Goal: Task Accomplishment & Management: Use online tool/utility

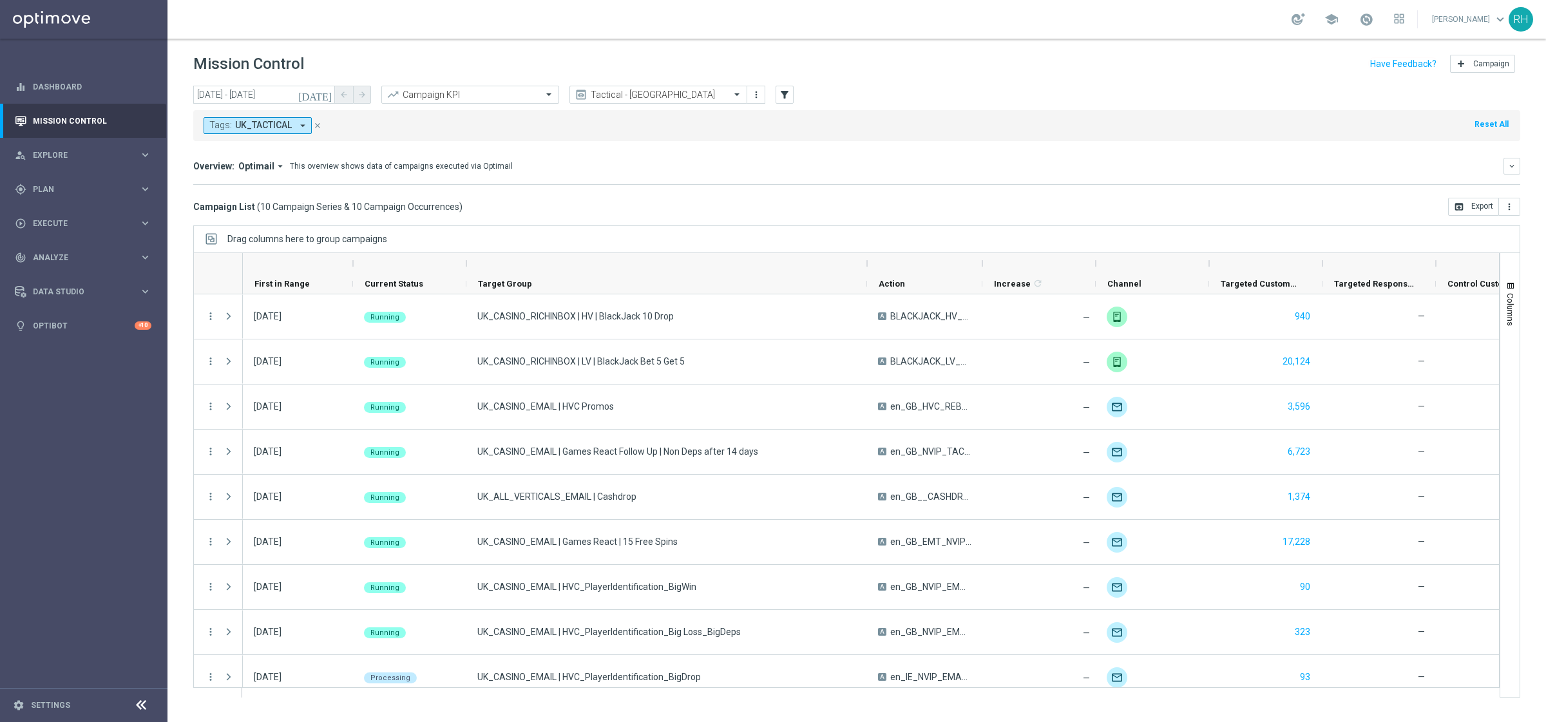
scroll to position [37, 0]
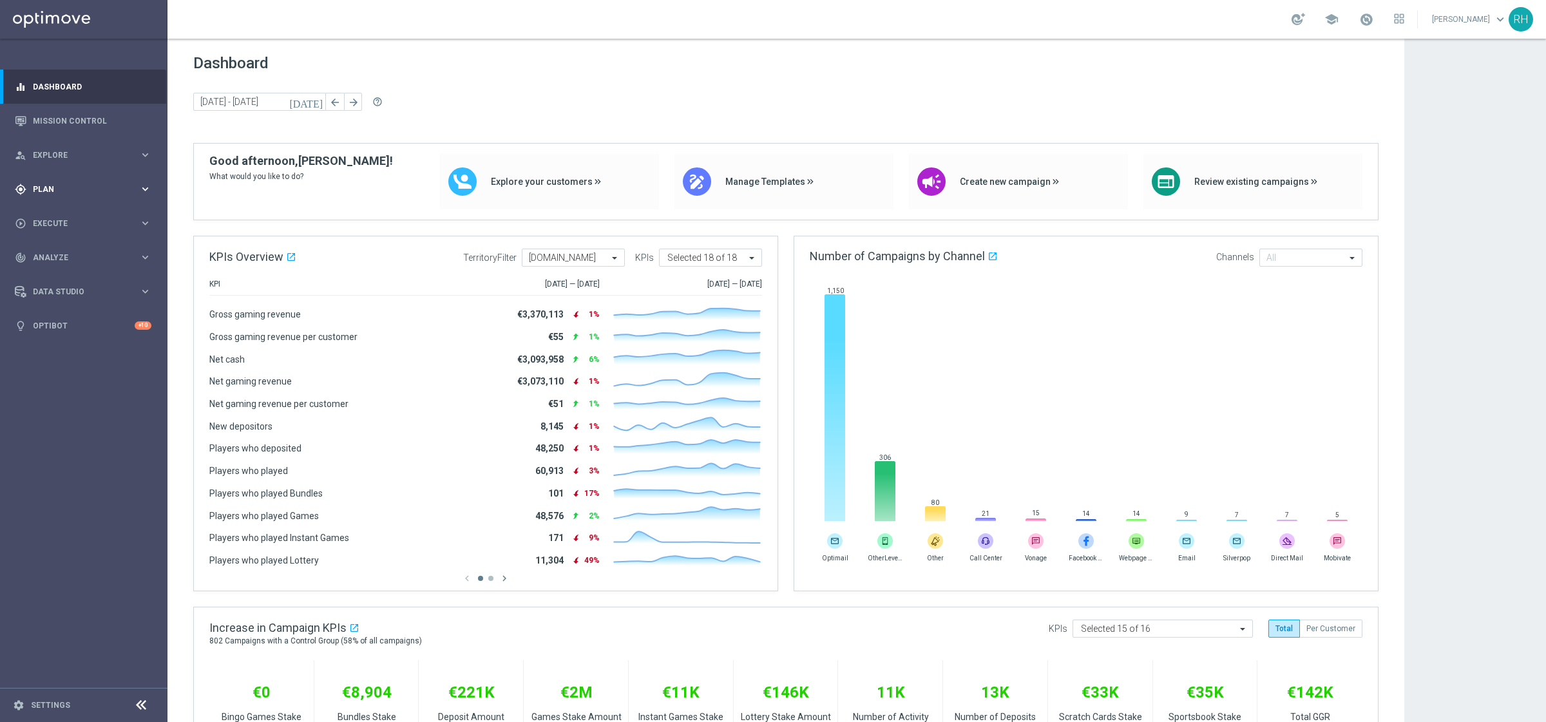
click at [70, 203] on div "gps_fixed Plan keyboard_arrow_right" at bounding box center [83, 189] width 166 height 34
click at [70, 221] on div "Target Groups" at bounding box center [99, 215] width 133 height 19
click at [72, 220] on link "Target Groups" at bounding box center [83, 216] width 100 height 10
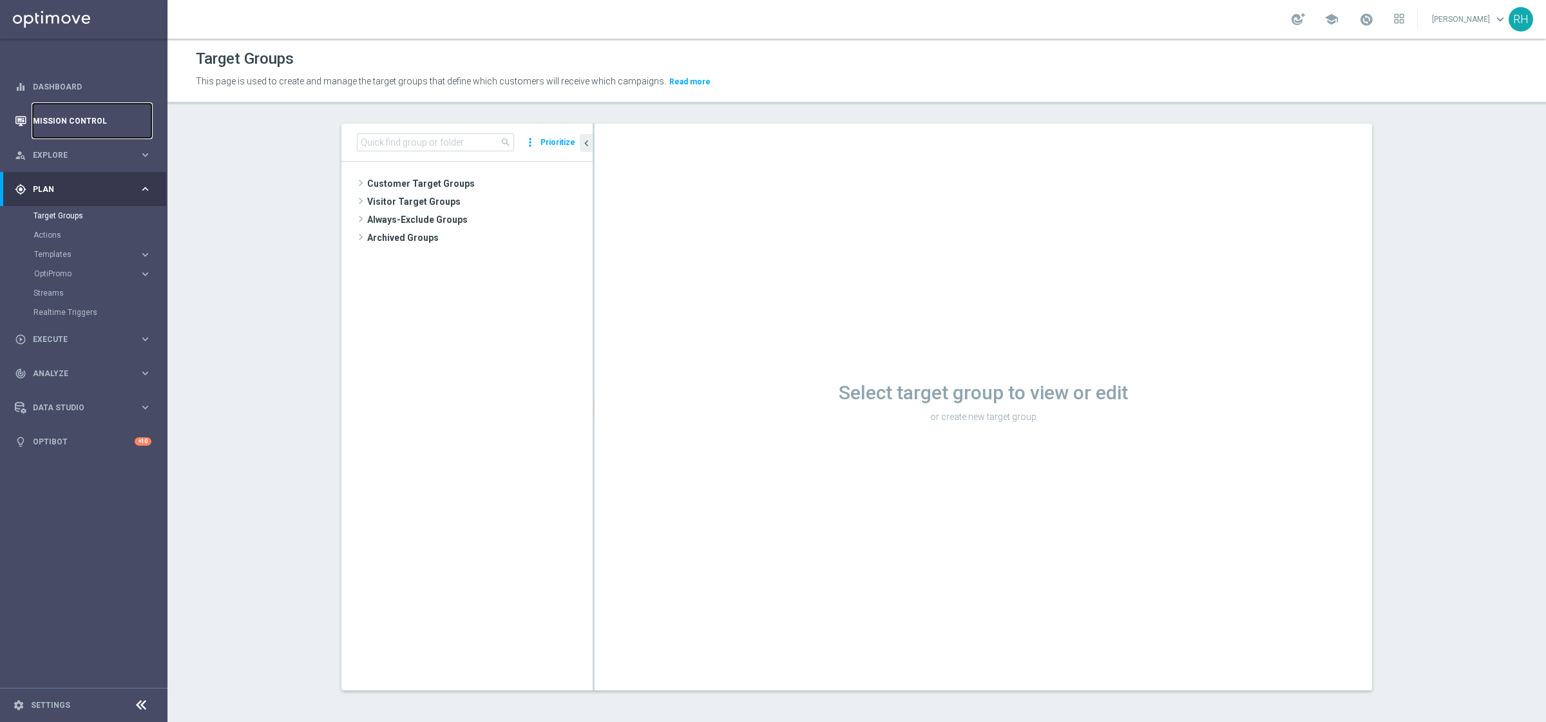
click at [102, 116] on link "Mission Control" at bounding box center [92, 121] width 119 height 34
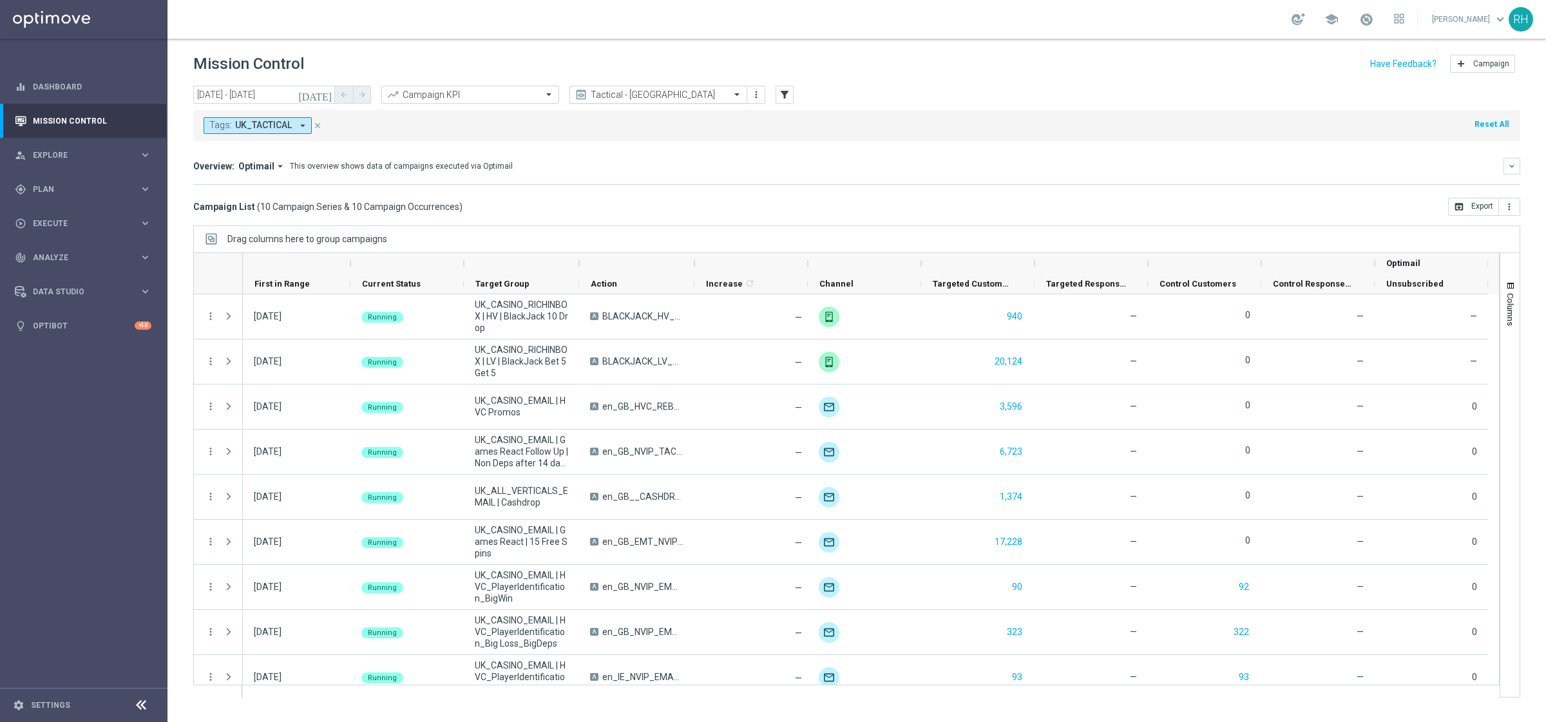
click at [665, 88] on div "Tactical - UK" at bounding box center [658, 95] width 178 height 18
click at [449, 153] on mini-dashboard "Overview: Optimail arrow_drop_down This overview shows data of campaigns execut…" at bounding box center [856, 169] width 1327 height 57
click at [322, 96] on icon "[DATE]" at bounding box center [315, 95] width 35 height 12
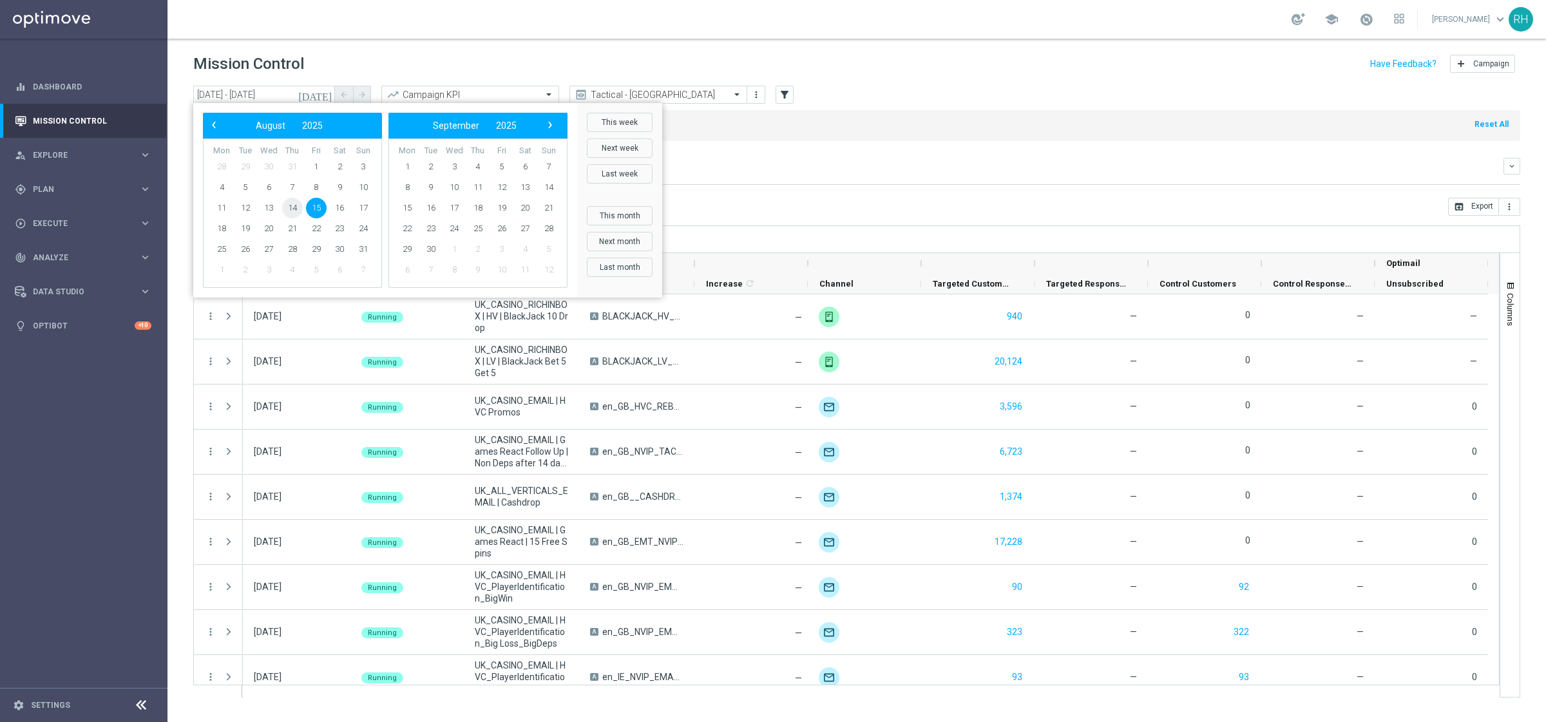
click at [296, 212] on span "14" at bounding box center [292, 208] width 21 height 21
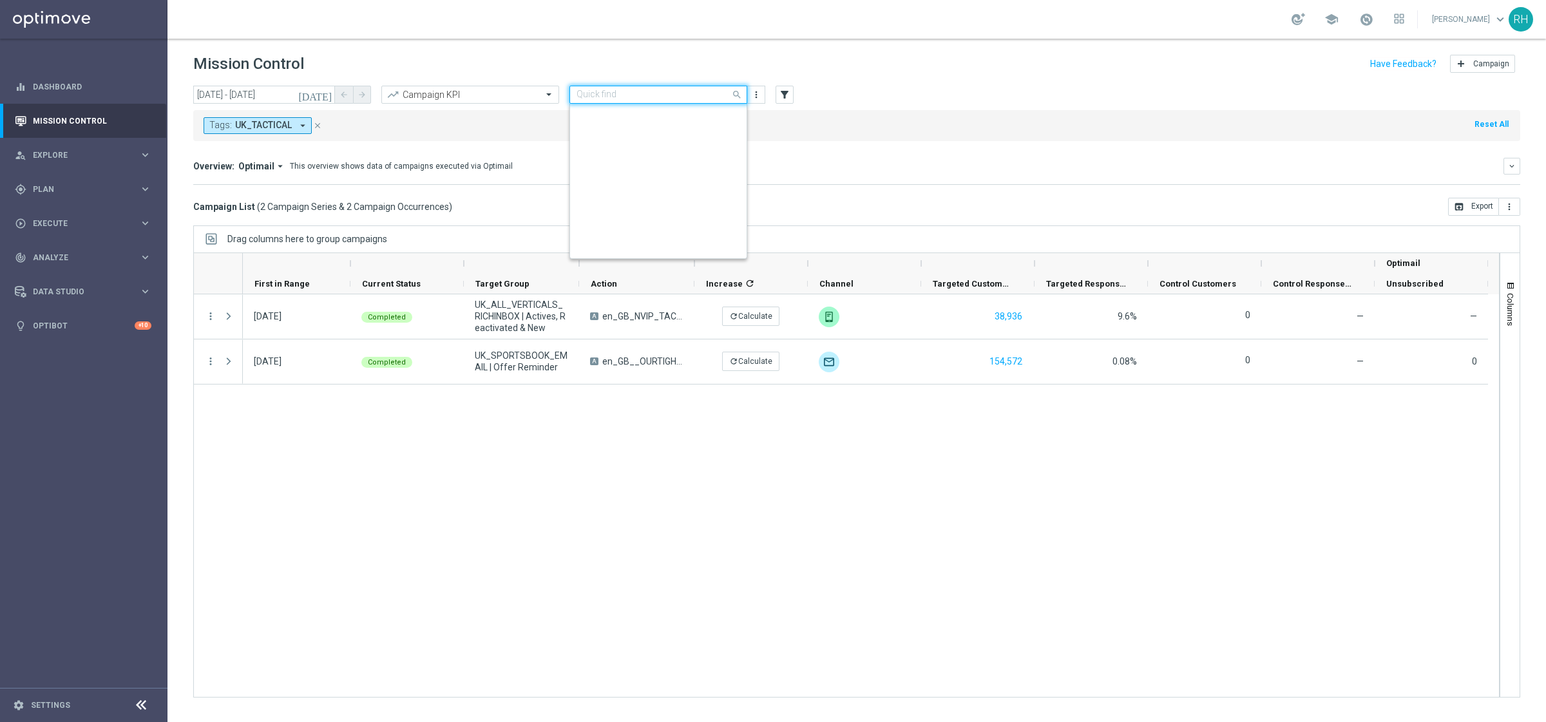
click at [703, 95] on input "text" at bounding box center [646, 95] width 138 height 11
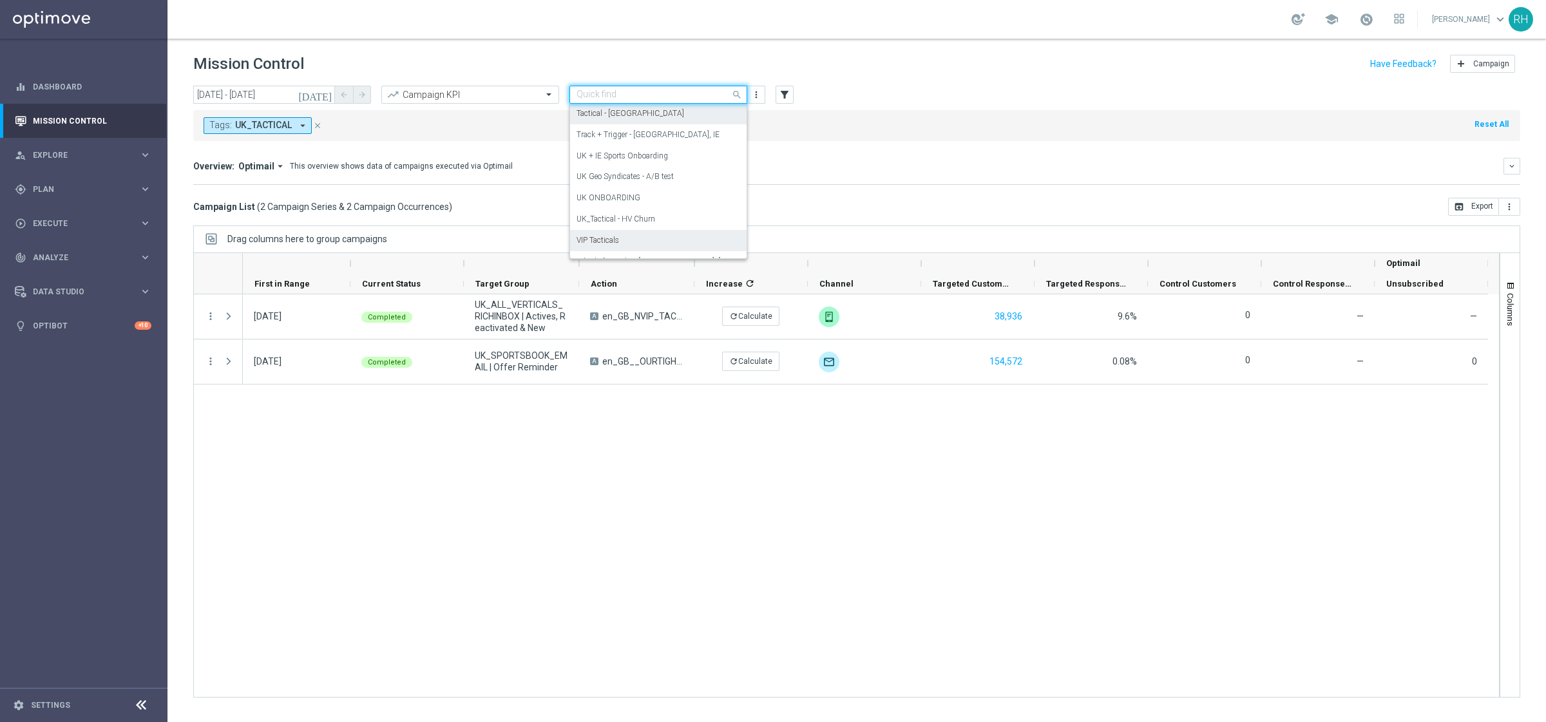
click at [660, 233] on div "VIP Tacticals" at bounding box center [659, 240] width 164 height 21
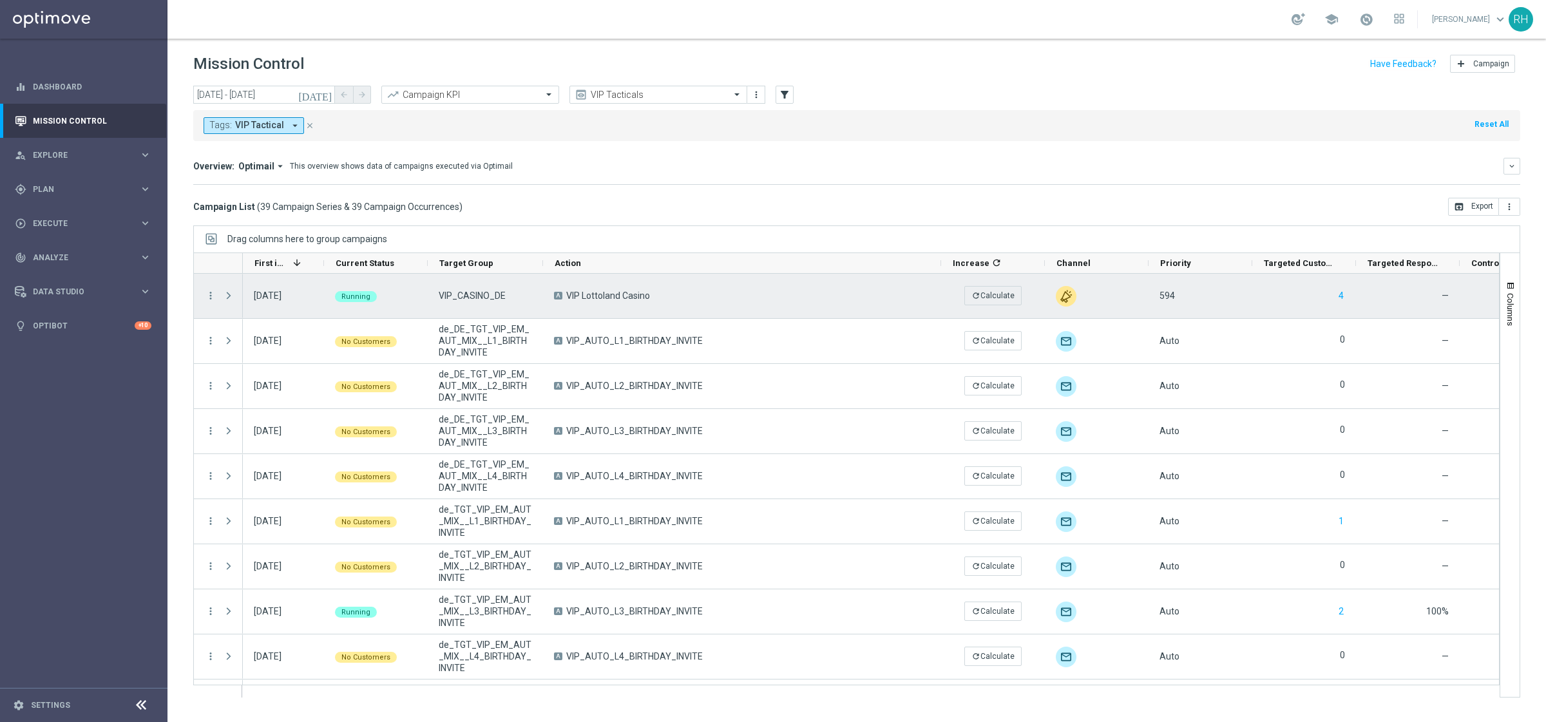
drag, startPoint x: 656, startPoint y: 264, endPoint x: 939, endPoint y: 280, distance: 283.2
click at [939, 280] on div "1" at bounding box center [846, 475] width 1306 height 445
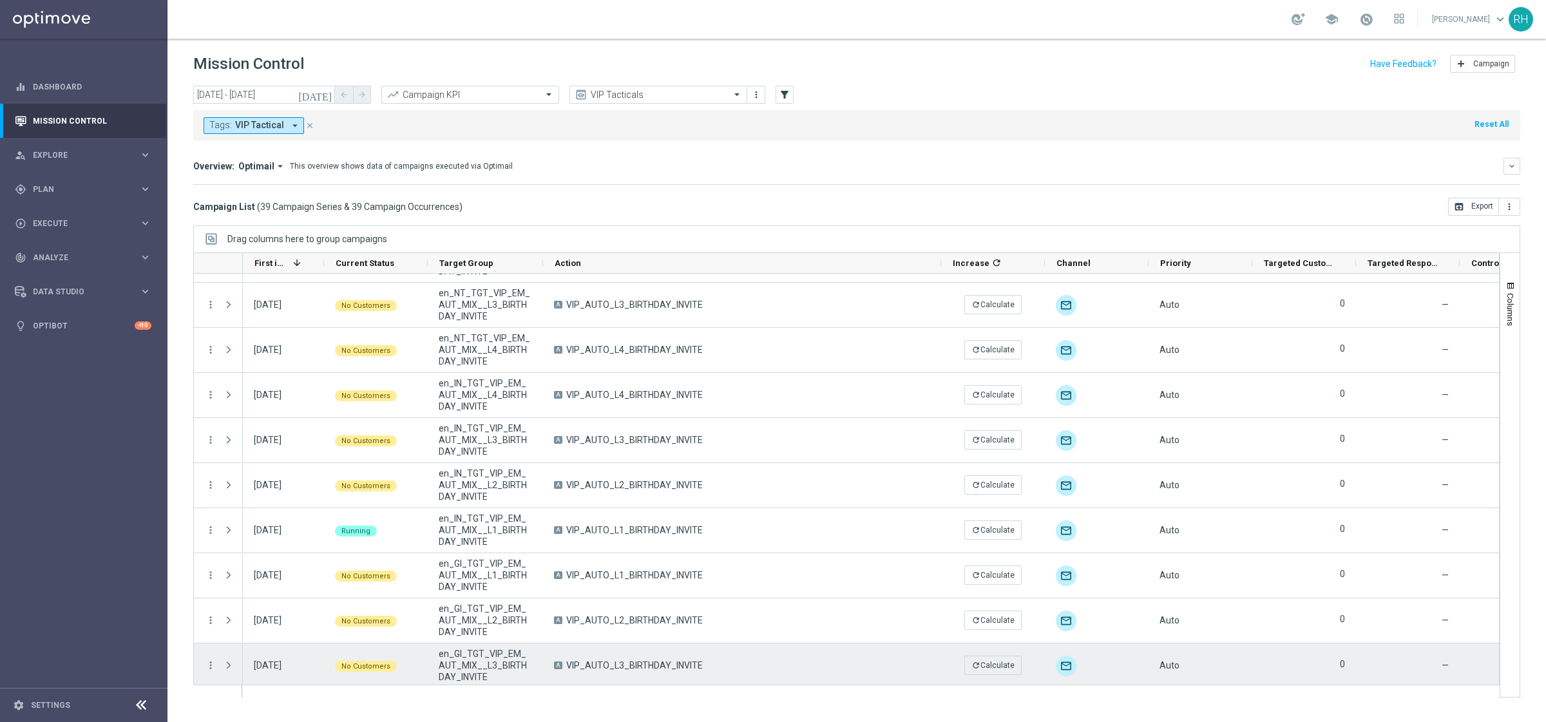
scroll to position [1348, 0]
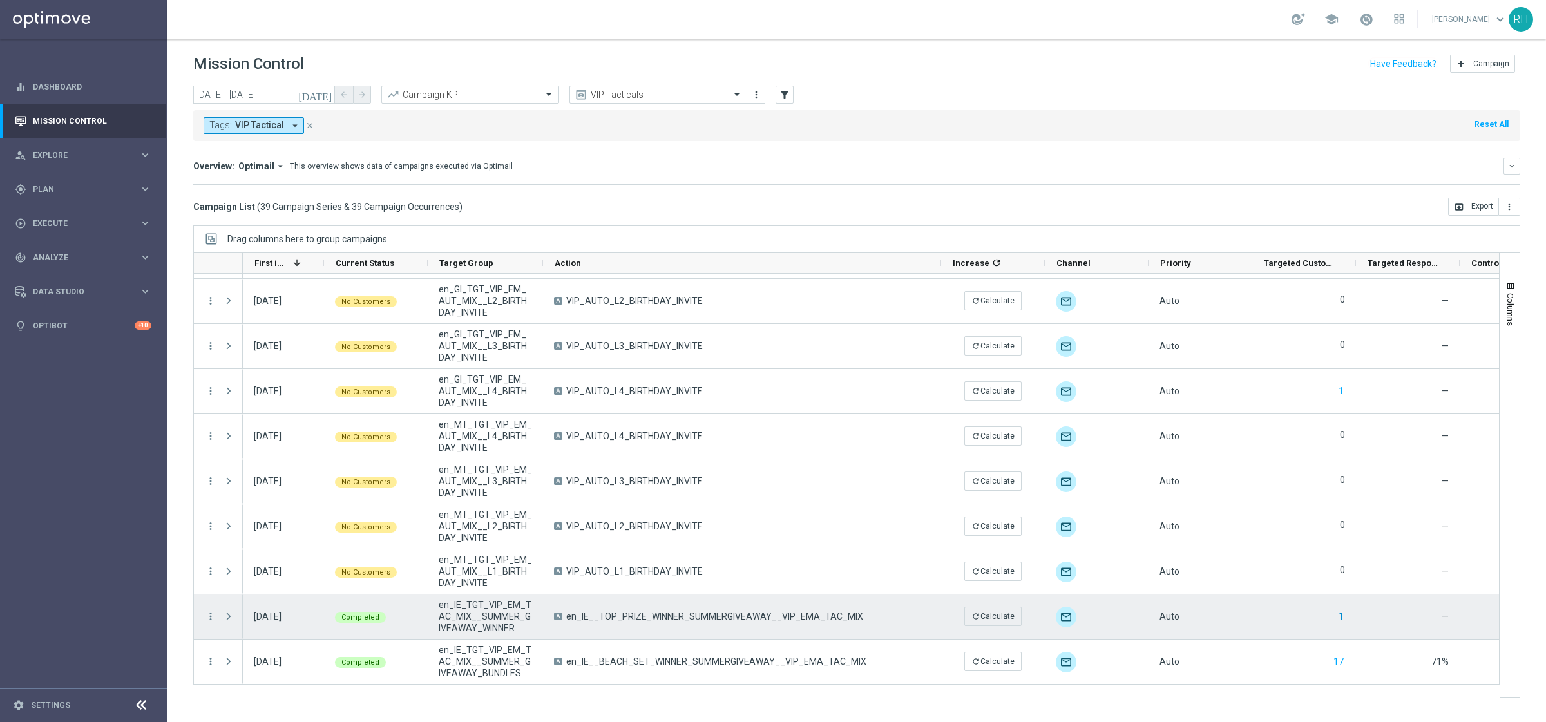
click at [1337, 613] on button "1" at bounding box center [1341, 617] width 8 height 16
click at [1136, 608] on span "unfold_more" at bounding box center [1136, 607] width 9 height 9
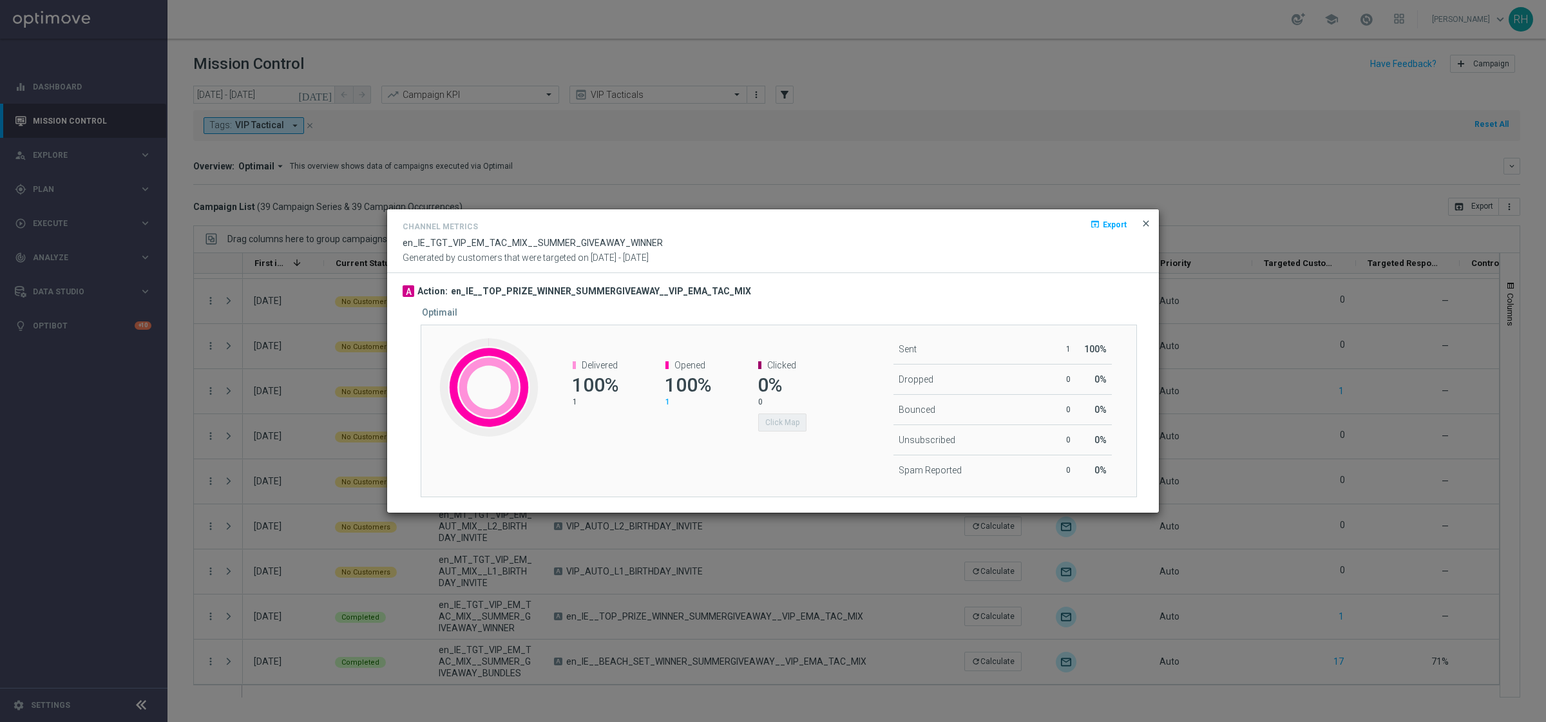
click at [1143, 220] on span "close" at bounding box center [1146, 223] width 10 height 10
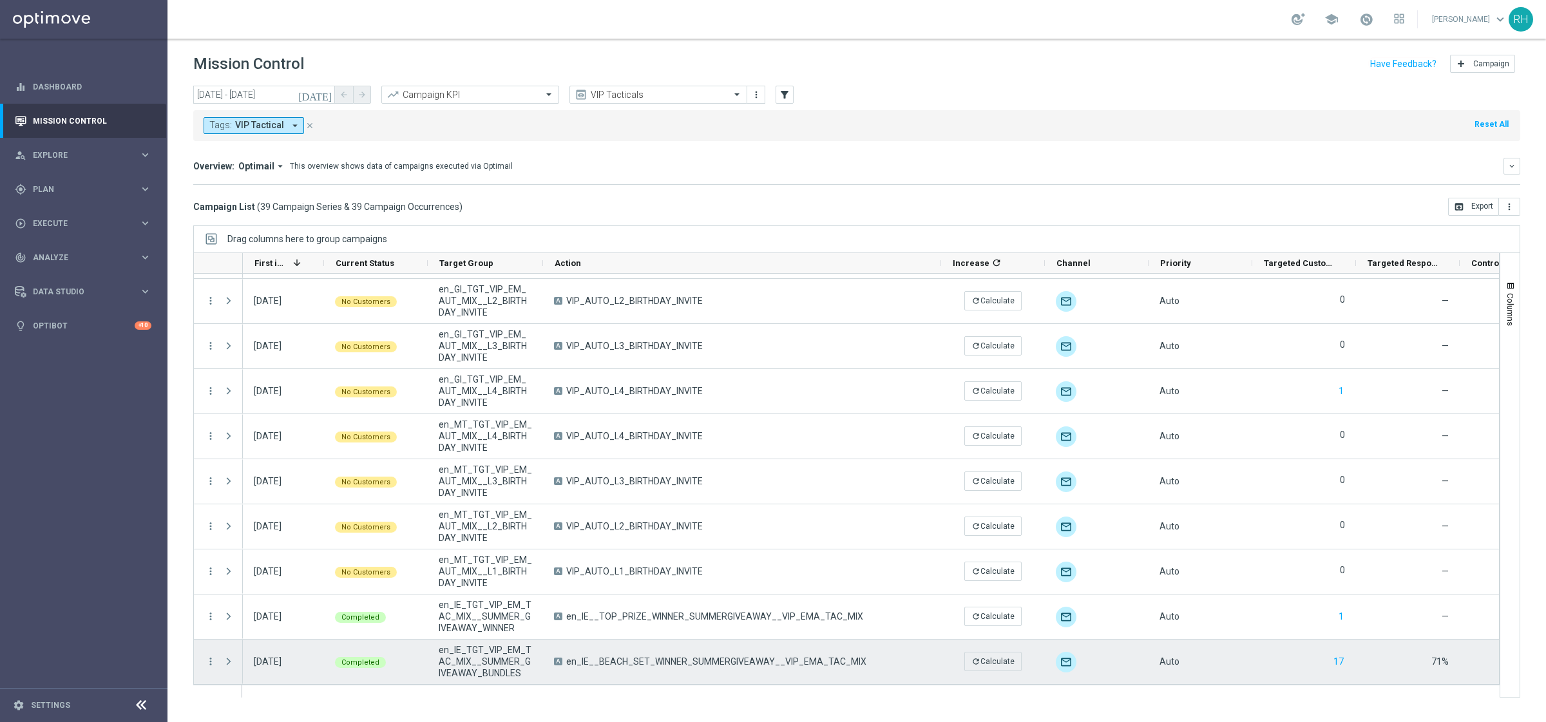
click at [846, 658] on span "en_IE__BEACH_SET_WINNER_SUMMERGIVEAWAY__VIP_EMA_TAC_MIX" at bounding box center [716, 662] width 300 height 12
click at [1335, 667] on button "17" at bounding box center [1338, 662] width 13 height 16
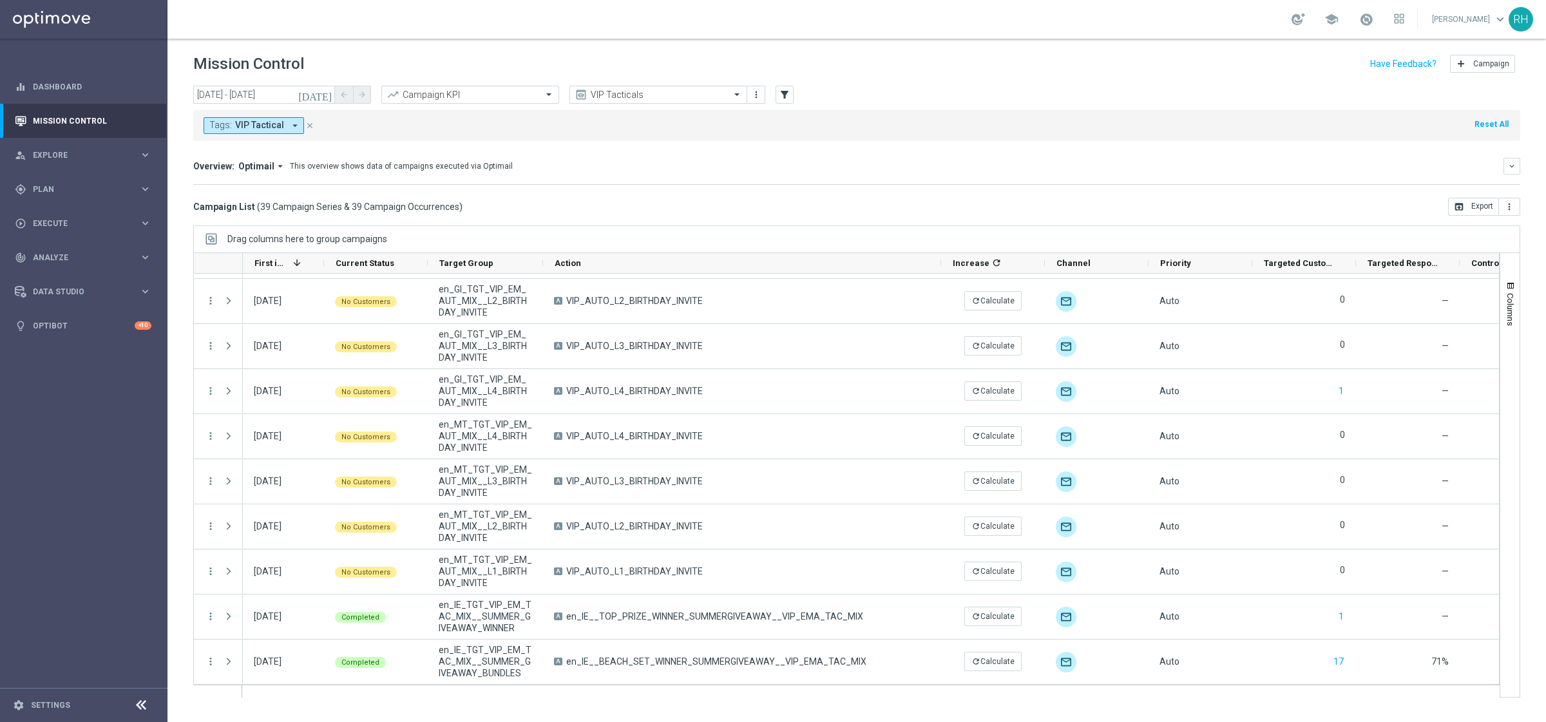
click at [734, 164] on div "Overview: Optimail arrow_drop_down This overview shows data of campaigns execut…" at bounding box center [848, 166] width 1310 height 12
click at [79, 225] on span "Execute" at bounding box center [86, 224] width 106 height 8
click at [652, 77] on header "Mission Control add Campaign" at bounding box center [856, 62] width 1378 height 47
click at [652, 93] on input "text" at bounding box center [646, 95] width 138 height 11
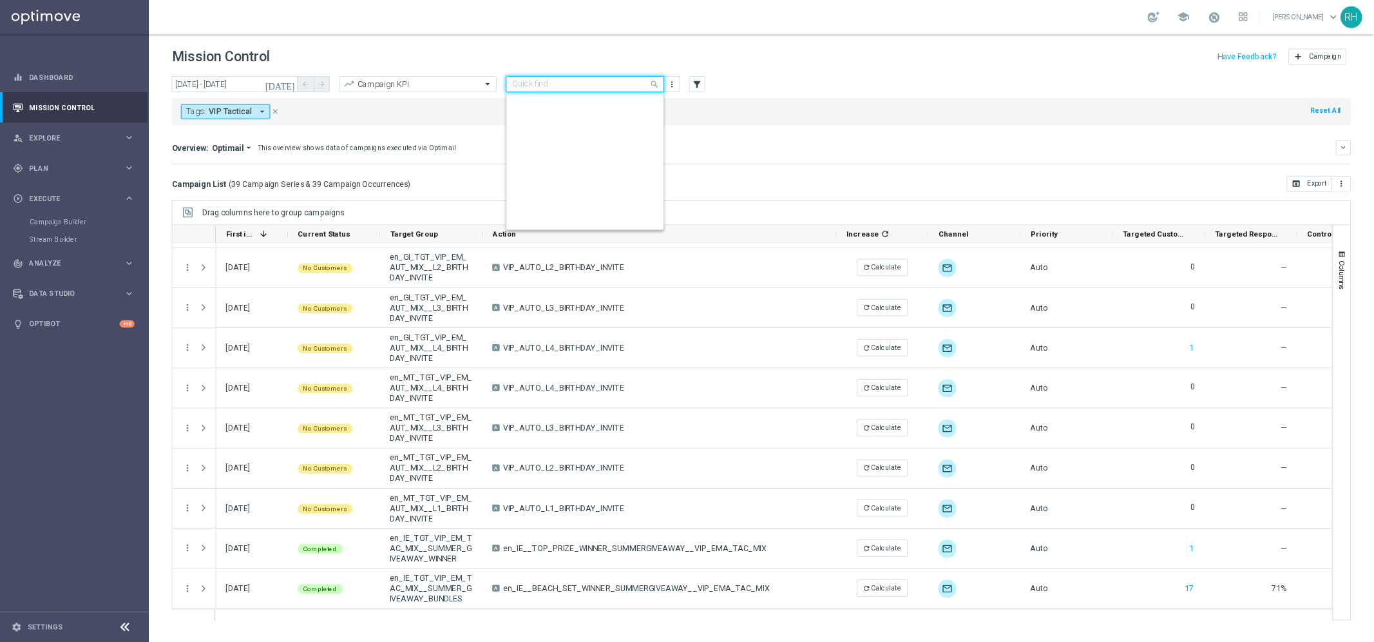
scroll to position [334, 0]
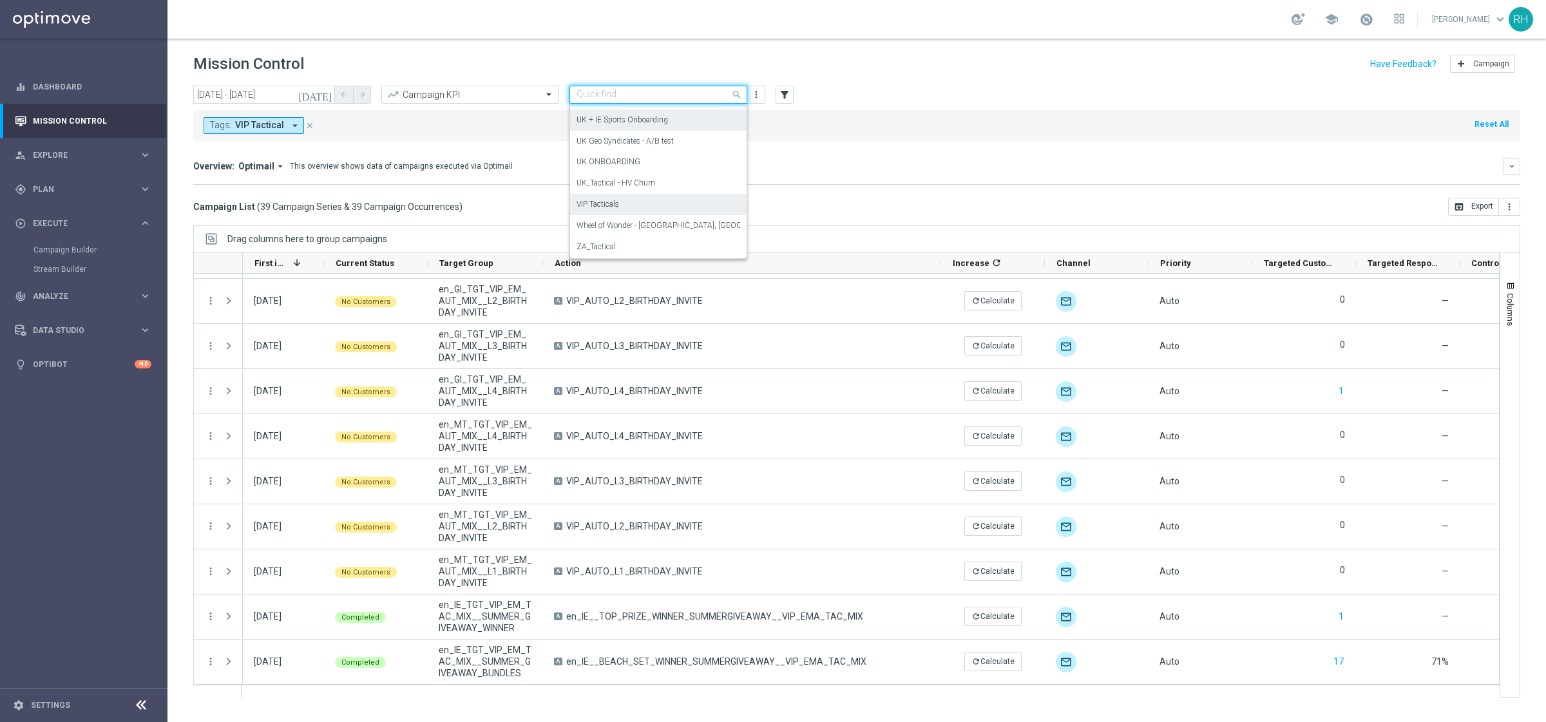
click at [872, 158] on div "Overview: Optimail arrow_drop_down This overview shows data of campaigns execut…" at bounding box center [856, 166] width 1327 height 17
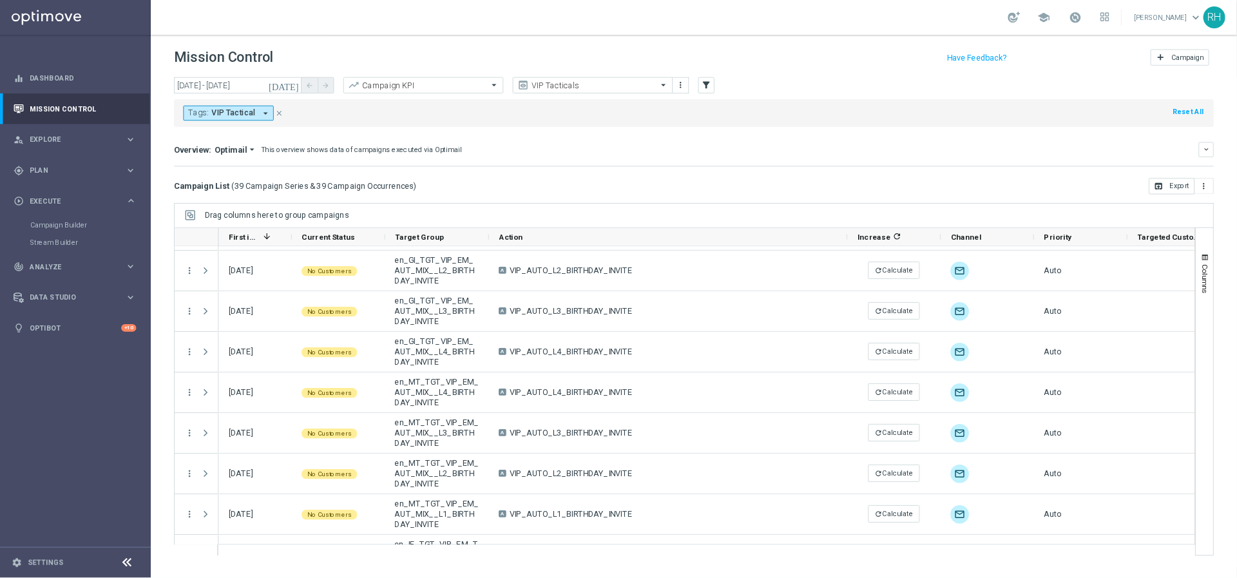
scroll to position [1348, 0]
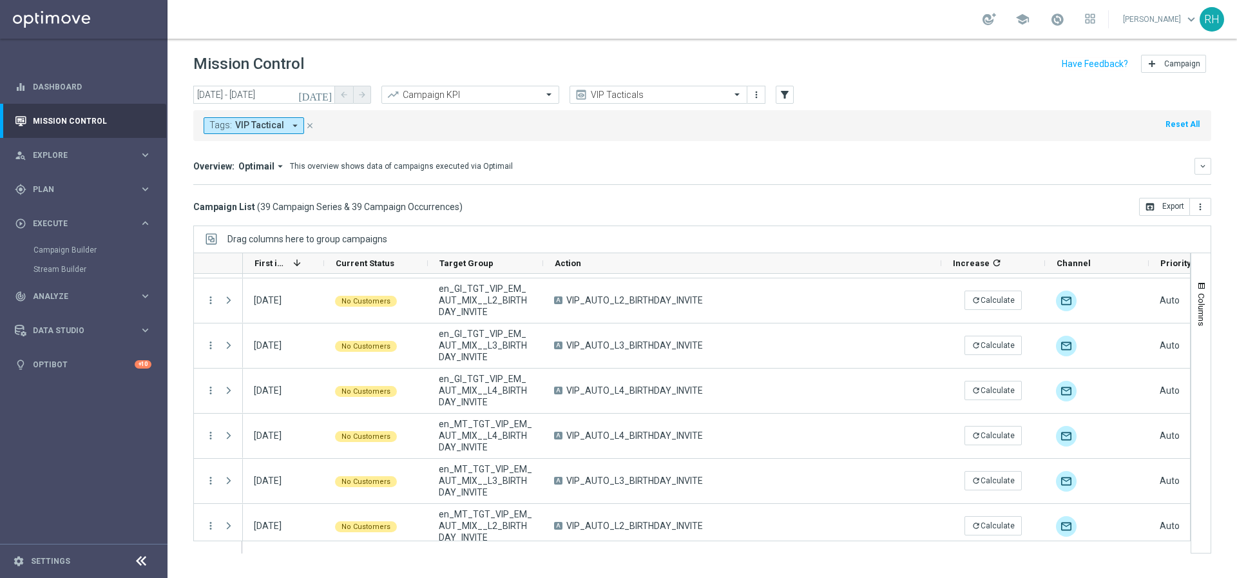
click at [681, 143] on mini-dashboard "Overview: Optimail arrow_drop_down This overview shows data of campaigns execut…" at bounding box center [702, 169] width 1018 height 57
click at [340, 156] on mini-dashboard "Overview: Optimail arrow_drop_down This overview shows data of campaigns execut…" at bounding box center [702, 169] width 1018 height 57
click at [274, 149] on mini-dashboard "Overview: Optimail arrow_drop_down This overview shows data of campaigns execut…" at bounding box center [702, 169] width 1018 height 57
click at [283, 128] on button "Tags: VIP Tactical arrow_drop_down" at bounding box center [254, 125] width 100 height 17
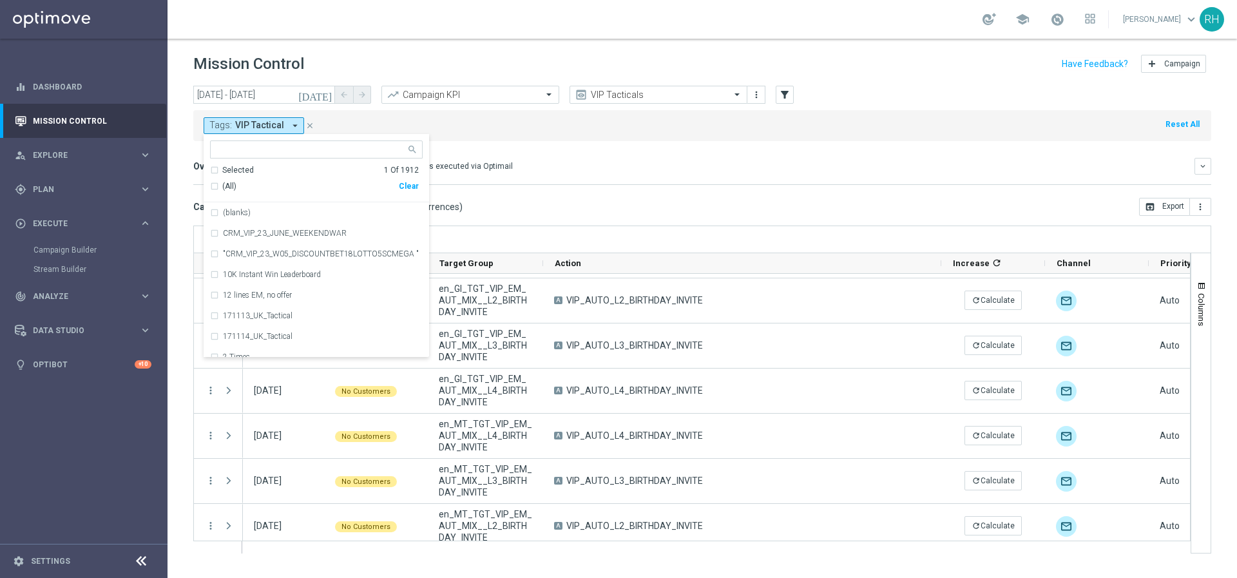
click at [459, 153] on mini-dashboard "Overview: Optimail arrow_drop_down This overview shows data of campaigns execut…" at bounding box center [702, 169] width 1018 height 57
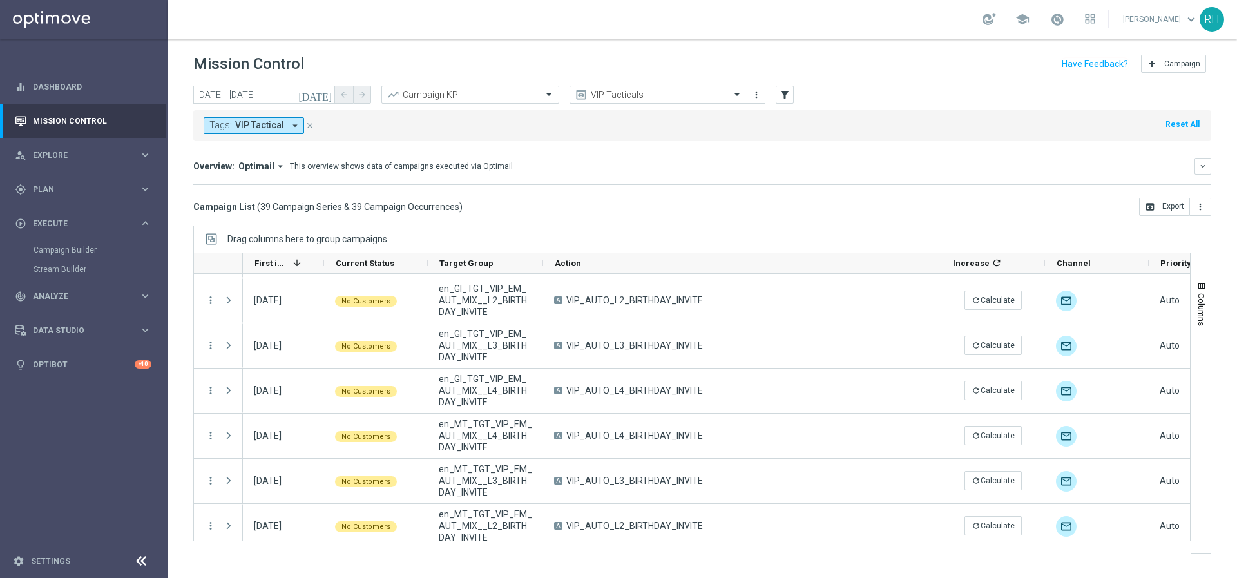
click at [622, 98] on input "text" at bounding box center [646, 95] width 138 height 11
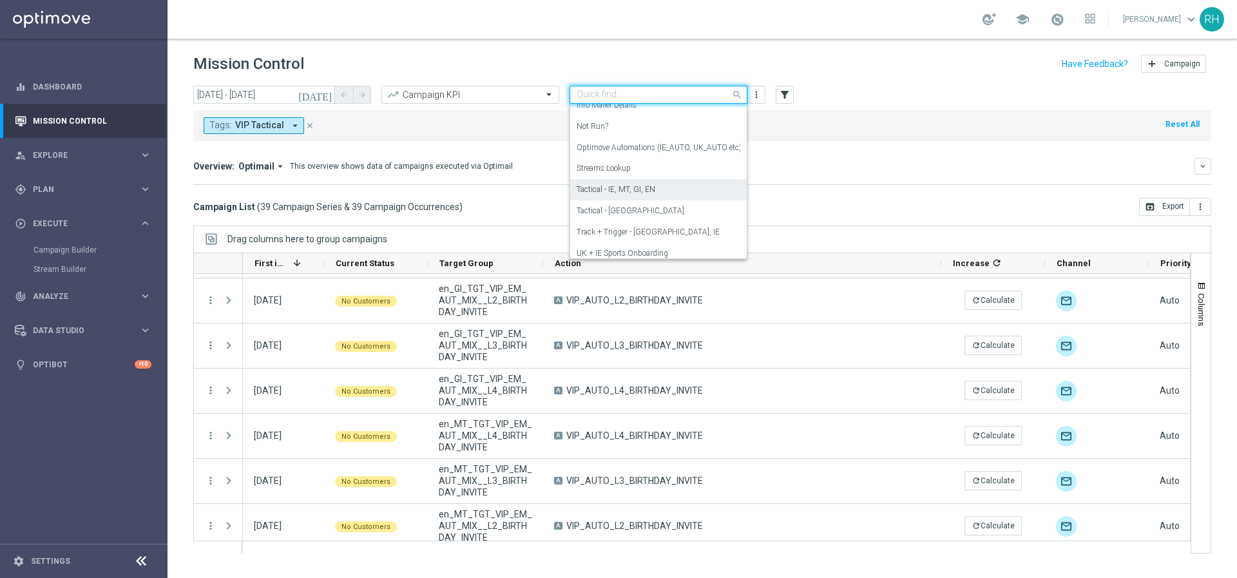
scroll to position [205, 0]
click at [660, 187] on div "Tactical - IE, MT, GI, EN" at bounding box center [659, 183] width 164 height 21
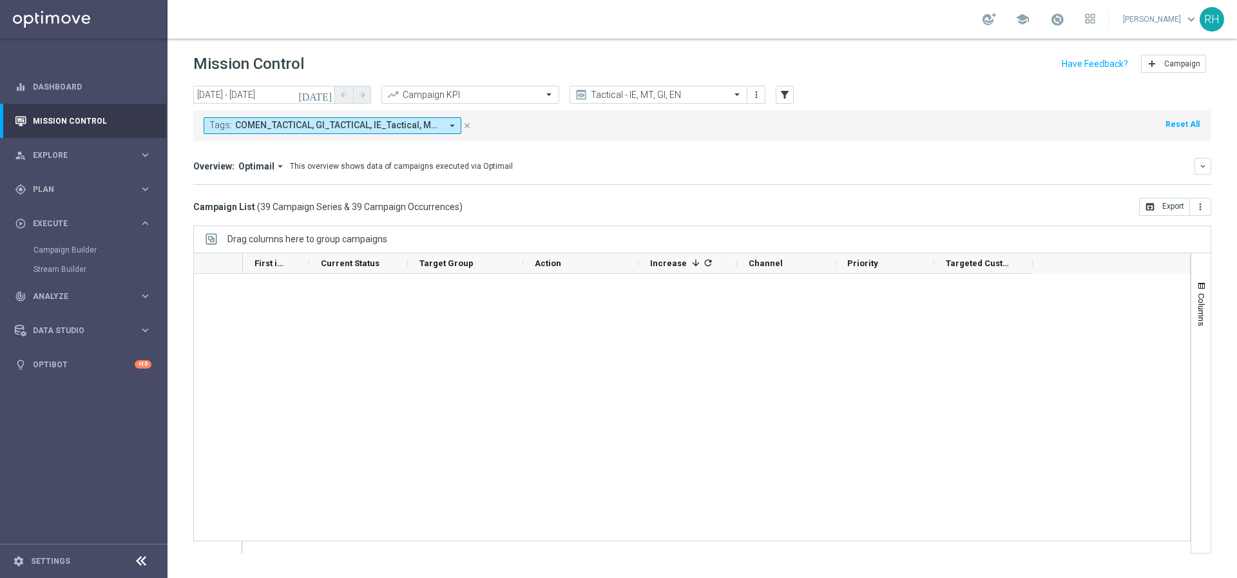
scroll to position [0, 0]
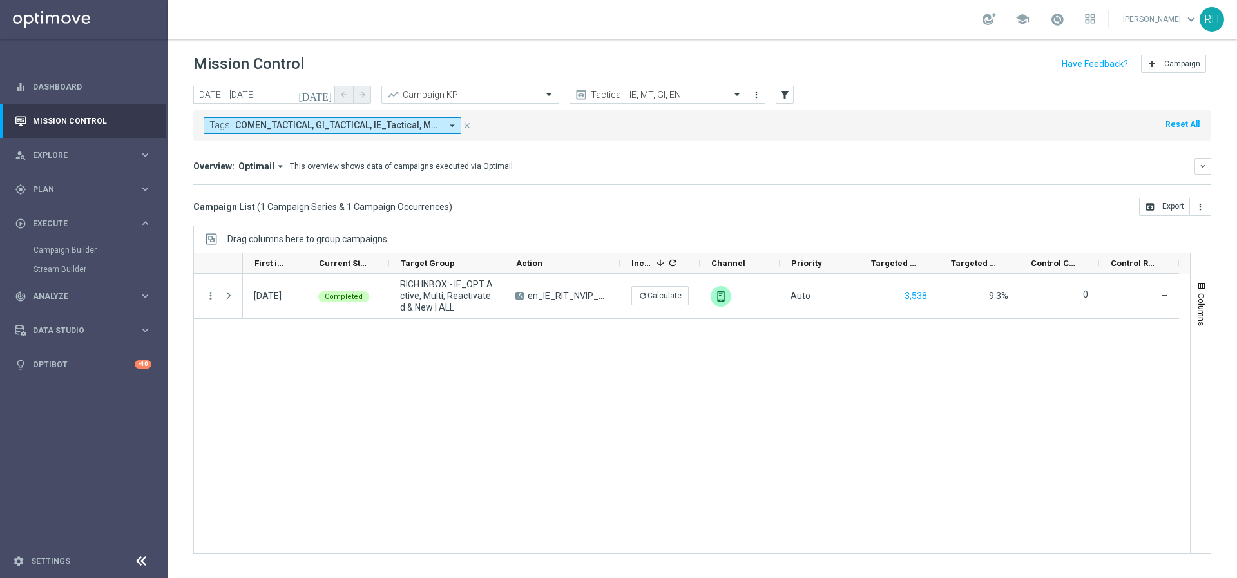
click at [622, 195] on mini-dashboard "Overview: Optimail arrow_drop_down This overview shows data of campaigns execut…" at bounding box center [702, 169] width 1018 height 57
drag, startPoint x: 481, startPoint y: 211, endPoint x: 223, endPoint y: 206, distance: 257.7
click at [223, 206] on div "Campaign List ( 1 Campaign Series & 1 Campaign Occurrences ) open_in_browser Ex…" at bounding box center [702, 207] width 1018 height 18
click at [196, 203] on h3 "Campaign List ( 1 Campaign Series & 1 Campaign Occurrences )" at bounding box center [322, 207] width 259 height 12
drag, startPoint x: 192, startPoint y: 206, endPoint x: 520, endPoint y: 206, distance: 328.5
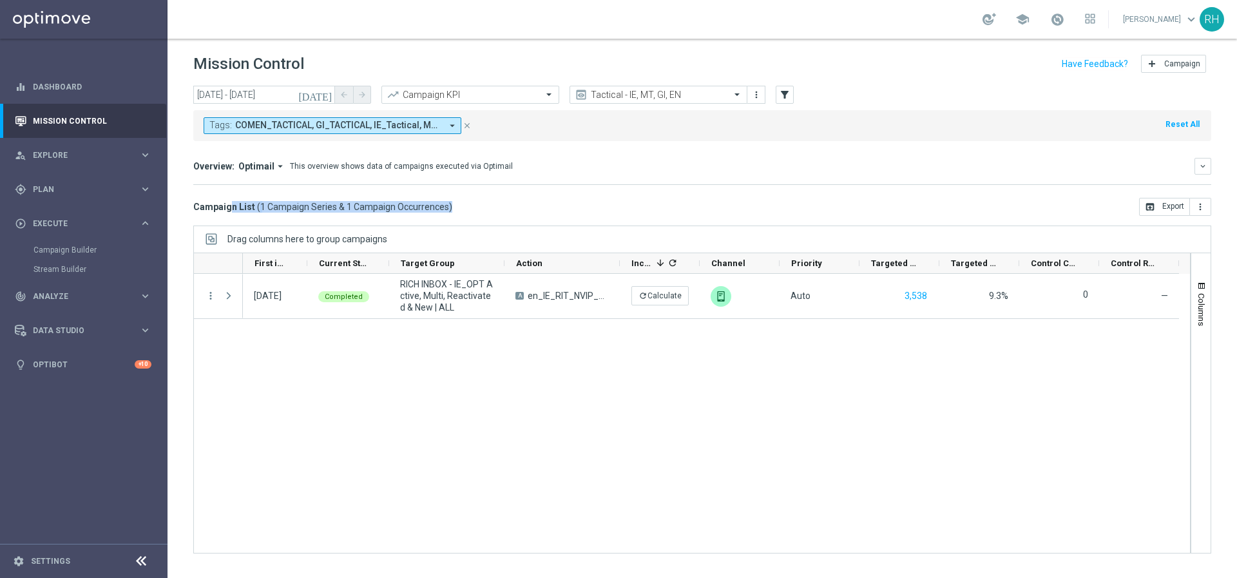
click at [502, 207] on div "today 14 Aug 2025 - 14 Aug 2025 arrow_back arrow_forward Campaign KPI trending_…" at bounding box center [701, 326] width 1069 height 481
click at [521, 205] on div "Campaign List ( 1 Campaign Series & 1 Campaign Occurrences ) open_in_browser Ex…" at bounding box center [702, 207] width 1018 height 18
click at [640, 93] on input "text" at bounding box center [646, 95] width 138 height 11
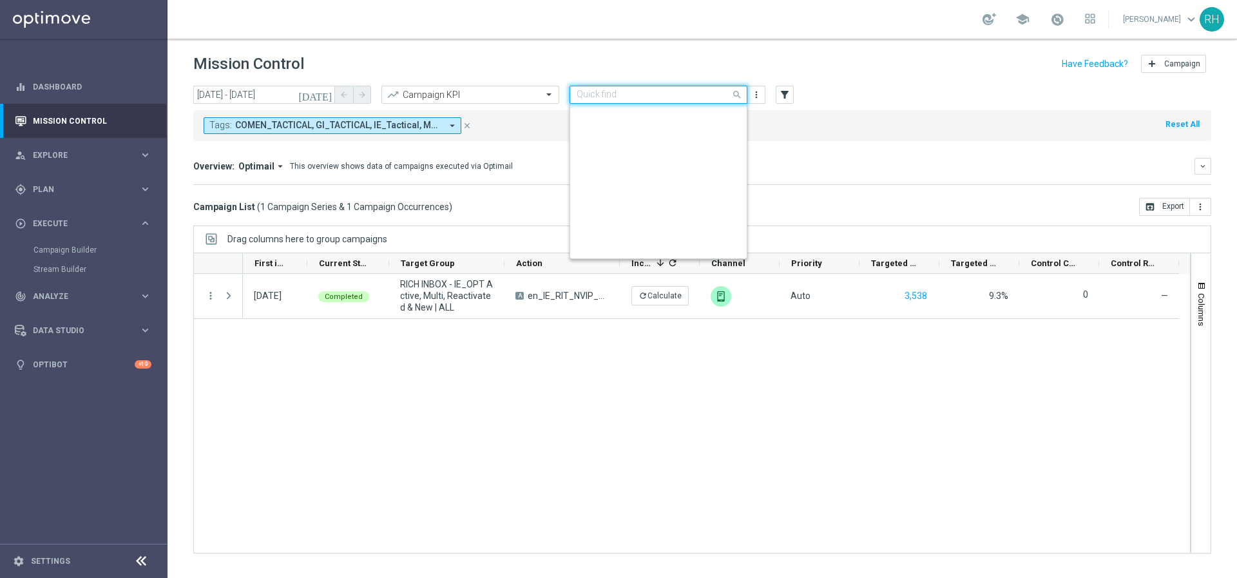
scroll to position [276, 0]
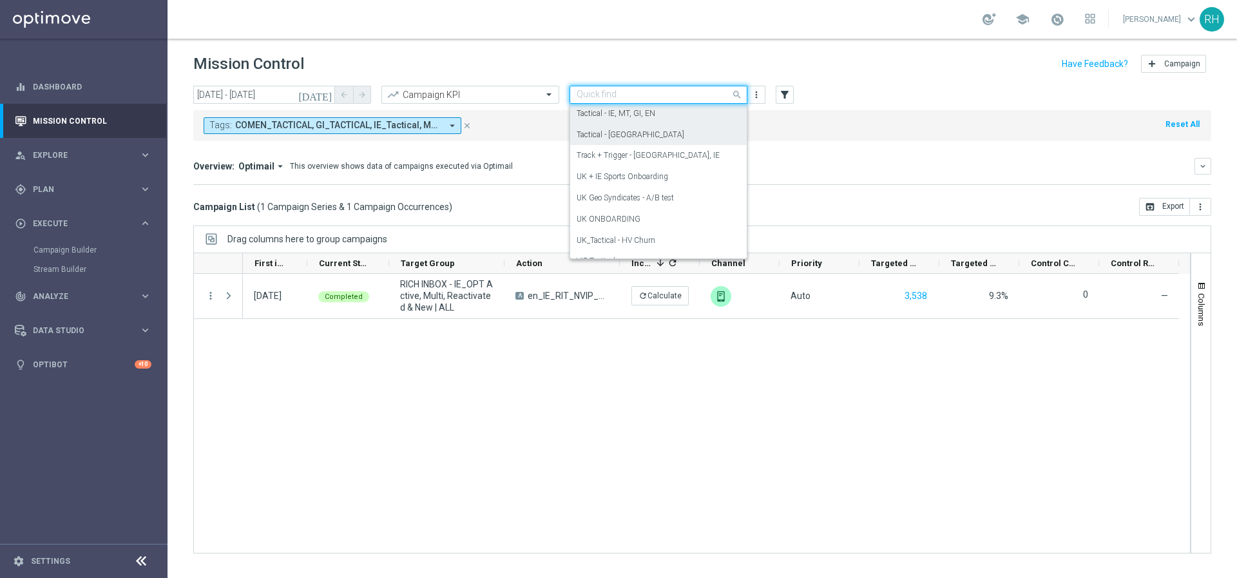
click at [591, 139] on label "Tactical - UK" at bounding box center [631, 134] width 108 height 11
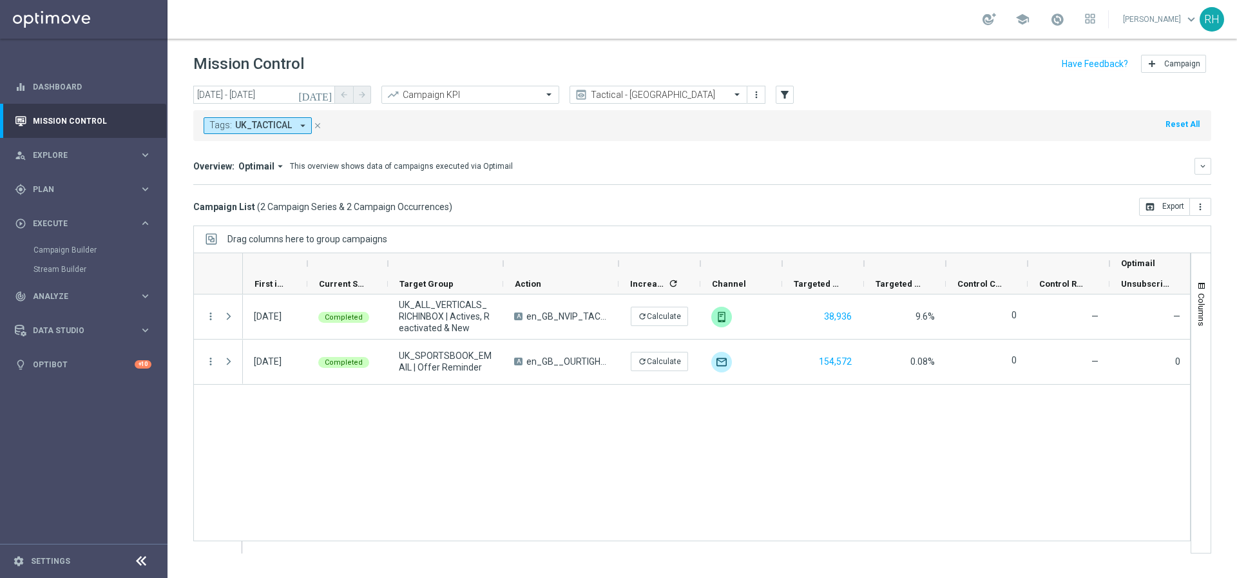
click at [328, 94] on icon "[DATE]" at bounding box center [315, 95] width 35 height 12
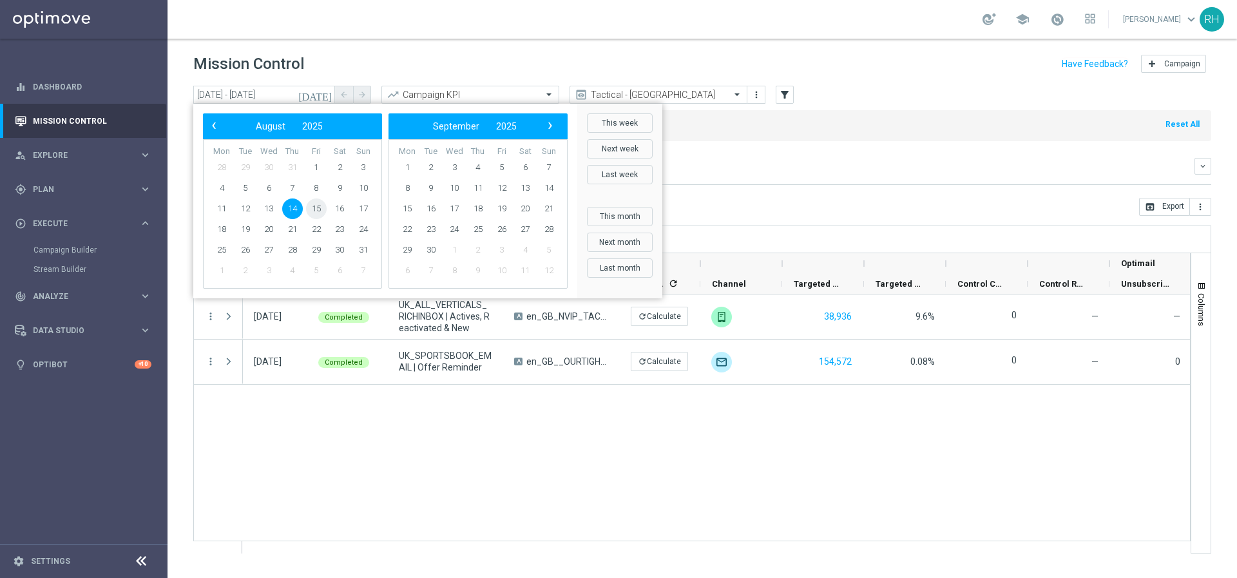
click at [317, 204] on span "15" at bounding box center [316, 208] width 21 height 21
type input "[DATE] - [DATE]"
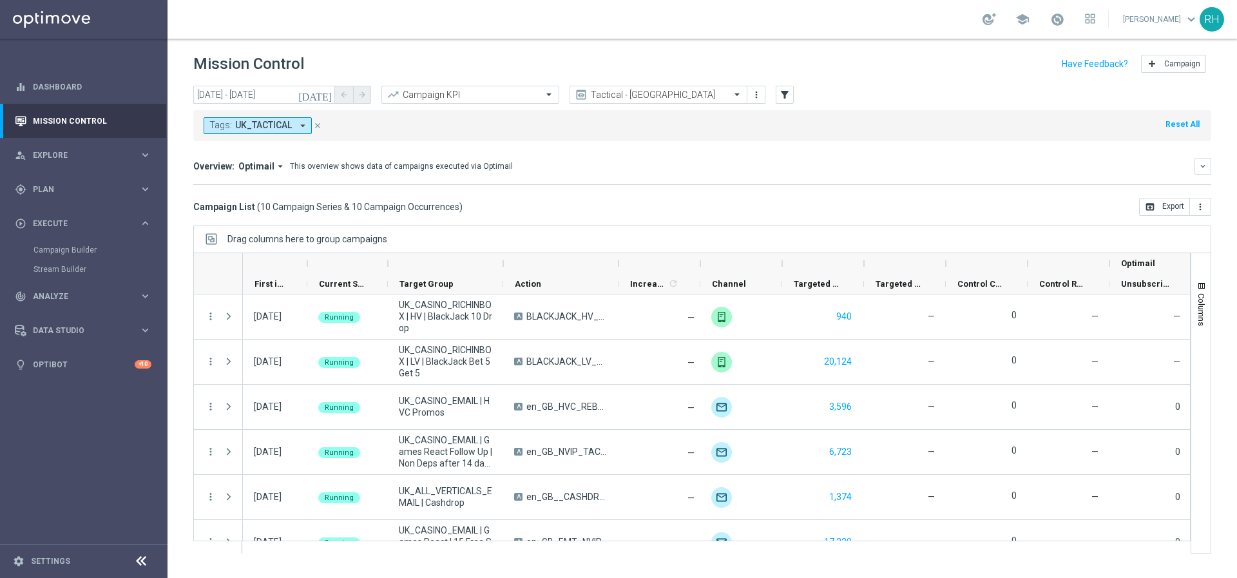
click at [890, 160] on div "Overview: Optimail arrow_drop_down This overview shows data of campaigns execut…" at bounding box center [693, 166] width 1001 height 12
click at [892, 222] on div "today 15 Aug 2025 - 15 Aug 2025 arrow_back arrow_forward Campaign KPI trending_…" at bounding box center [701, 326] width 1069 height 481
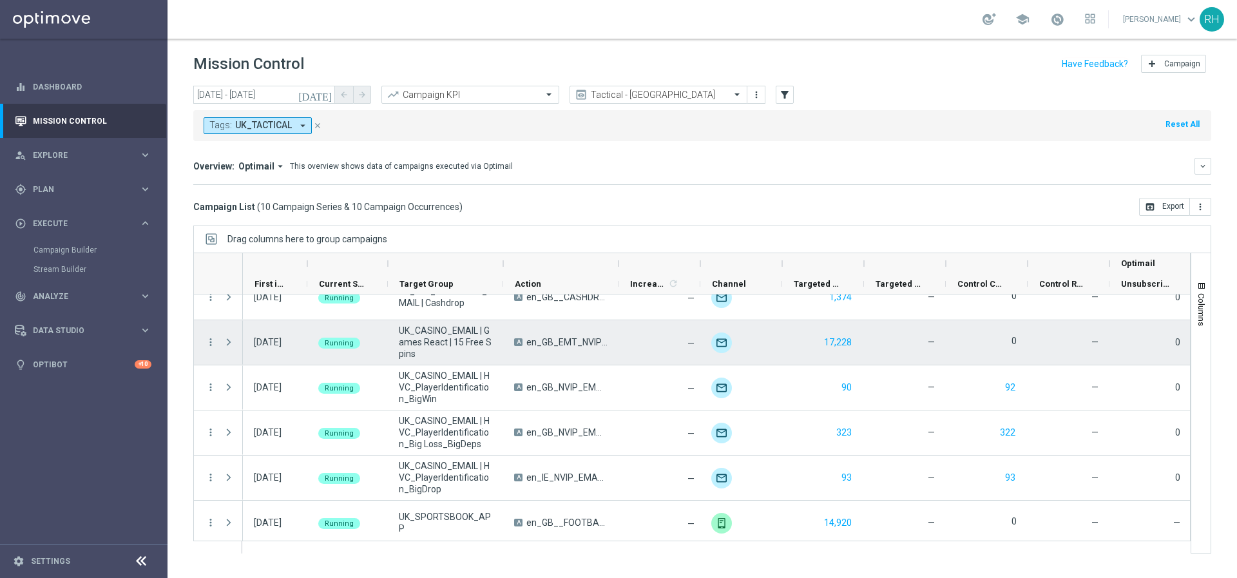
scroll to position [205, 0]
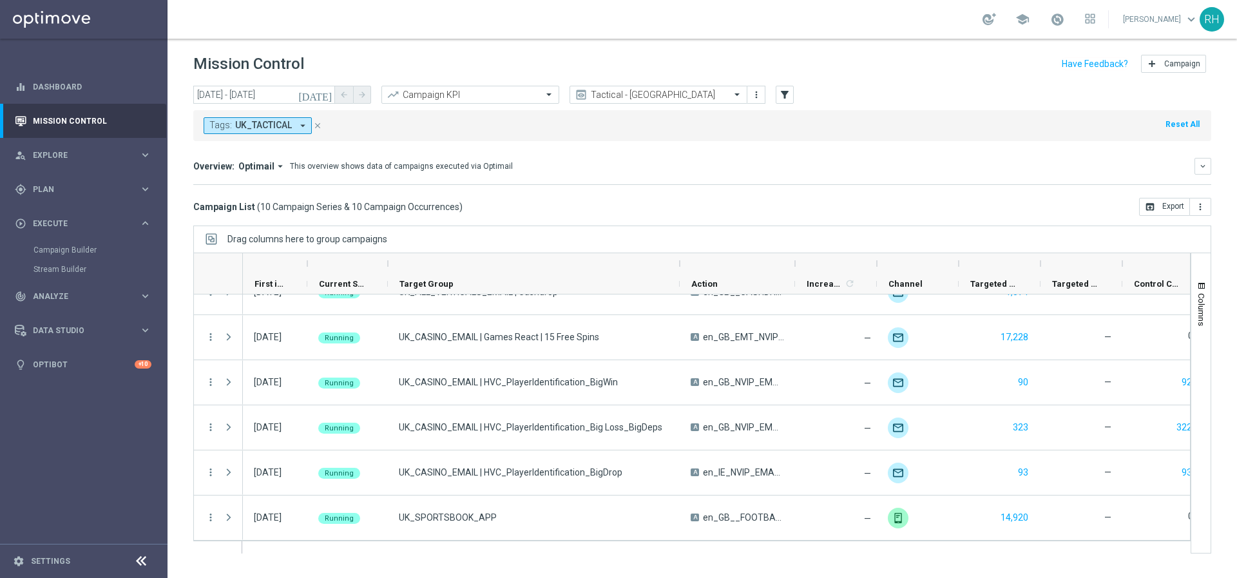
drag, startPoint x: 501, startPoint y: 261, endPoint x: 691, endPoint y: 255, distance: 190.8
click at [682, 255] on div at bounding box center [679, 263] width 5 height 21
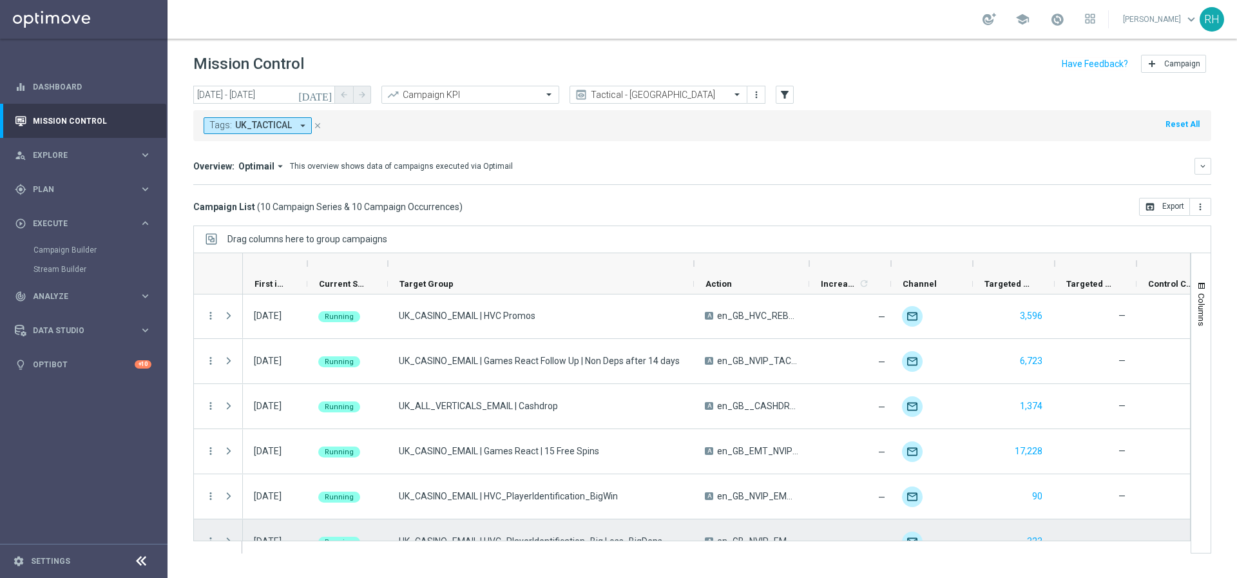
scroll to position [88, 0]
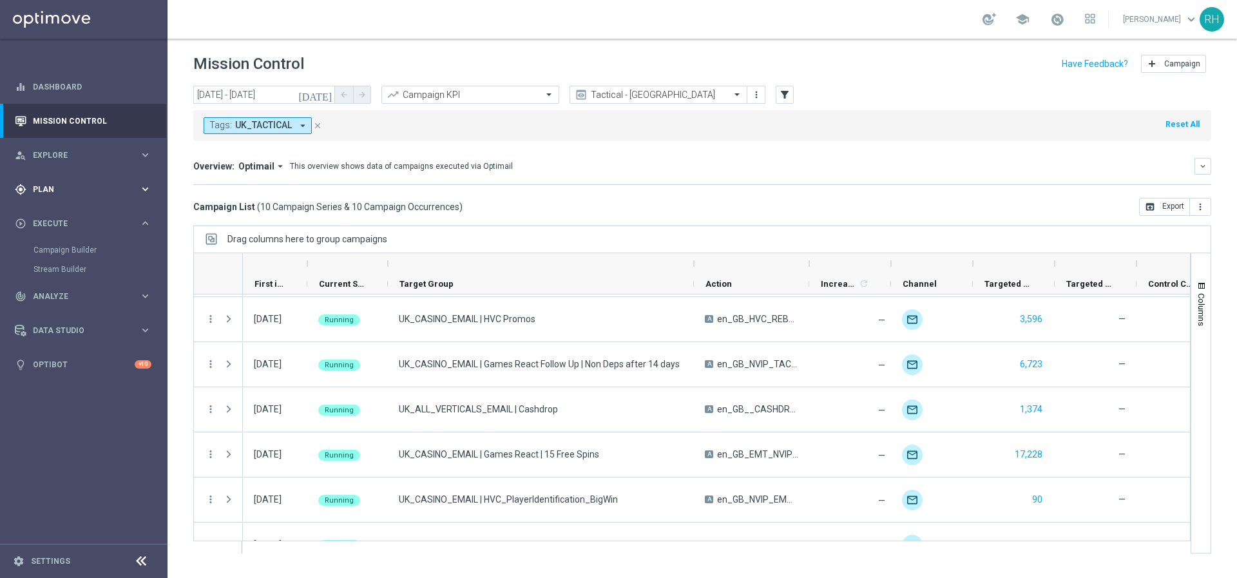
click at [91, 195] on div "gps_fixed Plan keyboard_arrow_right" at bounding box center [83, 189] width 166 height 34
click at [72, 249] on button "Templates keyboard_arrow_right" at bounding box center [92, 254] width 119 height 10
click at [70, 269] on link "Optimail" at bounding box center [87, 274] width 94 height 10
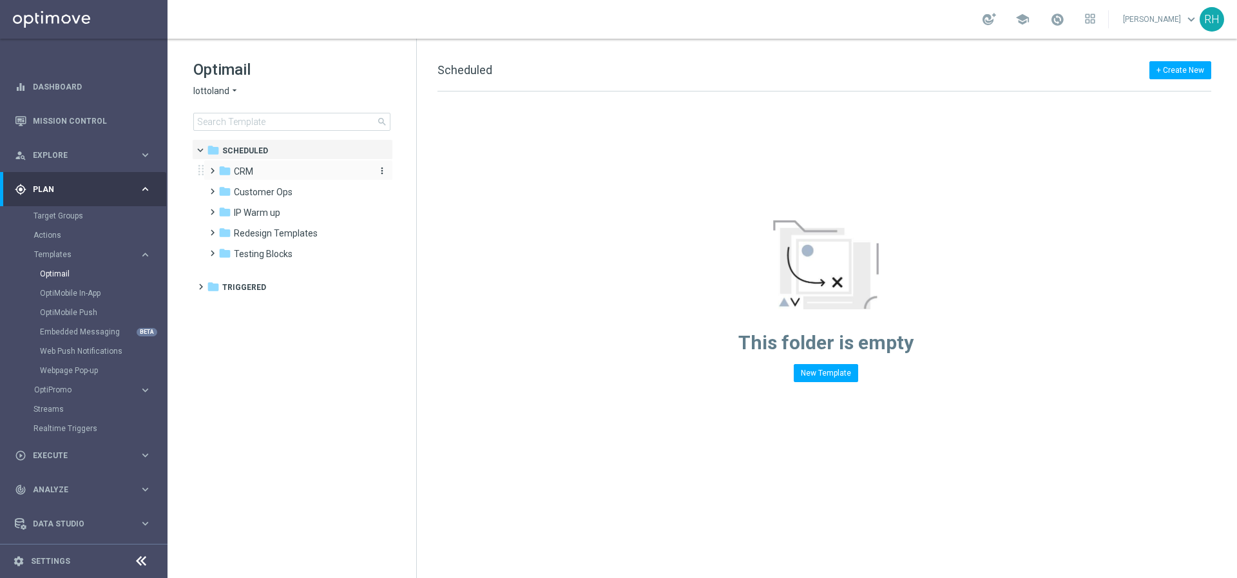
click at [264, 165] on div "folder CRM" at bounding box center [292, 171] width 148 height 15
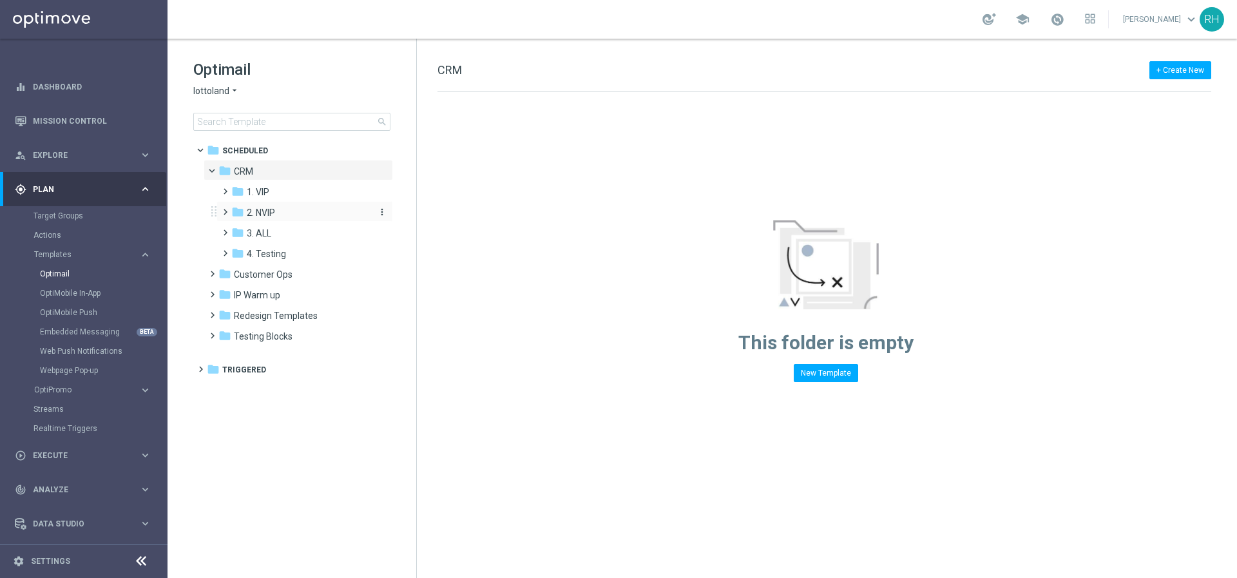
click at [264, 207] on span "2. NVIP" at bounding box center [261, 213] width 28 height 12
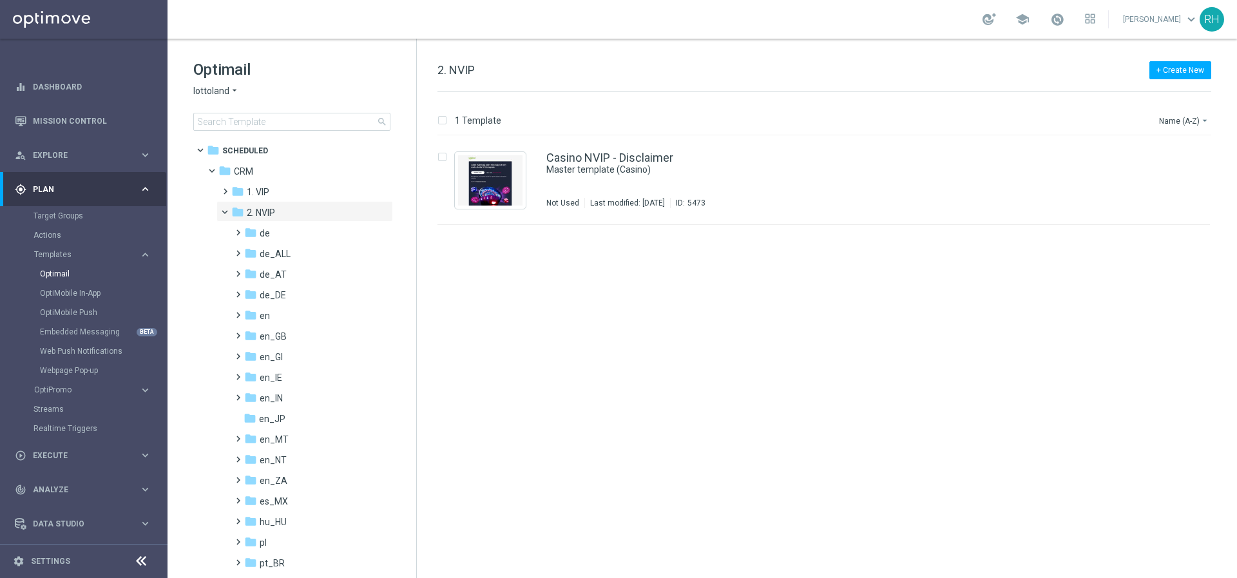
drag, startPoint x: 277, startPoint y: 330, endPoint x: 582, endPoint y: 434, distance: 322.3
click at [277, 330] on span "en_GB" at bounding box center [273, 336] width 27 height 12
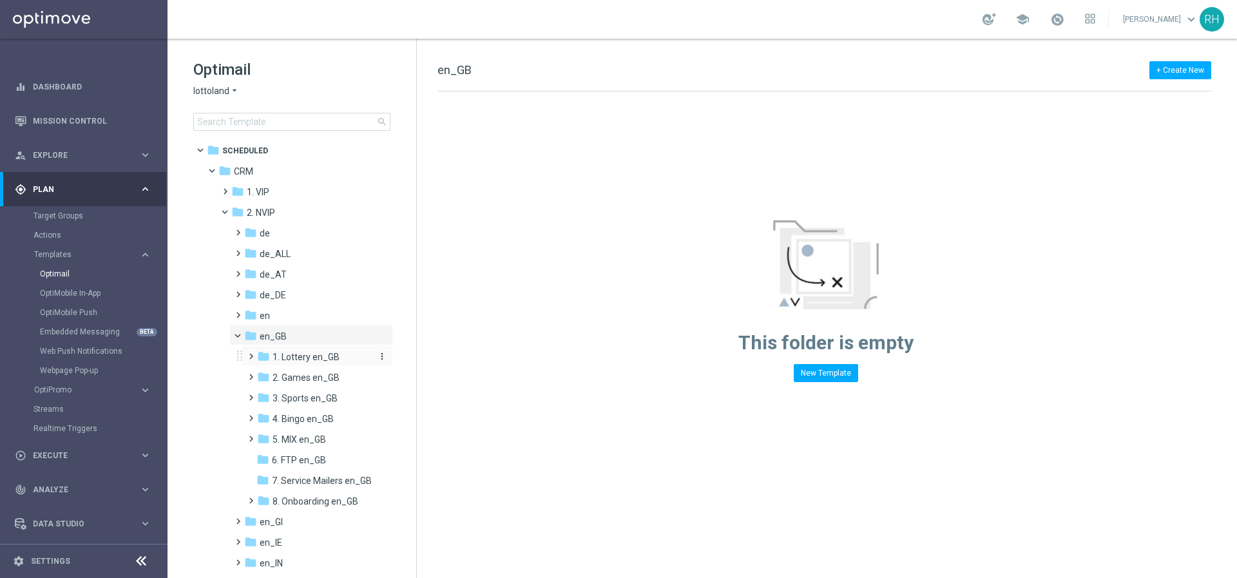
click at [322, 361] on span "1. Lottery en_GB" at bounding box center [305, 357] width 67 height 12
click at [317, 392] on span "TAC LT en_GB" at bounding box center [313, 398] width 57 height 12
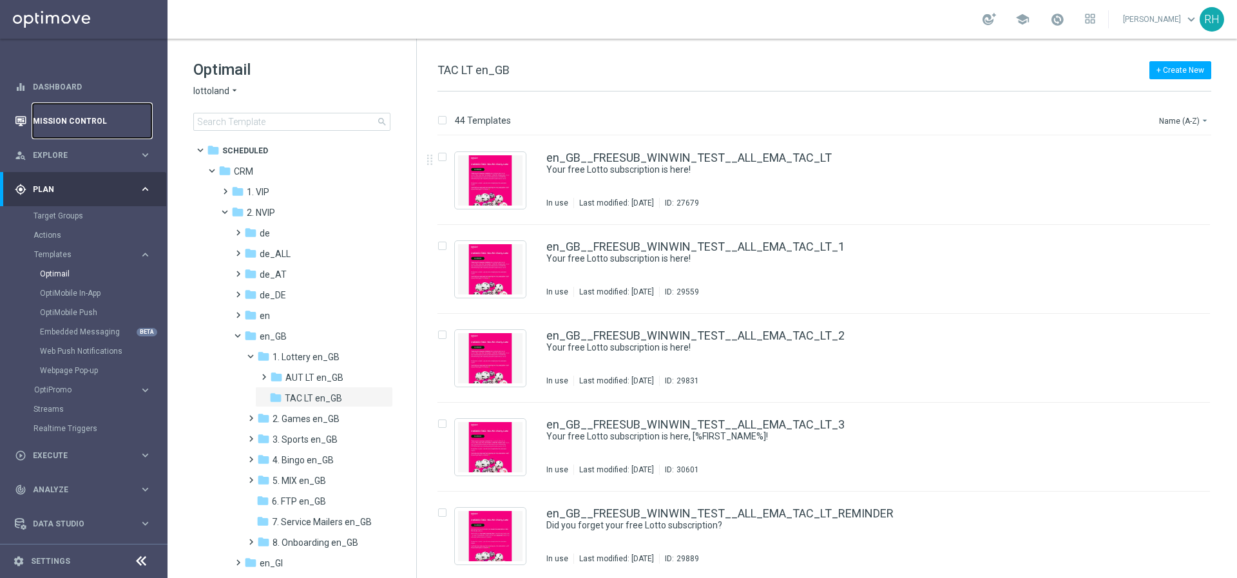
click at [90, 118] on link "Mission Control" at bounding box center [92, 121] width 119 height 34
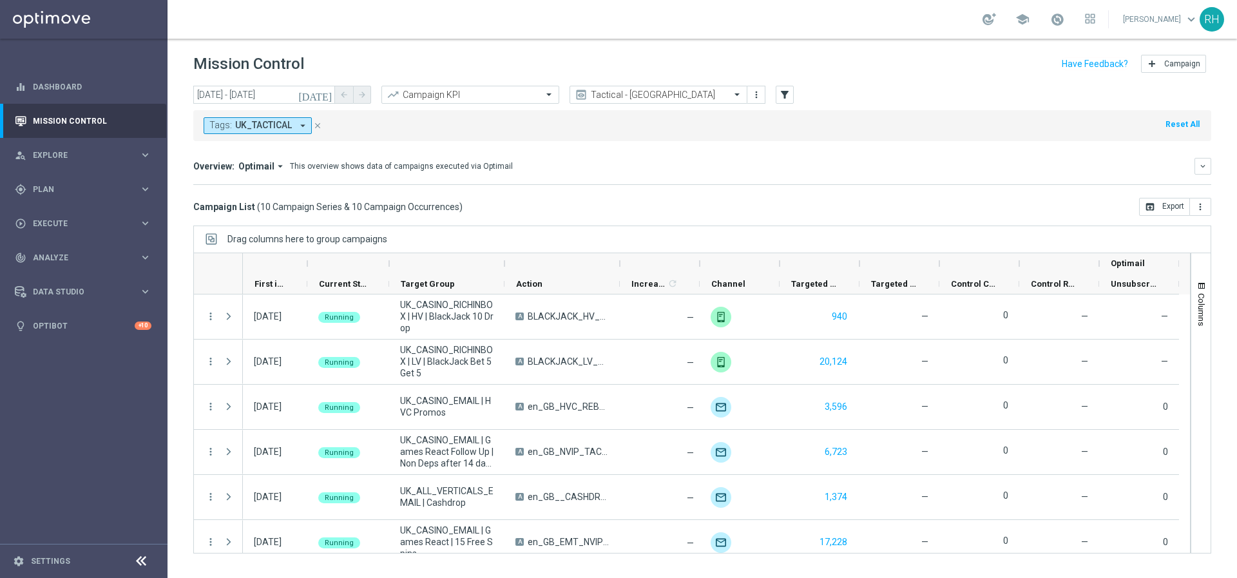
click at [323, 94] on icon "[DATE]" at bounding box center [315, 95] width 35 height 12
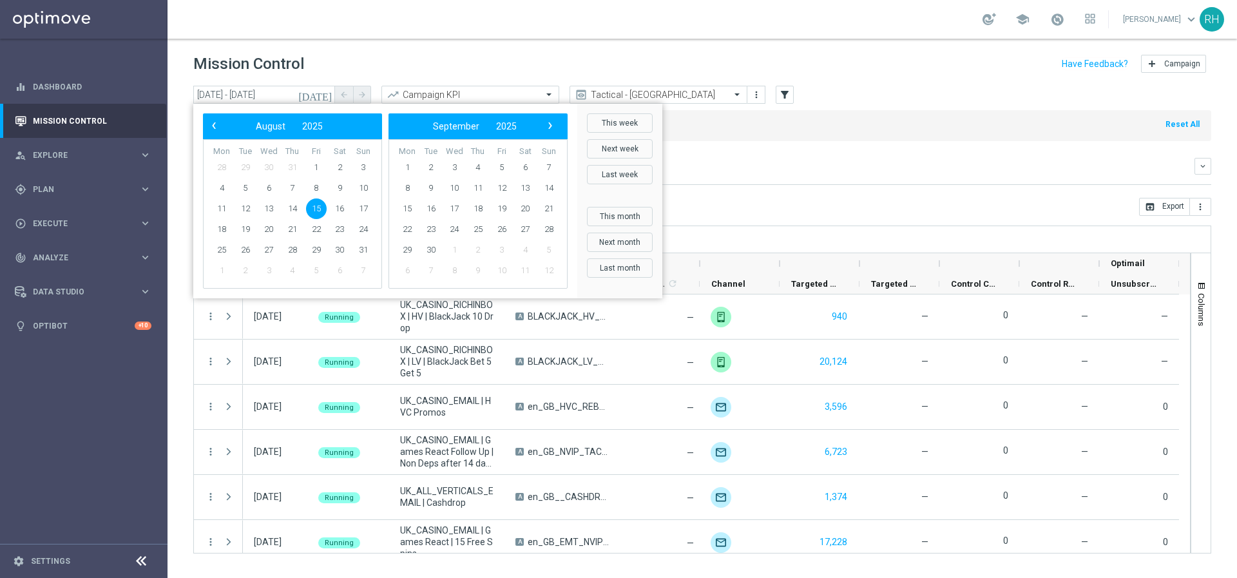
click at [735, 173] on div "Overview: Optimail arrow_drop_down This overview shows data of campaigns execut…" at bounding box center [702, 166] width 1018 height 17
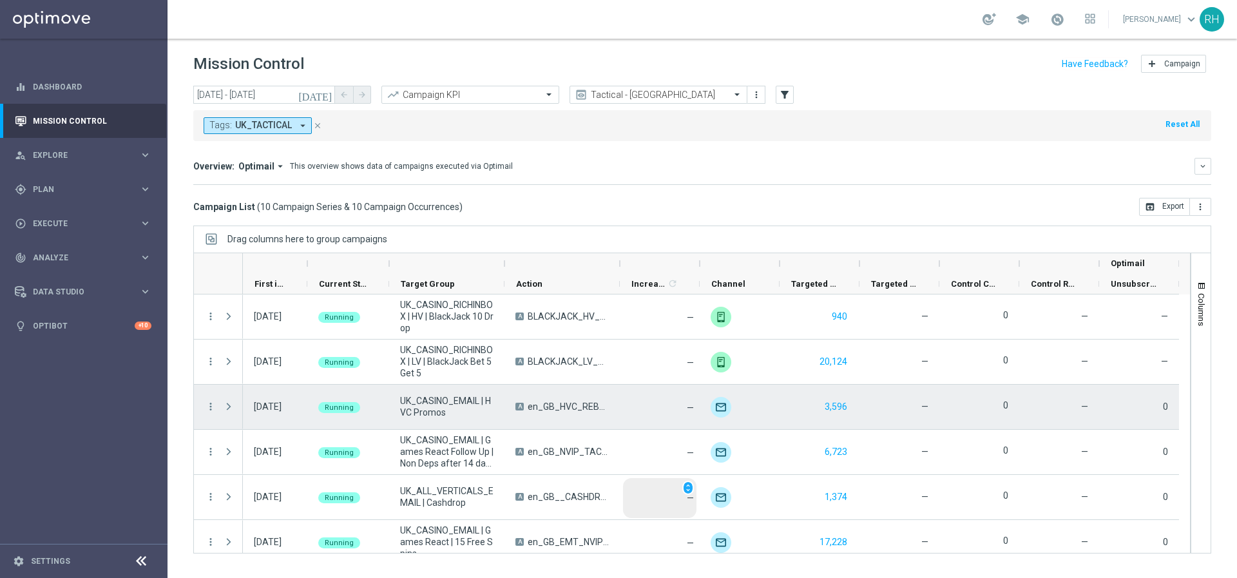
scroll to position [121, 0]
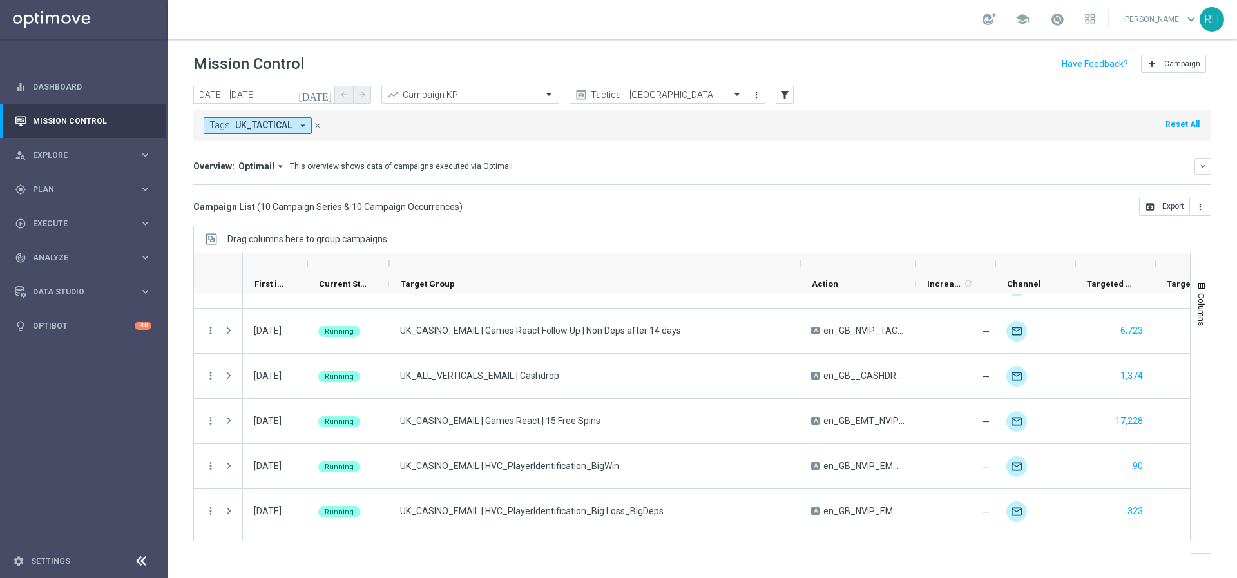
drag, startPoint x: 504, startPoint y: 265, endPoint x: 799, endPoint y: 256, distance: 295.8
click at [799, 256] on div at bounding box center [799, 263] width 5 height 21
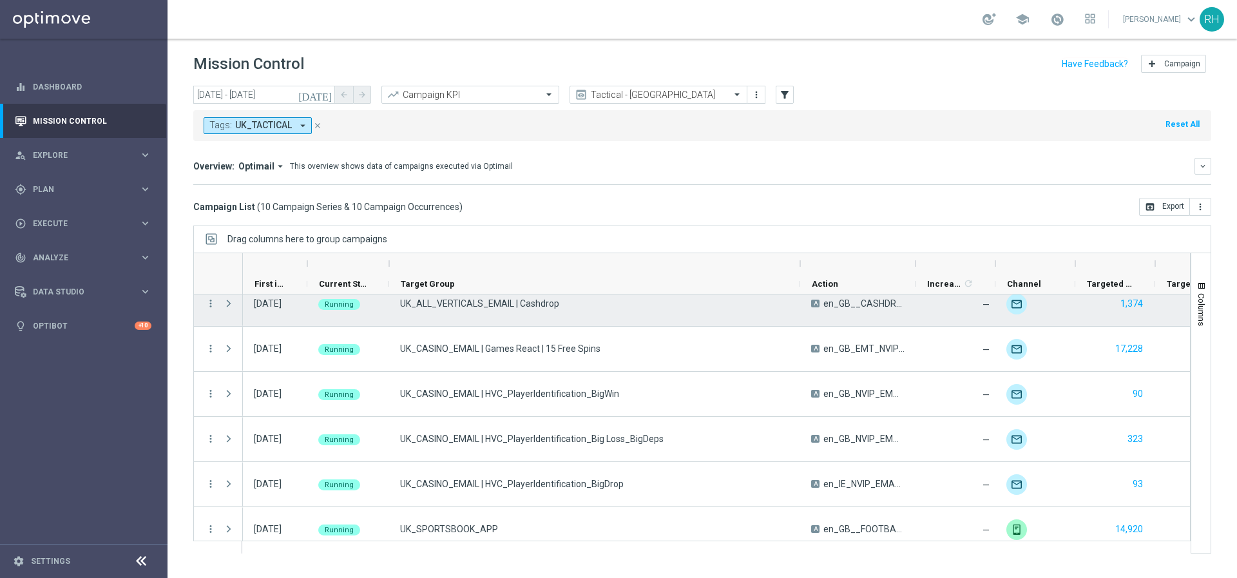
scroll to position [205, 0]
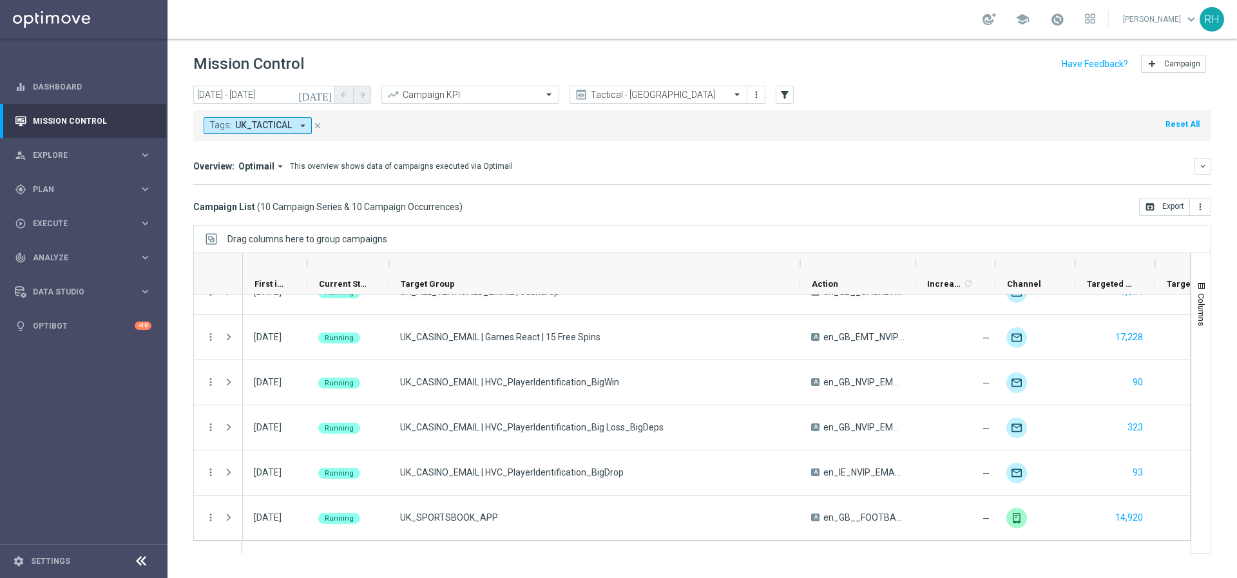
click at [328, 98] on icon "[DATE]" at bounding box center [315, 95] width 35 height 12
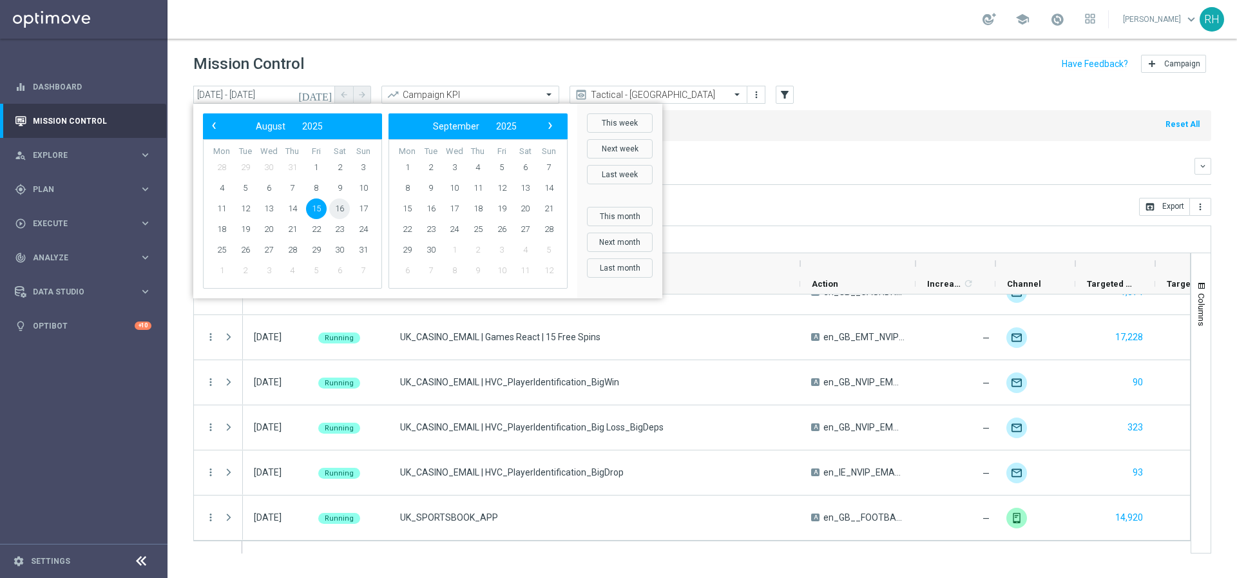
click at [345, 211] on span "16" at bounding box center [339, 208] width 21 height 21
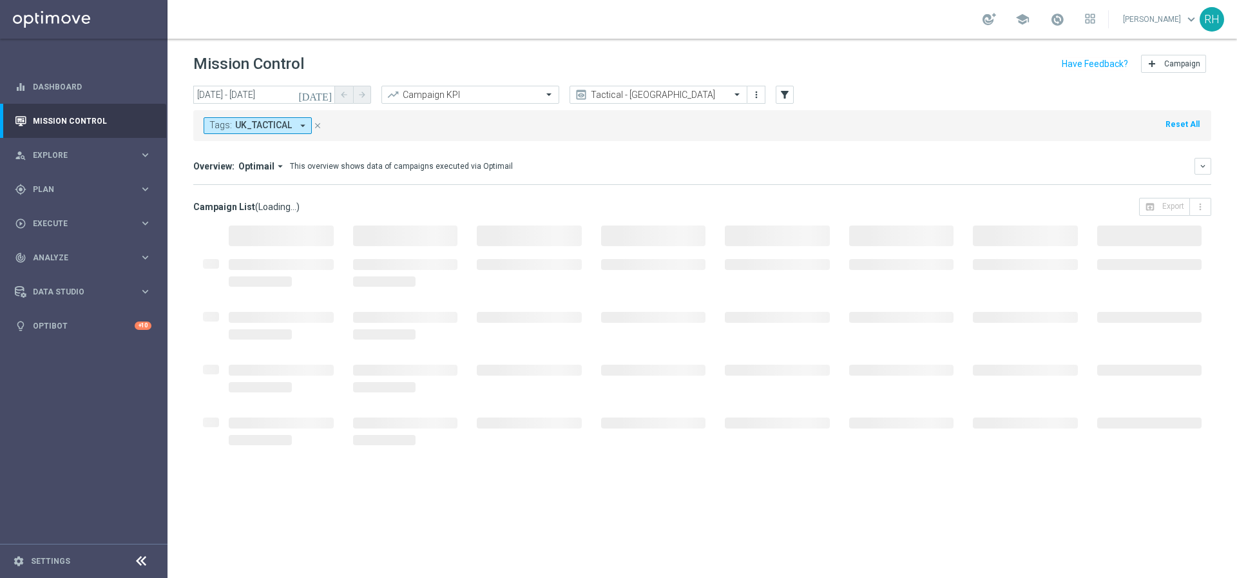
type input "16 Aug 2025 - 17 Aug 2025"
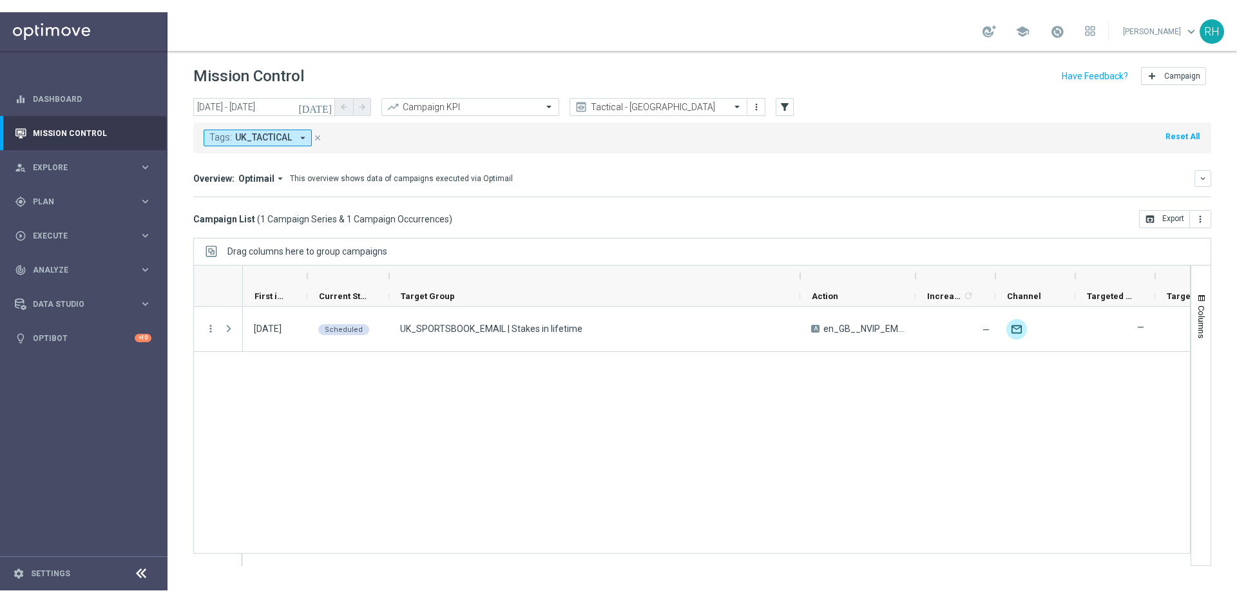
scroll to position [0, 0]
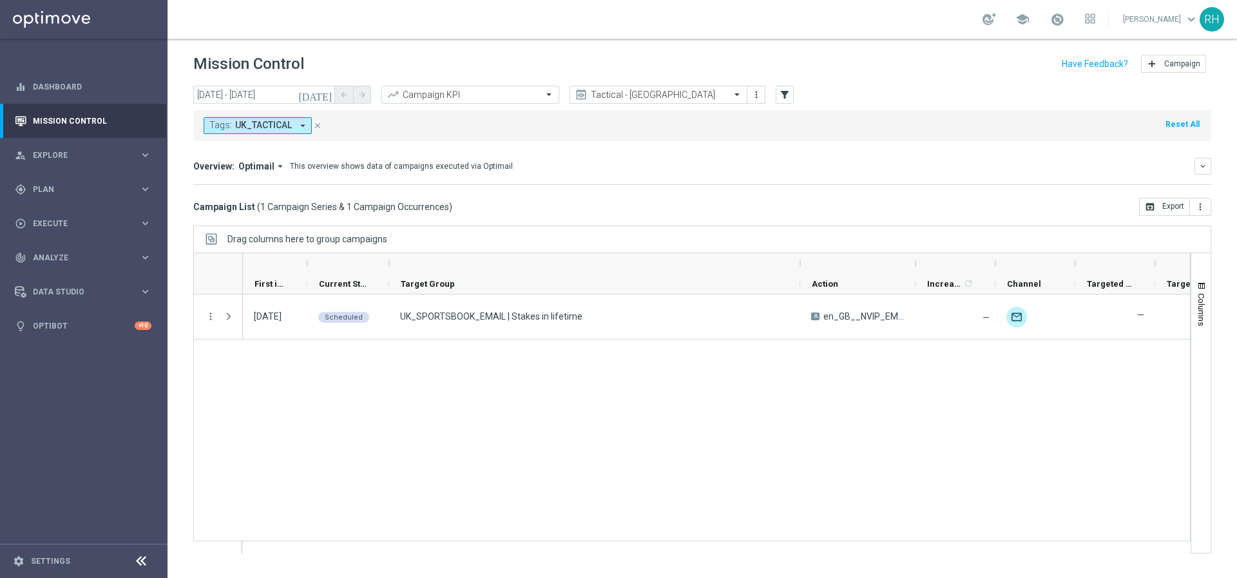
click at [1050, 371] on div "16 Aug 2025, Saturday Scheduled UK_SPORTSBOOK_EMAIL | Stakes in lifetime A en_G…" at bounding box center [716, 423] width 947 height 258
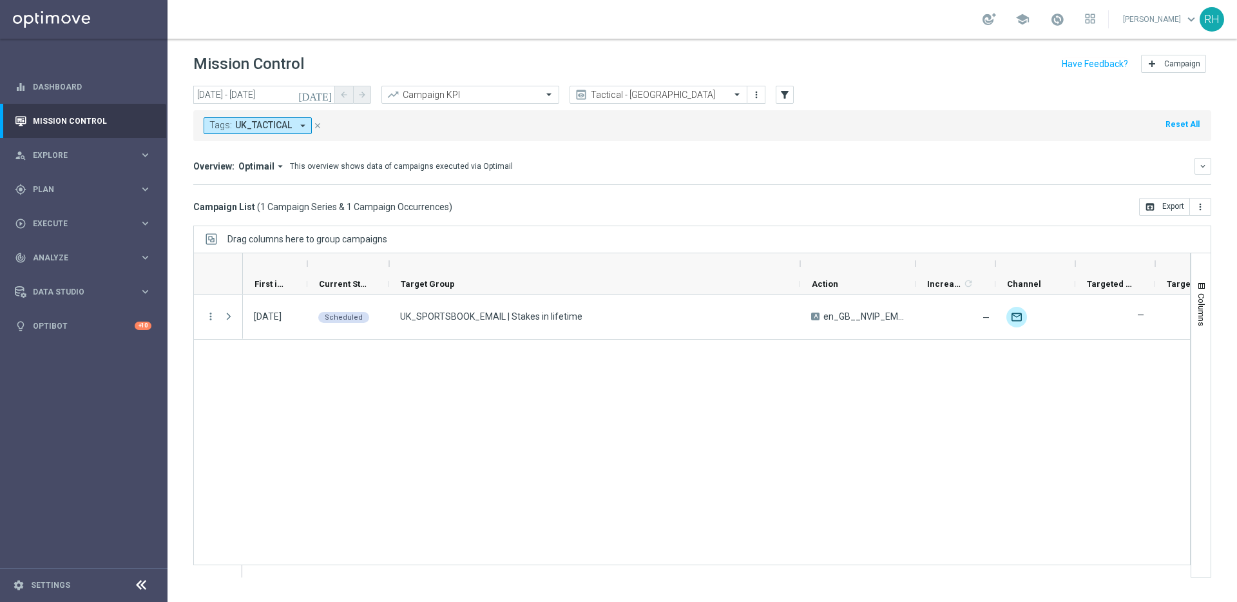
click at [328, 90] on icon "[DATE]" at bounding box center [315, 95] width 35 height 12
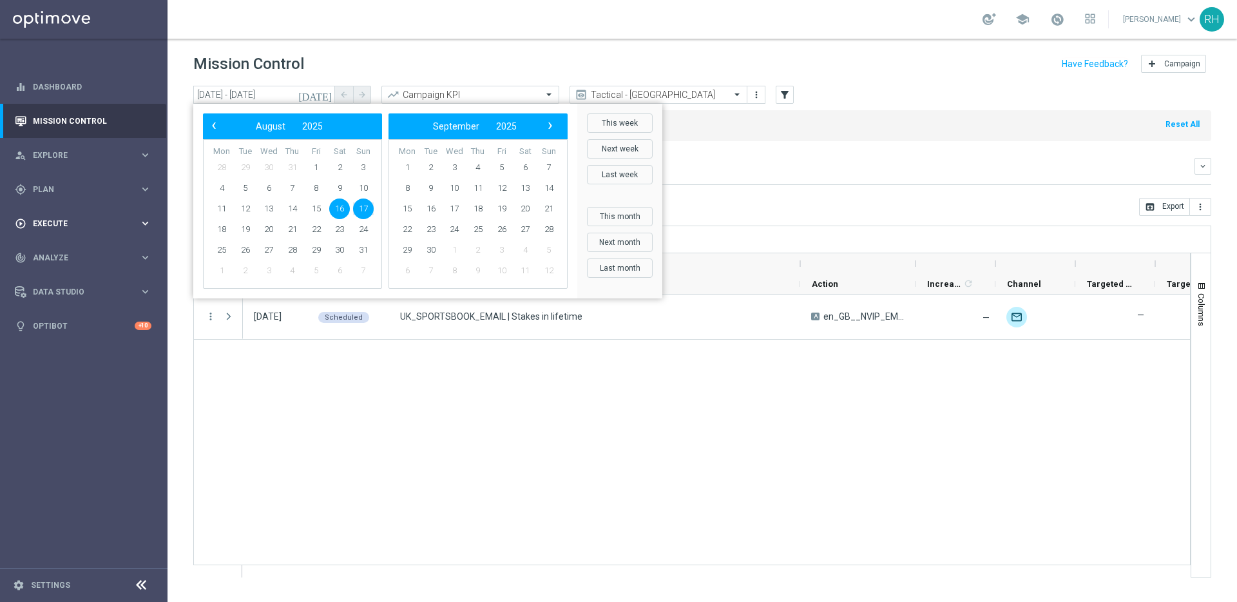
click at [63, 213] on div "play_circle_outline Execute keyboard_arrow_right" at bounding box center [83, 223] width 166 height 34
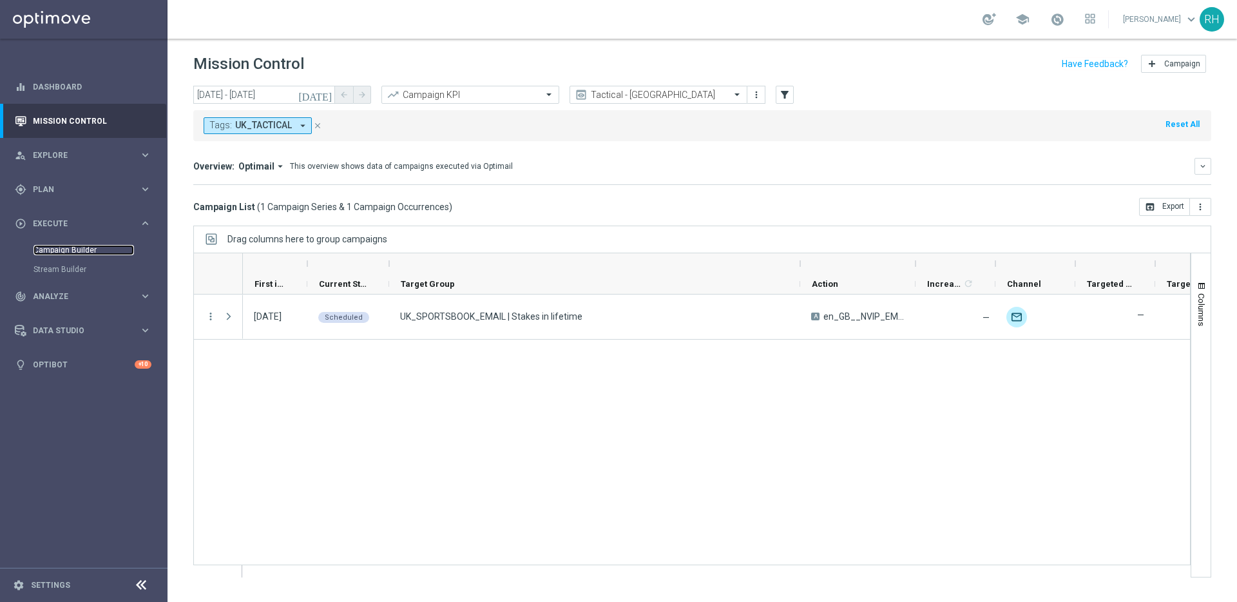
click at [67, 247] on link "Campaign Builder" at bounding box center [83, 250] width 100 height 10
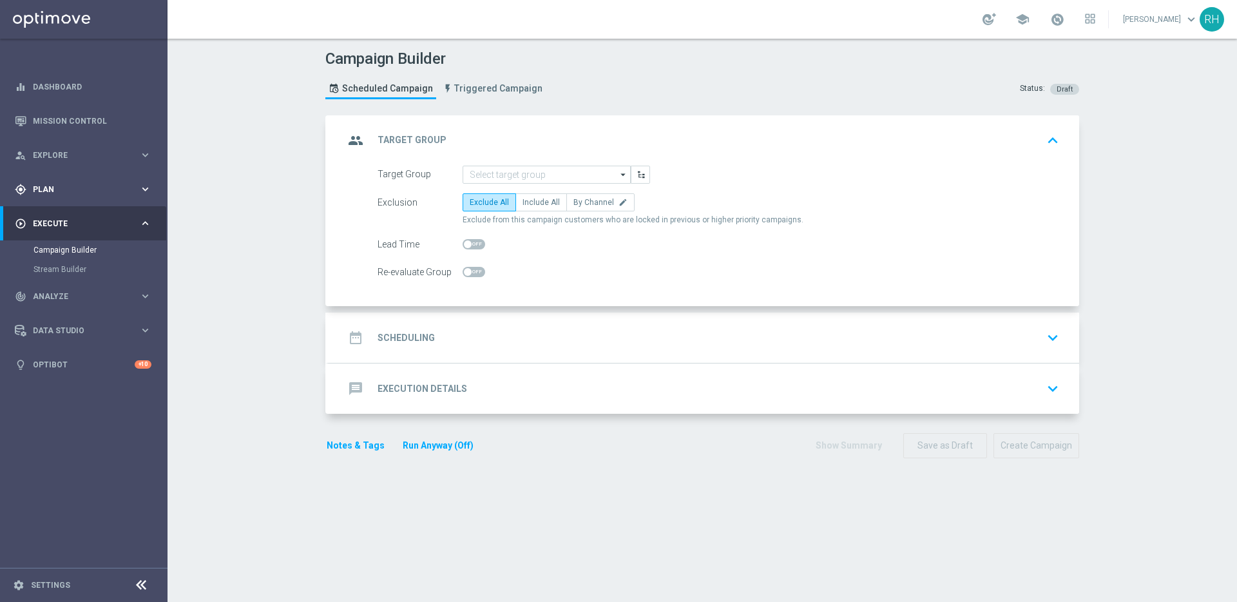
click at [102, 198] on div "gps_fixed Plan keyboard_arrow_right" at bounding box center [83, 189] width 166 height 34
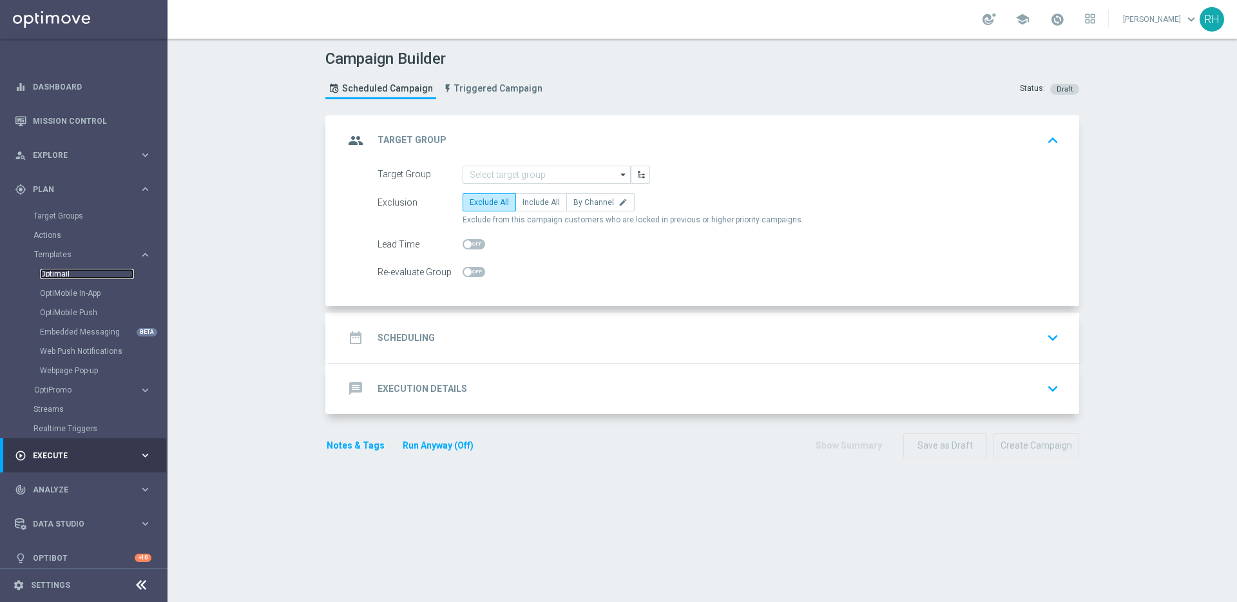
click at [58, 274] on link "Optimail" at bounding box center [87, 274] width 94 height 10
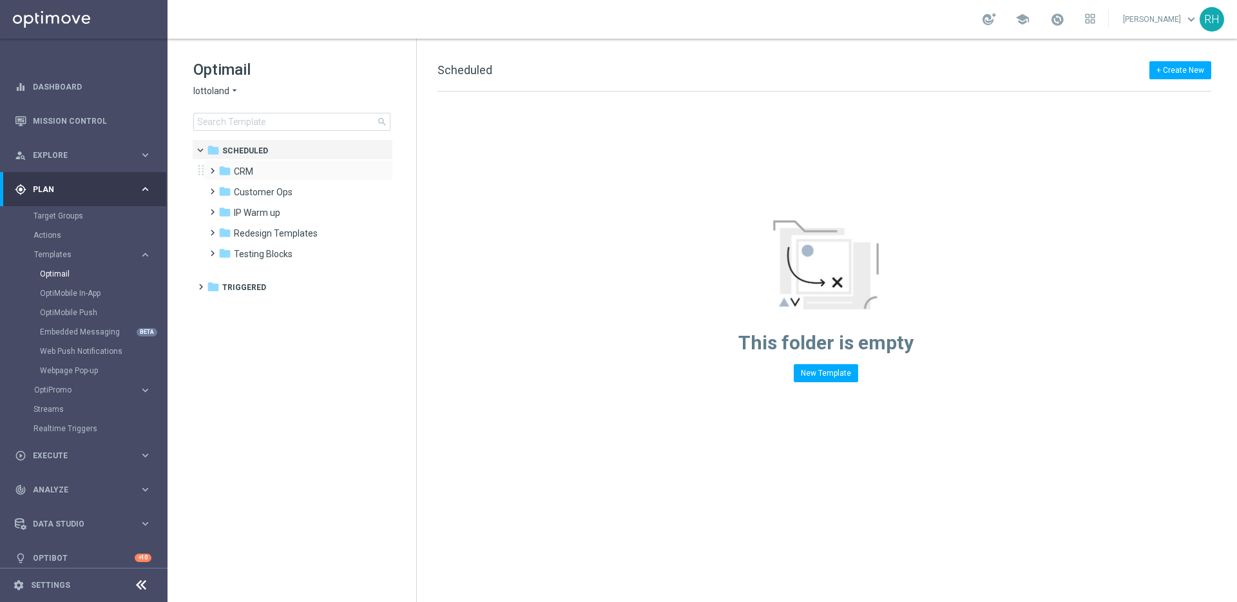
click at [213, 166] on span at bounding box center [210, 164] width 6 height 5
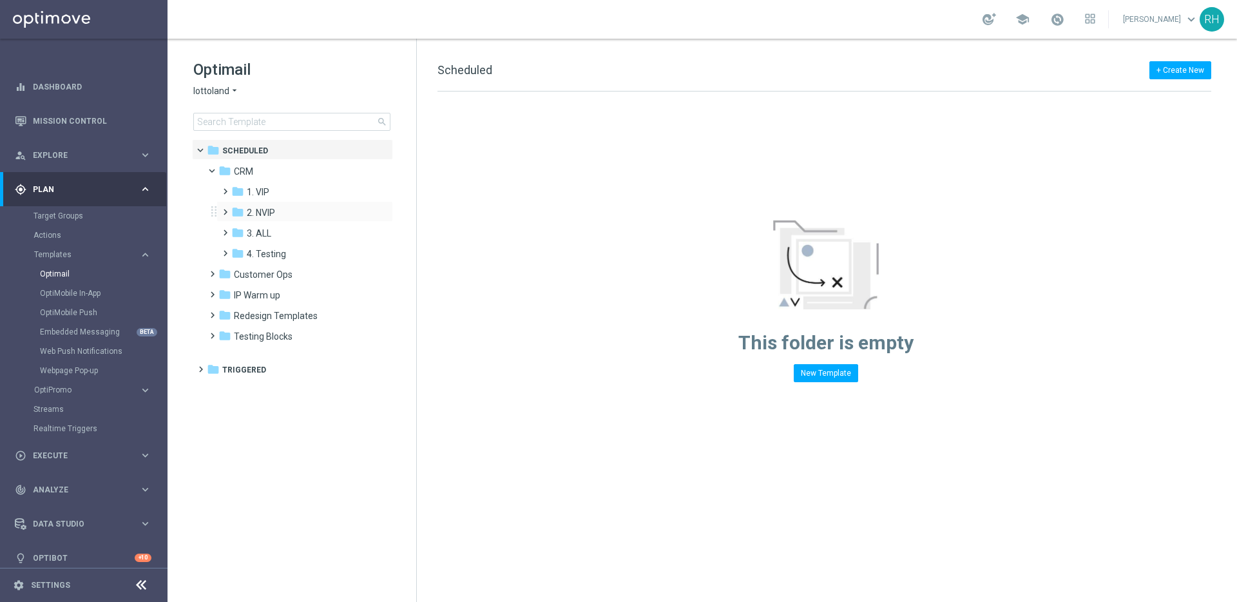
click at [220, 209] on span at bounding box center [223, 206] width 6 height 5
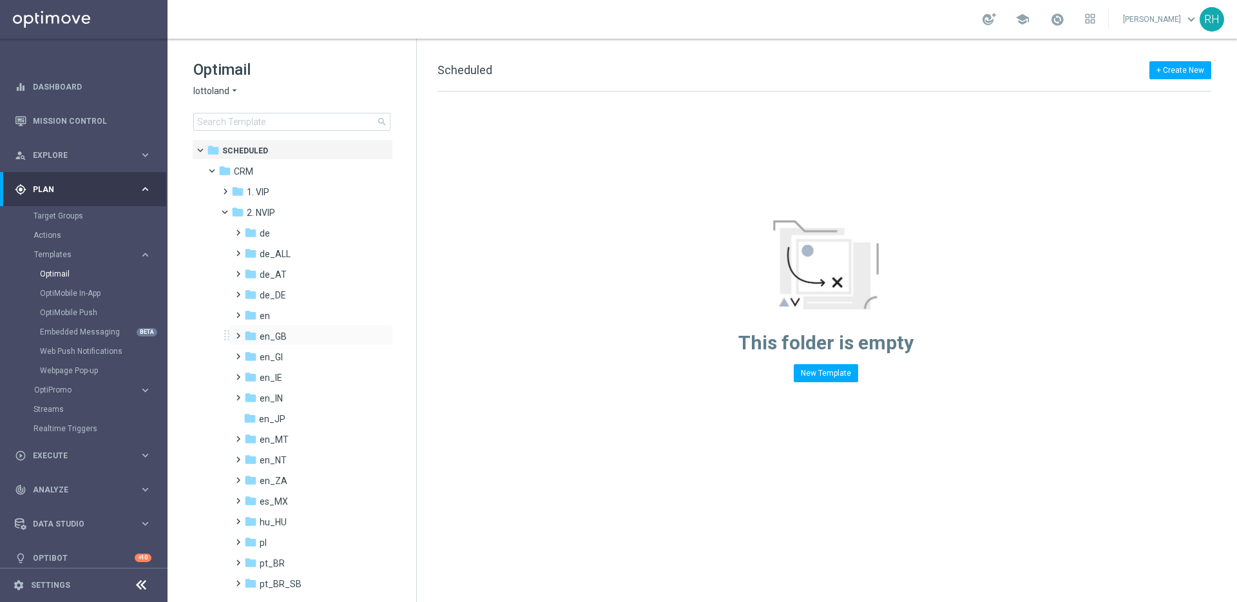
click at [235, 332] on span at bounding box center [236, 329] width 6 height 5
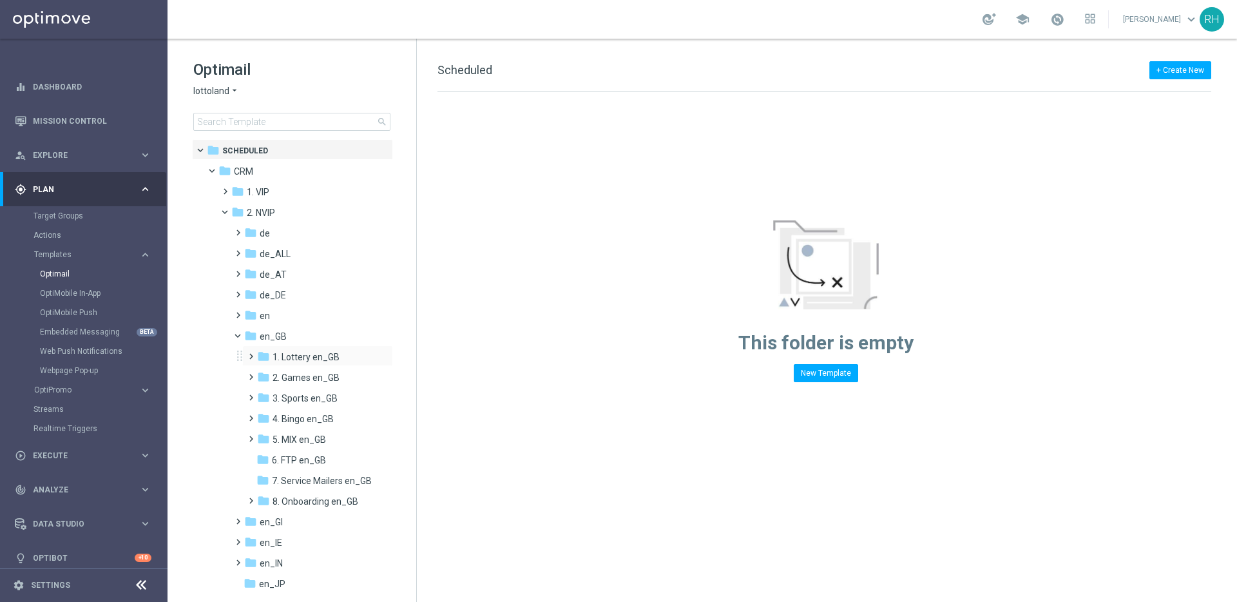
click at [251, 353] on span at bounding box center [248, 350] width 6 height 5
click at [273, 394] on icon "folder" at bounding box center [275, 397] width 13 height 13
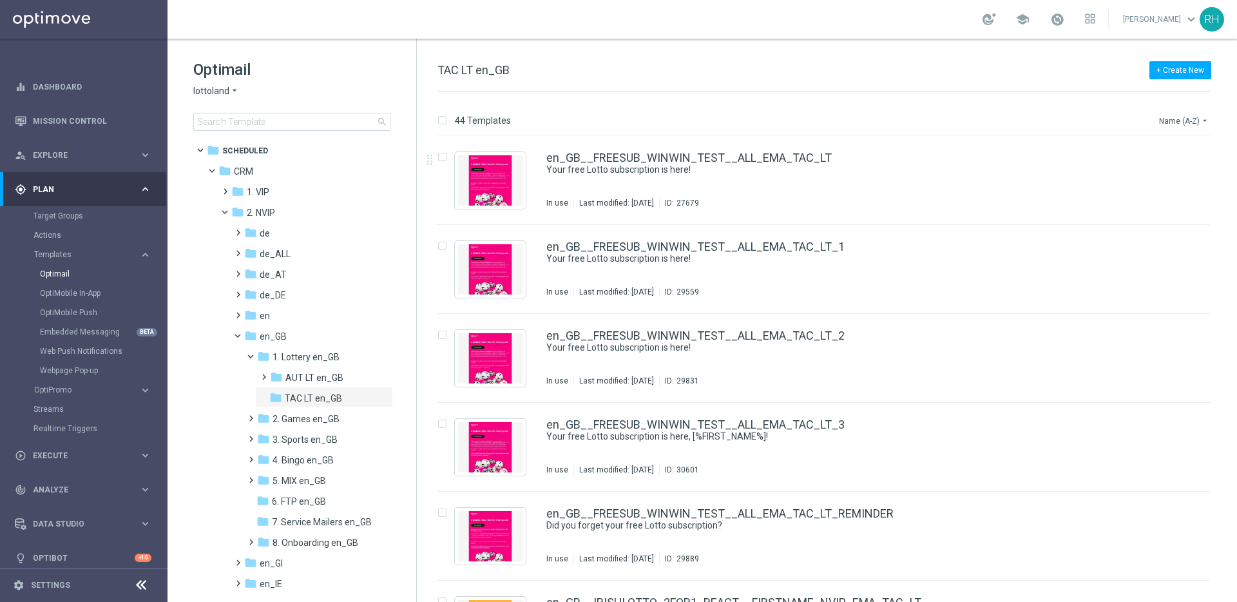
click at [1178, 122] on button "Name (A-Z) arrow_drop_down" at bounding box center [1184, 120] width 53 height 15
click at [1178, 175] on span "Date Modified (Newest)" at bounding box center [1161, 177] width 86 height 9
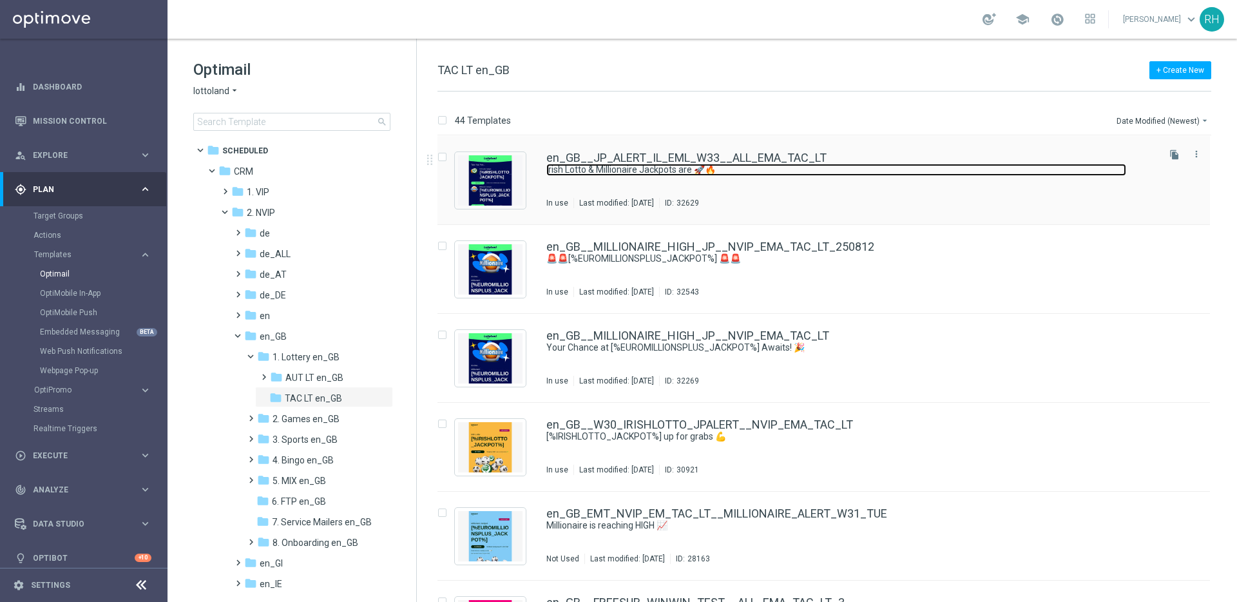
click at [830, 164] on link "Irish Lotto & Millionaire Jackpots are 🚀🔥" at bounding box center [836, 170] width 580 height 12
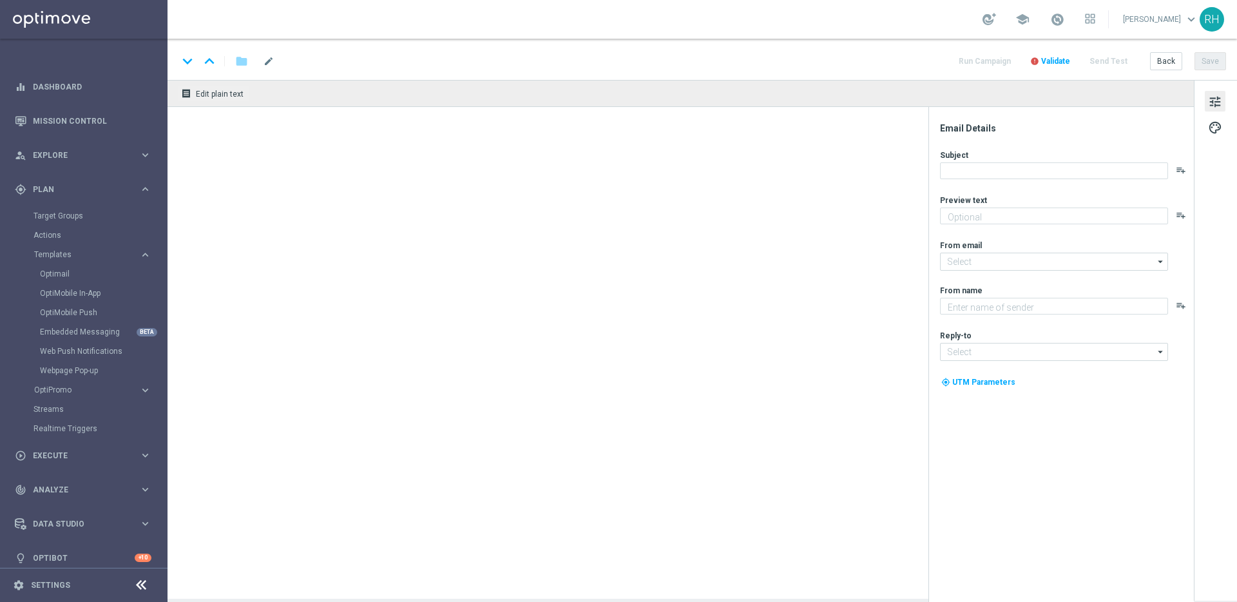
type textarea "Pick your numbers on these 2 giant jackpots!"
type input "mail@crm.lottoland.com"
type textarea "Lottoland"
type input "support@lottoland.co.uk"
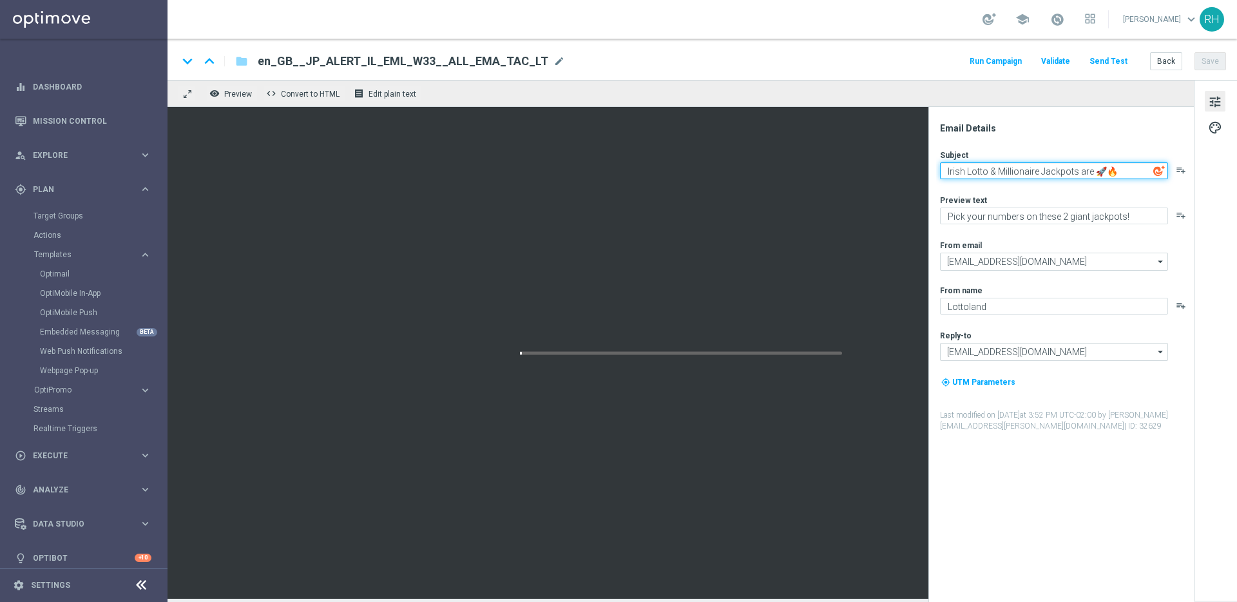
click at [1006, 174] on textarea "Irish Lotto & Millionaire Jackpots are 🚀🔥" at bounding box center [1054, 170] width 228 height 17
click at [1006, 177] on textarea "Irish Lotto & Millionaire Jackpots are 🚀🔥" at bounding box center [1054, 170] width 228 height 17
click at [1006, 176] on textarea "Irish Lotto & Millionaire Jackpots are 🚀🔥" at bounding box center [1054, 170] width 228 height 17
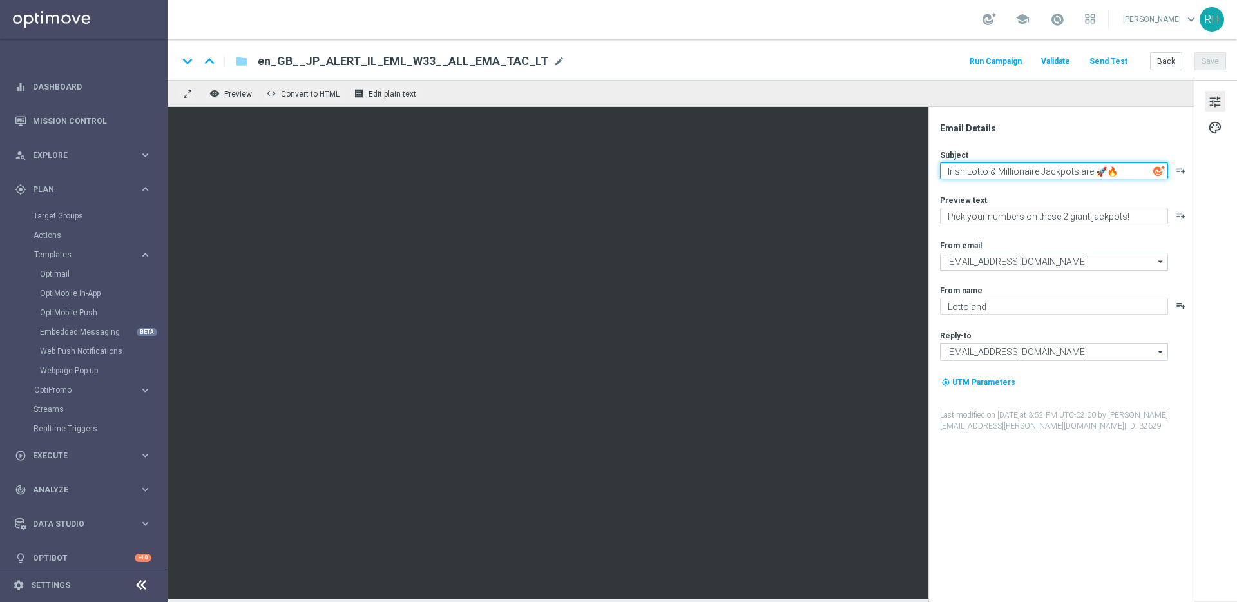
click at [1006, 176] on textarea "Irish Lotto & Millionaire Jackpots are 🚀🔥" at bounding box center [1054, 170] width 228 height 17
click at [993, 168] on textarea "Millionaire tonight. Irish Lotto Tomorrow" at bounding box center [1054, 170] width 228 height 17
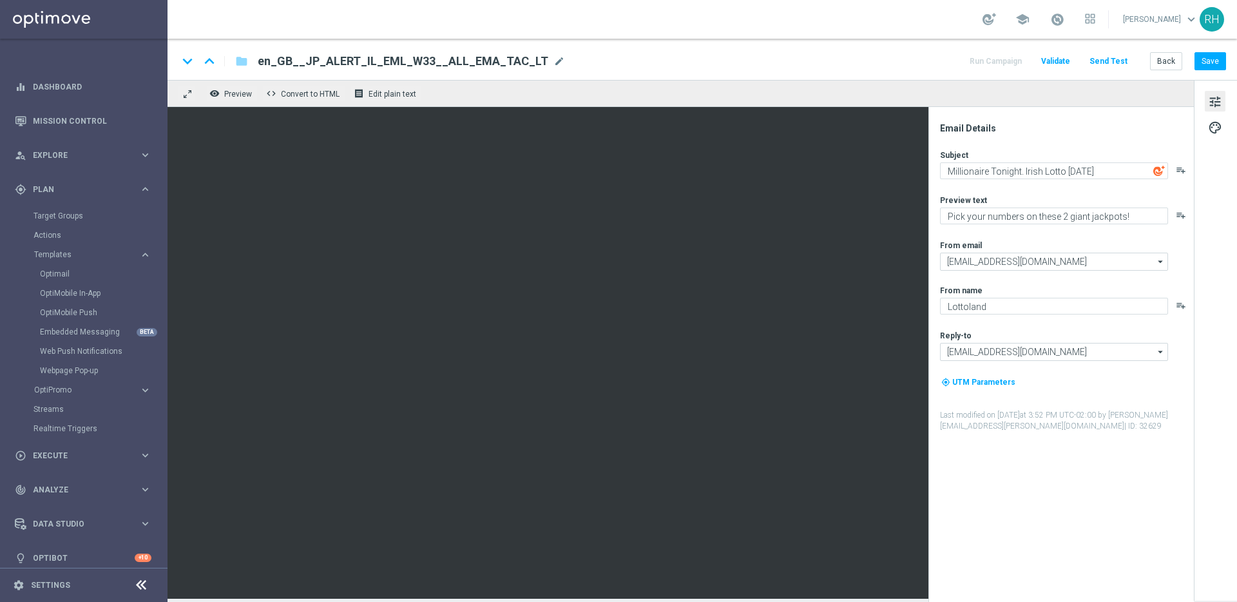
click at [1061, 117] on div "Email Details Subject Millionaire Tonight. Irish Lotto Tomorrow playlist_add Pr…" at bounding box center [1060, 354] width 265 height 495
click at [1113, 171] on textarea "Millionaire Tonight. Irish Lotto Tomorrow" at bounding box center [1054, 170] width 228 height 17
type textarea "Millionaire Tonight. Irish Lotto Tomorrow 🤑"
click at [1076, 133] on div "Email Details" at bounding box center [1066, 128] width 253 height 12
click at [1073, 173] on textarea "Millionaire Tonight. Irish Lotto Tomorrow 🤑" at bounding box center [1054, 170] width 228 height 17
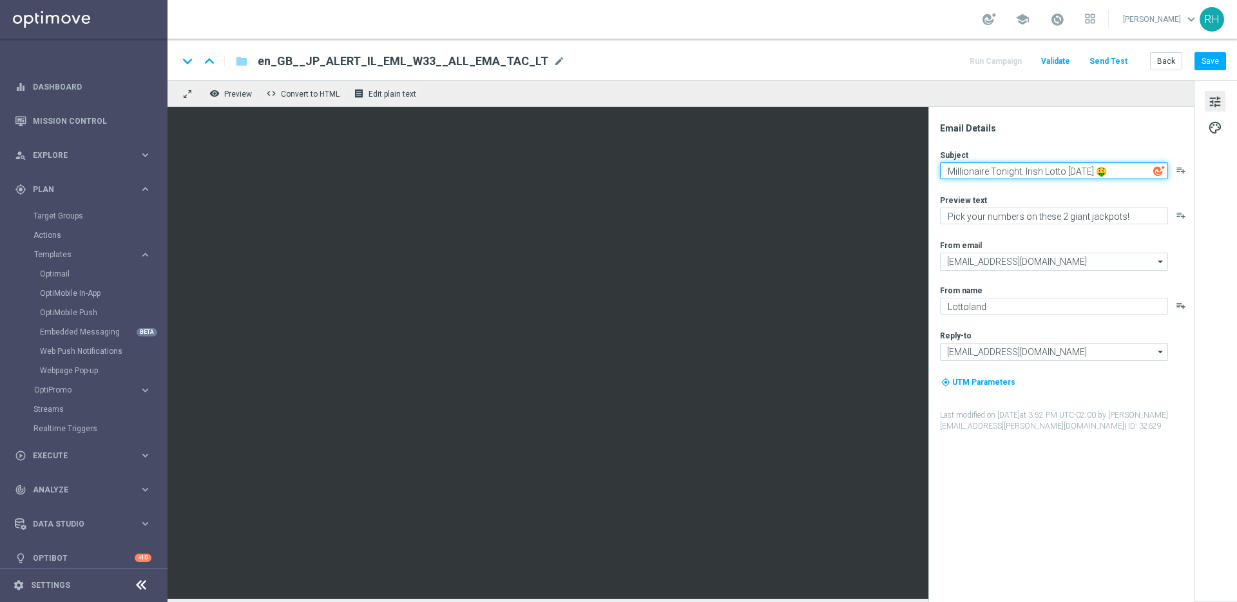
click at [1073, 173] on textarea "Millionaire Tonight. Irish Lotto Tomorrow 🤑" at bounding box center [1054, 170] width 228 height 17
click at [1217, 60] on button "Save" at bounding box center [1210, 61] width 32 height 18
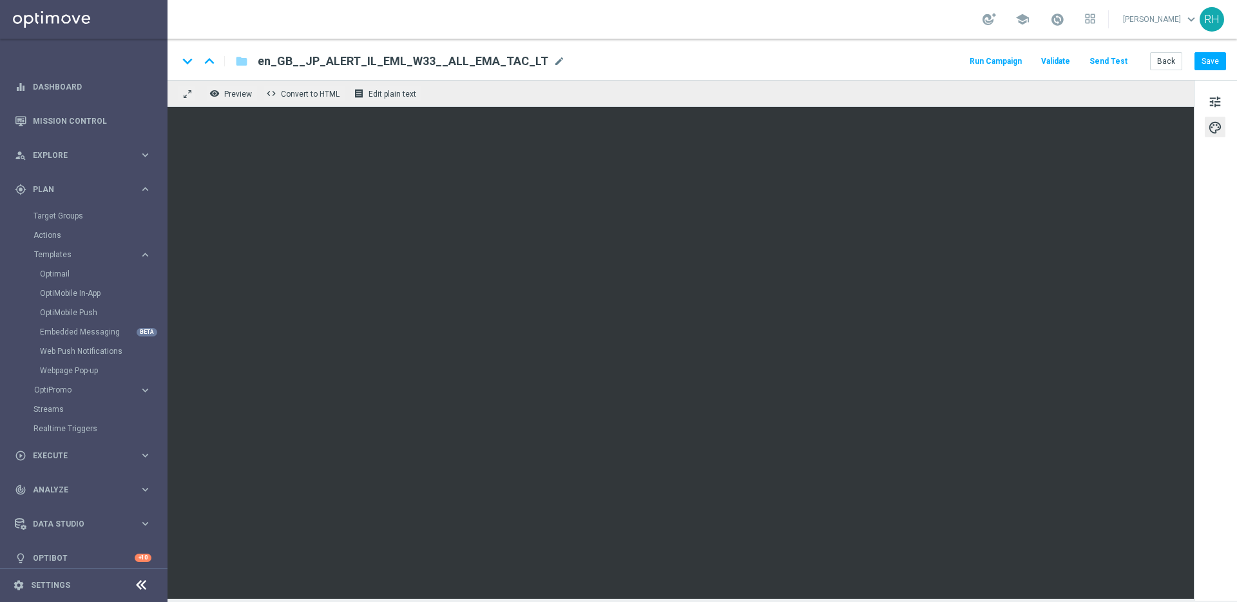
drag, startPoint x: 703, startPoint y: 63, endPoint x: 810, endPoint y: 75, distance: 108.3
click at [707, 63] on div "keyboard_arrow_down keyboard_arrow_up folder en_GB__JP_ALERT_IL_EML_W33__ALL_EM…" at bounding box center [702, 61] width 1048 height 17
click at [1208, 67] on button "Save" at bounding box center [1210, 61] width 32 height 18
click at [1212, 55] on button "Save" at bounding box center [1210, 61] width 32 height 18
click at [1002, 66] on button "Run Campaign" at bounding box center [996, 61] width 56 height 17
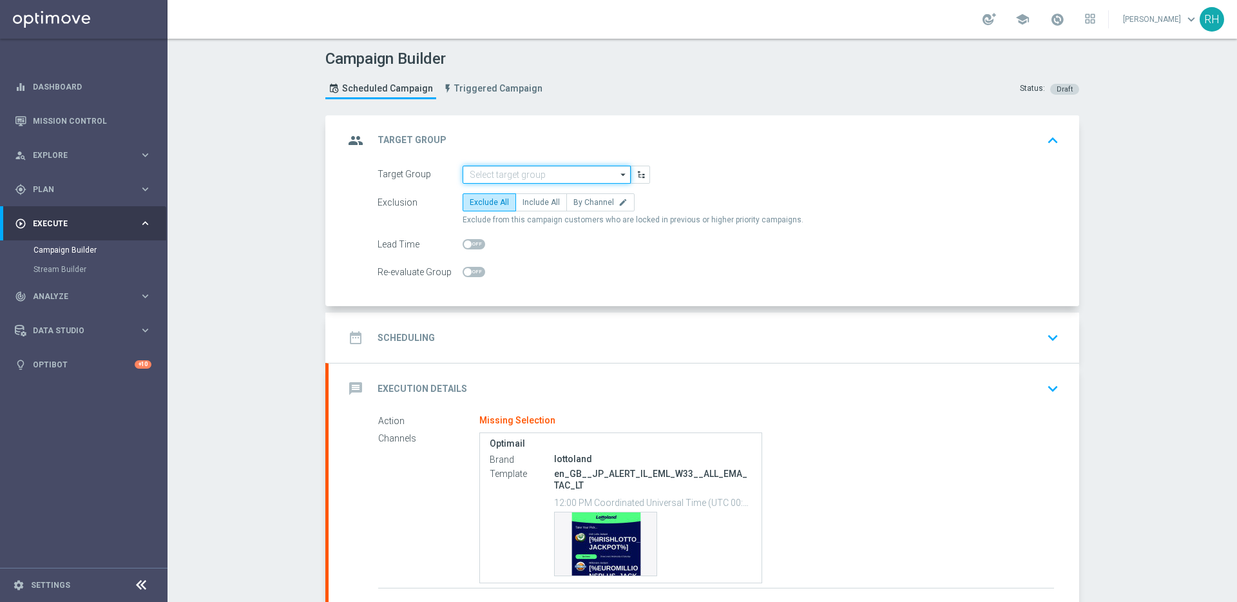
click at [493, 169] on input at bounding box center [546, 175] width 168 height 18
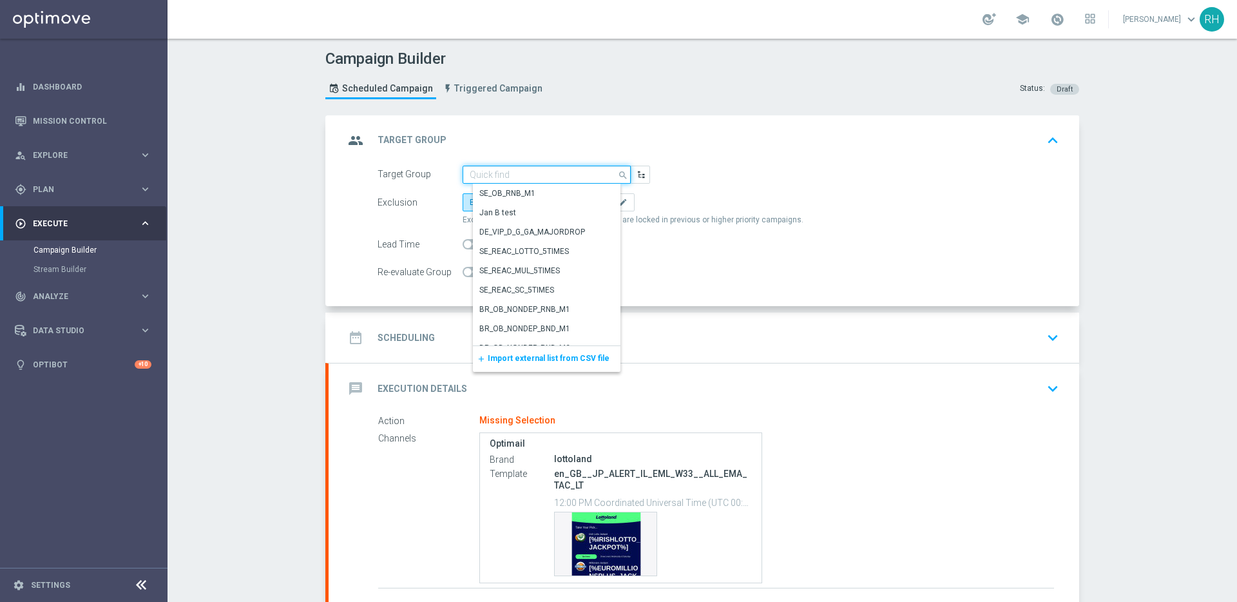
paste input ""UK_LOTTO_EMAIL | Irish Lotto, Millionaire >0 This year ""
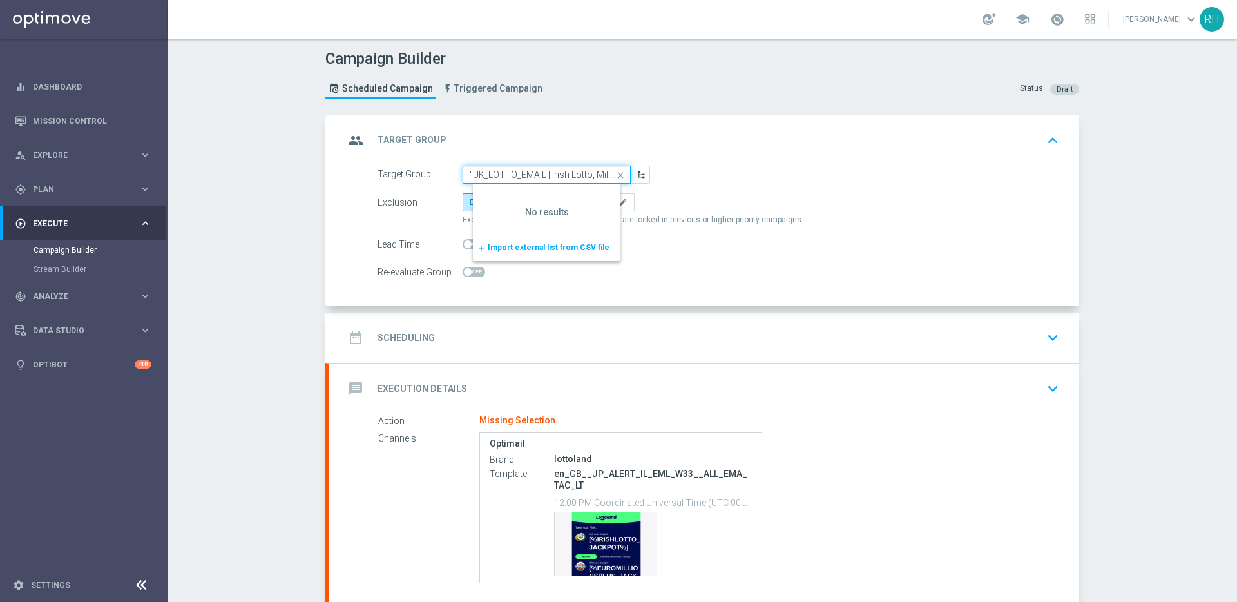
scroll to position [0, 72]
type input ""UK_LOTTO_EMAIL | Irish Lotto, Millionaire >0 This year ""
click at [766, 223] on span "Exclude from this campaign customers who are locked in previous or higher prior…" at bounding box center [632, 220] width 341 height 11
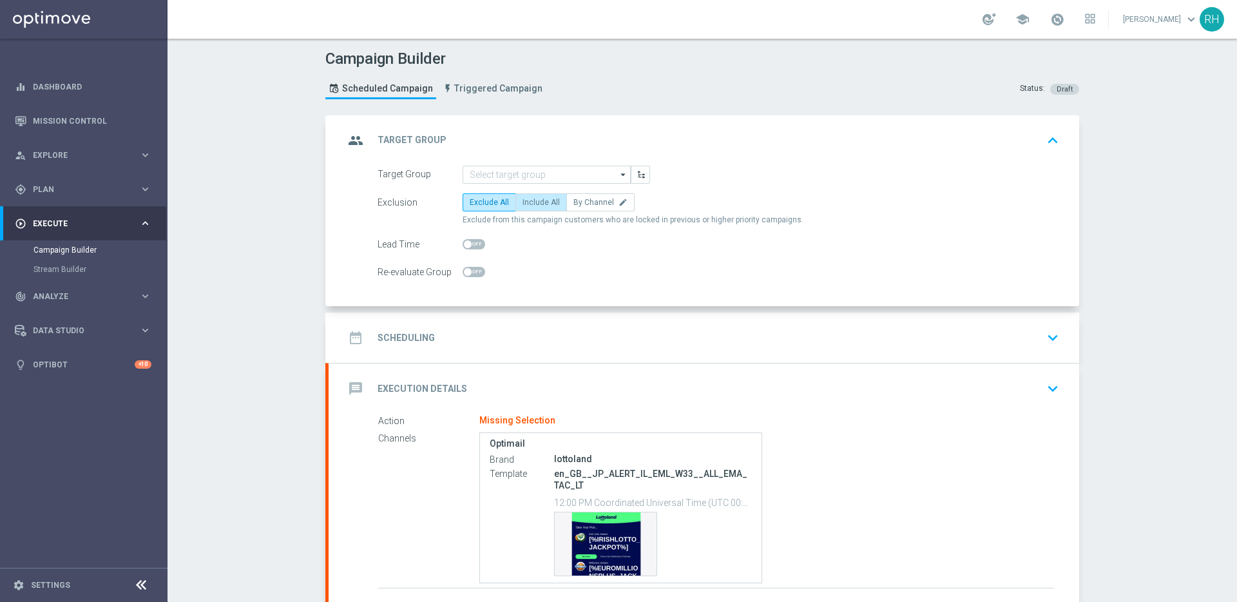
click at [535, 206] on span "Include All" at bounding box center [540, 202] width 37 height 9
click at [531, 206] on input "Include All" at bounding box center [526, 204] width 8 height 8
radio input "true"
click at [522, 343] on div "date_range Scheduling keyboard_arrow_down" at bounding box center [704, 337] width 720 height 24
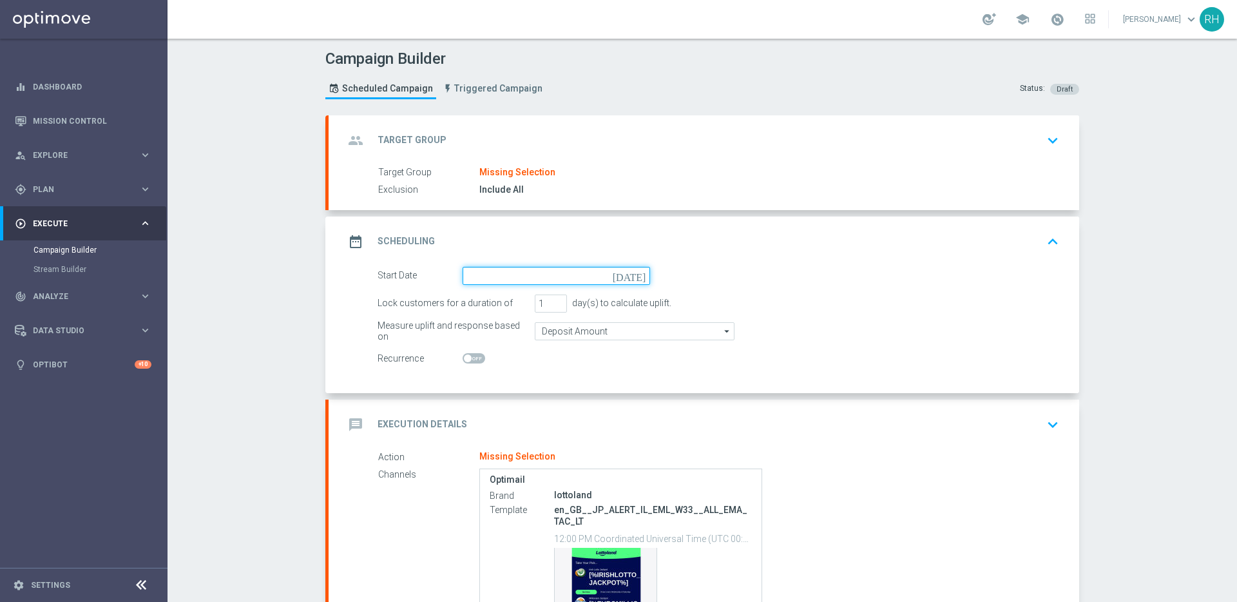
click at [634, 280] on div "[DATE]" at bounding box center [555, 276] width 187 height 18
click at [1053, 126] on div "group Target Group keyboard_arrow_down" at bounding box center [704, 140] width 750 height 50
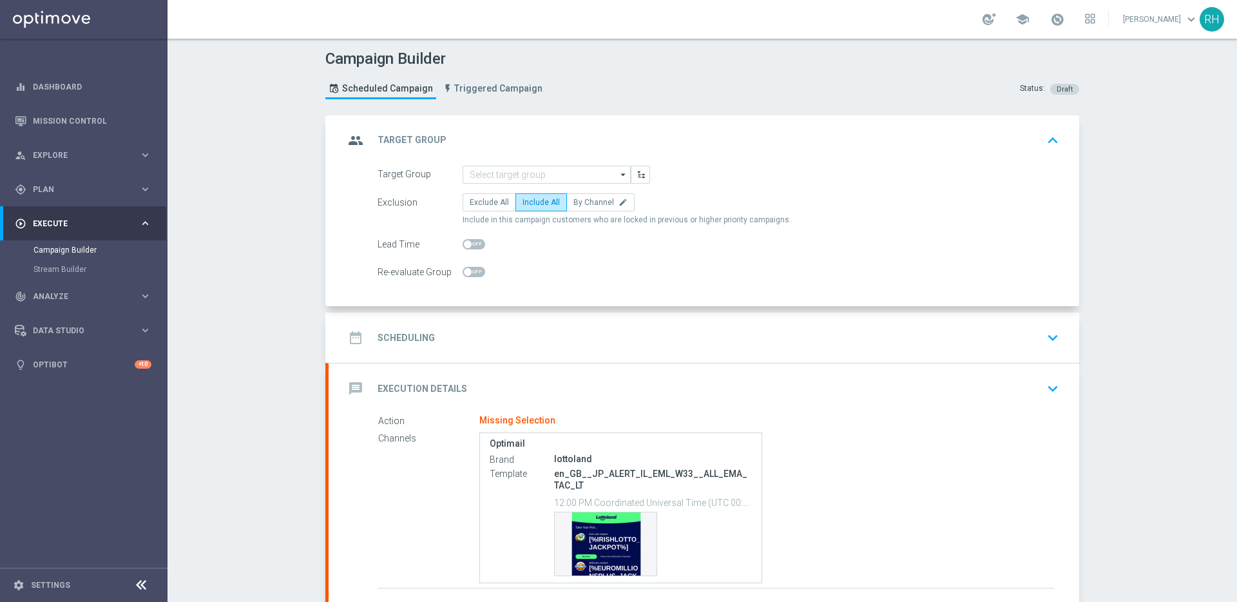
click at [503, 332] on div "date_range Scheduling keyboard_arrow_down" at bounding box center [704, 337] width 720 height 24
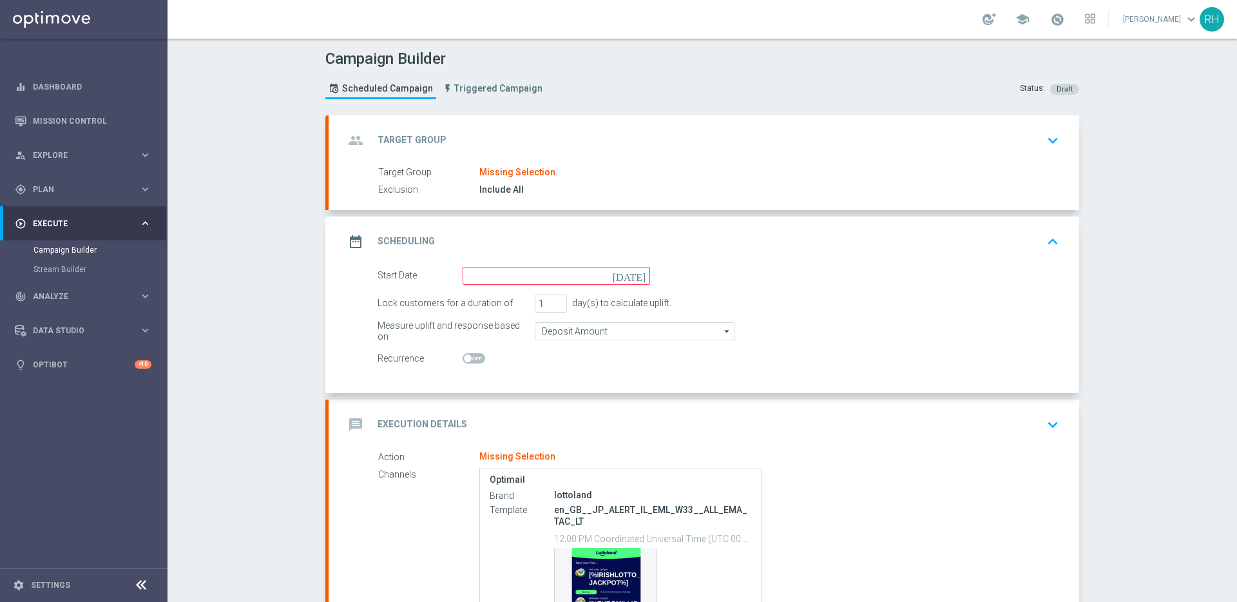
click at [638, 276] on icon "[DATE]" at bounding box center [632, 274] width 38 height 14
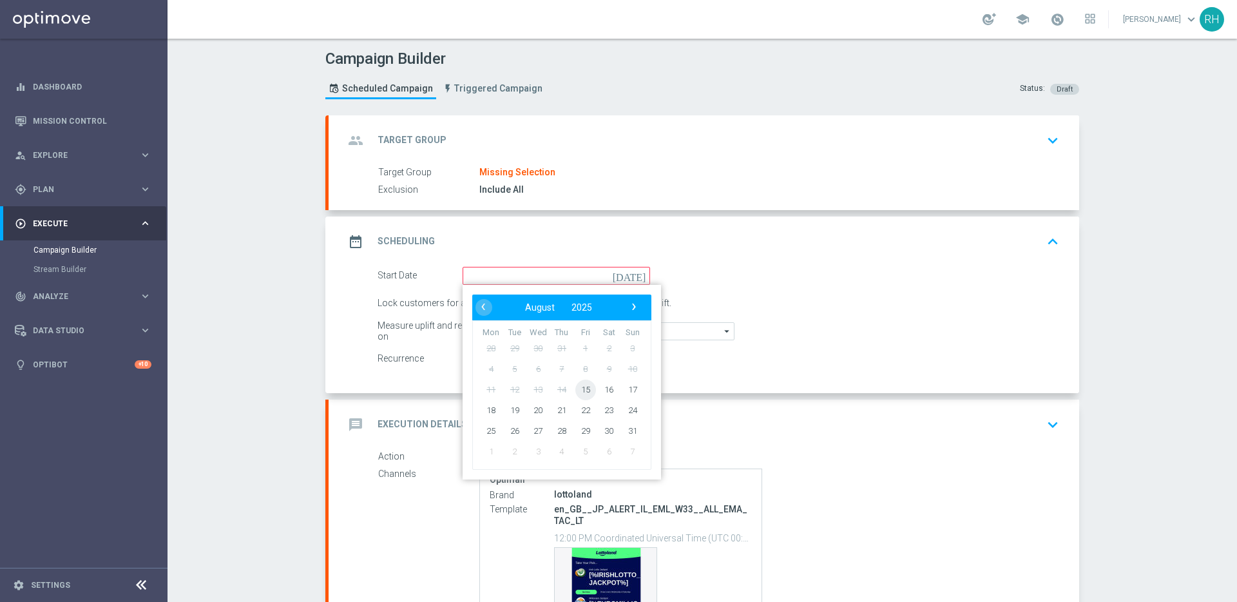
click at [577, 394] on span "15" at bounding box center [585, 389] width 21 height 21
type input "15 Aug 2025"
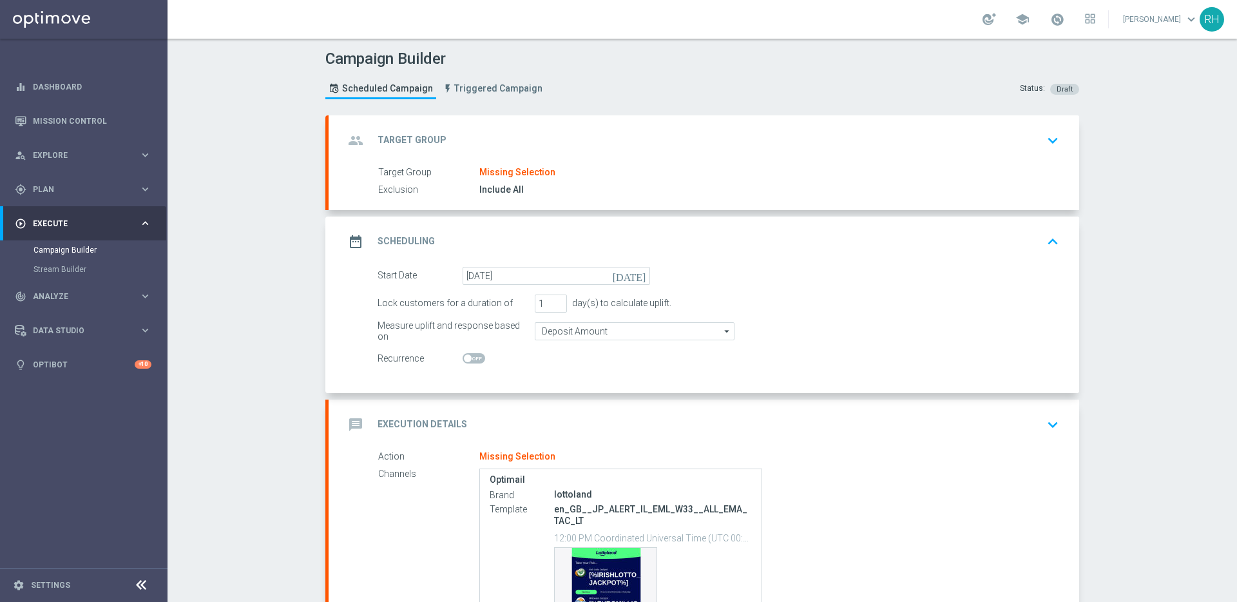
click at [601, 422] on div "message Execution Details keyboard_arrow_down" at bounding box center [704, 424] width 720 height 24
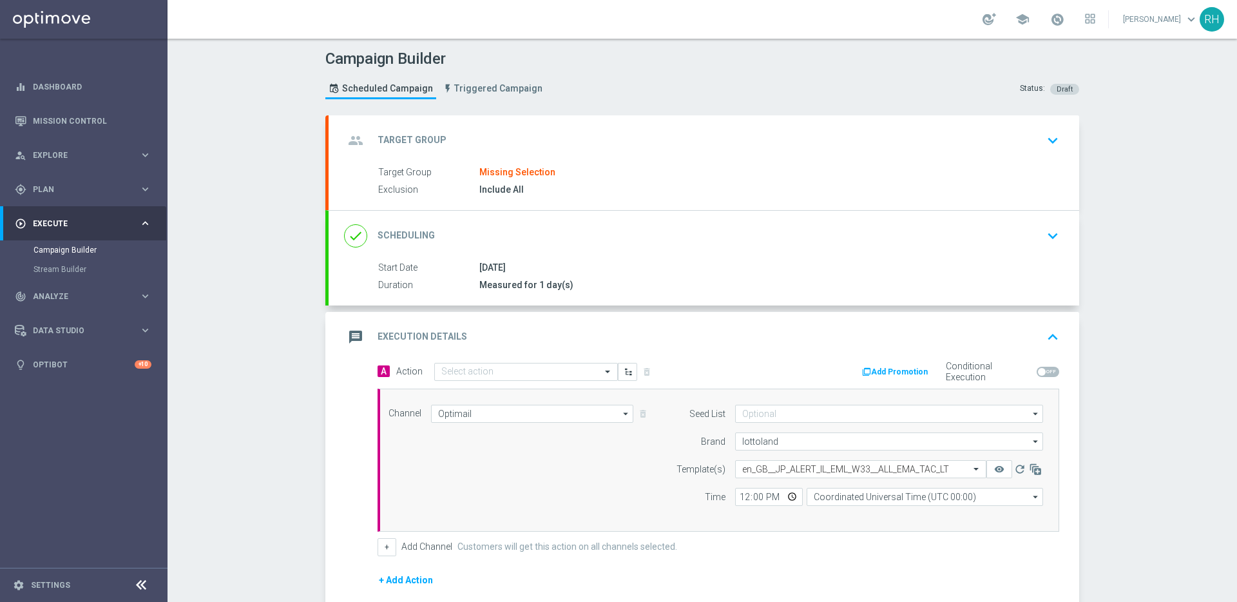
click at [553, 360] on div "message Execution Details keyboard_arrow_up" at bounding box center [704, 337] width 750 height 50
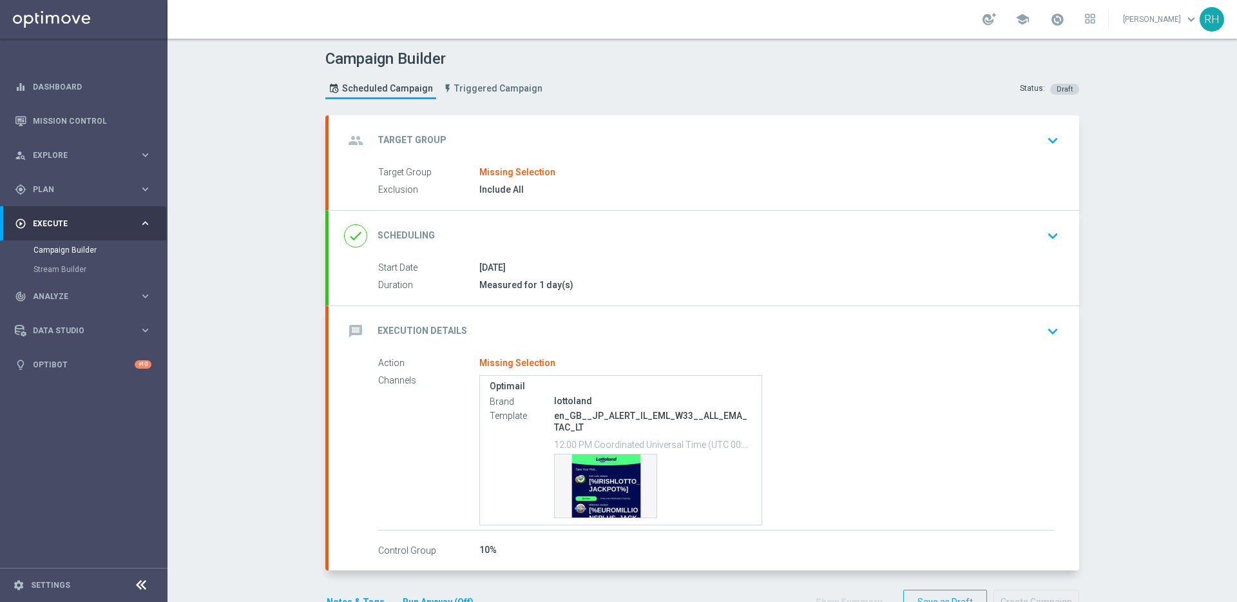
click at [605, 415] on p "en_GB__JP_ALERT_IL_EML_W33__ALL_EMA_TAC_LT" at bounding box center [653, 421] width 198 height 23
copy div "en_GB__JP_ALERT_IL_EML_W33__ALL_EMA_TAC_LT"
click at [642, 338] on div "message Execution Details keyboard_arrow_down" at bounding box center [704, 331] width 720 height 24
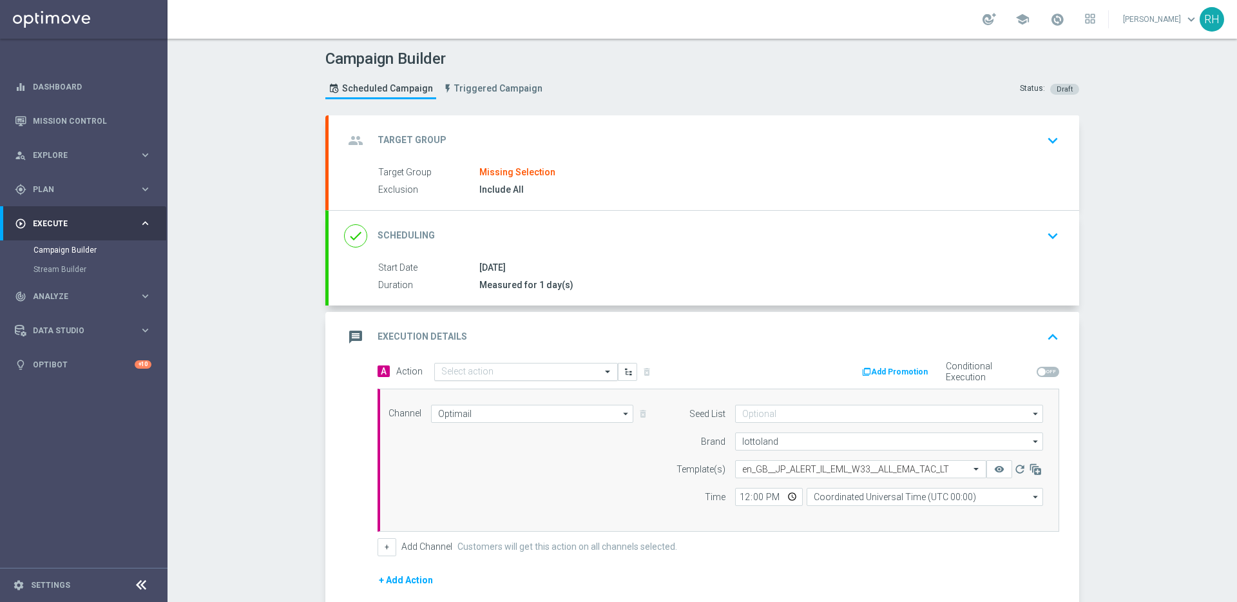
click at [571, 368] on input "text" at bounding box center [513, 372] width 144 height 11
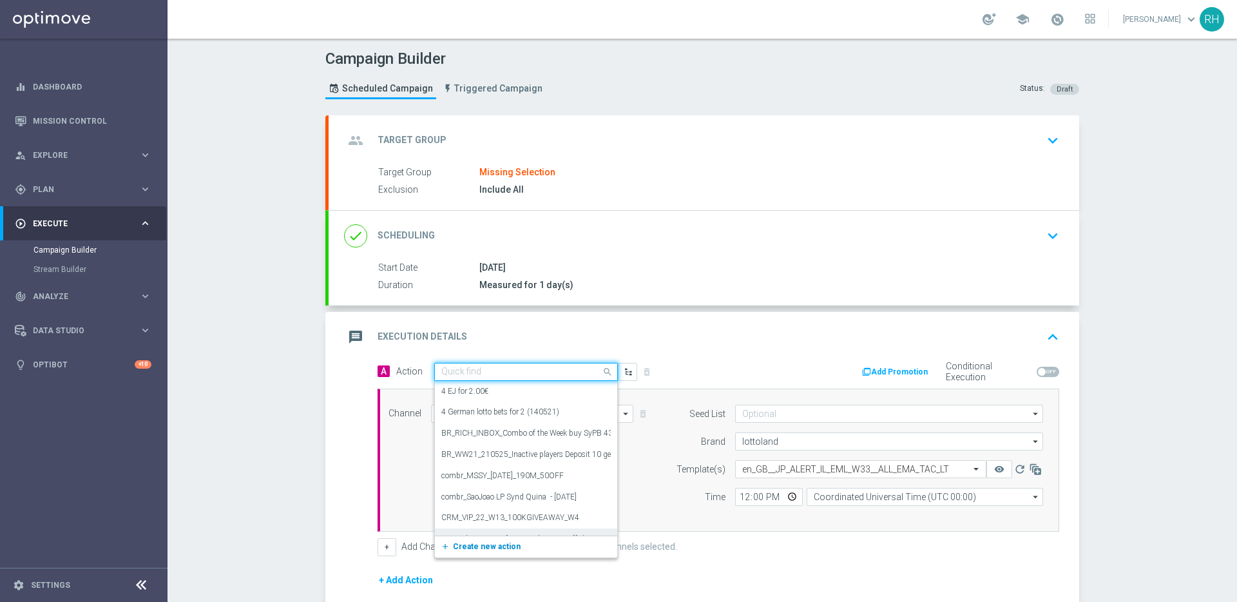
click at [483, 546] on span "Create new action" at bounding box center [487, 546] width 68 height 9
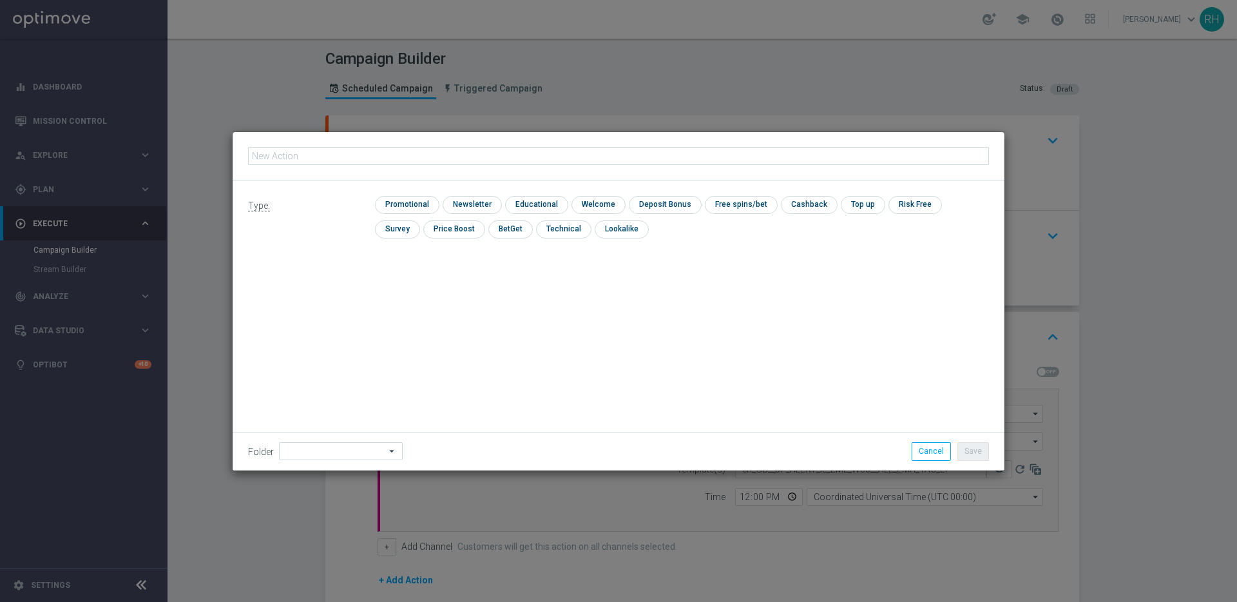
type input "en_GB__JP_ALERT_IL_EML_W33__ALL_EMA_TAC_LT"
click at [405, 204] on input "checkbox" at bounding box center [405, 204] width 61 height 17
checkbox input "true"
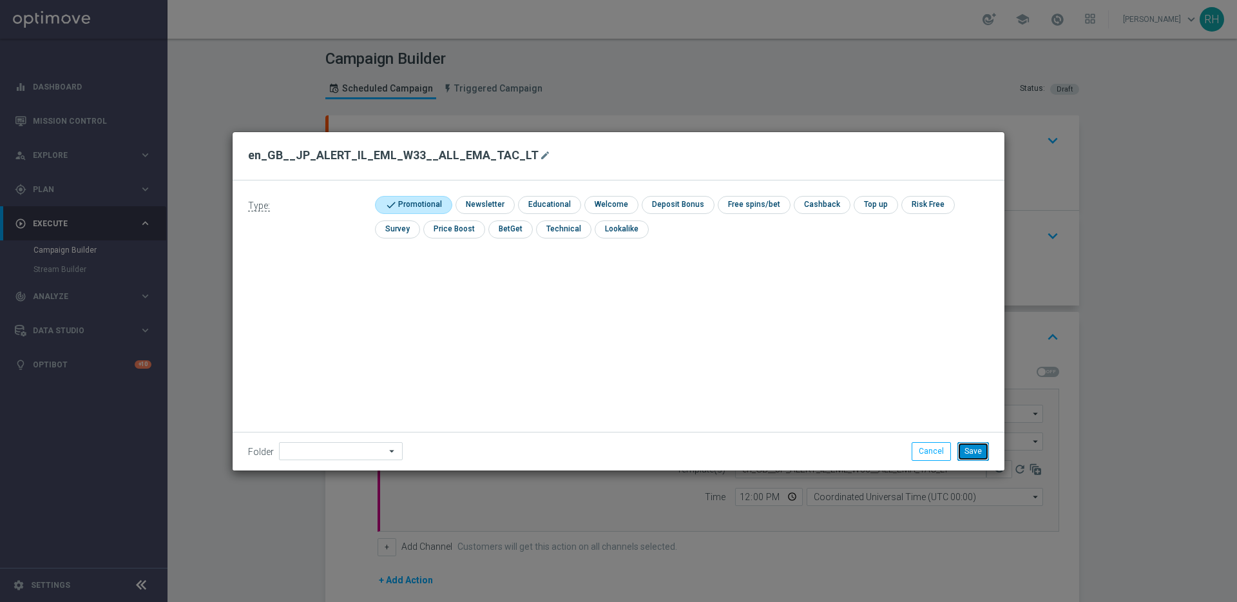
click at [968, 449] on button "Save" at bounding box center [973, 451] width 32 height 18
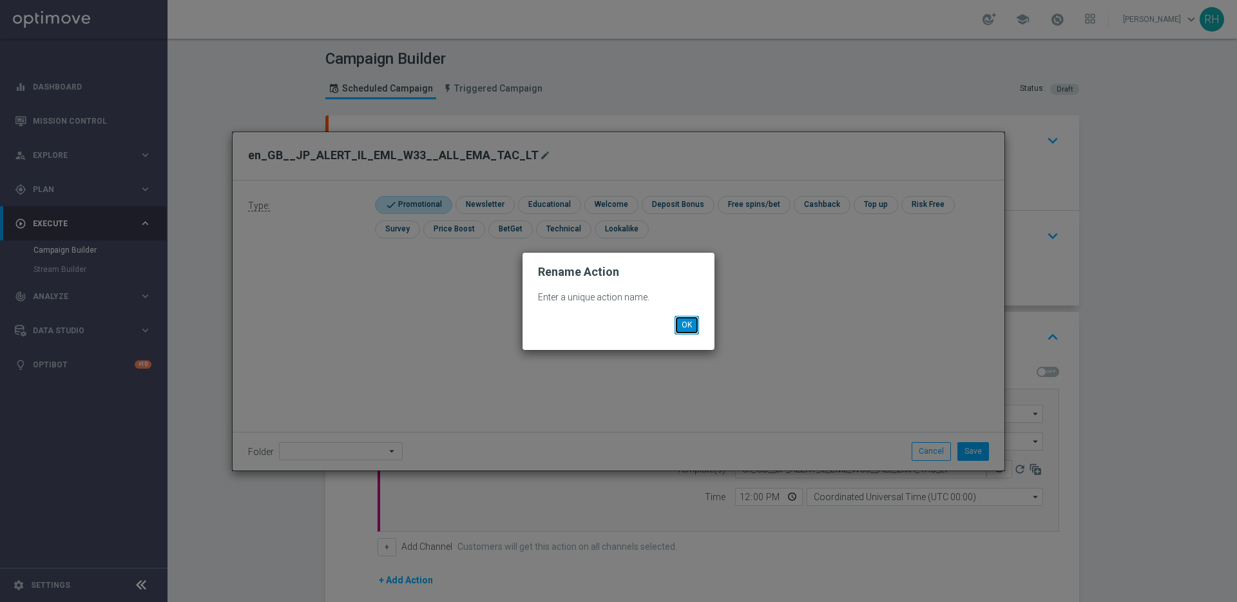
click at [678, 319] on button "OK" at bounding box center [686, 325] width 24 height 18
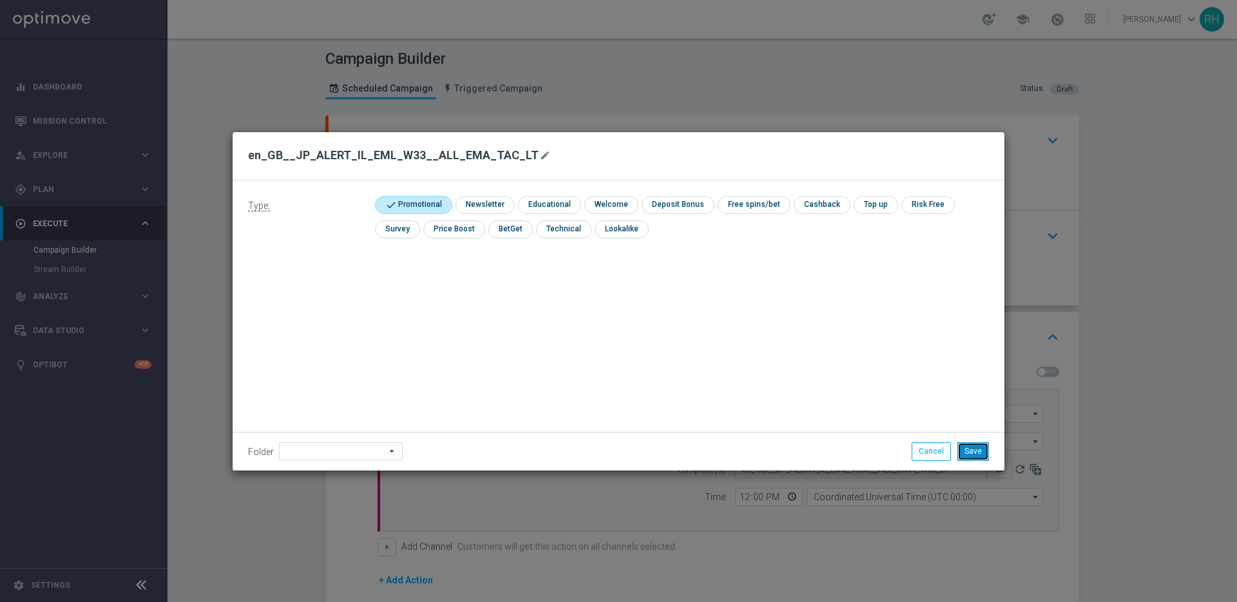
click at [966, 447] on button "Save" at bounding box center [973, 451] width 32 height 18
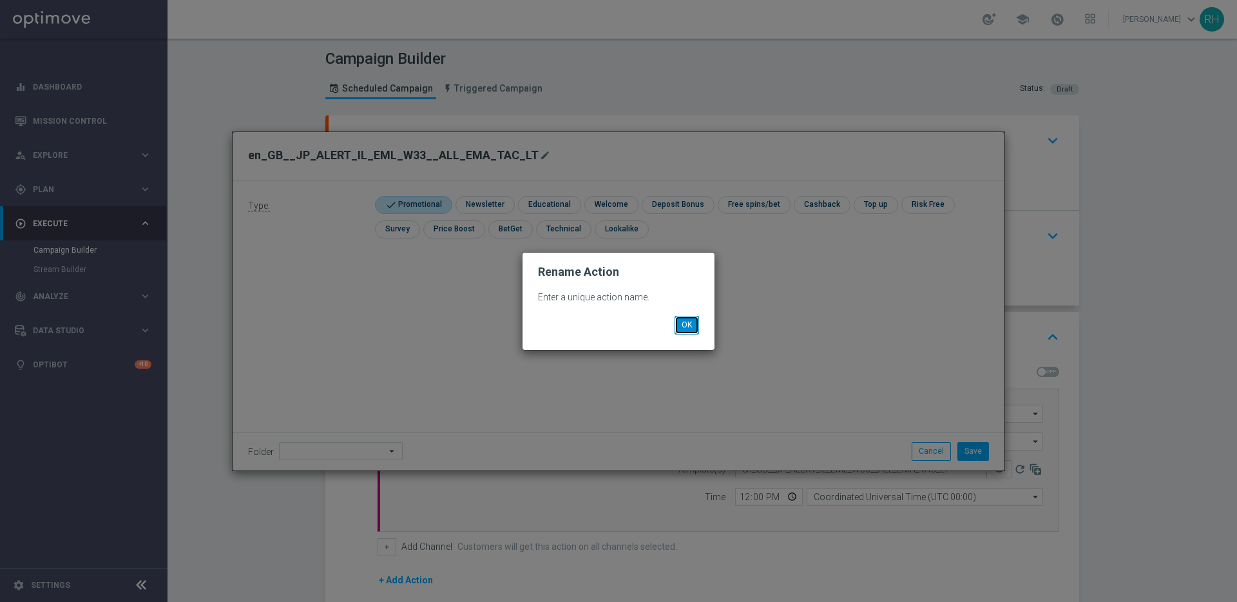
click at [676, 322] on button "OK" at bounding box center [686, 325] width 24 height 18
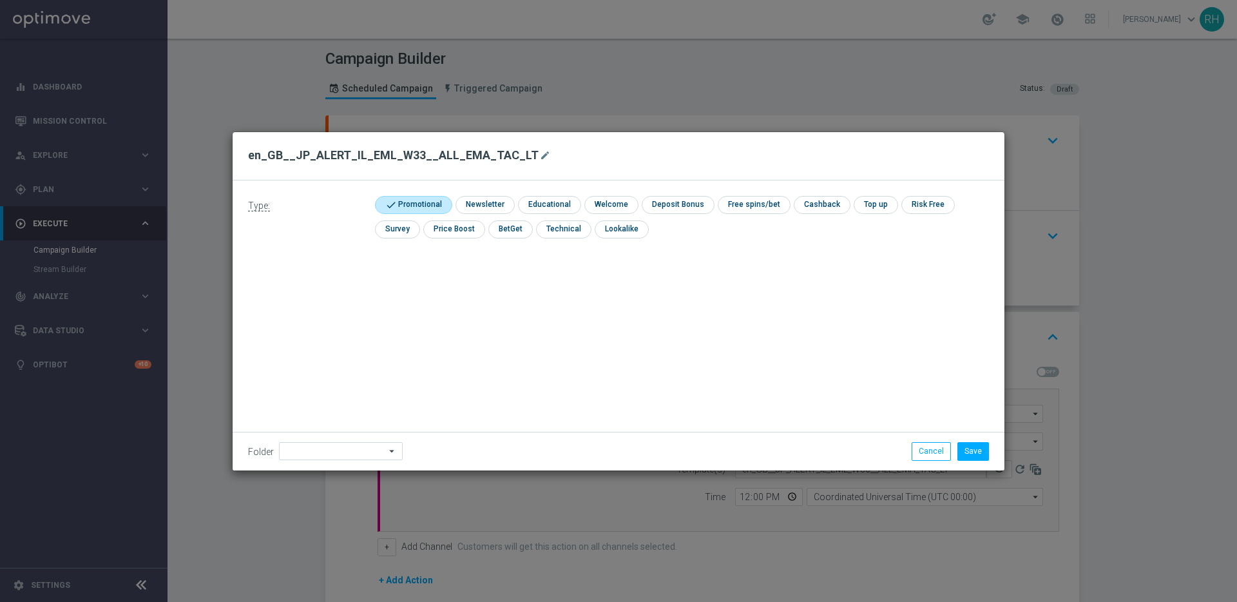
click at [676, 322] on div "Type: check Promotional check Newsletter check Educational check Welcome check …" at bounding box center [619, 325] width 772 height 290
click at [924, 448] on button "Cancel" at bounding box center [930, 451] width 39 height 18
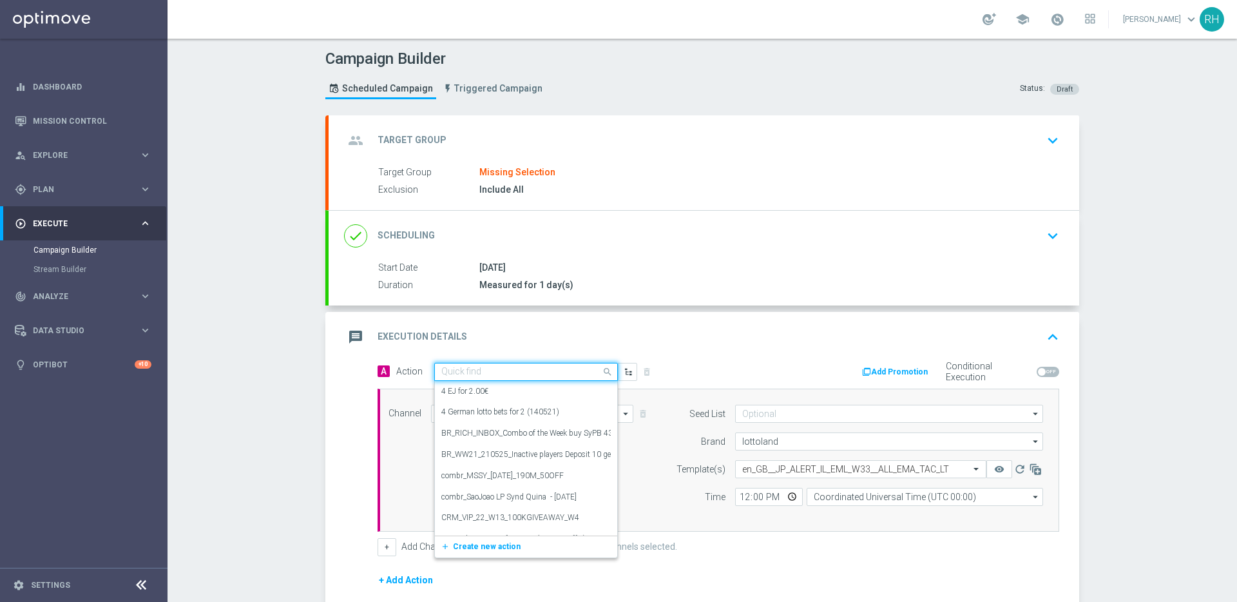
click at [499, 369] on input "text" at bounding box center [513, 372] width 144 height 11
paste input "en_GB__JP_ALERT_IL_EML_W33__ALL_EMA_TAC_LT"
type input "en_GB__JP_ALERT_IL_EML_W33__ALL_EMA_TAC_LT"
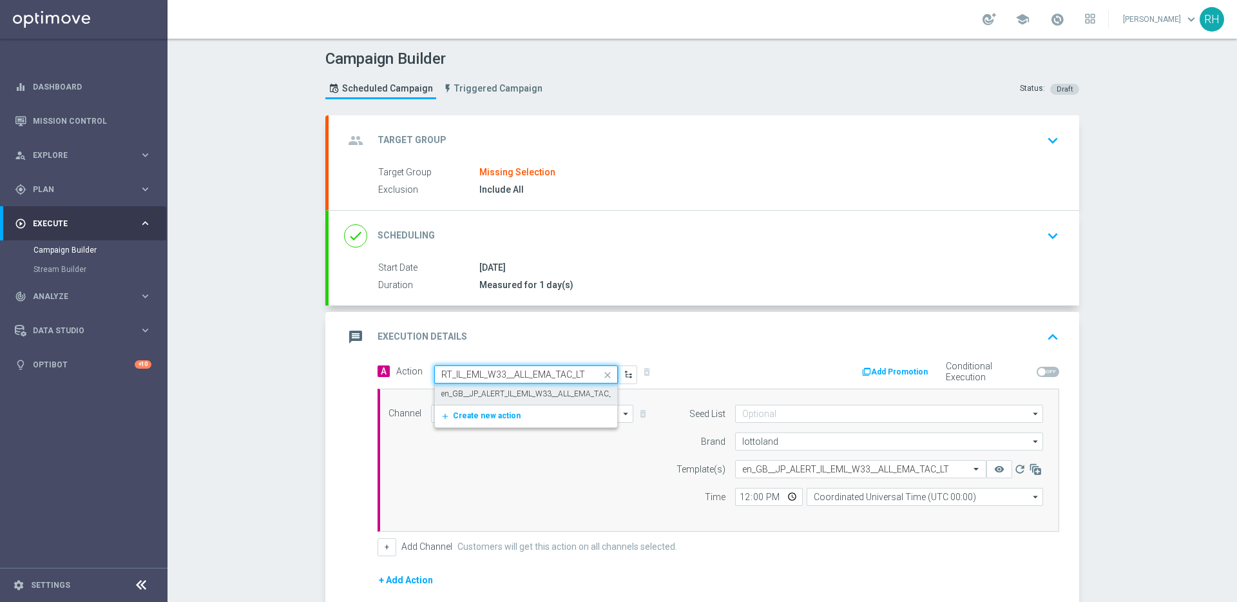
click at [500, 392] on label "en_GB__JP_ALERT_IL_EML_W33__ALL_EMA_TAC_LT" at bounding box center [530, 393] width 178 height 11
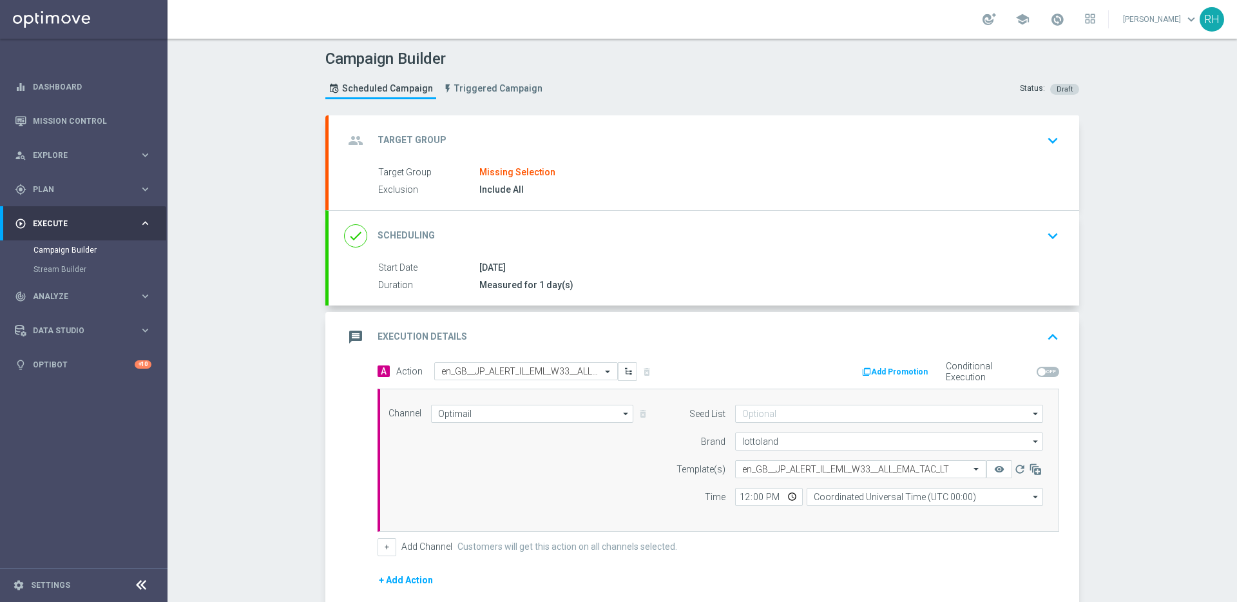
click at [542, 473] on div "Channel Optimail Optimail arrow_drop_down Drag here to set row groups Drag here…" at bounding box center [716, 460] width 674 height 111
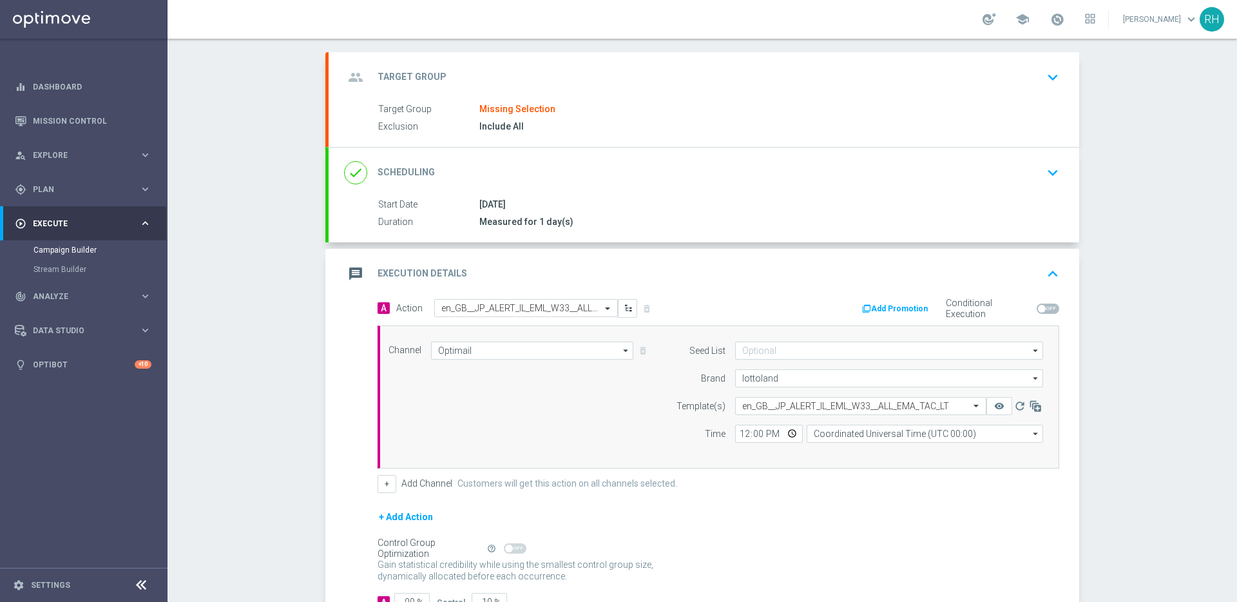
scroll to position [158, 0]
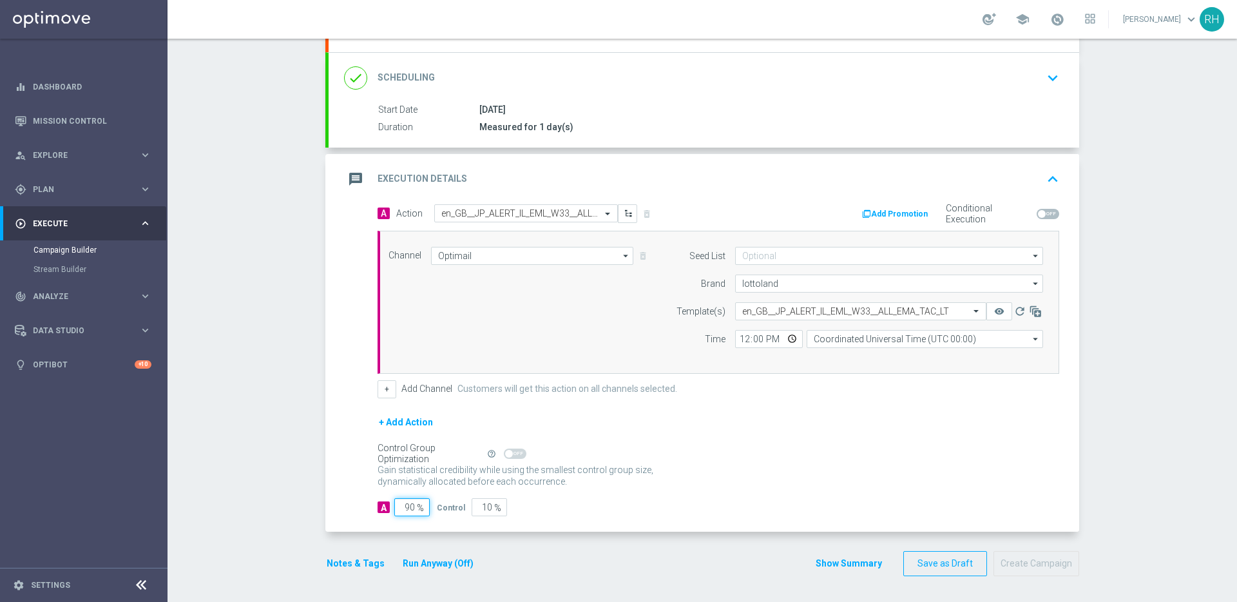
click at [404, 504] on input "90" at bounding box center [411, 507] width 35 height 18
type input "1"
type input "99"
type input "10"
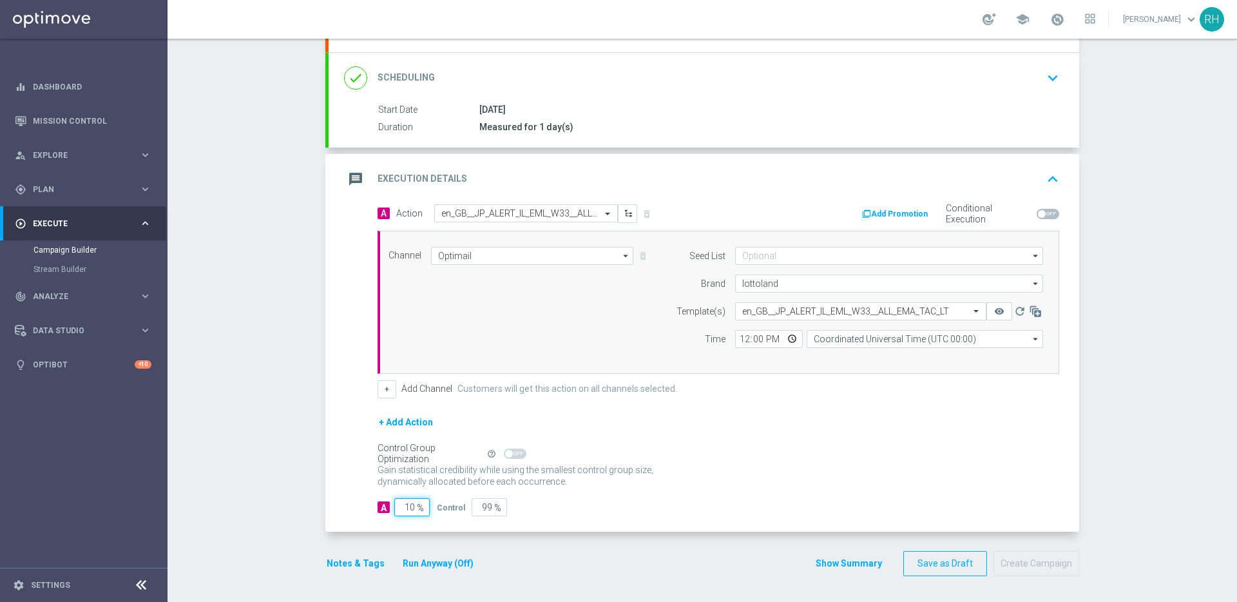
type input "90"
type input "100"
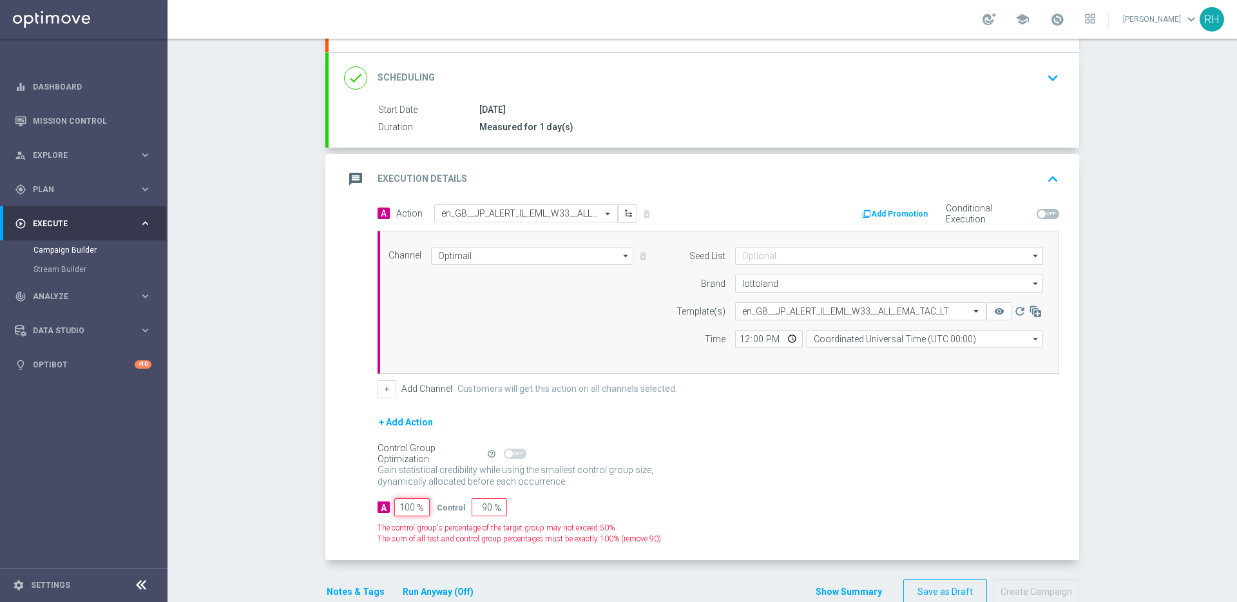
type input "0"
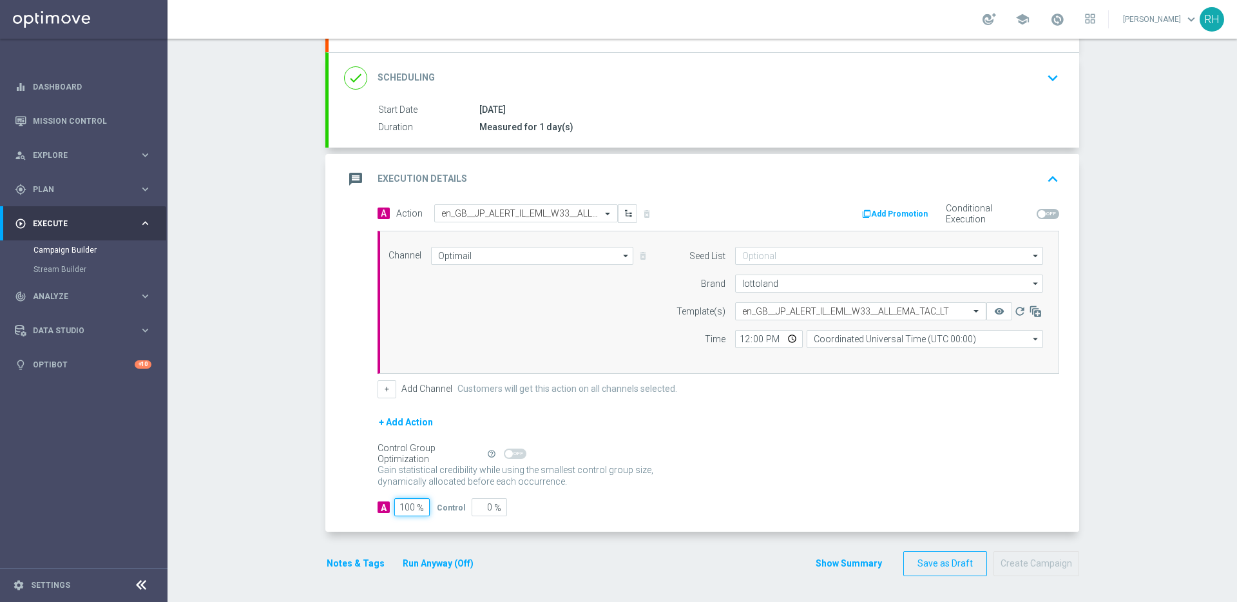
type input "100"
click at [335, 472] on div "A Action Select action en_GB__JP_ALERT_IL_EML_W33__ALL_EMA_TAC_LT delete_foreve…" at bounding box center [704, 368] width 750 height 328
click at [350, 562] on button "Notes & Tags" at bounding box center [355, 563] width 61 height 16
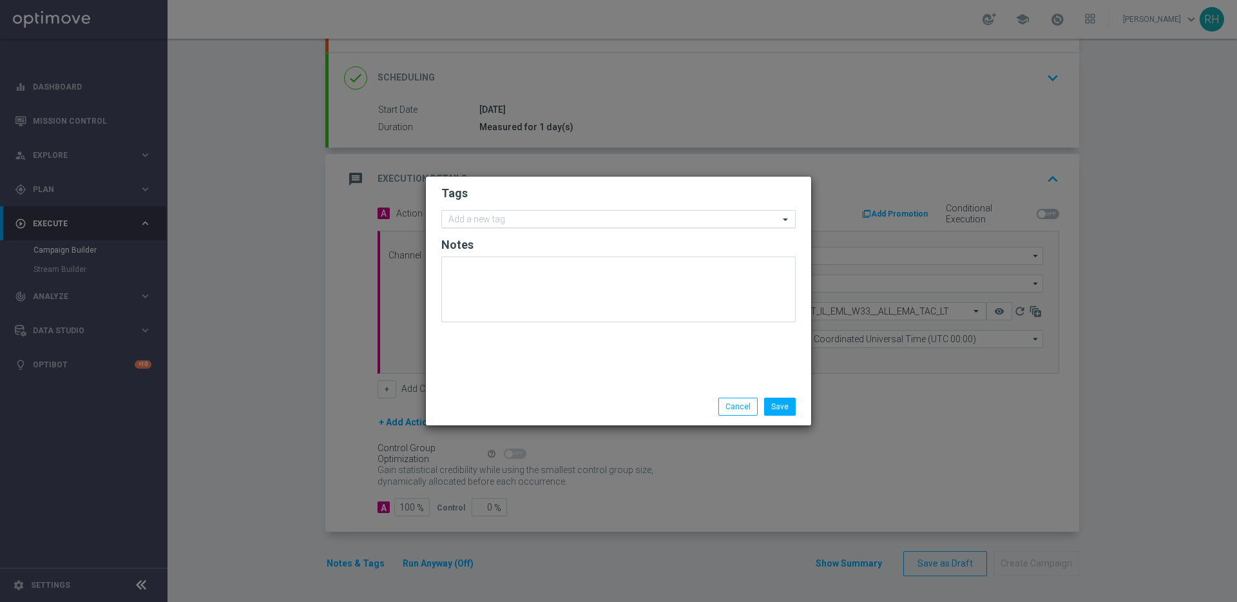
click at [505, 220] on input "text" at bounding box center [613, 220] width 330 height 11
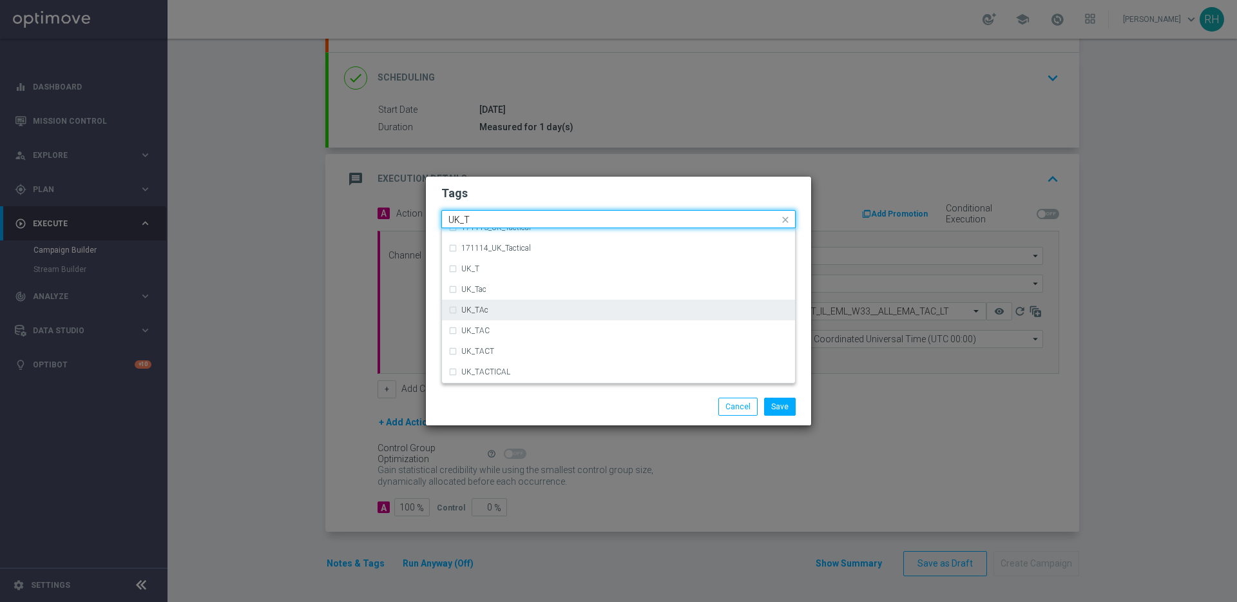
scroll to position [30, 0]
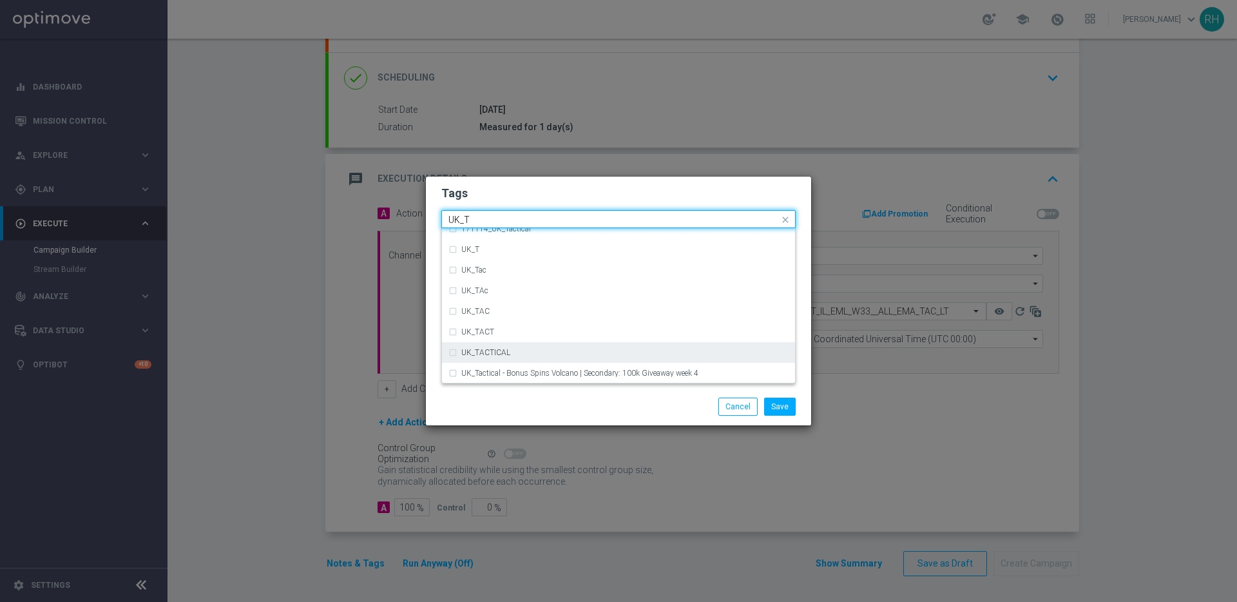
click at [510, 343] on div "UK_TACTICAL" at bounding box center [618, 352] width 340 height 21
type input "UK_T"
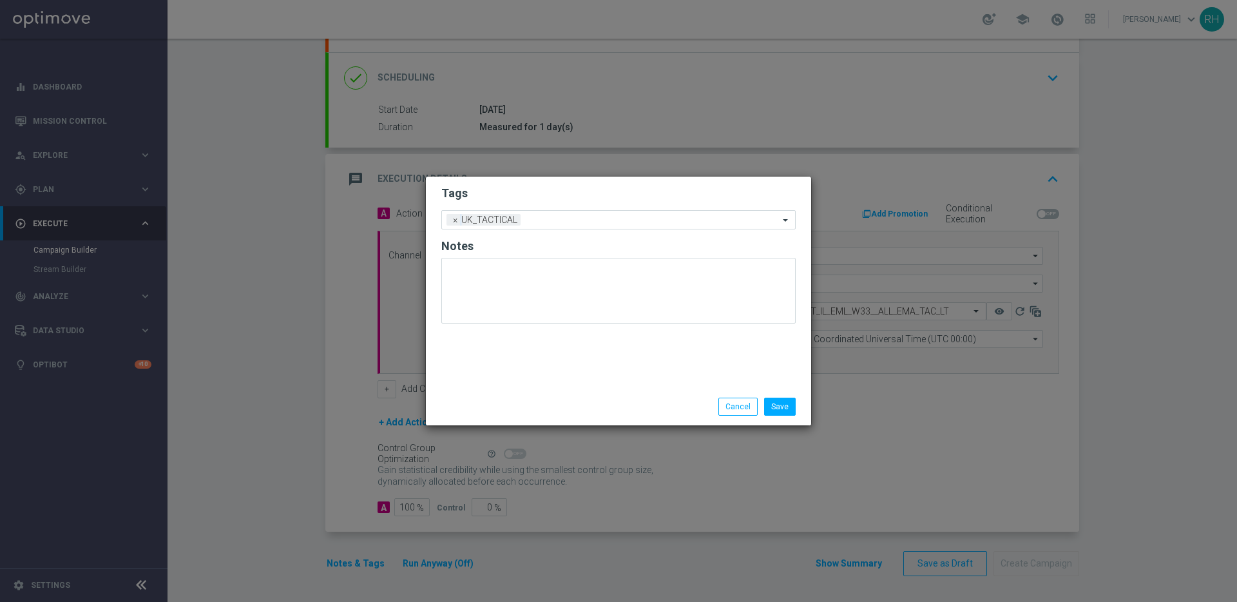
click at [527, 401] on div "Save Cancel" at bounding box center [619, 406] width 374 height 18
click at [770, 412] on button "Save" at bounding box center [780, 406] width 32 height 18
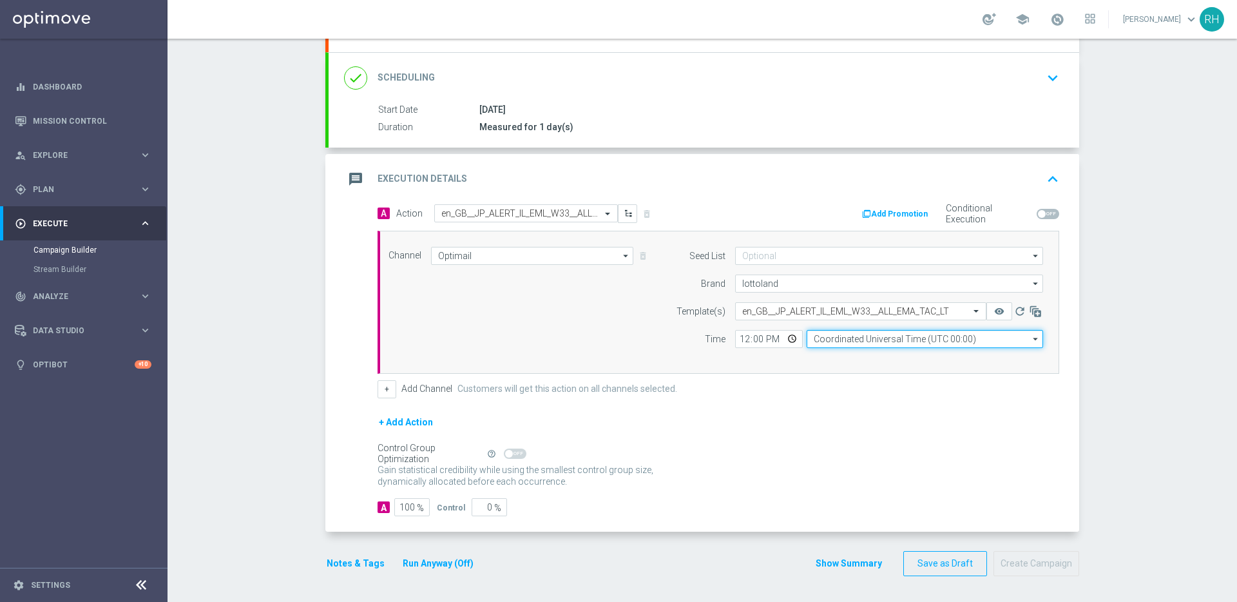
click at [816, 345] on input "Coordinated Universal Time (UTC 00:00)" at bounding box center [924, 339] width 236 height 18
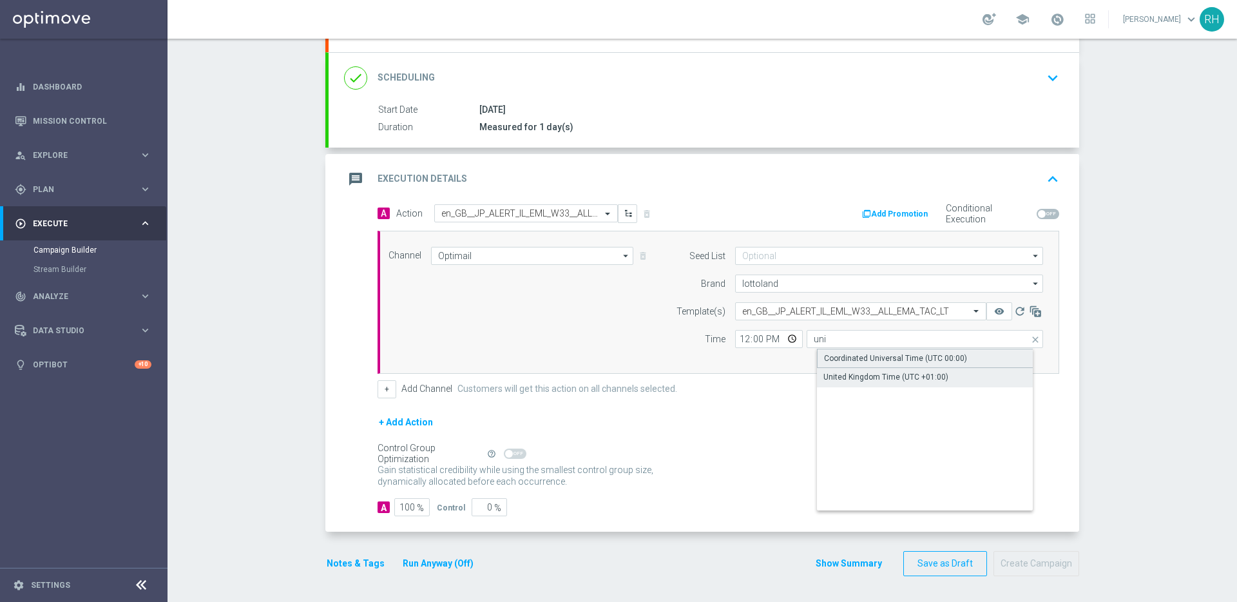
click at [881, 374] on div "United Kingdom Time (UTC +01:00)" at bounding box center [885, 377] width 125 height 12
type input "United Kingdom Time (UTC +01:00)"
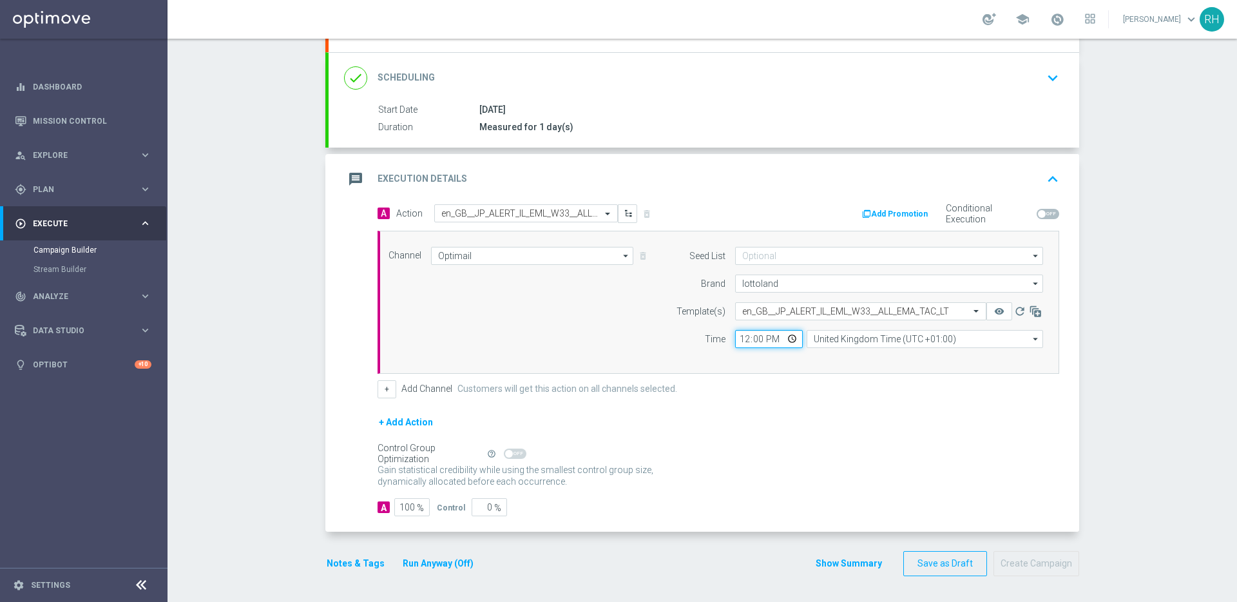
click at [737, 339] on input "12:00" at bounding box center [769, 339] width 68 height 18
type input "14:30"
click at [692, 426] on div "+ Add Action" at bounding box center [718, 430] width 682 height 32
click at [720, 464] on div "Gain statistical credibility while using the smallest control group size, dynam…" at bounding box center [718, 476] width 682 height 31
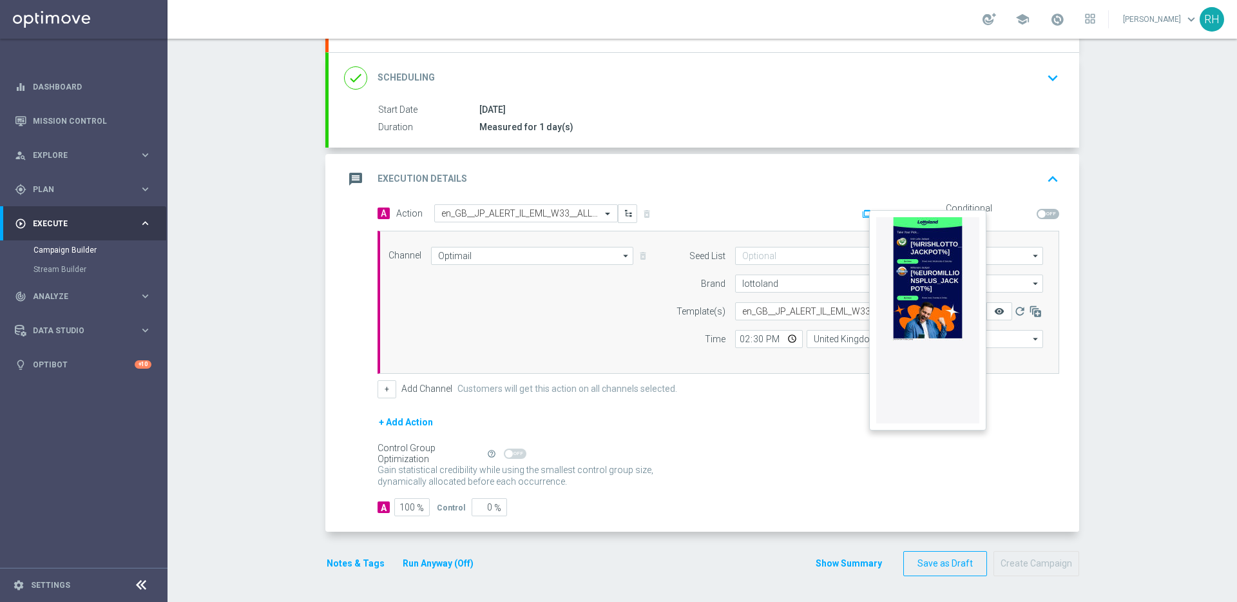
click at [995, 308] on icon "remove_red_eye" at bounding box center [999, 311] width 10 height 10
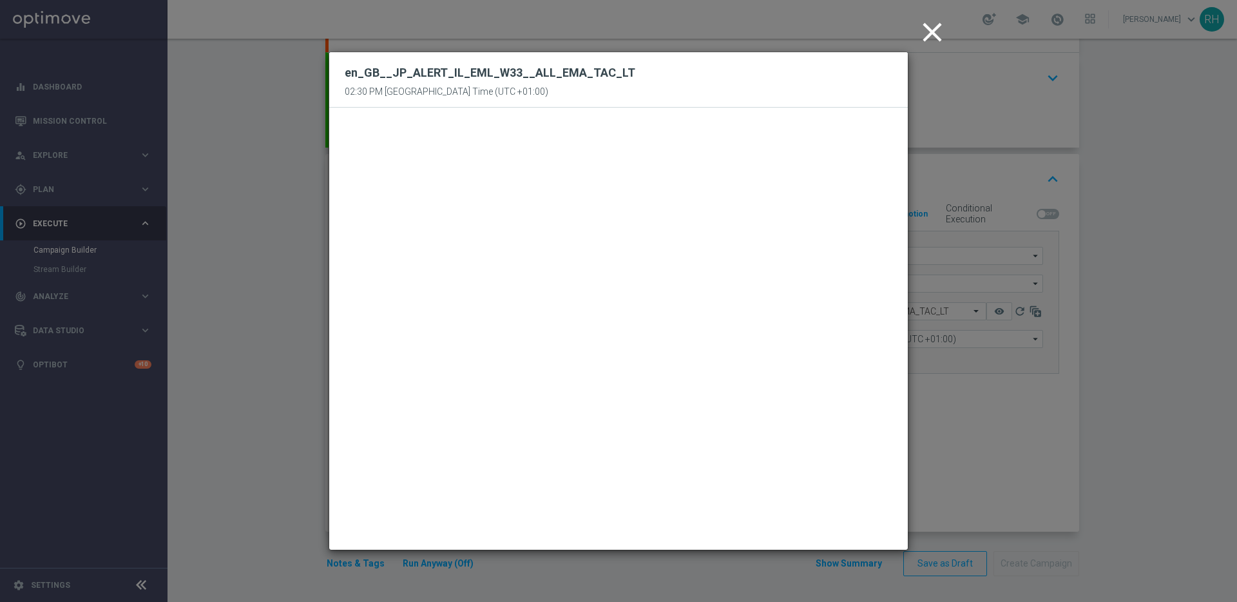
click at [931, 33] on icon "close" at bounding box center [932, 32] width 32 height 32
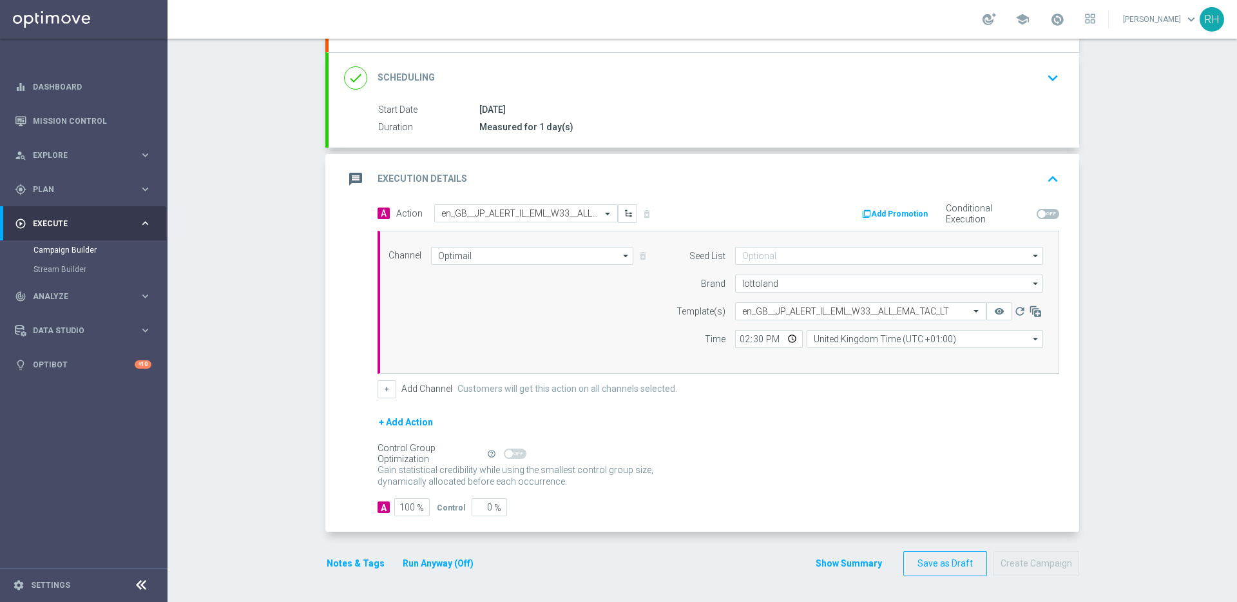
click at [1043, 176] on icon "keyboard_arrow_up" at bounding box center [1052, 178] width 19 height 19
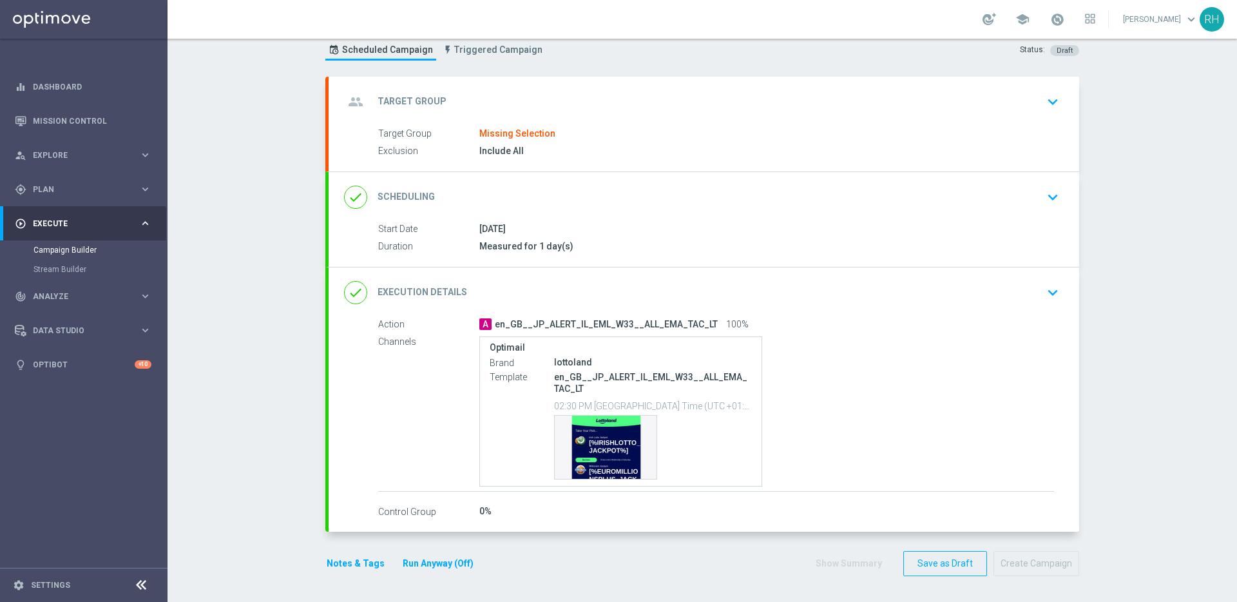
scroll to position [39, 0]
click at [619, 93] on div "group Target Group keyboard_arrow_down" at bounding box center [704, 102] width 720 height 24
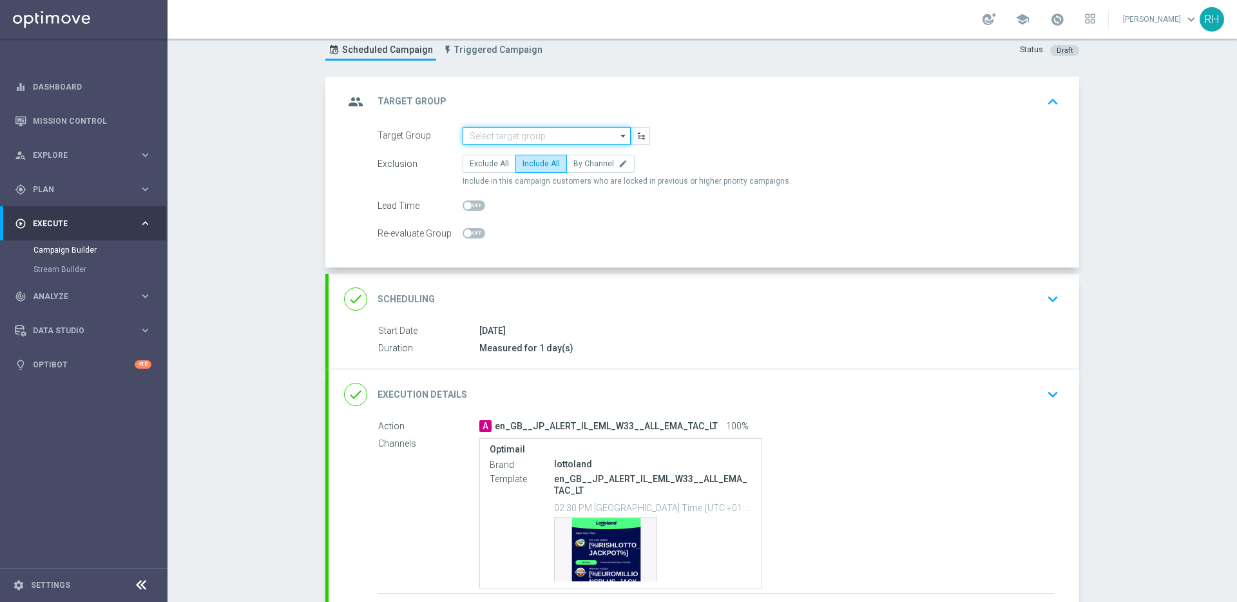
click at [540, 136] on input at bounding box center [546, 136] width 168 height 18
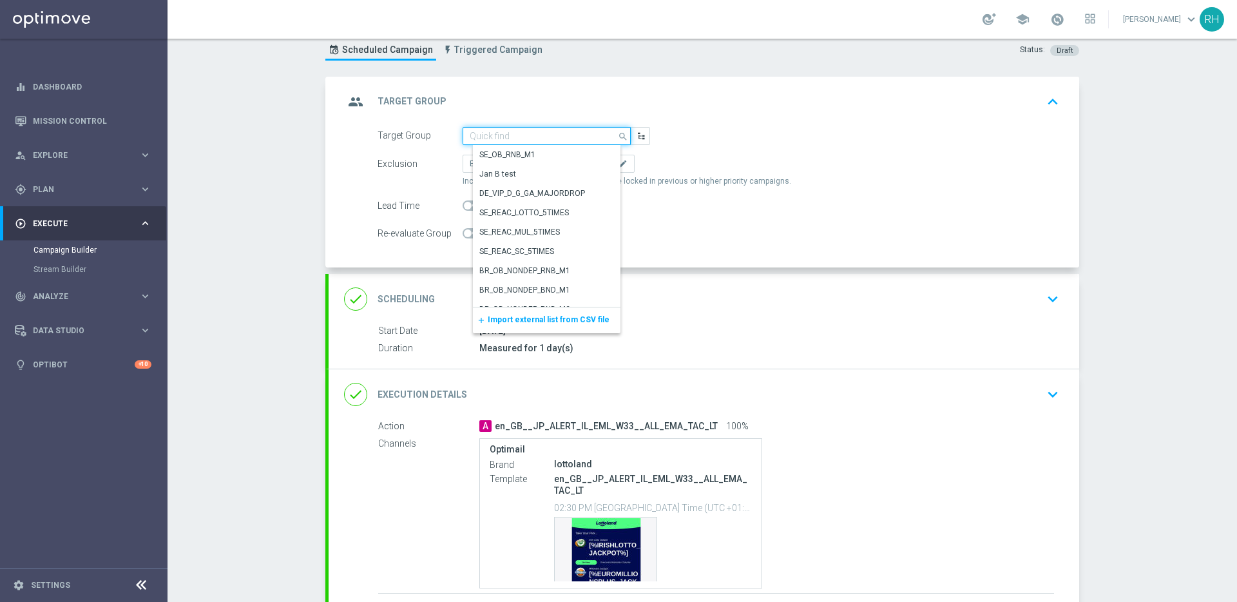
paste input ""UK_LOTTO_EMAIL | Irish Lotto, Millionaire >0 This year ""
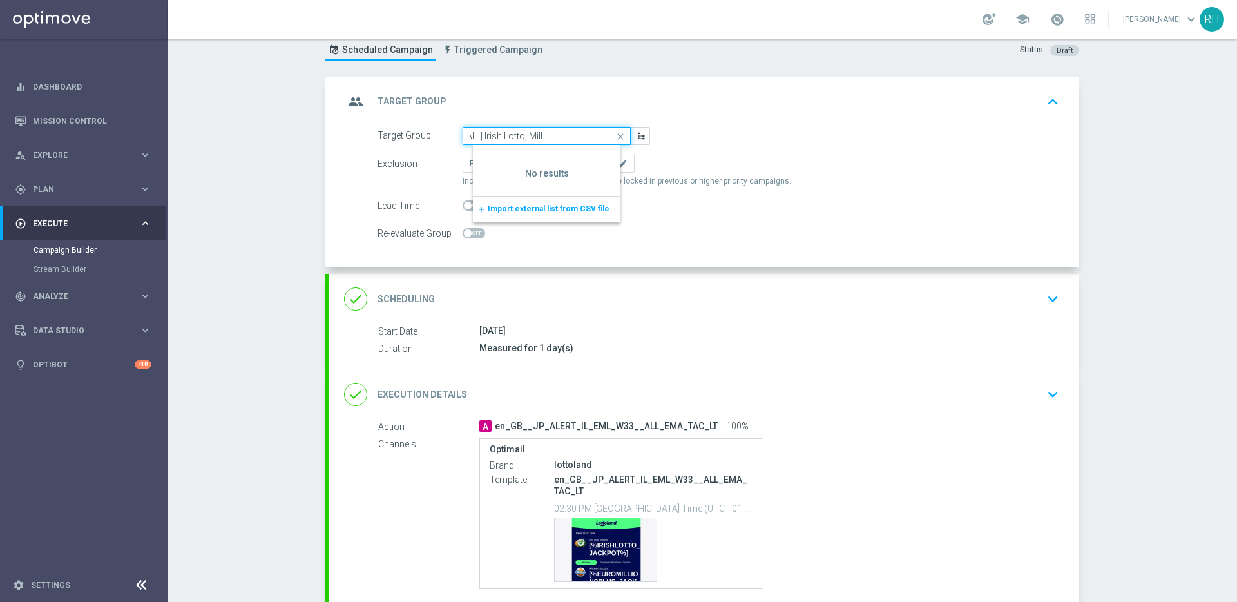
scroll to position [0, 0]
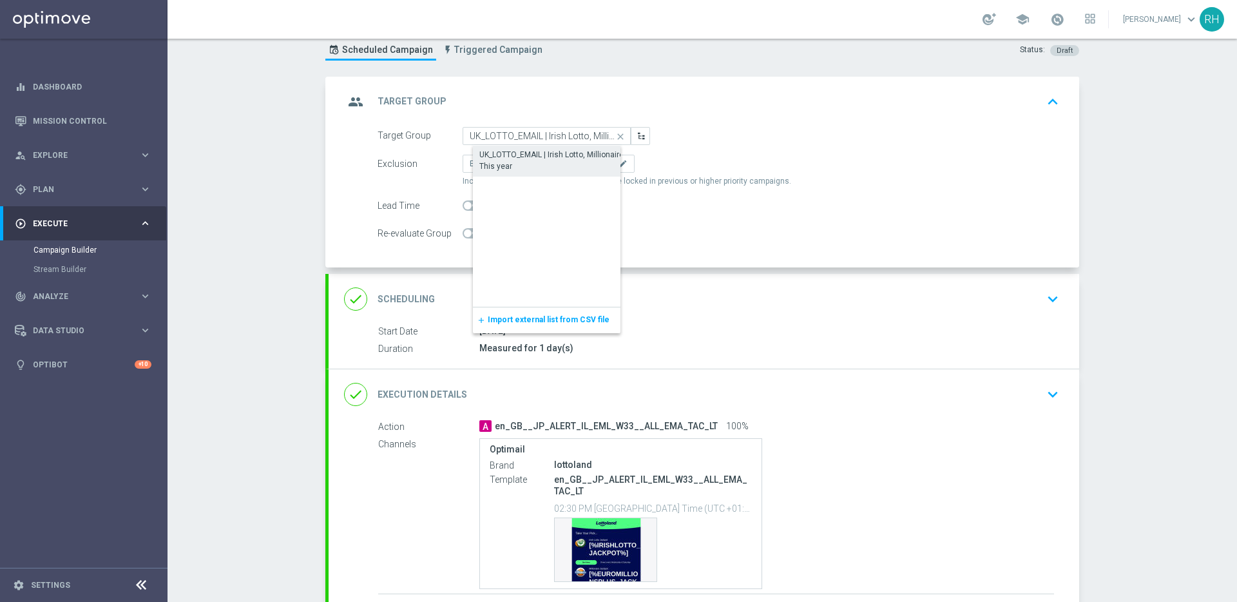
click at [529, 152] on div "UK_LOTTO_EMAIL | Irish Lotto, Millionaire >0 This year" at bounding box center [556, 160] width 155 height 23
type input "UK_LOTTO_EMAIL | Irish Lotto, Millionaire >0 This year"
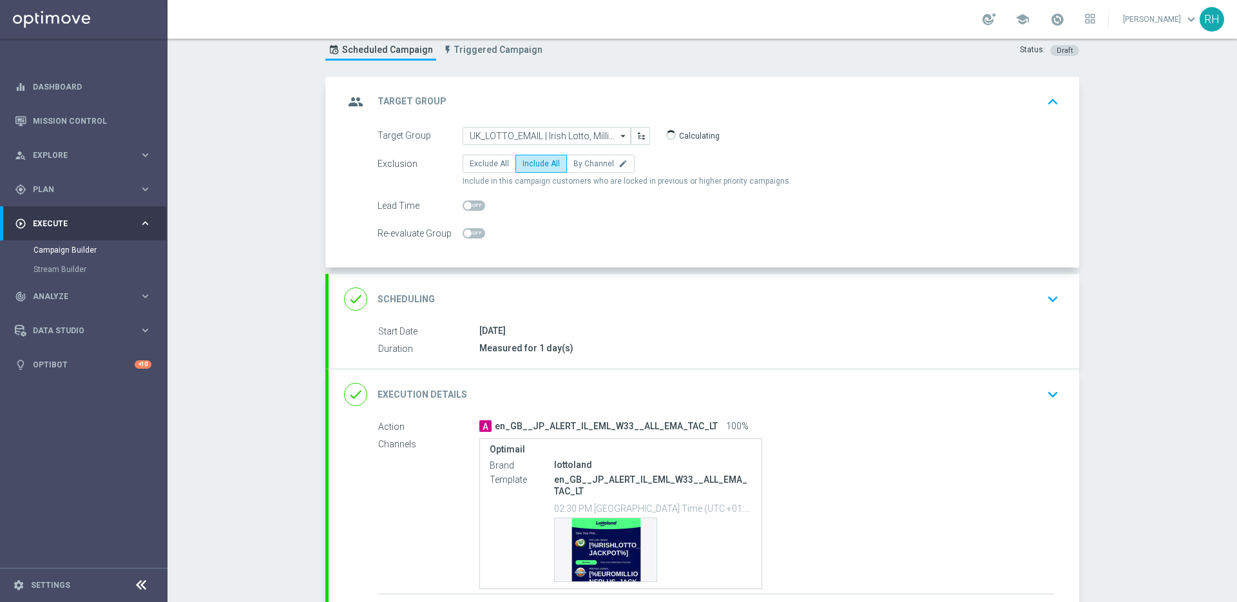
click at [1180, 126] on div "Campaign Builder Scheduled Campaign Triggered Campaign Status: Draft group Targ…" at bounding box center [701, 320] width 1069 height 563
click at [1050, 108] on icon "keyboard_arrow_up" at bounding box center [1052, 101] width 19 height 19
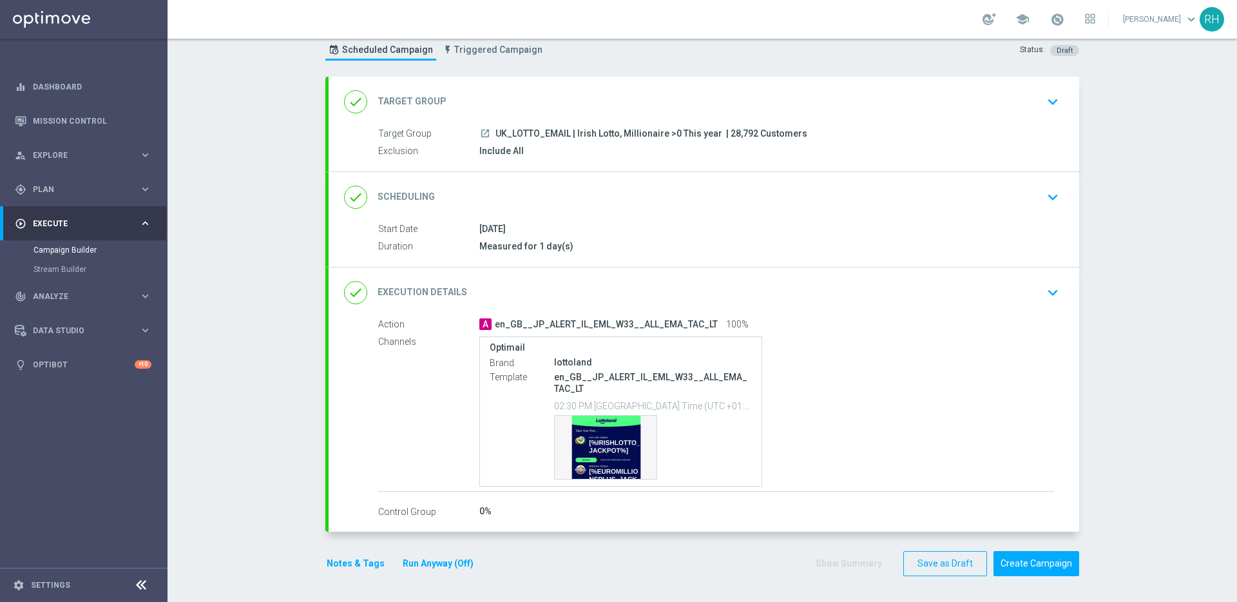
click at [726, 133] on span "| 28,792 Customers" at bounding box center [766, 134] width 81 height 12
copy span "28,792"
click at [1145, 326] on div "Campaign Builder Scheduled Campaign Triggered Campaign Status: Draft done Targe…" at bounding box center [701, 320] width 1069 height 563
click at [350, 562] on button "Notes & Tags" at bounding box center [355, 563] width 61 height 16
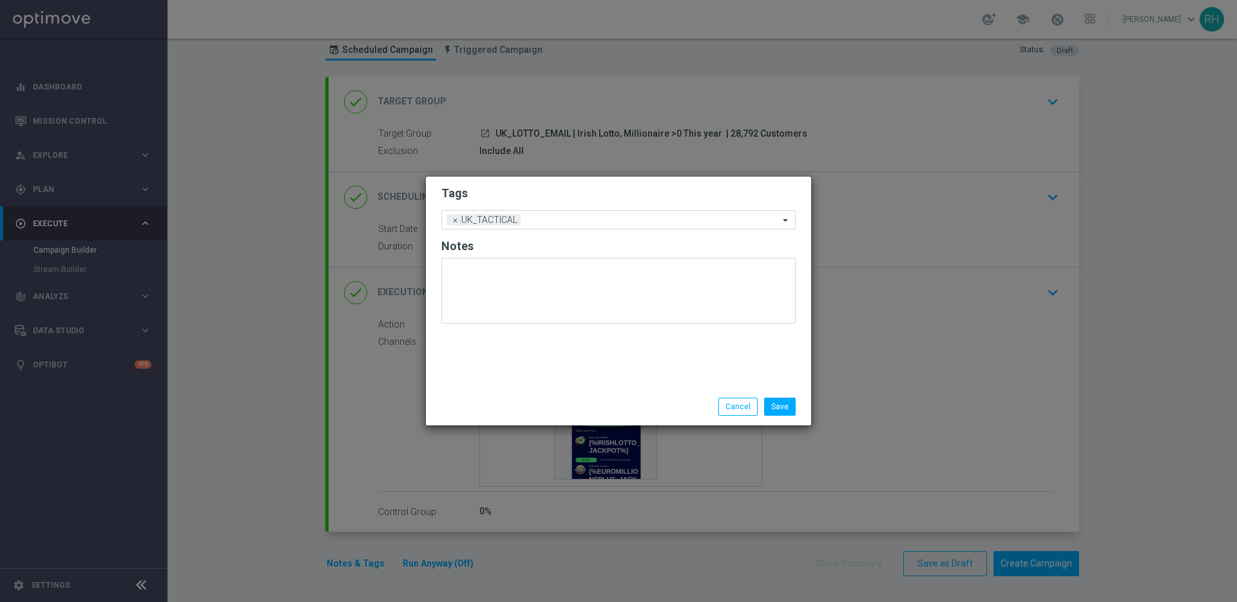
click at [654, 392] on div "Save Cancel" at bounding box center [618, 406] width 385 height 37
click at [722, 407] on button "Cancel" at bounding box center [737, 406] width 39 height 18
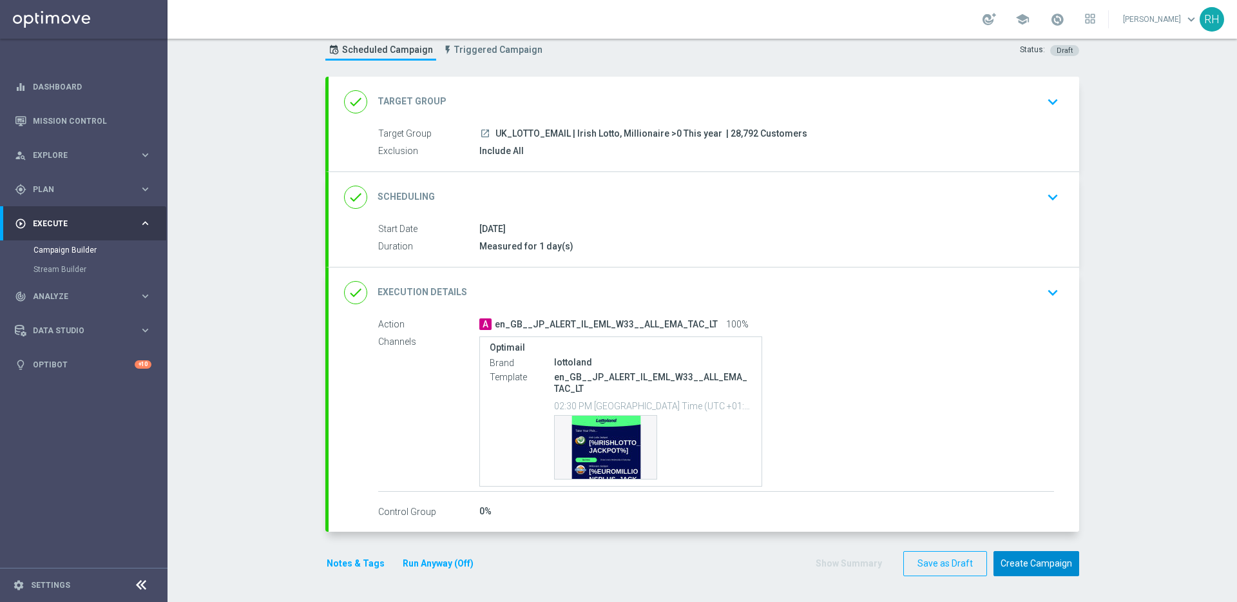
click at [1021, 557] on button "Create Campaign" at bounding box center [1036, 563] width 86 height 25
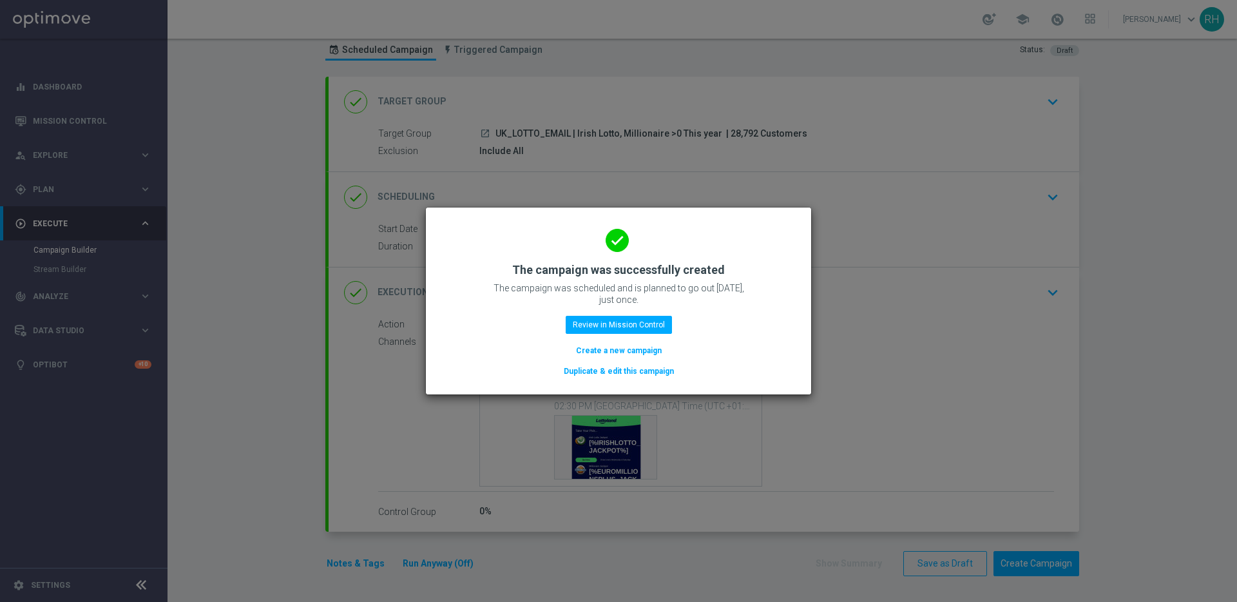
click at [978, 481] on modal-container "done The campaign was successfully created The campaign was scheduled and is pl…" at bounding box center [618, 301] width 1237 height 602
click at [1042, 182] on modal-container "done The campaign was successfully created The campaign was scheduled and is pl…" at bounding box center [618, 301] width 1237 height 602
click at [625, 331] on button "Review in Mission Control" at bounding box center [619, 325] width 106 height 18
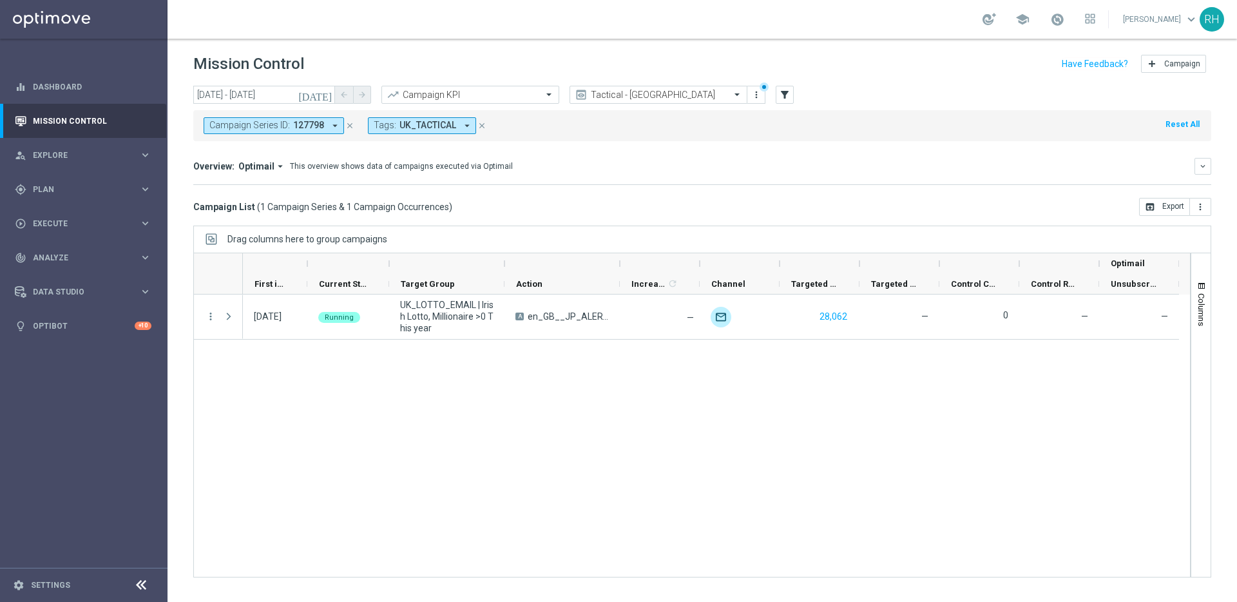
click at [428, 484] on div "15 Aug 2025, Friday Running UK_LOTTO_EMAIL | Irish Lotto, Millionaire >0 This y…" at bounding box center [716, 435] width 947 height 282
click at [351, 126] on icon "close" at bounding box center [349, 125] width 9 height 9
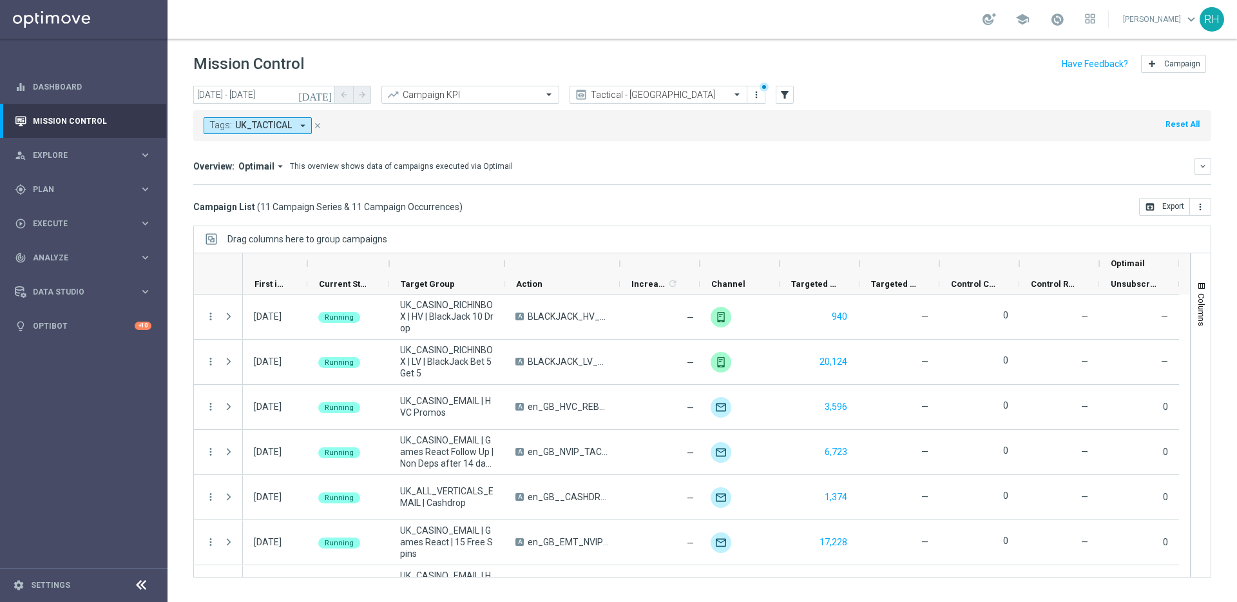
click at [332, 99] on icon "[DATE]" at bounding box center [315, 95] width 35 height 12
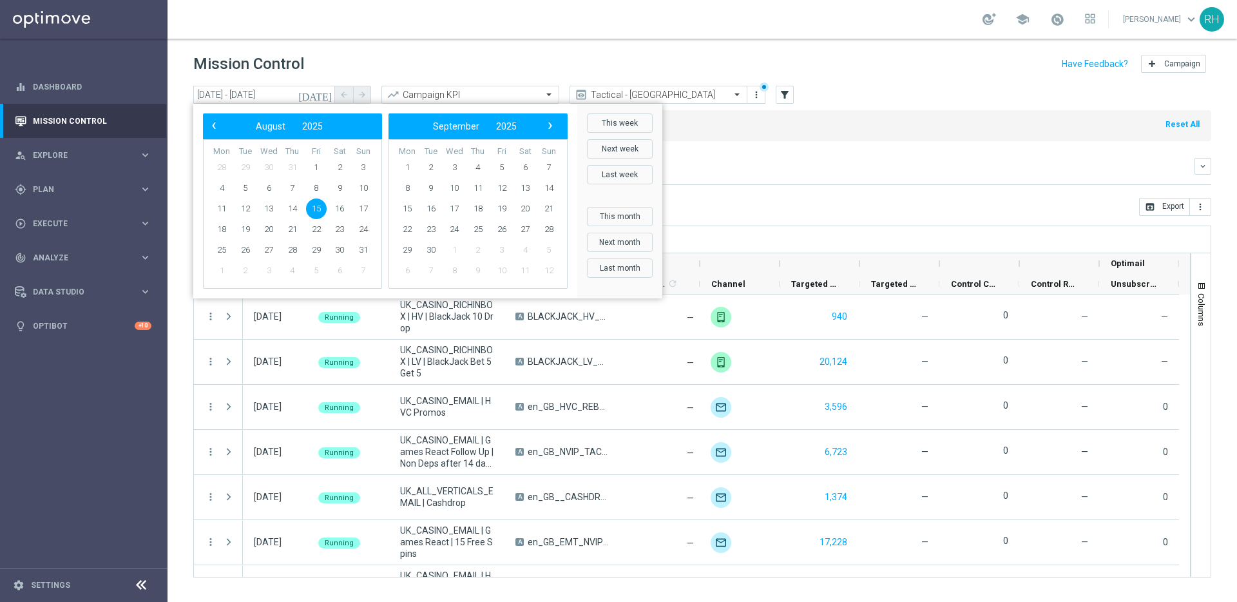
click at [316, 209] on span "15" at bounding box center [316, 208] width 21 height 21
click at [810, 192] on mini-dashboard "Overview: Optimail arrow_drop_down This overview shows data of campaigns execut…" at bounding box center [702, 169] width 1018 height 57
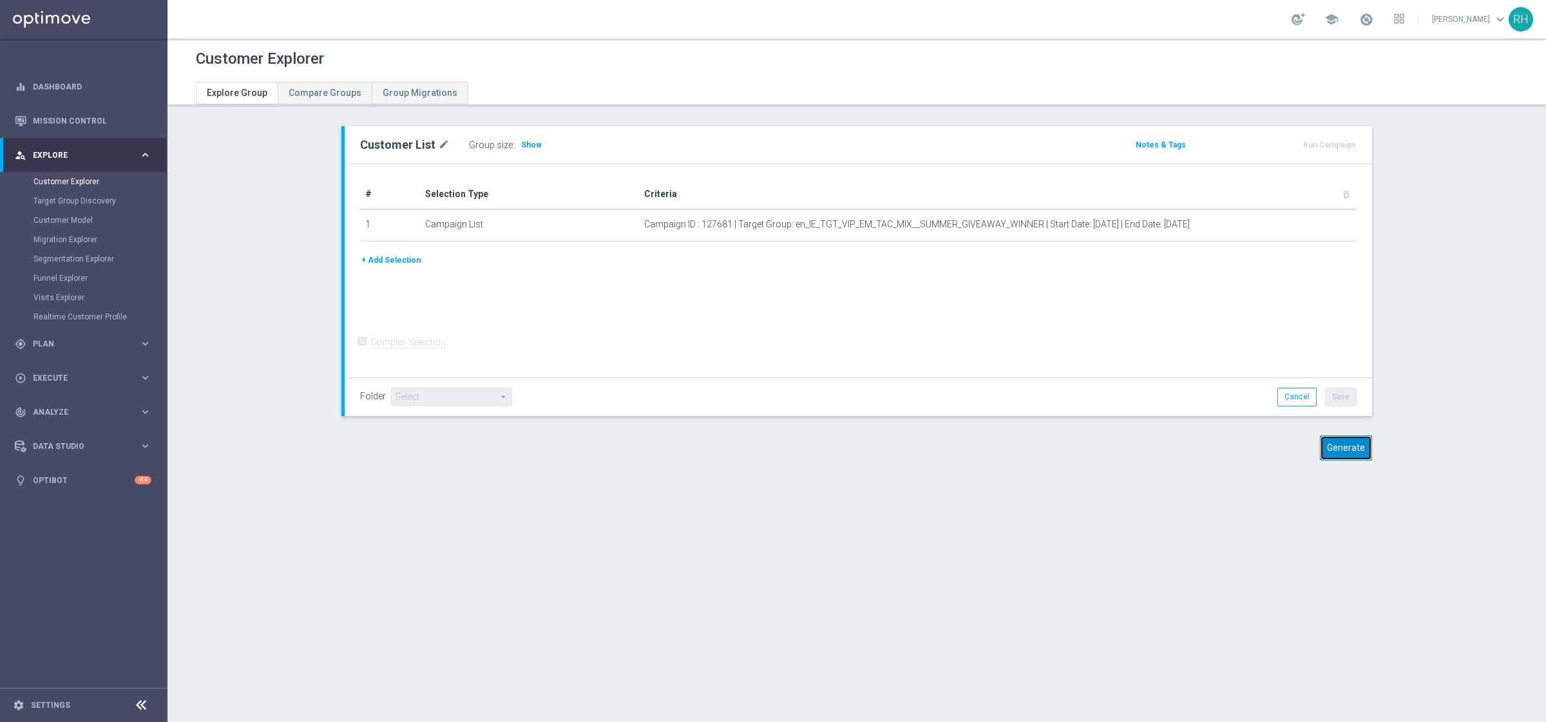
click at [1355, 446] on button "Generate" at bounding box center [1346, 447] width 52 height 25
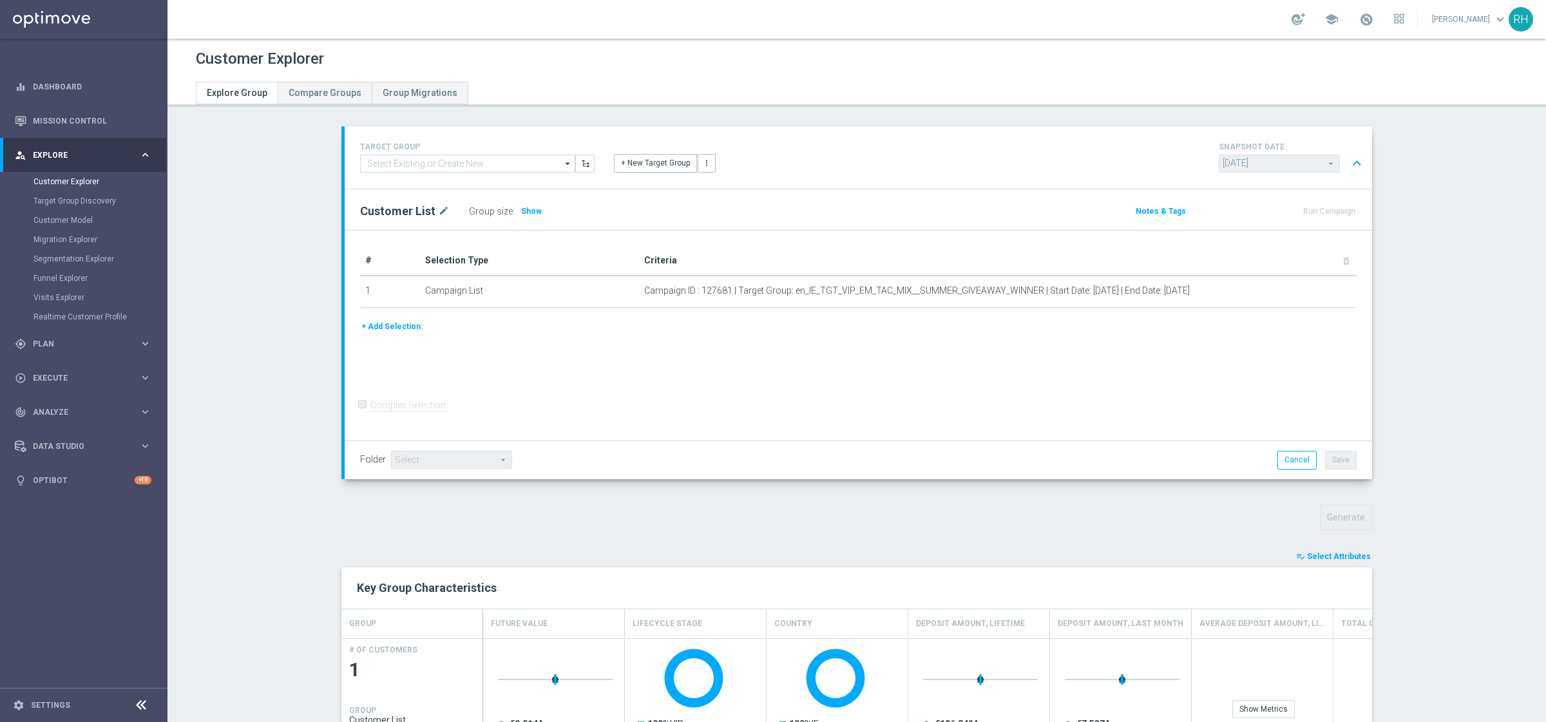
scroll to position [298, 0]
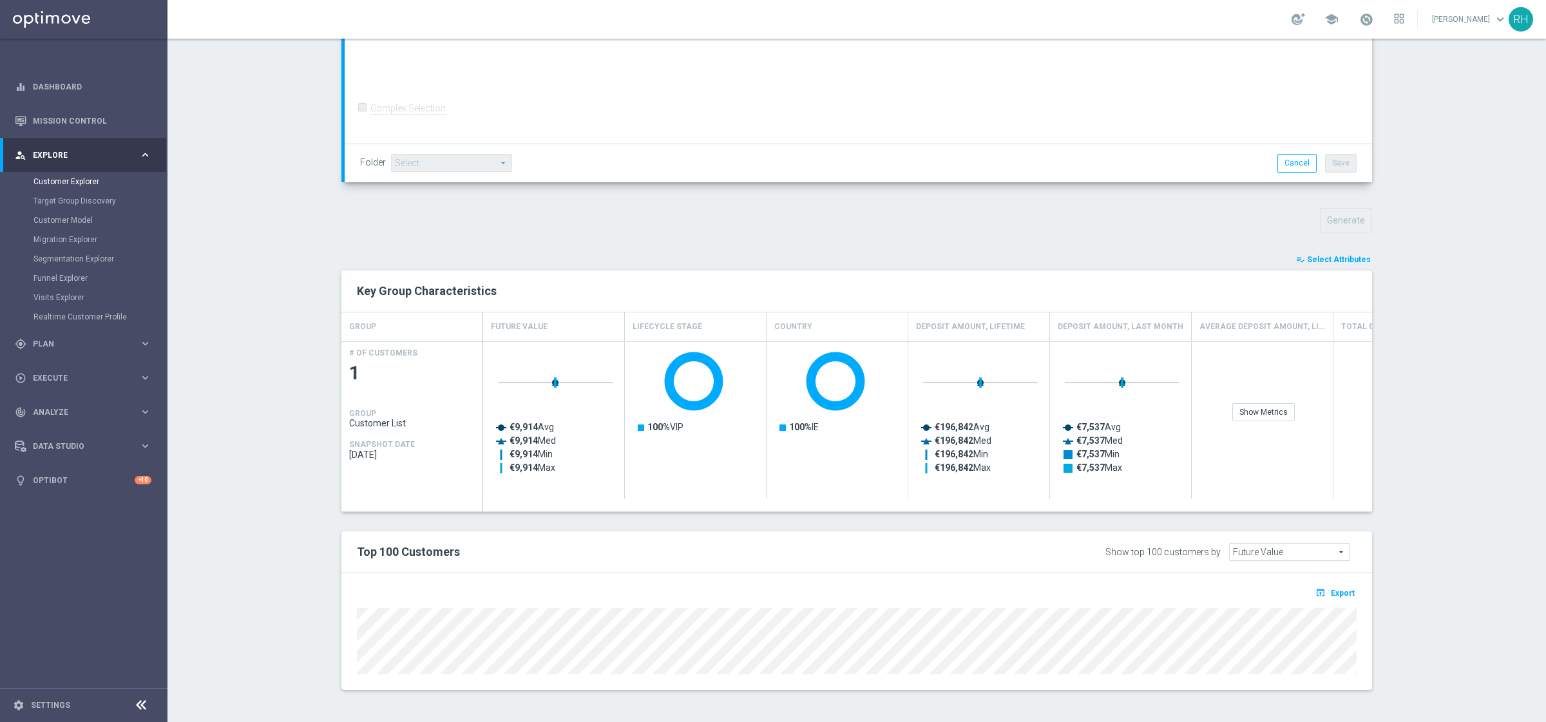
click at [506, 580] on div "open_in_browser Export" at bounding box center [856, 631] width 1031 height 117
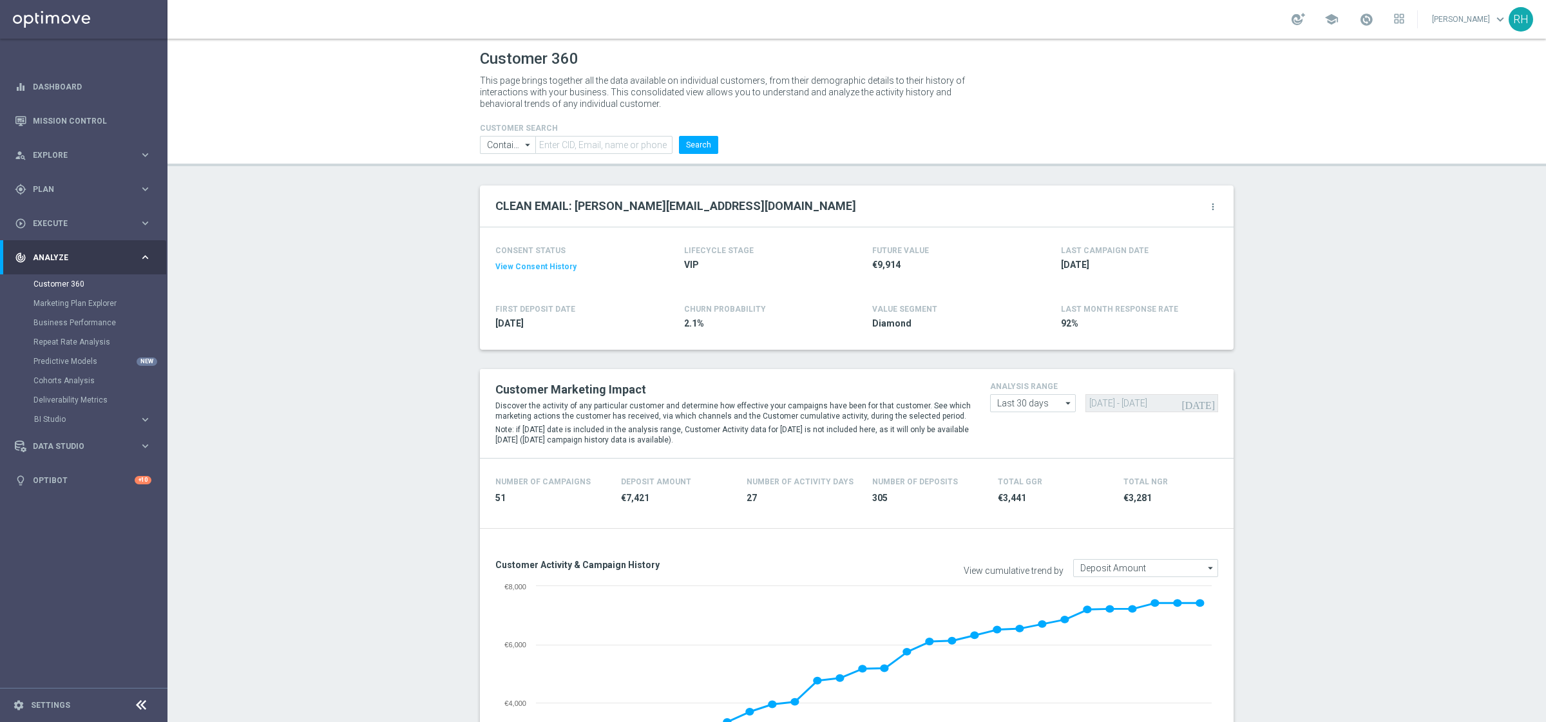
click at [541, 267] on button "View Consent History" at bounding box center [535, 267] width 81 height 11
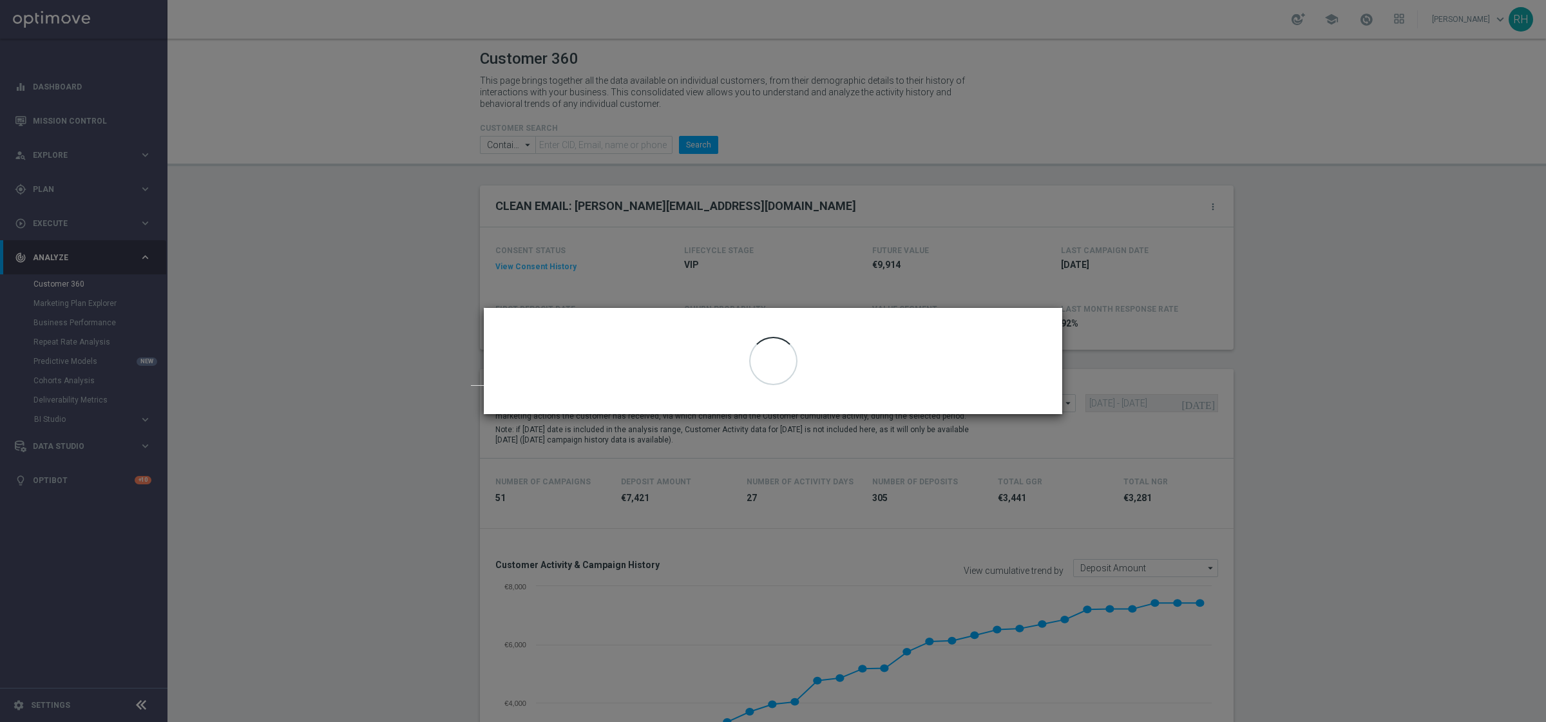
click at [406, 446] on modal-container "Consent Management: 7396163 close Email murphy.ais@gmail.com | Optimail" at bounding box center [773, 361] width 1546 height 722
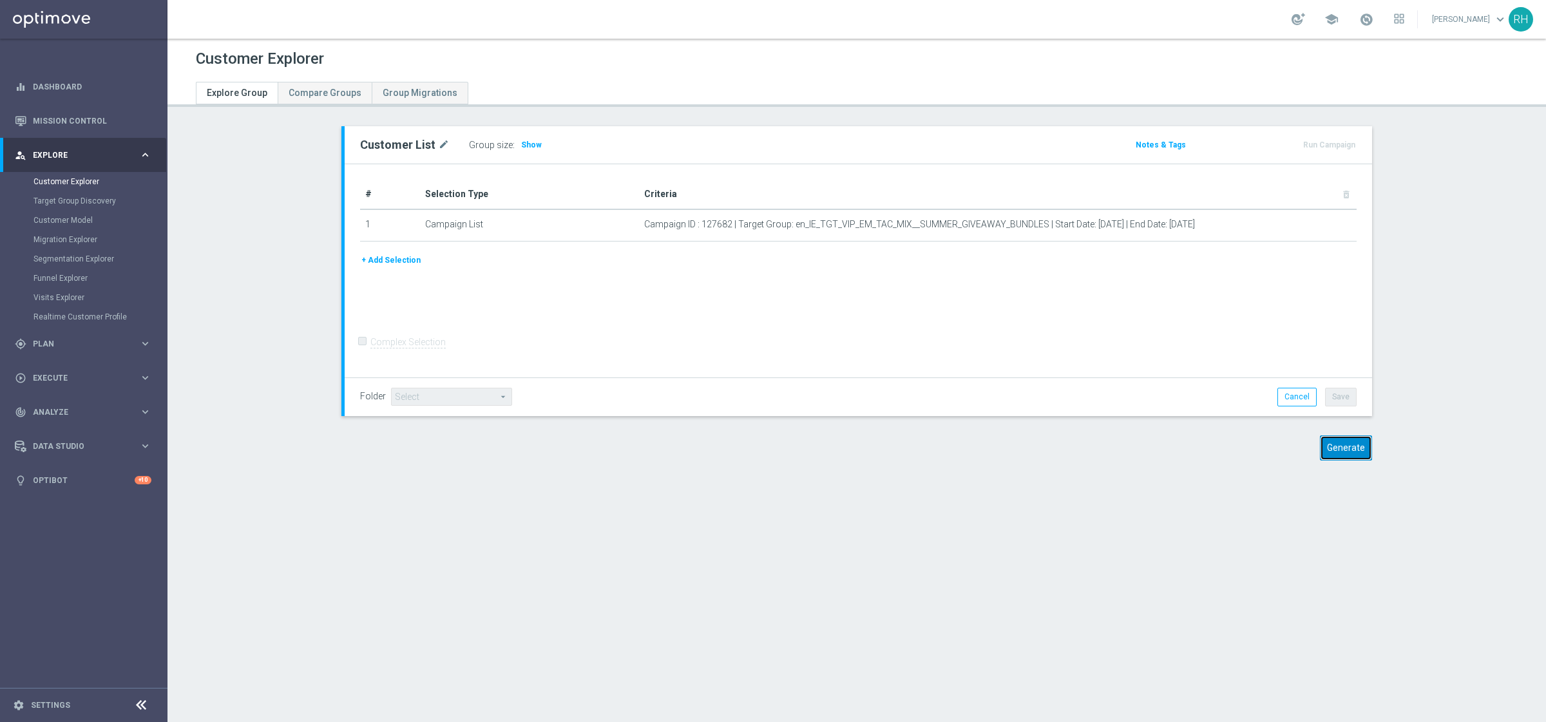
click at [1333, 444] on button "Generate" at bounding box center [1346, 447] width 52 height 25
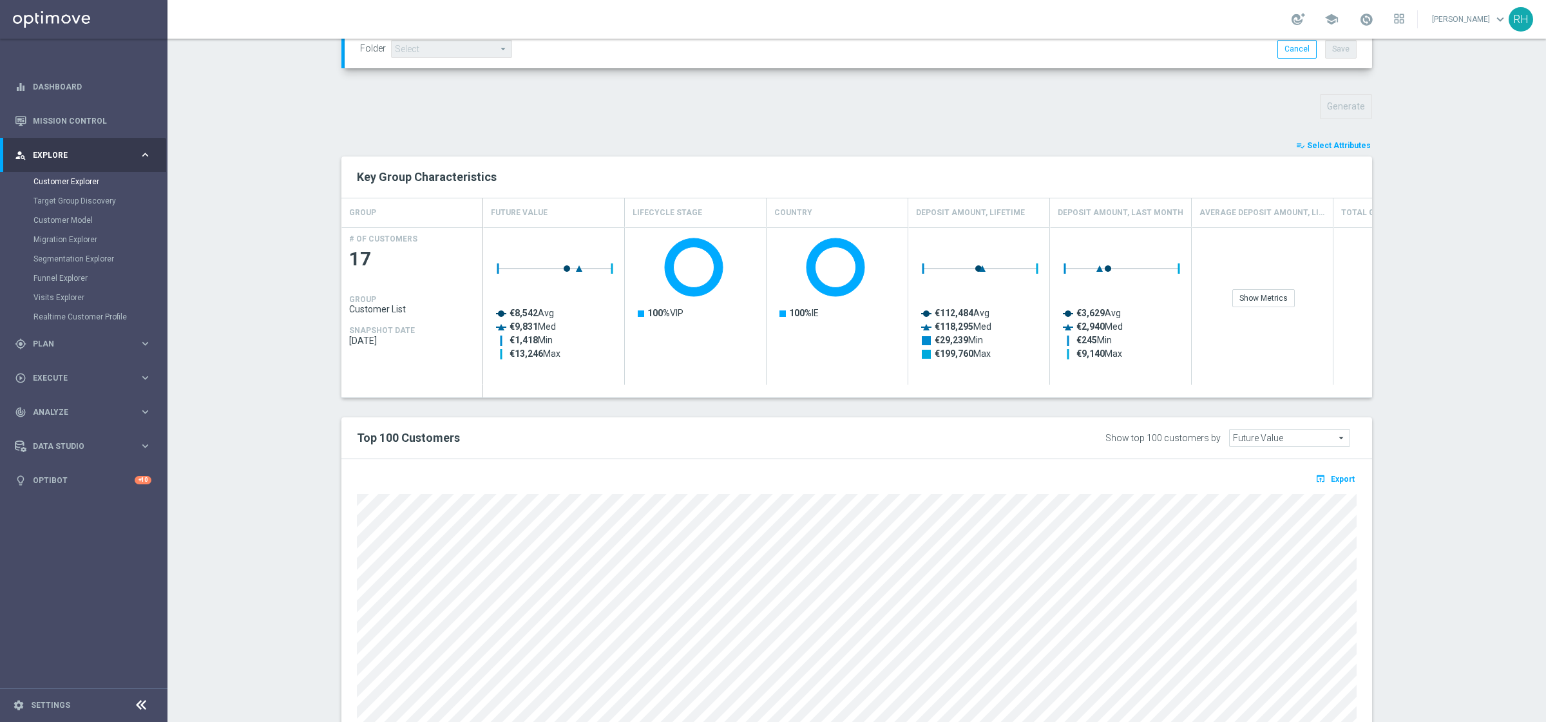
scroll to position [496, 0]
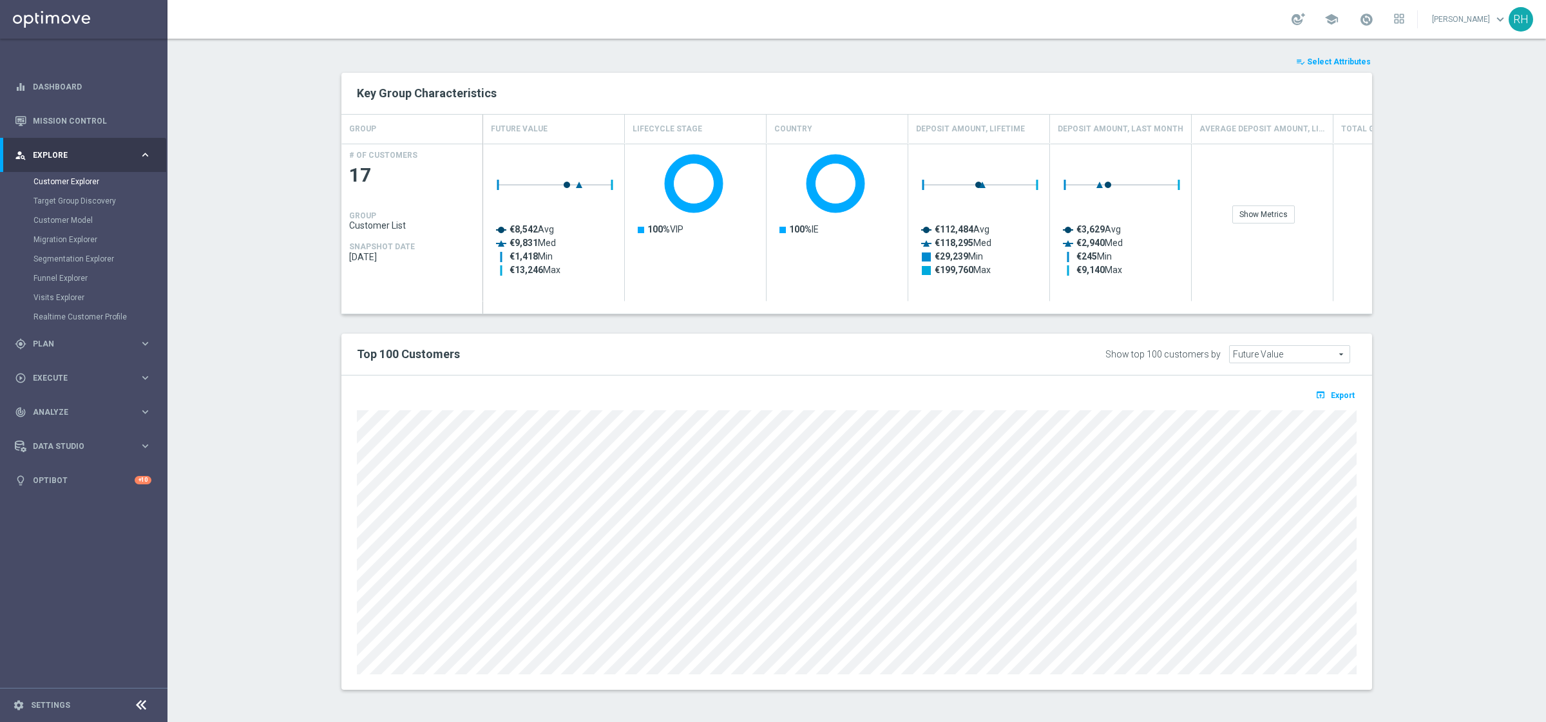
click at [272, 583] on section "TARGET GROUP arrow_drop_down Show Selected 0 of NaN" at bounding box center [856, 171] width 1378 height 1078
click at [1343, 389] on button "open_in_browser Export" at bounding box center [1334, 394] width 43 height 17
click at [52, 419] on div "track_changes Analyze keyboard_arrow_right" at bounding box center [83, 412] width 166 height 34
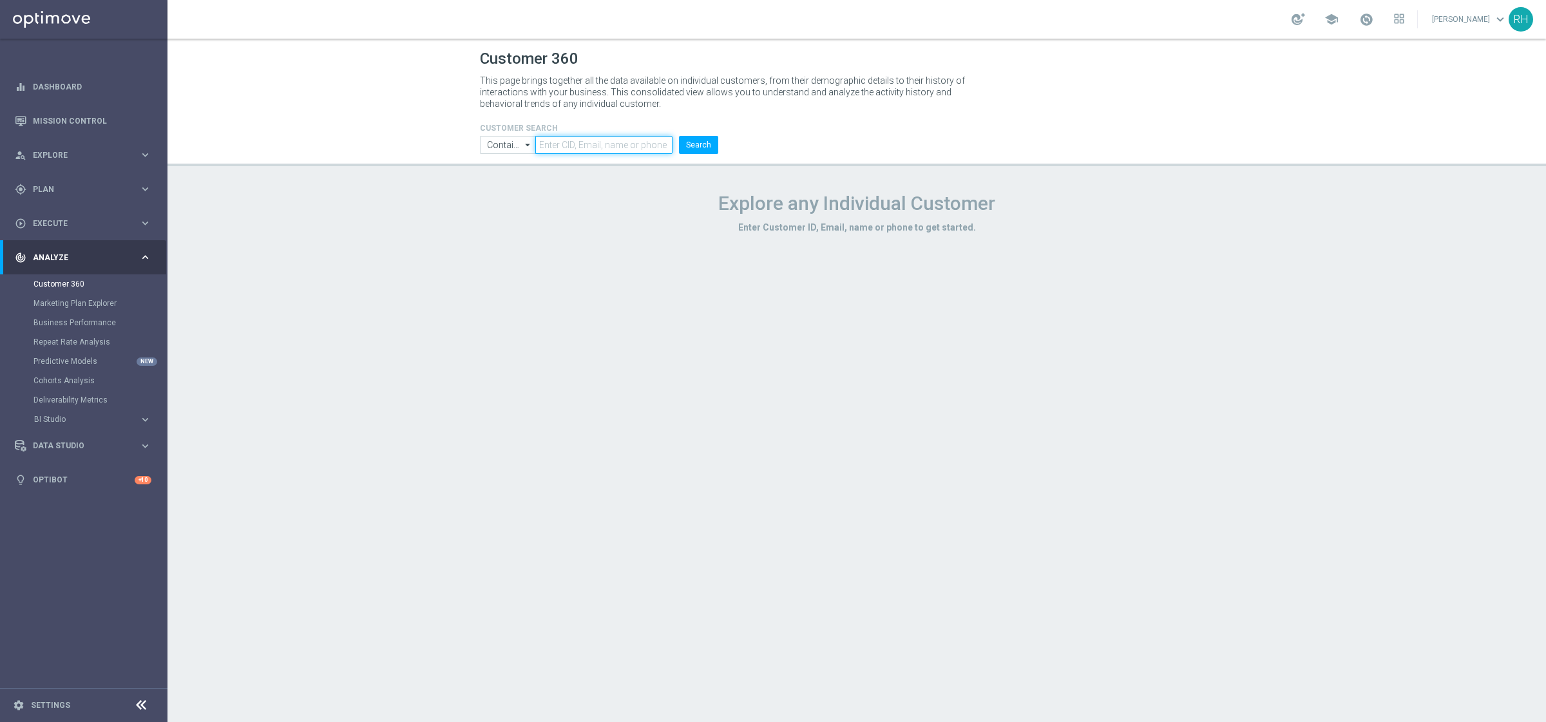
click at [566, 146] on input "text" at bounding box center [603, 145] width 137 height 18
paste input "19649799"
type input "19649799"
click at [679, 136] on button "Search" at bounding box center [698, 145] width 39 height 18
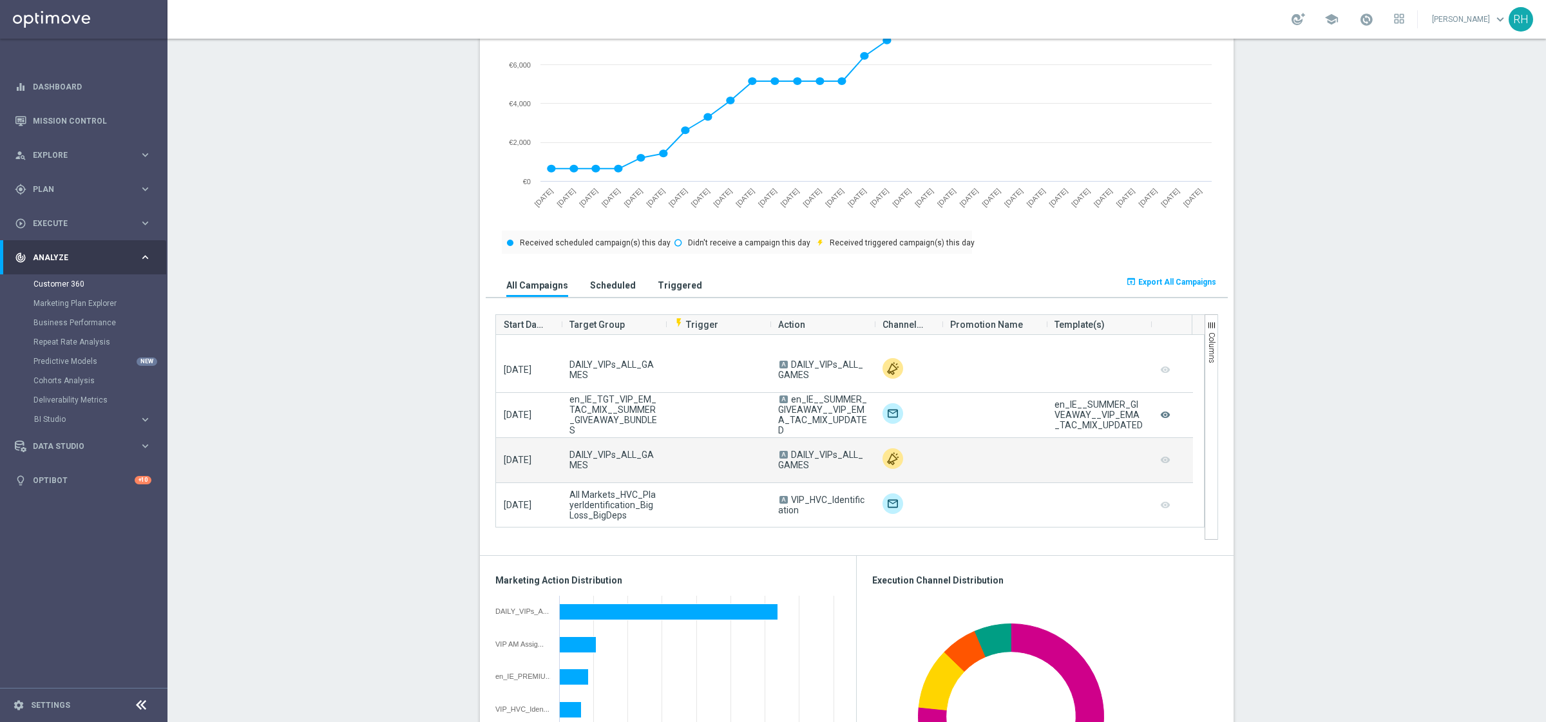
scroll to position [578, 0]
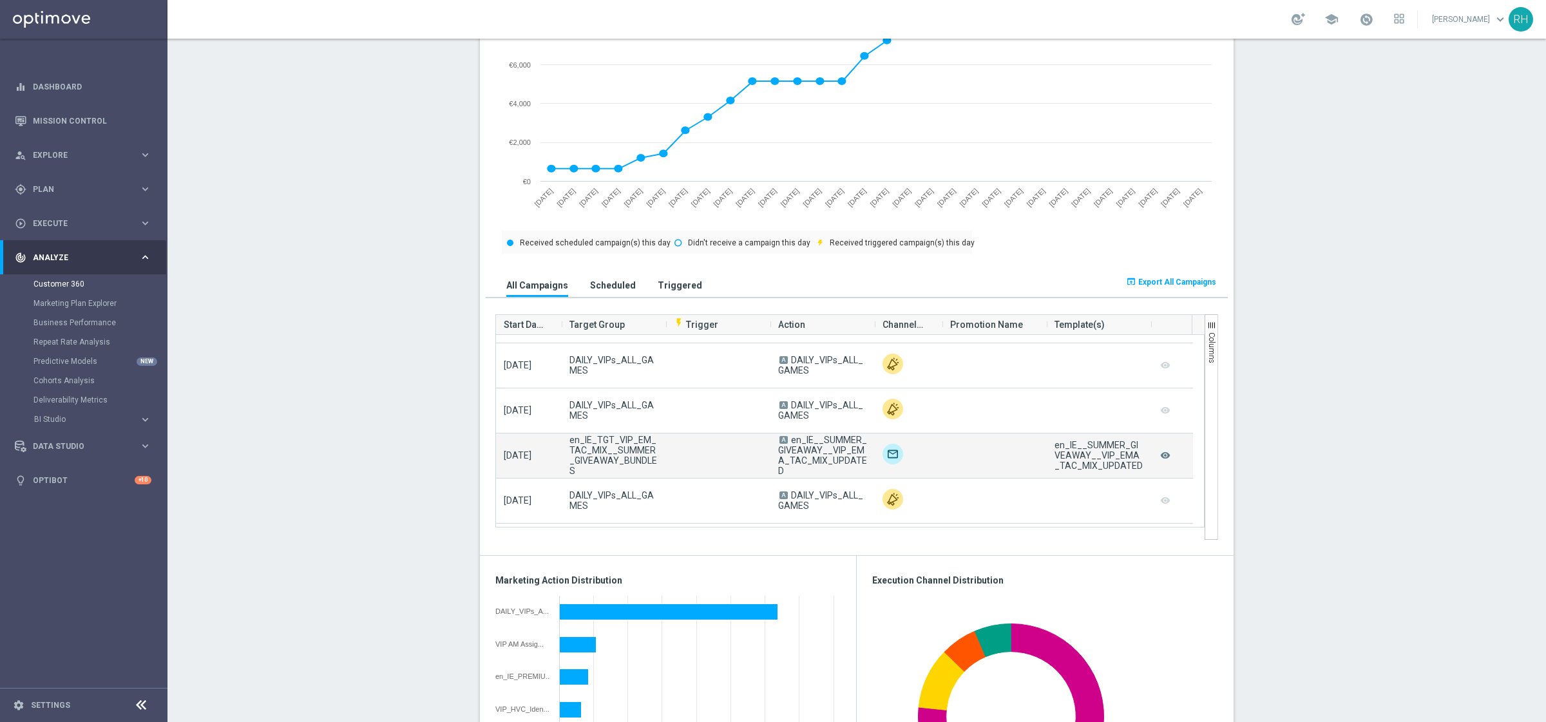
click at [615, 464] on span "en_IE_TGT_VIP_EM_TAC_MIX__SUMMER_GIVEAWAY_BUNDLES" at bounding box center [613, 455] width 89 height 41
click at [1162, 458] on icon "remove_red_eye" at bounding box center [1165, 455] width 13 height 17
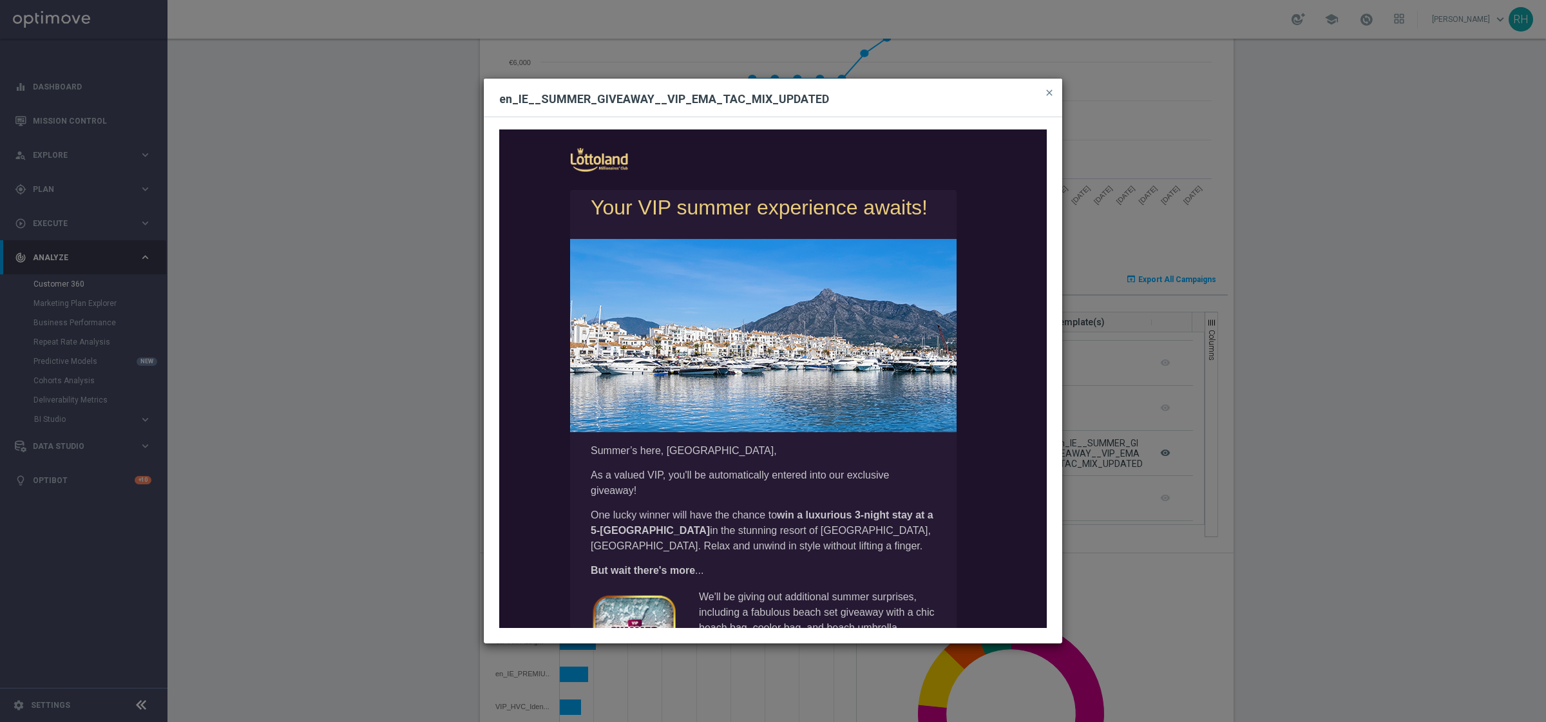
scroll to position [636, 0]
click at [1044, 88] on span "close" at bounding box center [1049, 93] width 10 height 10
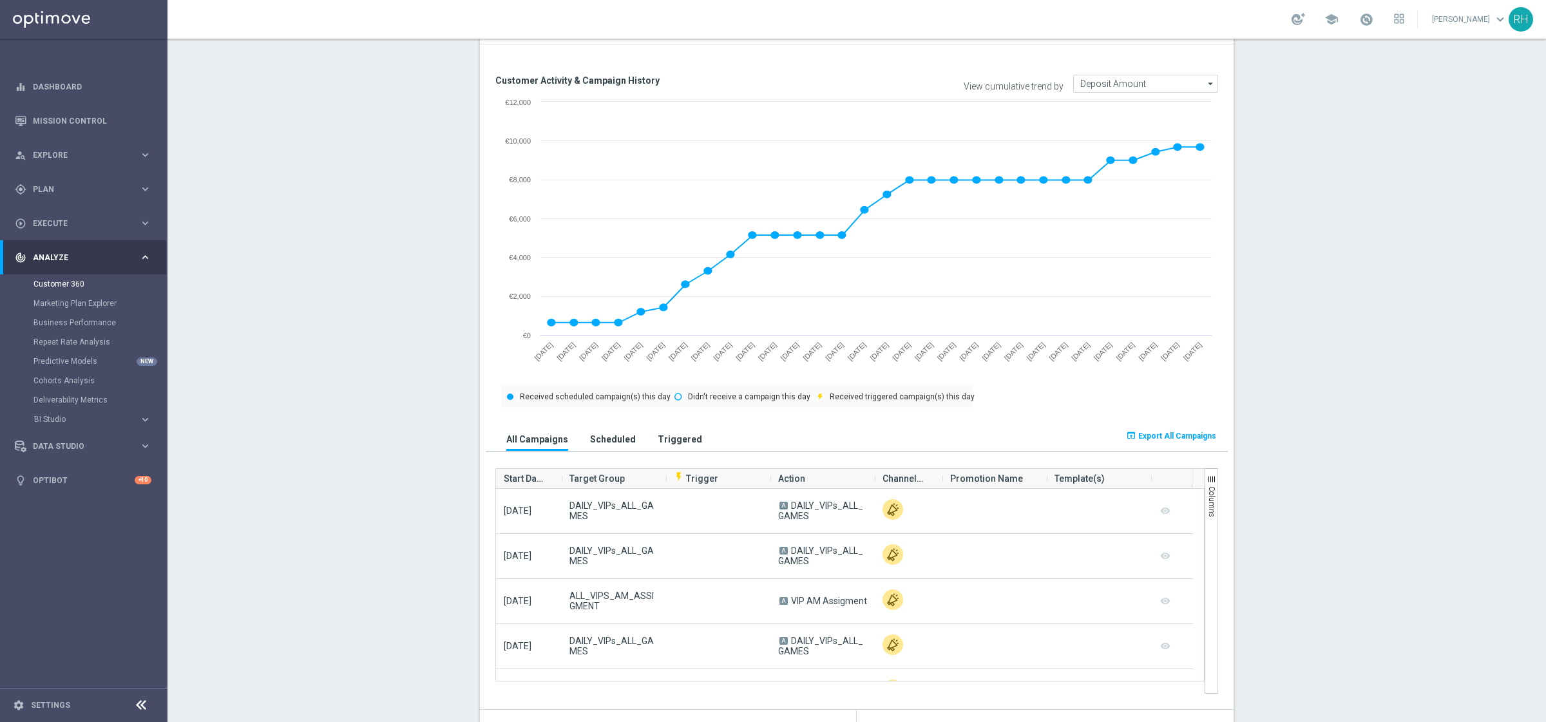
scroll to position [419, 0]
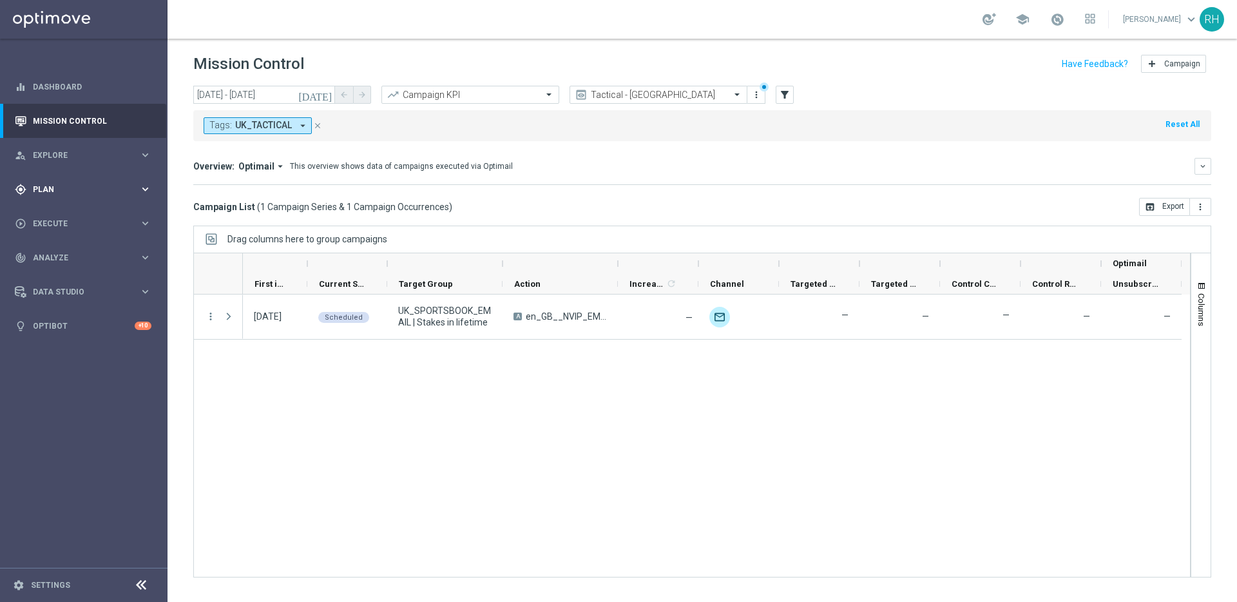
click at [111, 189] on span "Plan" at bounding box center [86, 190] width 106 height 8
click at [617, 235] on div "Drag columns here to group campaigns" at bounding box center [702, 238] width 1018 height 27
click at [663, 156] on mini-dashboard "Overview: Optimail arrow_drop_down This overview shows data of campaigns execut…" at bounding box center [702, 169] width 1018 height 57
click at [720, 88] on div "Tactical - [GEOGRAPHIC_DATA]" at bounding box center [658, 95] width 178 height 18
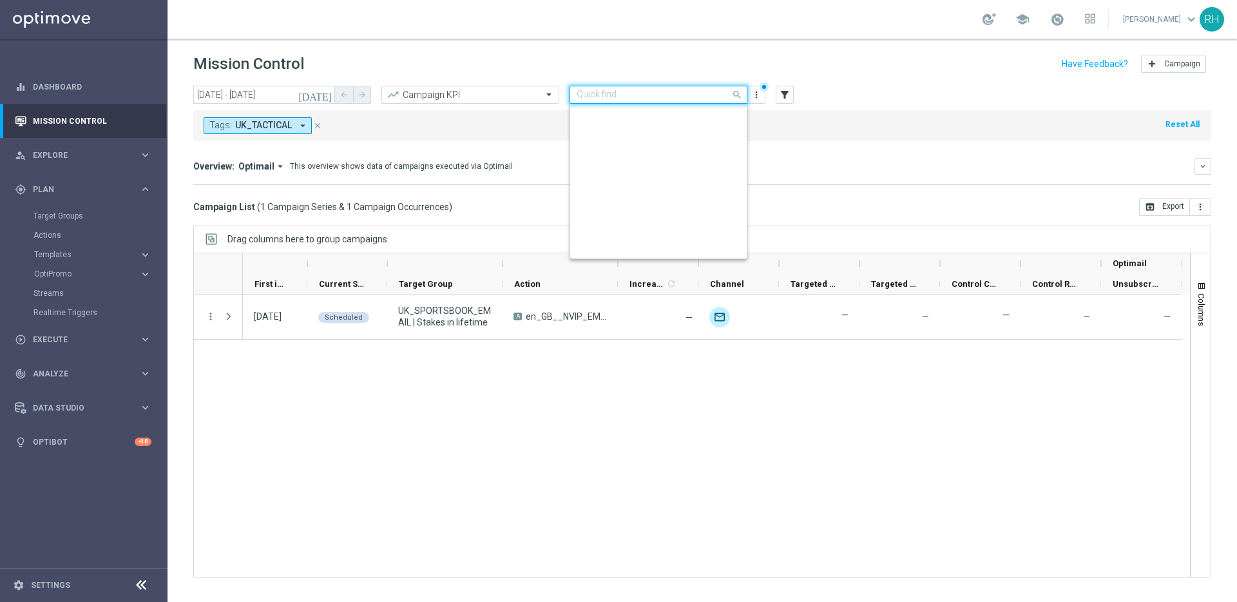
scroll to position [298, 0]
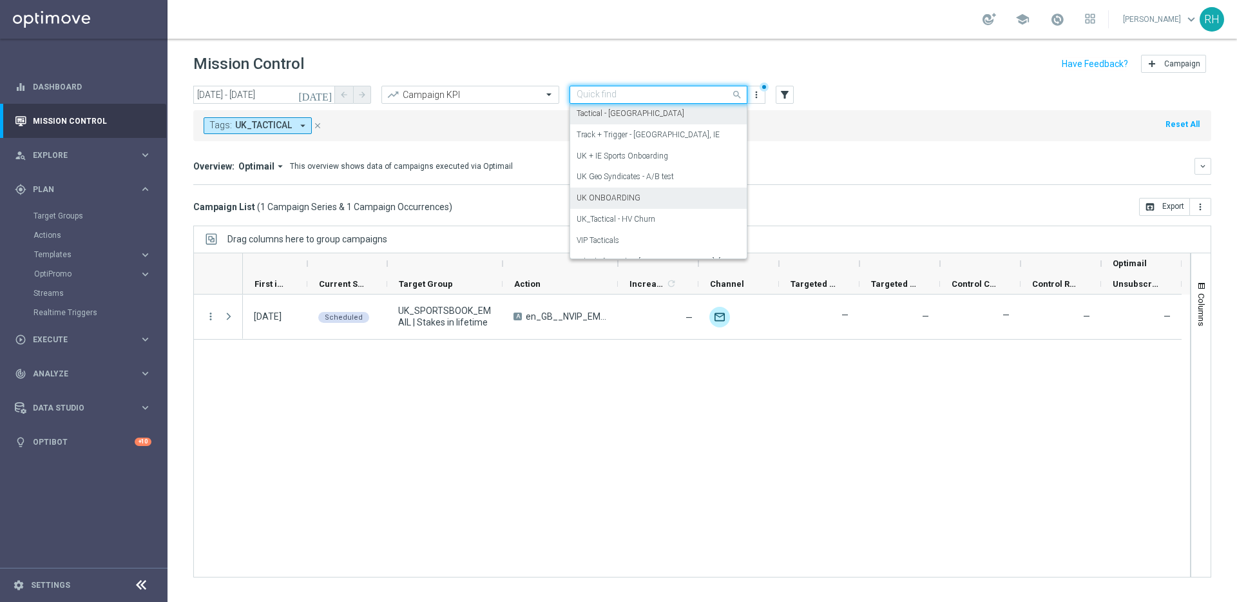
click at [689, 198] on div "UK ONBOARDING" at bounding box center [659, 197] width 164 height 21
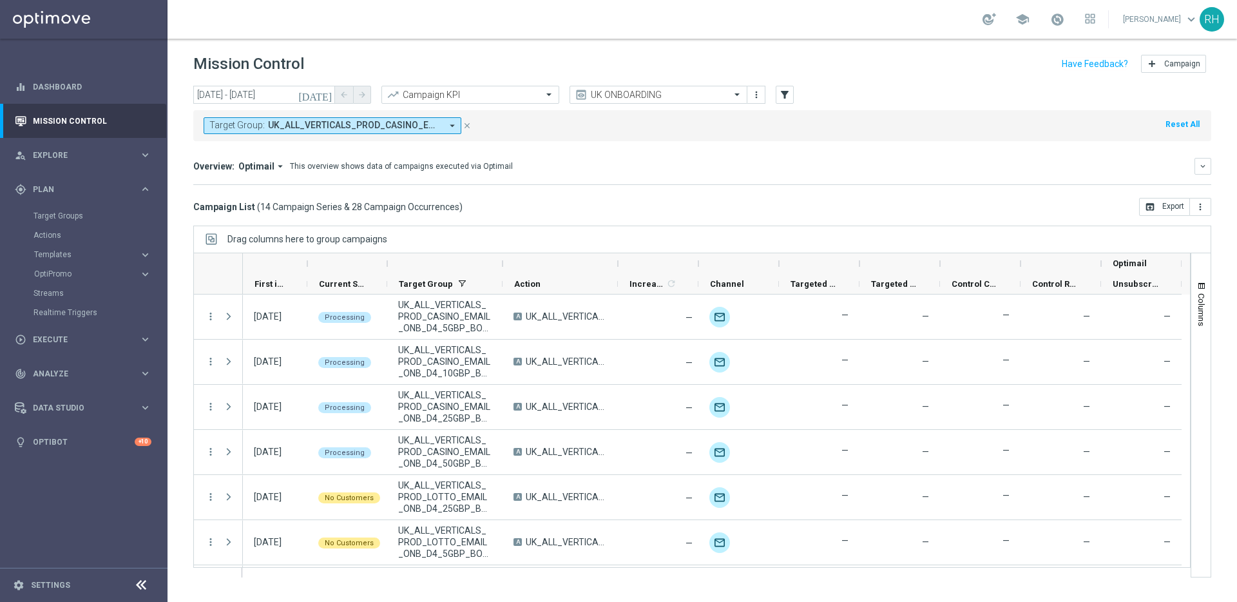
click at [323, 87] on button "[DATE]" at bounding box center [315, 95] width 39 height 19
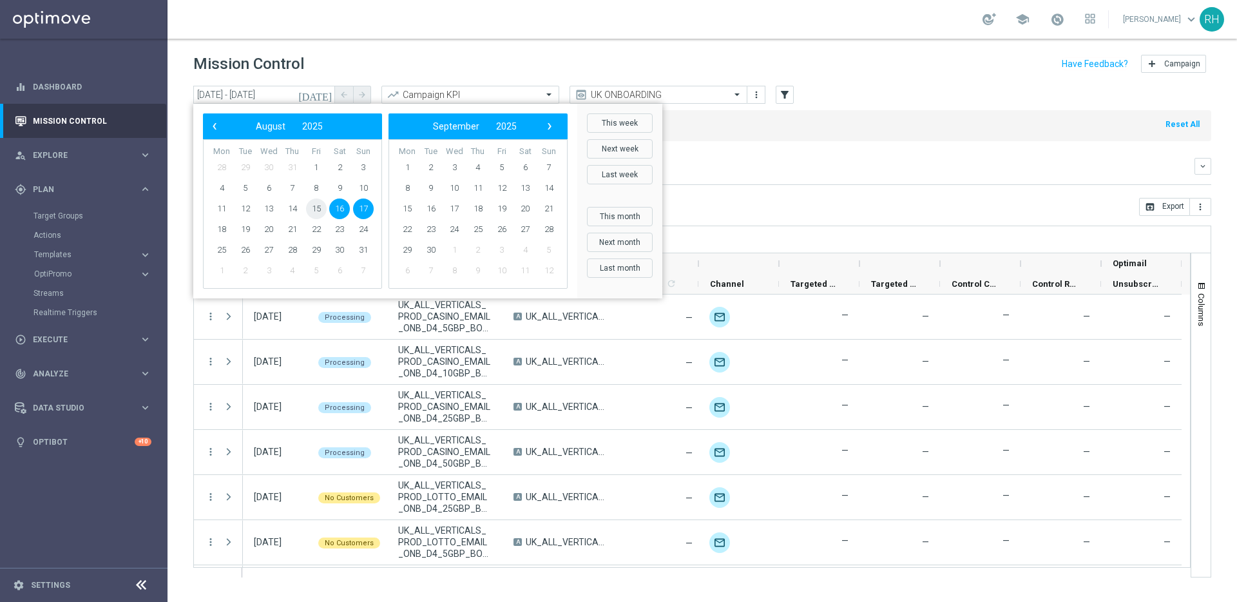
click at [319, 211] on span "15" at bounding box center [316, 208] width 21 height 21
type input "15 Aug 2025 - 15 Aug 2025"
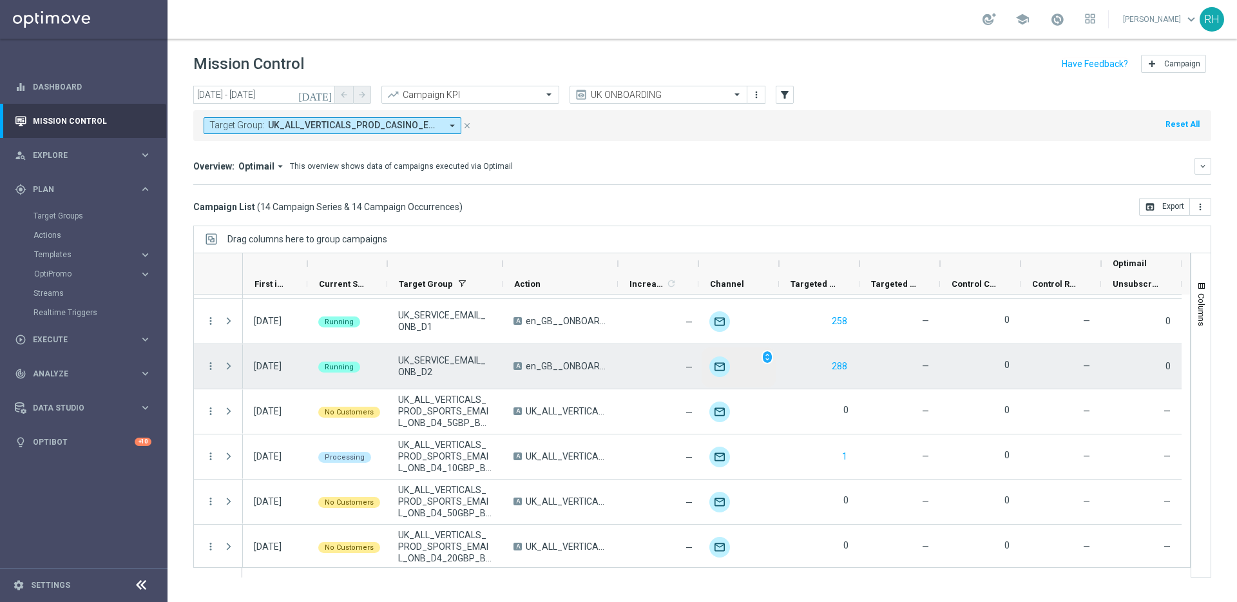
scroll to position [359, 0]
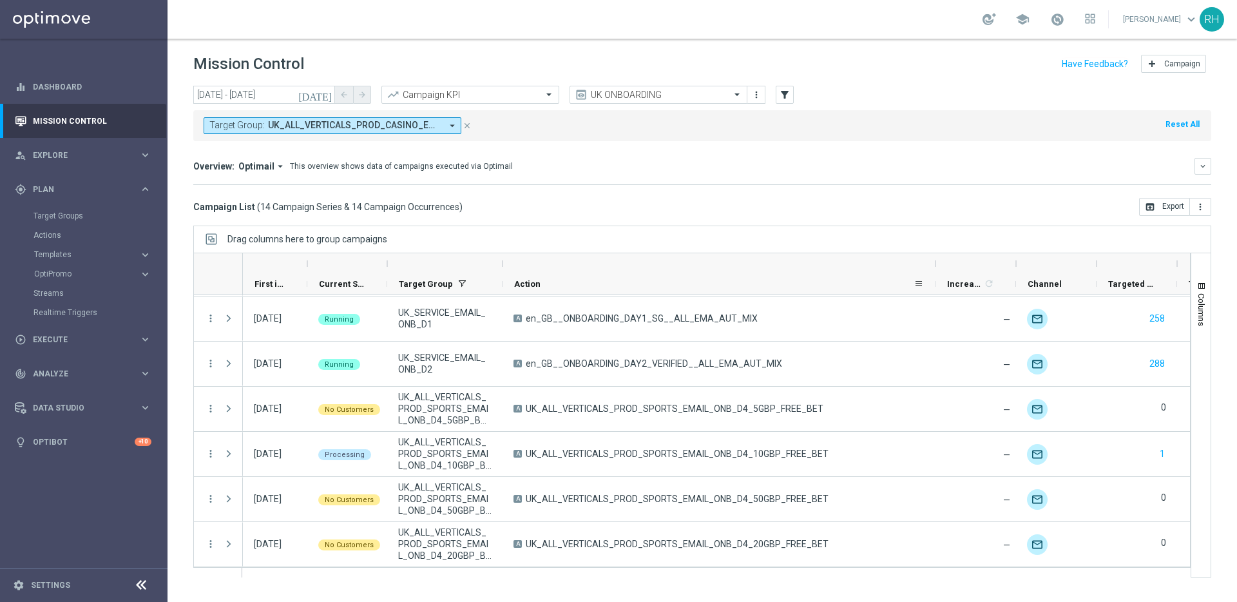
drag, startPoint x: 617, startPoint y: 264, endPoint x: 924, endPoint y: 304, distance: 309.8
click at [935, 277] on div "First in Range" at bounding box center [871, 273] width 1256 height 41
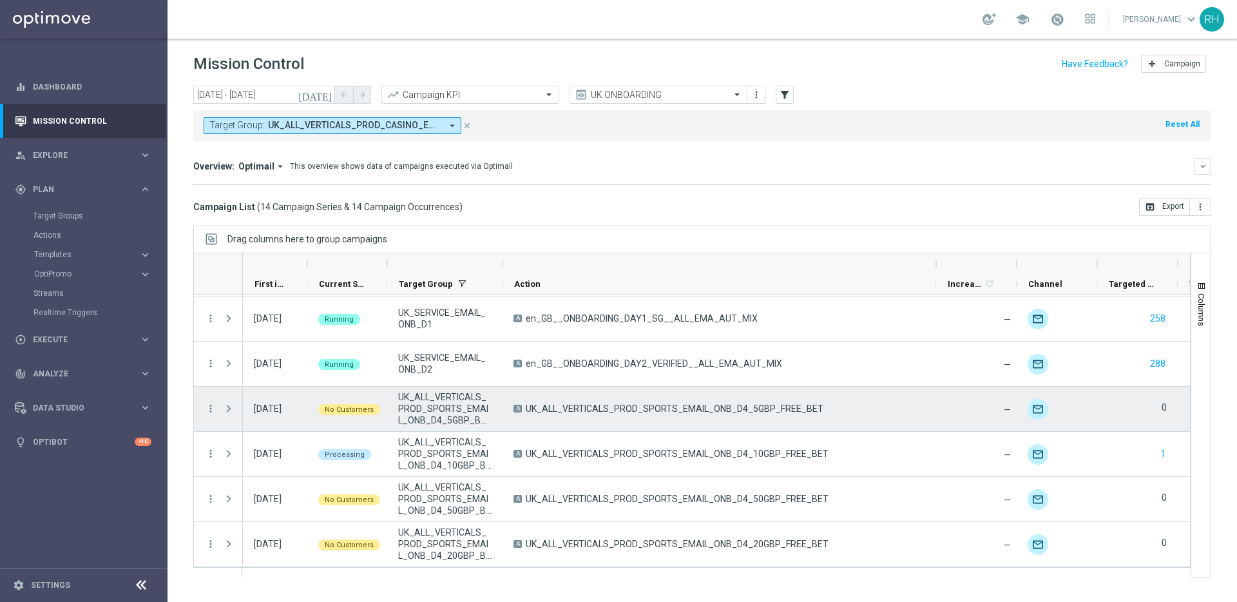
scroll to position [329, 0]
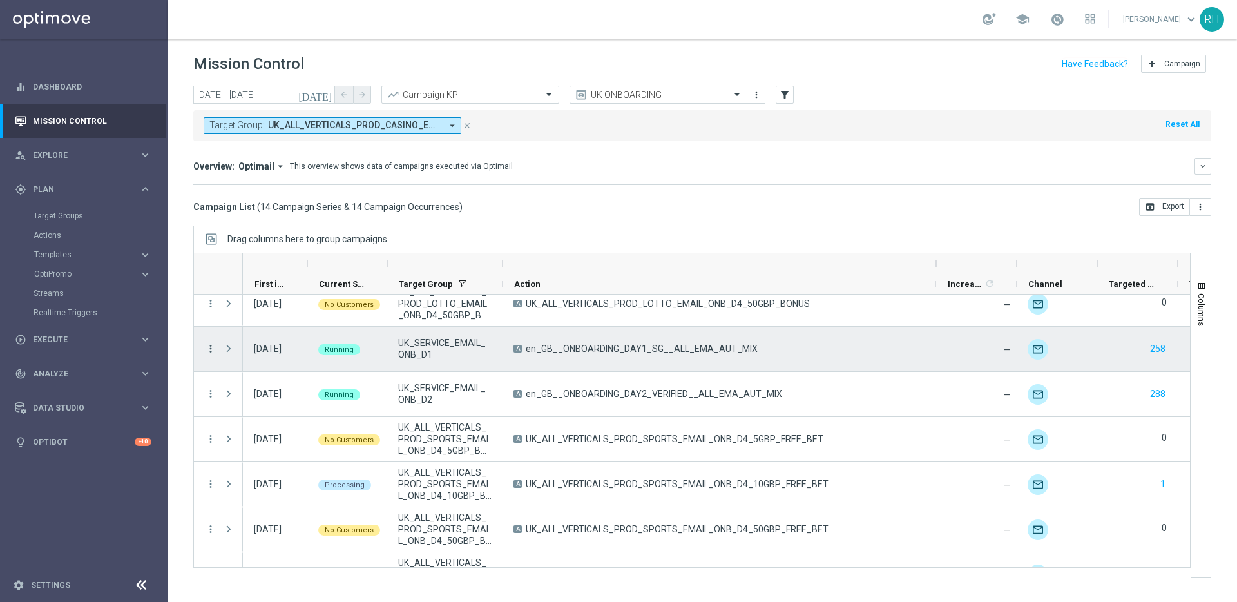
click at [215, 348] on icon "more_vert" at bounding box center [211, 349] width 12 height 12
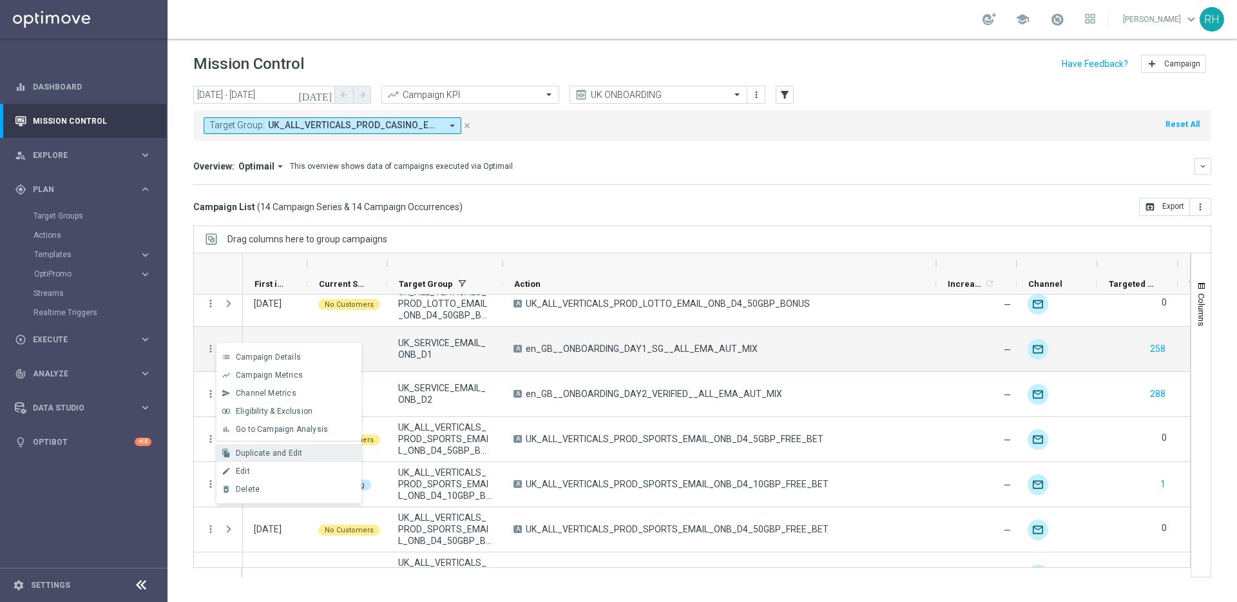
click at [283, 450] on span "Duplicate and Edit" at bounding box center [269, 452] width 66 height 9
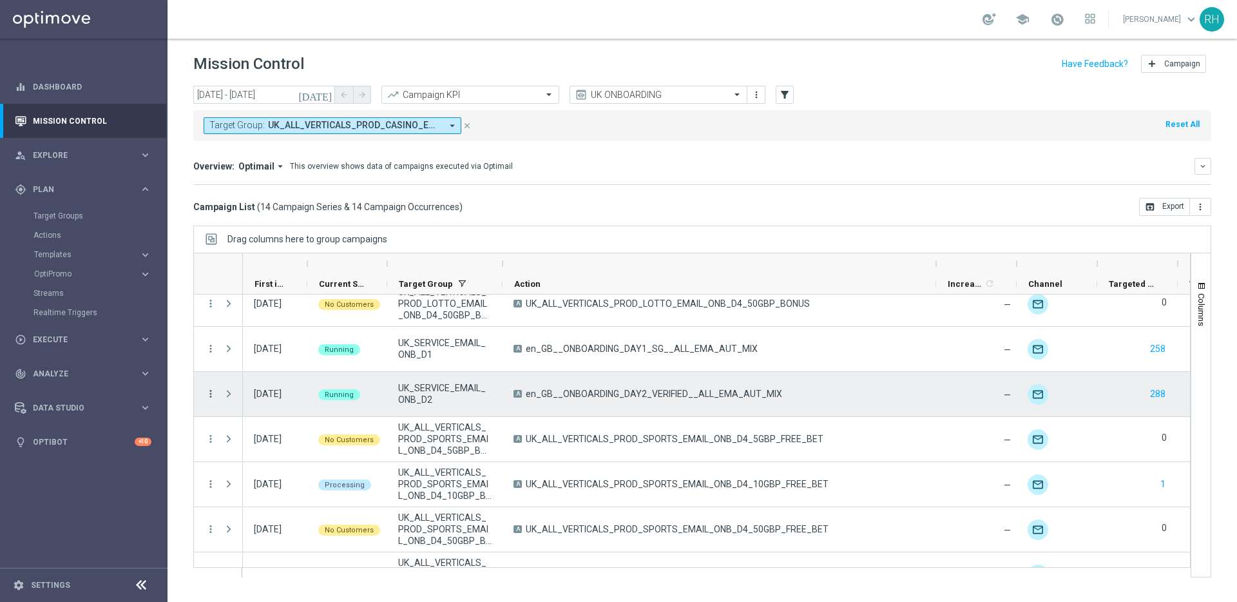
click at [213, 391] on icon "more_vert" at bounding box center [211, 394] width 12 height 12
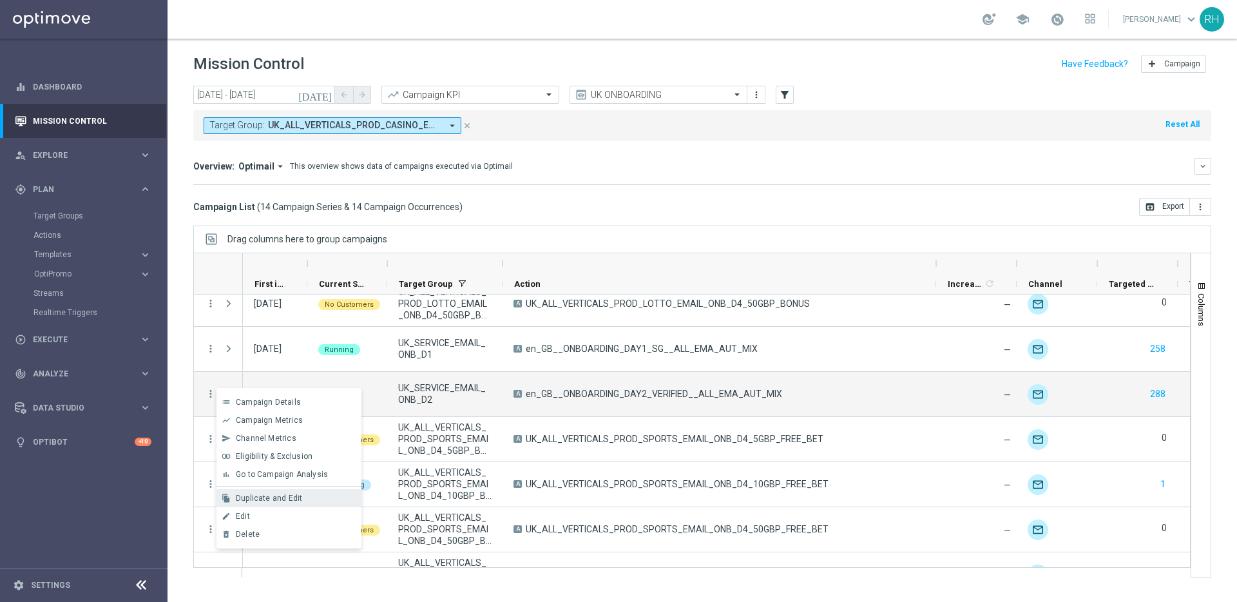
click at [279, 495] on span "Duplicate and Edit" at bounding box center [269, 497] width 66 height 9
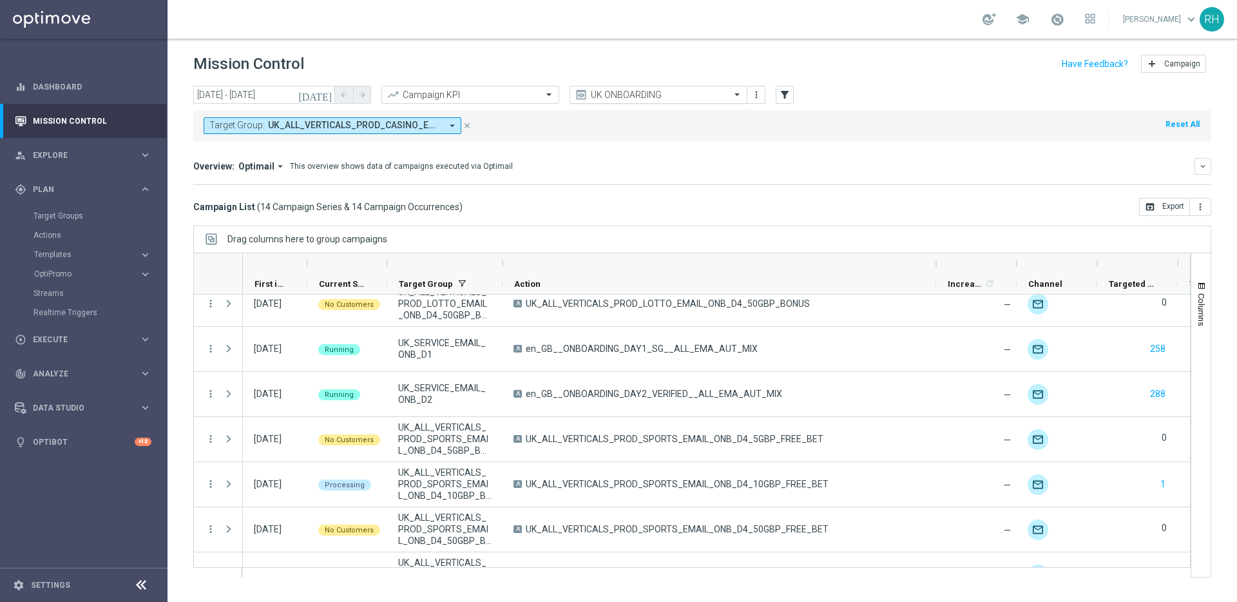
click at [602, 95] on input "text" at bounding box center [646, 95] width 138 height 11
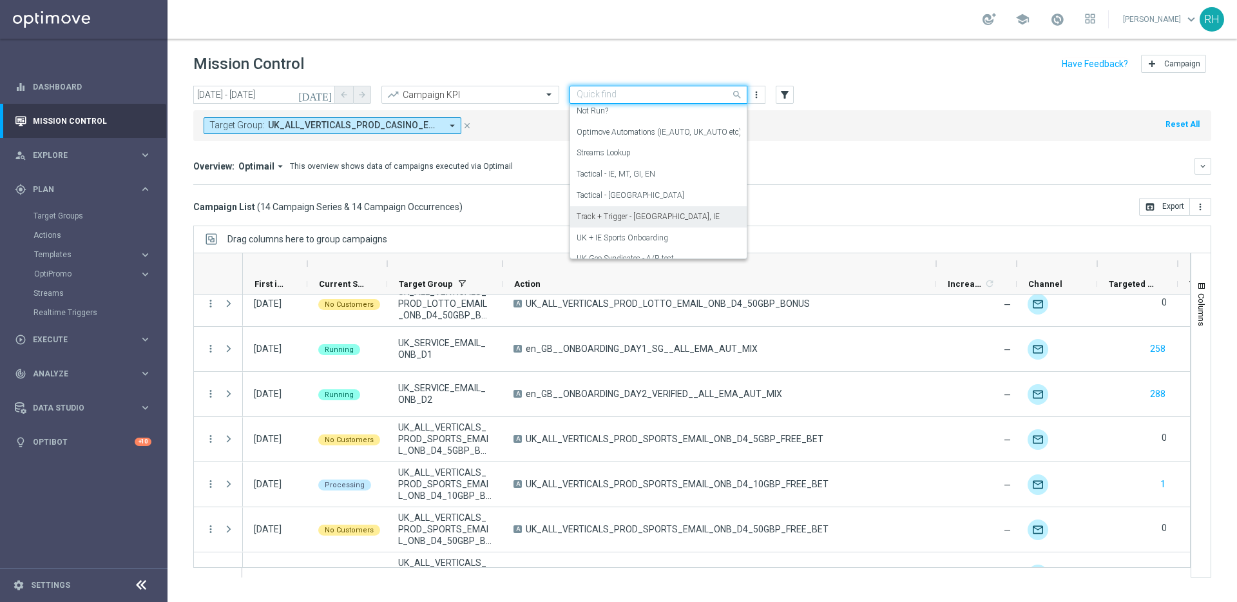
scroll to position [205, 0]
click at [613, 207] on label "Tactical - UK" at bounding box center [631, 205] width 108 height 11
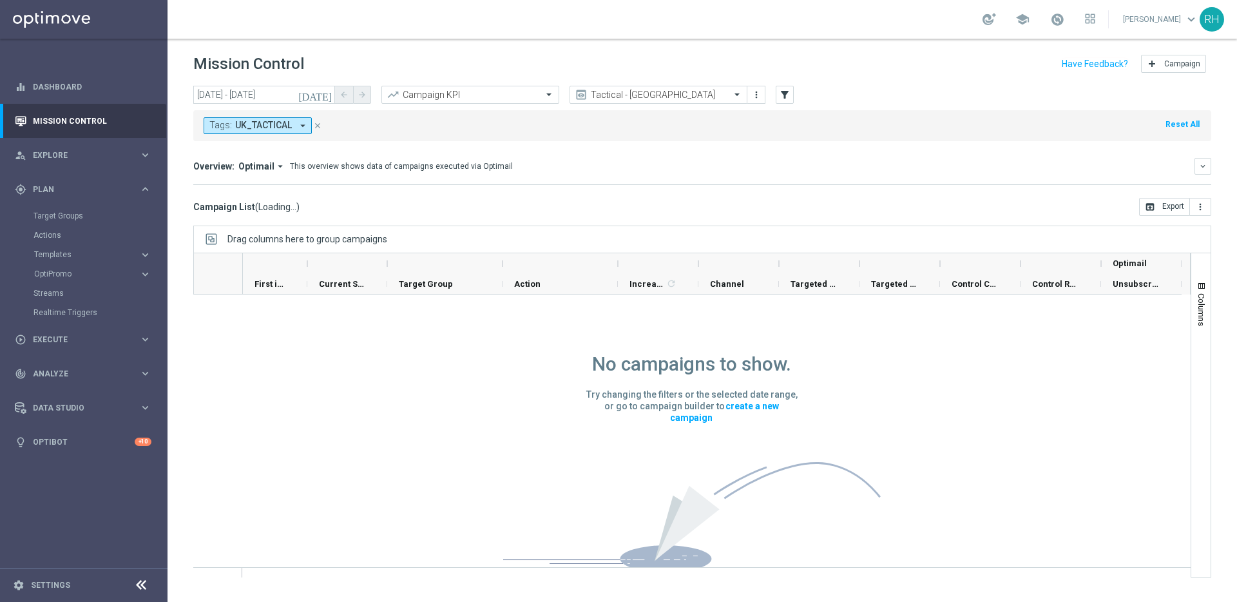
scroll to position [0, 0]
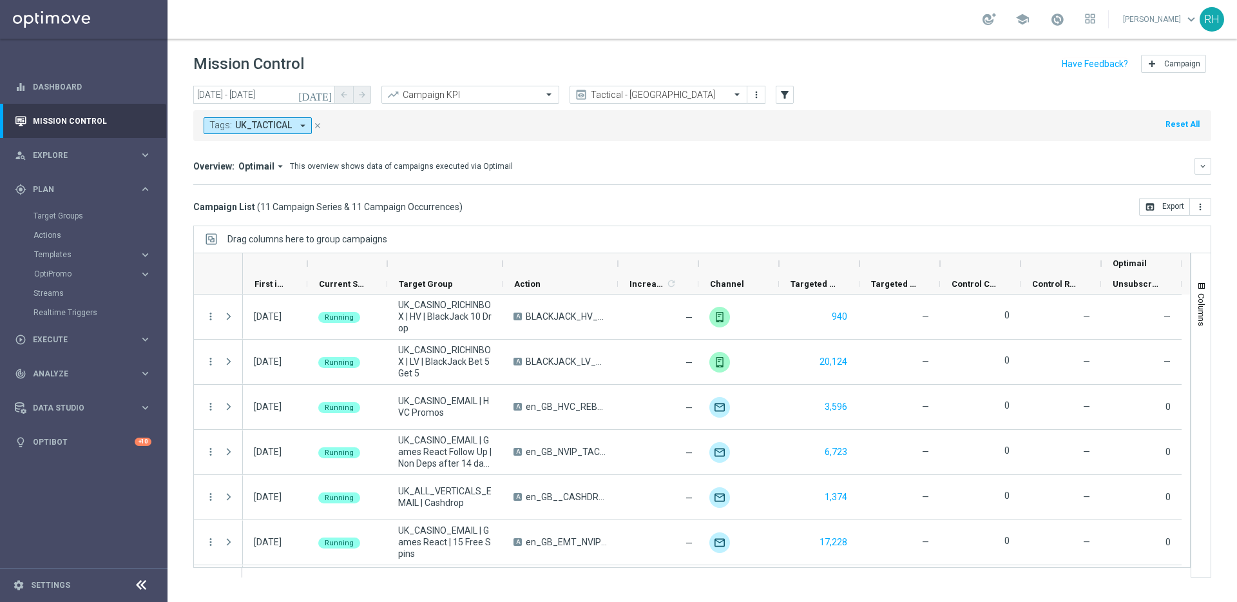
click at [921, 222] on div "today 15 Aug 2025 - 15 Aug 2025 arrow_back arrow_forward Campaign KPI trending_…" at bounding box center [701, 338] width 1069 height 504
click at [925, 207] on div "Campaign List ( 11 Campaign Series & 11 Campaign Occurrences ) open_in_browser …" at bounding box center [702, 207] width 1018 height 18
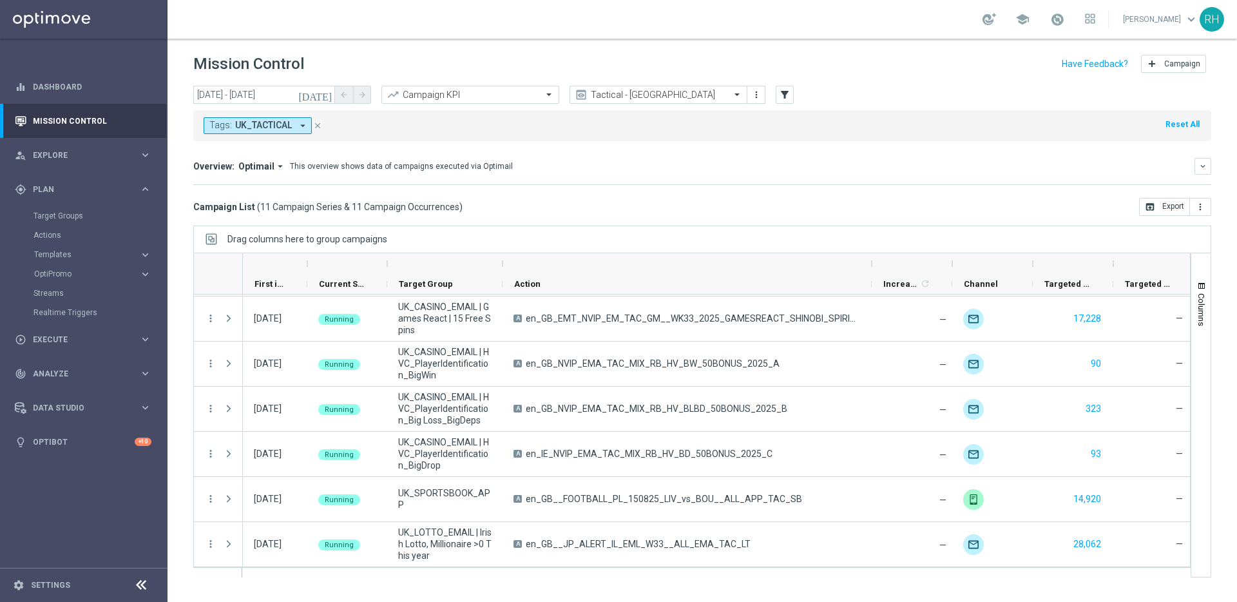
drag, startPoint x: 618, startPoint y: 261, endPoint x: 872, endPoint y: 258, distance: 253.8
click at [872, 258] on div at bounding box center [871, 263] width 5 height 21
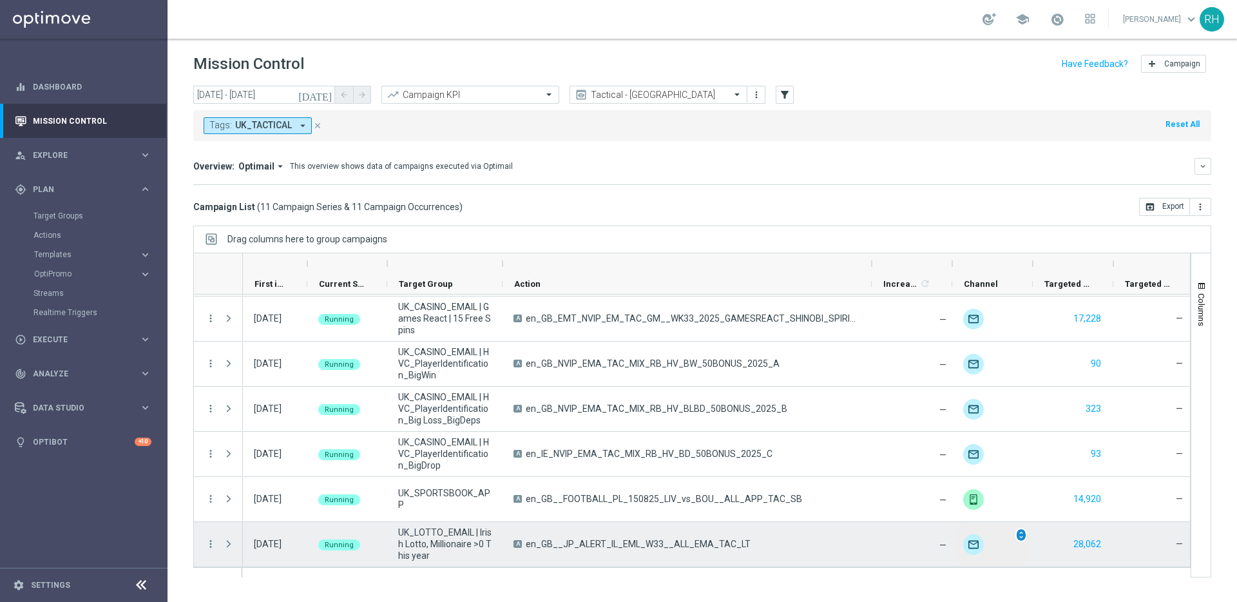
click at [1022, 533] on span "unfold_more" at bounding box center [1020, 534] width 9 height 9
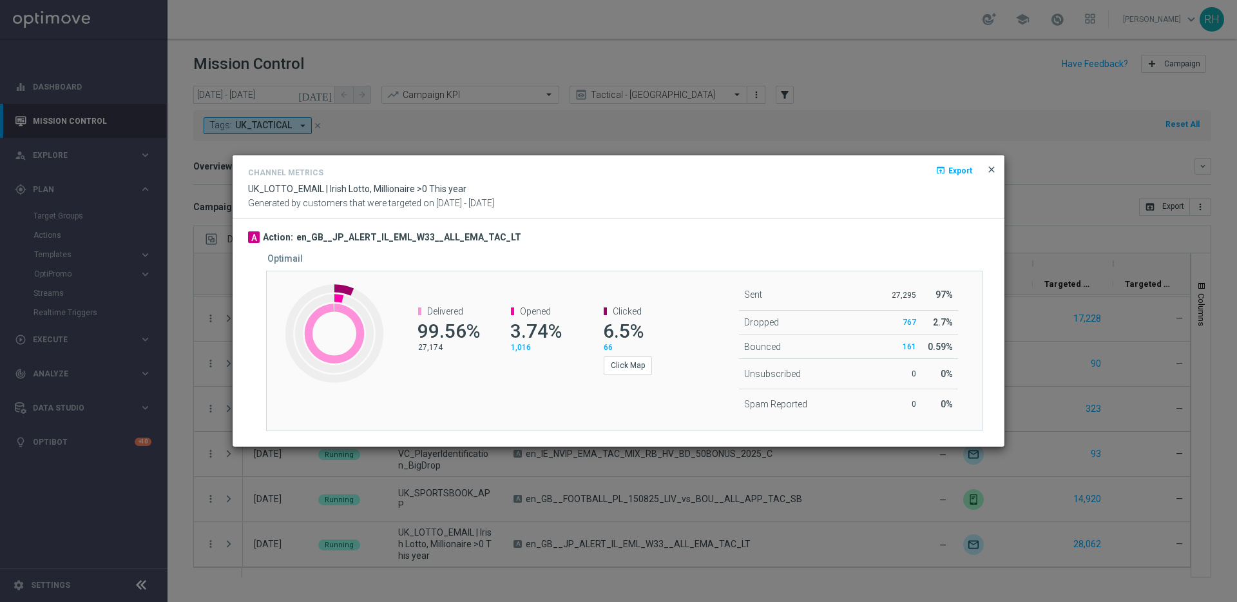
click at [989, 174] on span "close" at bounding box center [991, 169] width 10 height 10
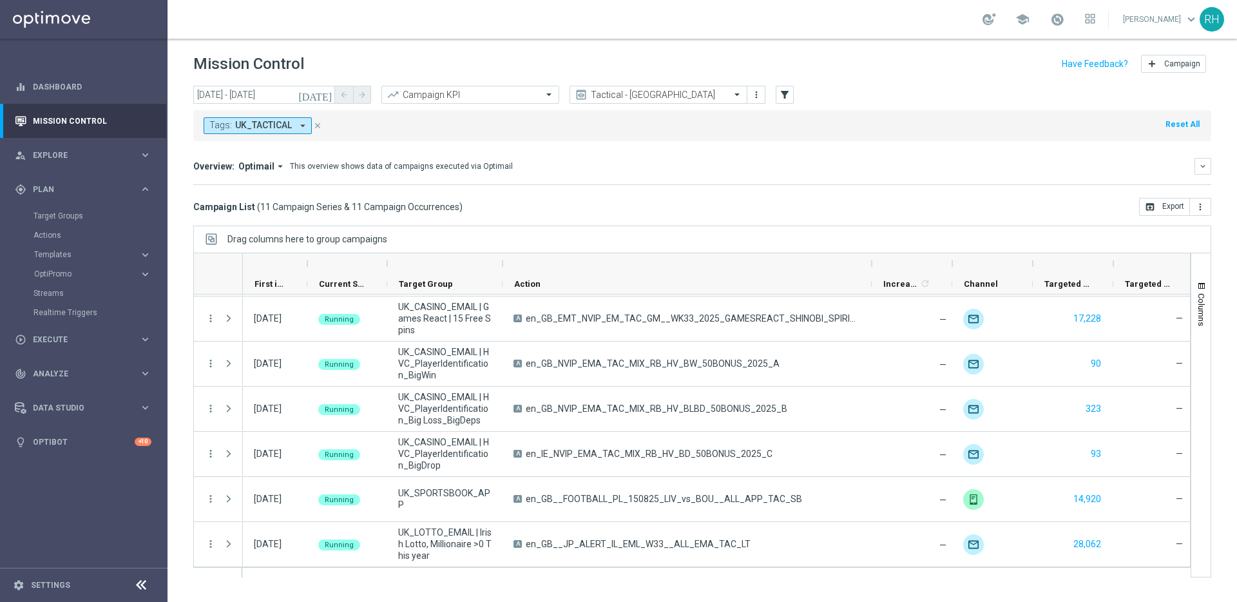
drag, startPoint x: 985, startPoint y: 145, endPoint x: 999, endPoint y: 160, distance: 21.0
click at [985, 146] on mini-dashboard "Overview: Optimail arrow_drop_down This overview shows data of campaigns execut…" at bounding box center [702, 169] width 1018 height 57
click at [622, 101] on div "Tactical - UK" at bounding box center [658, 95] width 178 height 18
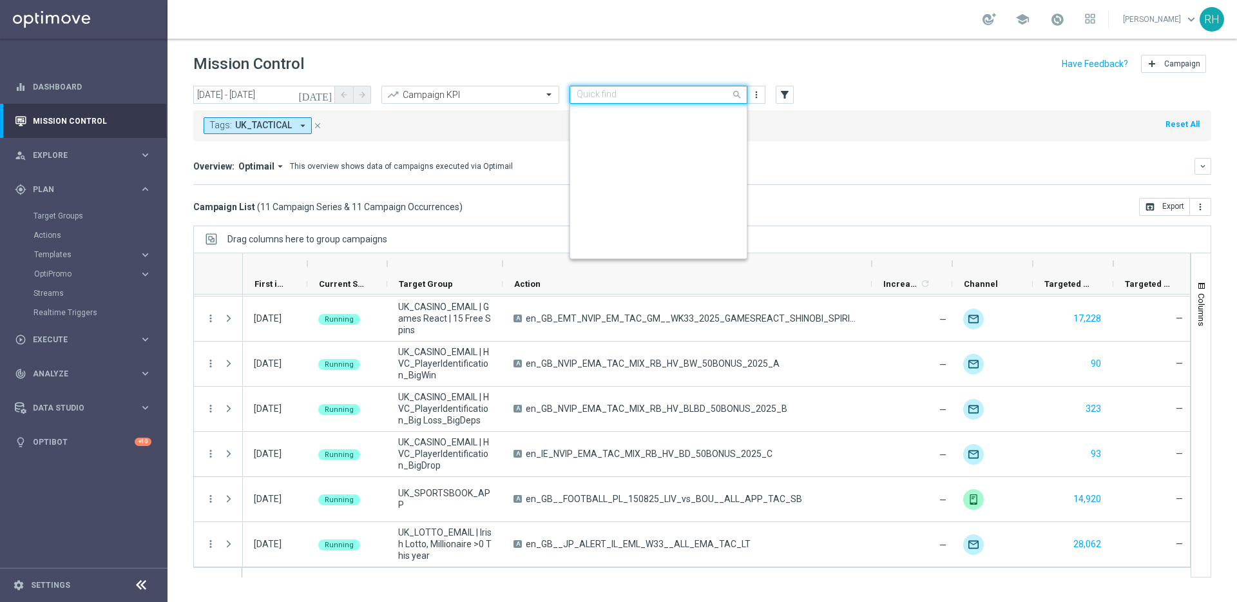
scroll to position [298, 0]
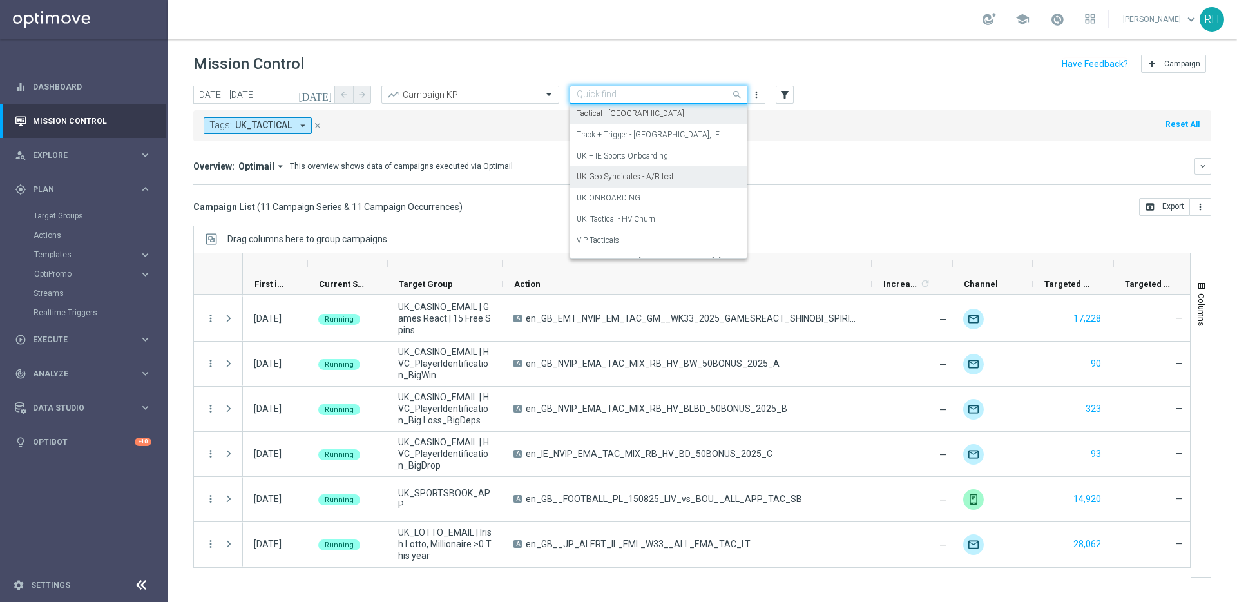
click at [633, 184] on div "UK Geo Syndicates - A/B test" at bounding box center [659, 176] width 164 height 21
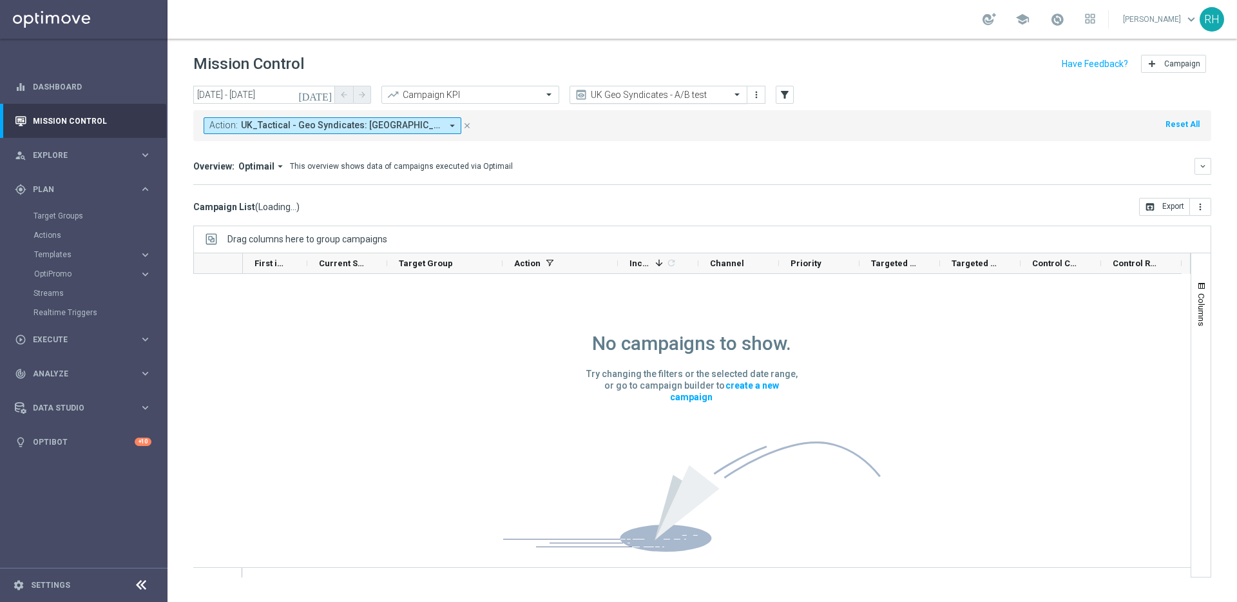
scroll to position [1, 0]
click at [634, 93] on input "text" at bounding box center [646, 95] width 138 height 11
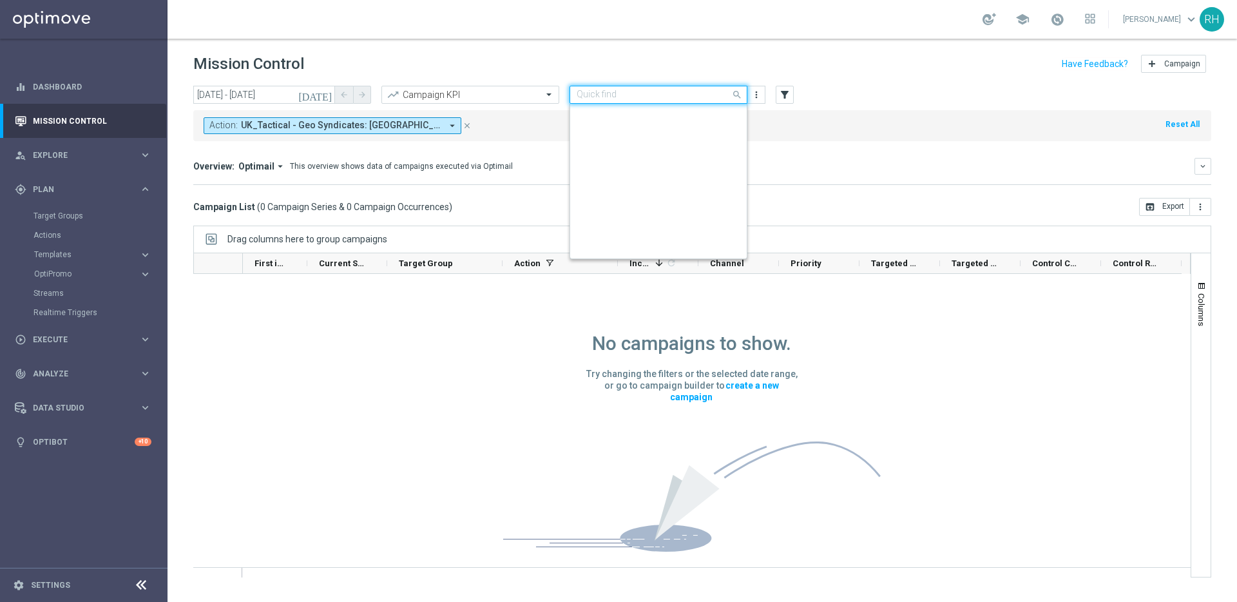
scroll to position [334, 0]
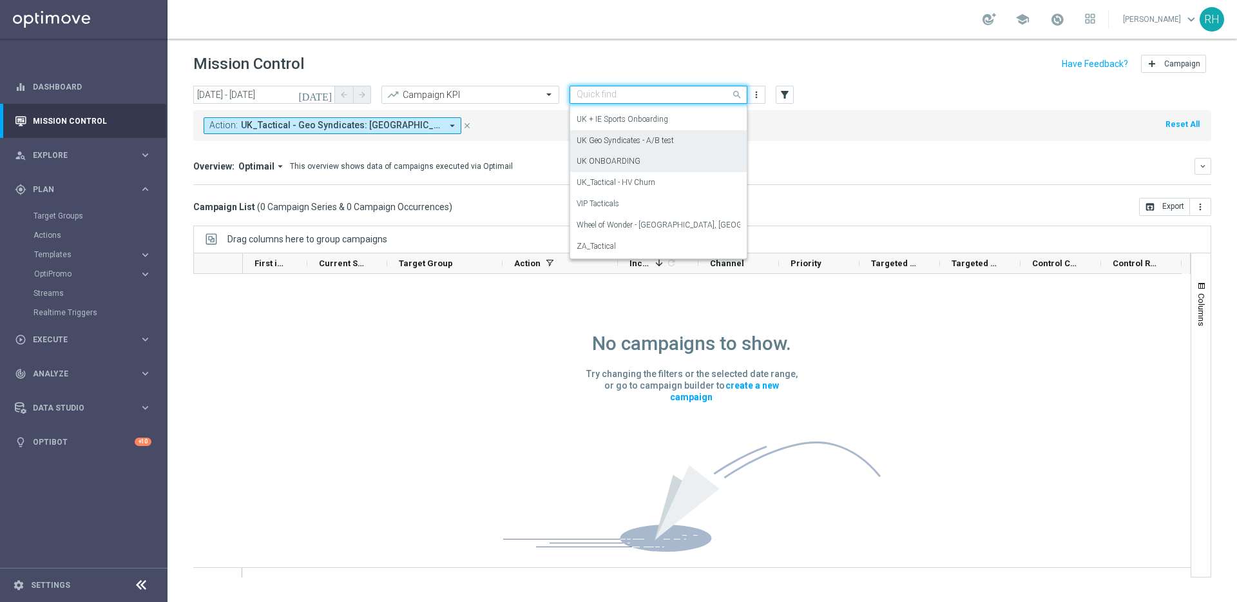
click at [629, 160] on label "UK ONBOARDING" at bounding box center [609, 161] width 64 height 11
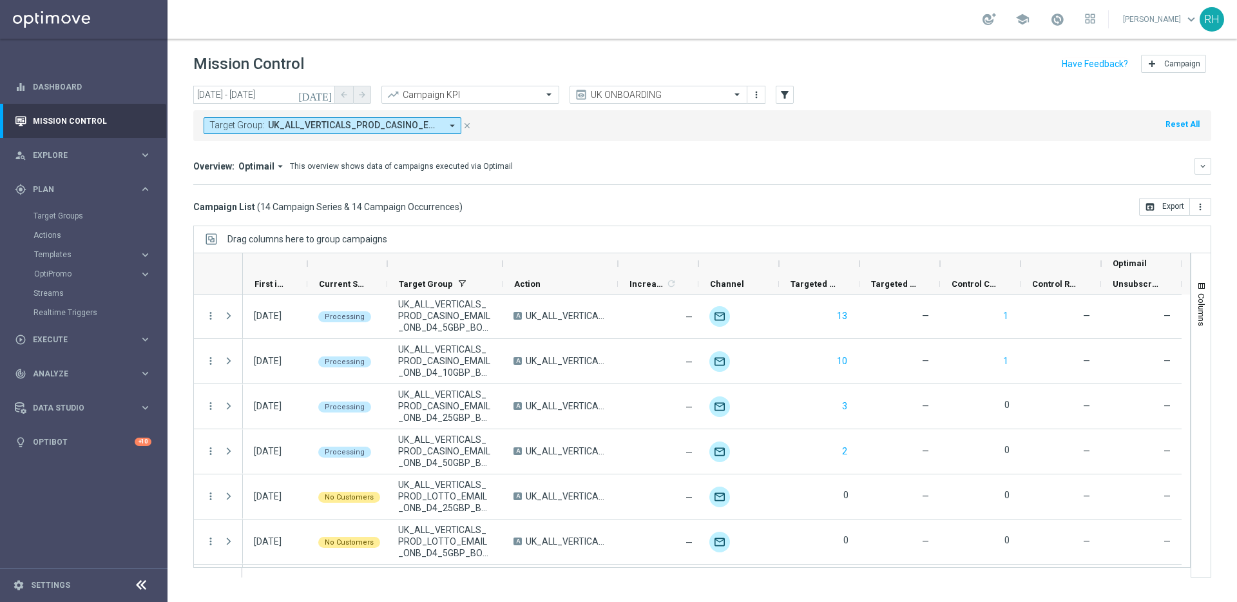
click at [821, 173] on div "Overview: Optimail arrow_drop_down This overview shows data of campaigns execut…" at bounding box center [702, 166] width 1018 height 17
click at [821, 180] on div "Overview: Optimail arrow_drop_down This overview shows data of campaigns execut…" at bounding box center [702, 171] width 1018 height 27
click at [818, 186] on mini-dashboard "Overview: Optimail arrow_drop_down This overview shows data of campaigns execut…" at bounding box center [702, 169] width 1018 height 57
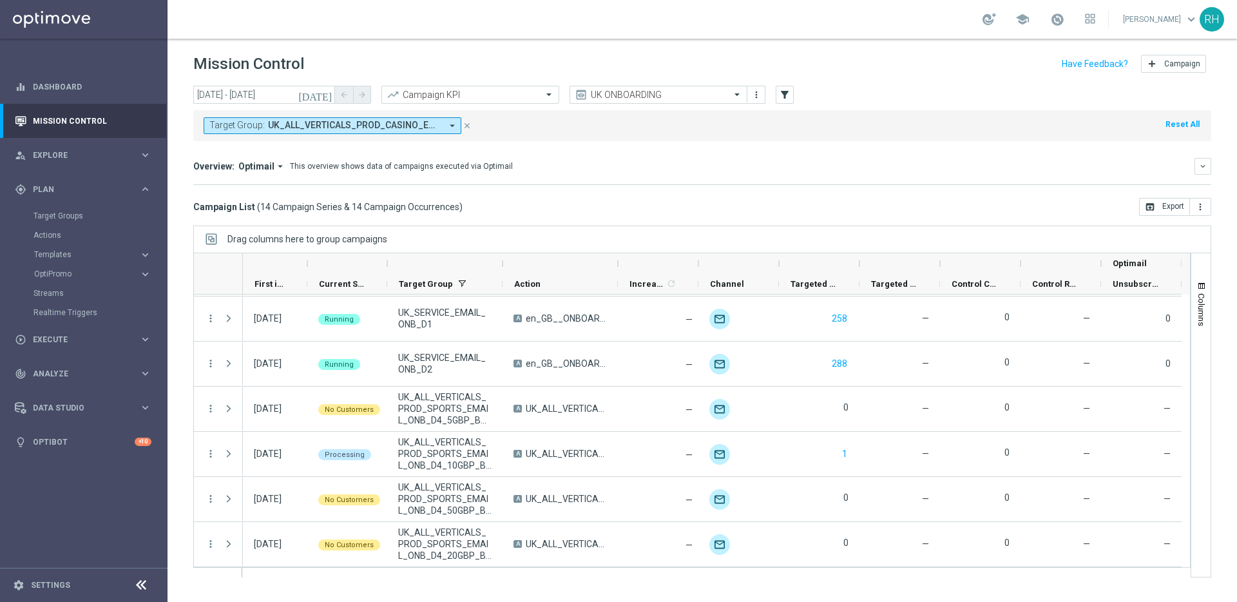
click at [392, 124] on span "UK_ALL_VERTICALS_PROD_CASINO_EMAIL_ONB_D4_10GBP_BONUS, UK_ALL_VERTICALS_PROD_CA…" at bounding box center [354, 125] width 173 height 11
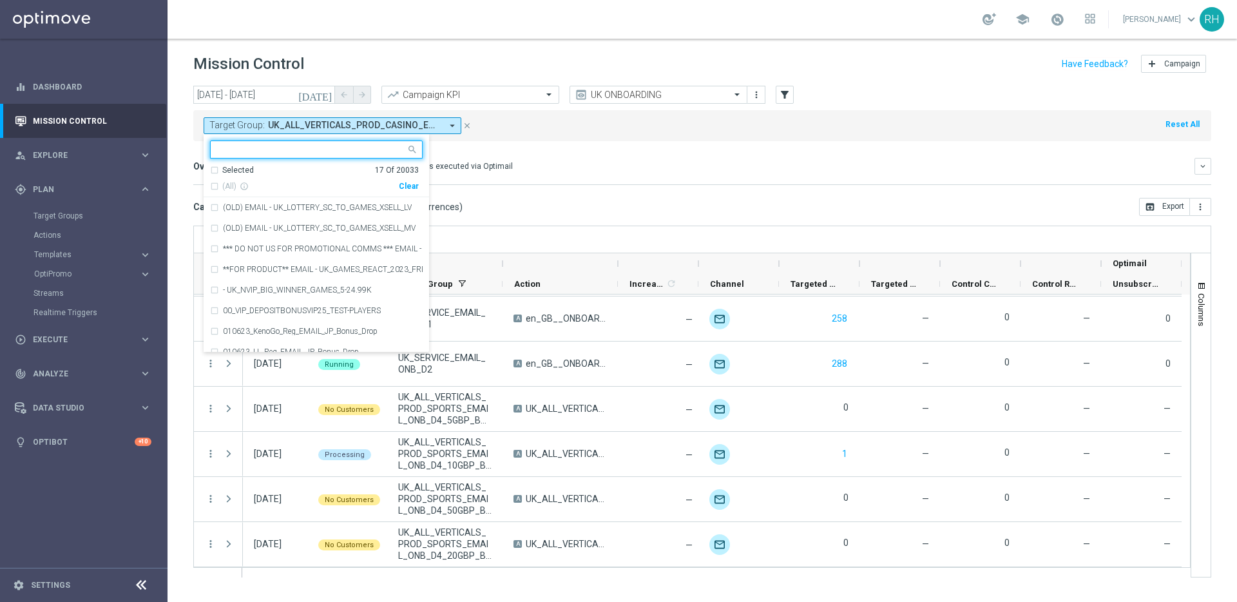
click at [287, 151] on input "text" at bounding box center [311, 149] width 189 height 11
paste input "UK_SERVICE_EMAIL_ONB_D"
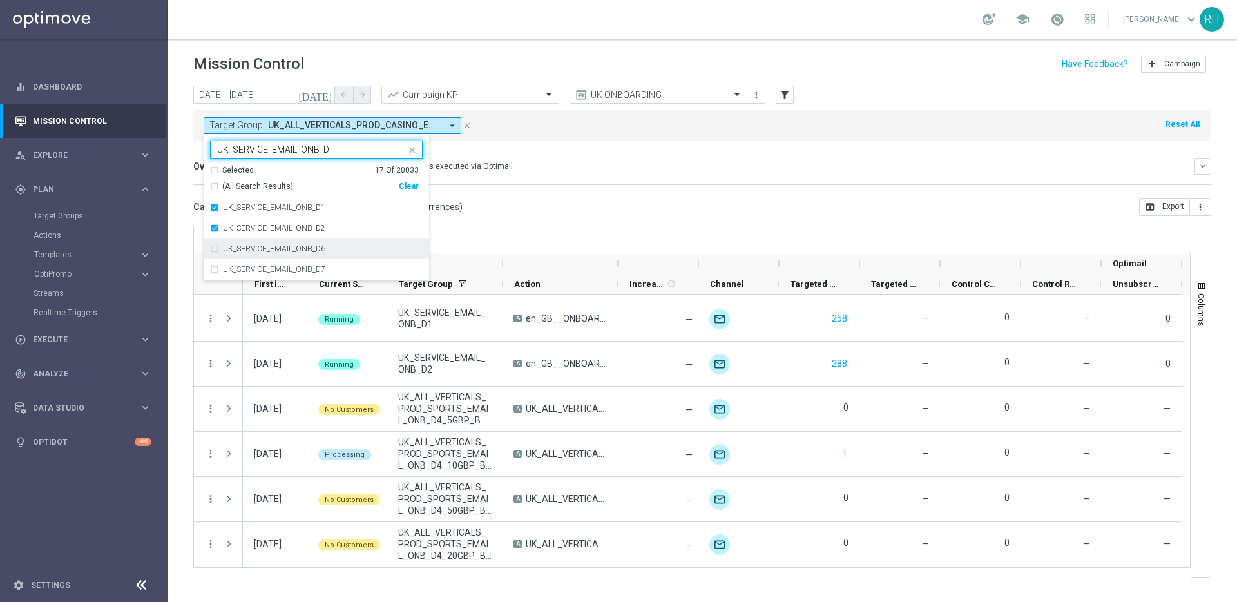
click at [215, 247] on div "UK_SERVICE_EMAIL_ONB_D6" at bounding box center [316, 248] width 213 height 21
type input "UK_SERVICE_EMAIL_ONB_D"
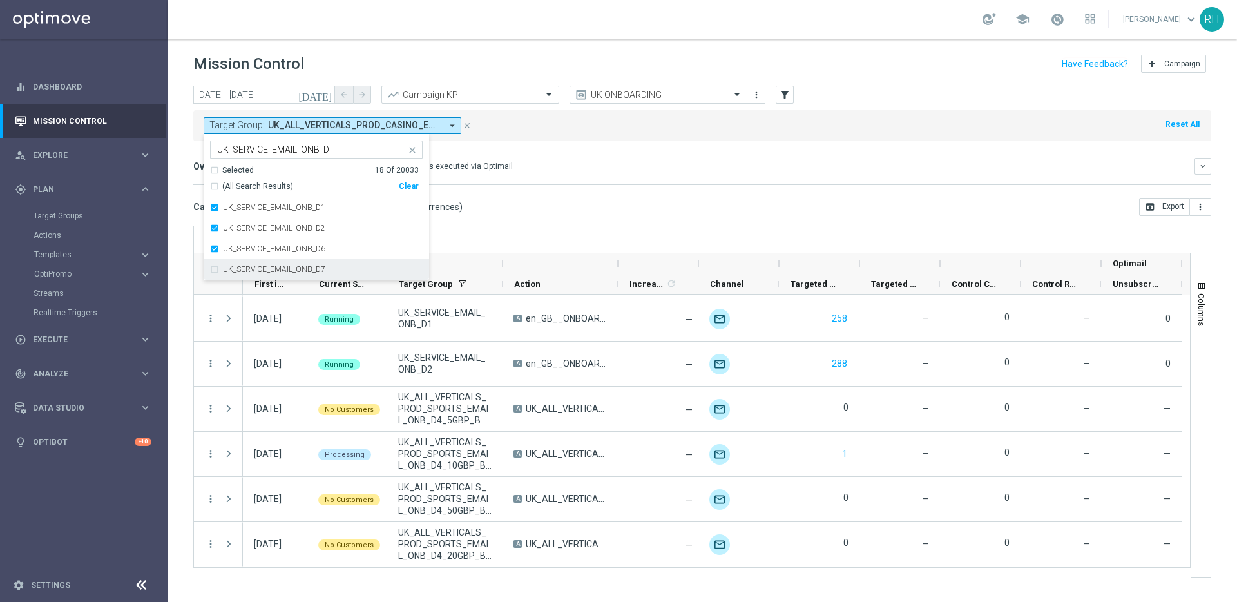
click at [213, 271] on div "UK_SERVICE_EMAIL_ONB_D7" at bounding box center [316, 269] width 213 height 21
click at [633, 196] on mini-dashboard "Overview: Optimail arrow_drop_down This overview shows data of campaigns execut…" at bounding box center [702, 169] width 1018 height 57
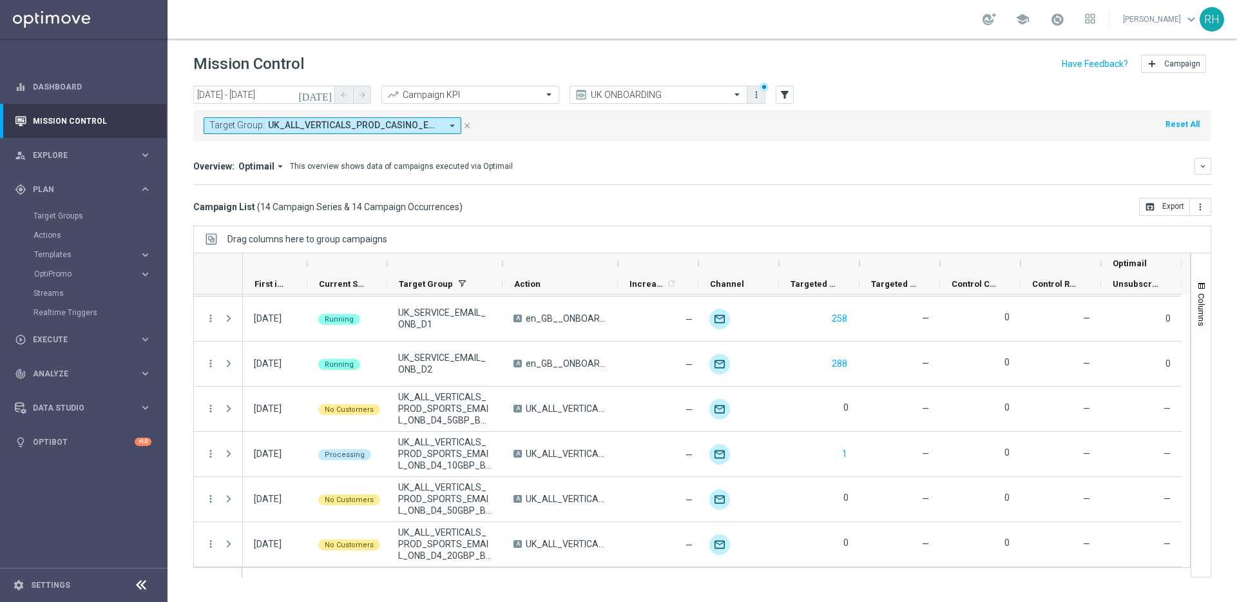
click at [753, 99] on icon "more_vert" at bounding box center [756, 95] width 10 height 10
click at [766, 117] on div "Save view" at bounding box center [824, 118] width 117 height 9
click at [765, 117] on div "Target Group: arrow_drop_down close Reset All" at bounding box center [702, 125] width 1018 height 31
click at [495, 164] on div "This overview shows data of campaigns executed via Optimail" at bounding box center [401, 166] width 223 height 12
click at [897, 173] on div "Overview: Optimail arrow_drop_down This overview shows data of campaigns execut…" at bounding box center [702, 166] width 1018 height 17
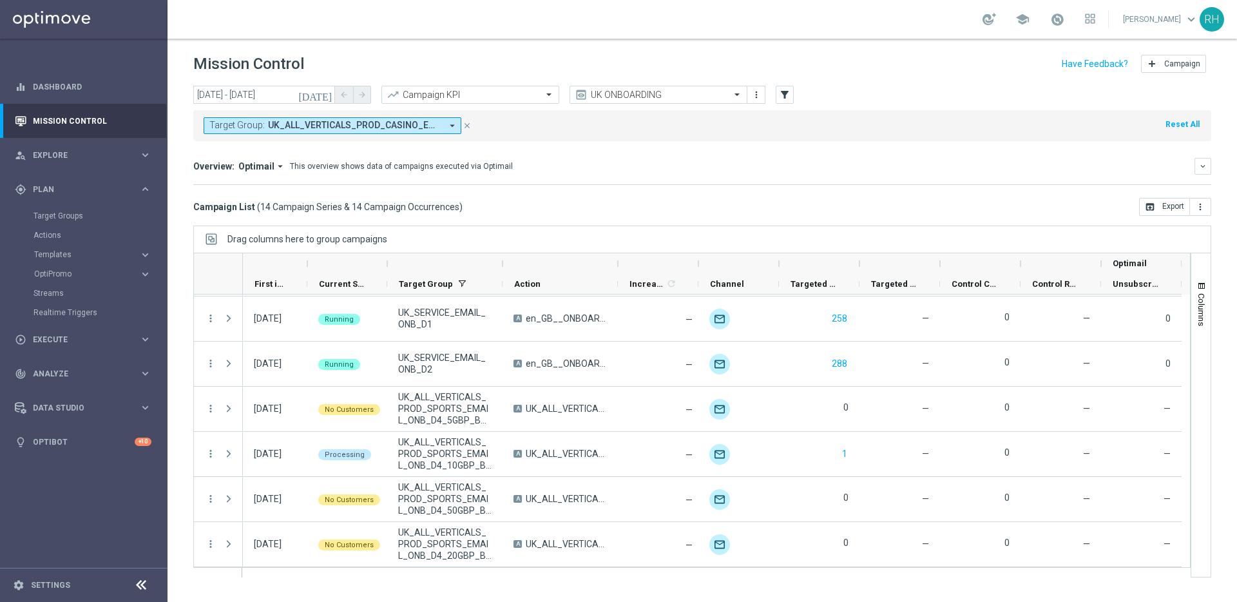
click at [897, 173] on div "Overview: Optimail arrow_drop_down This overview shows data of campaigns execut…" at bounding box center [702, 166] width 1018 height 17
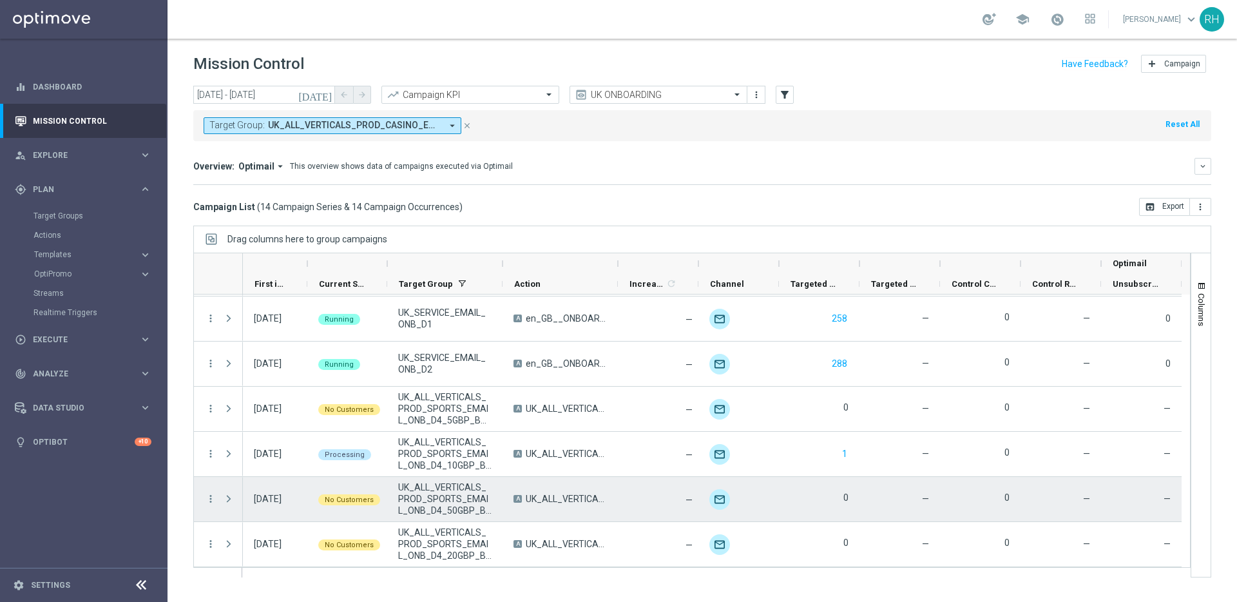
scroll to position [0, 0]
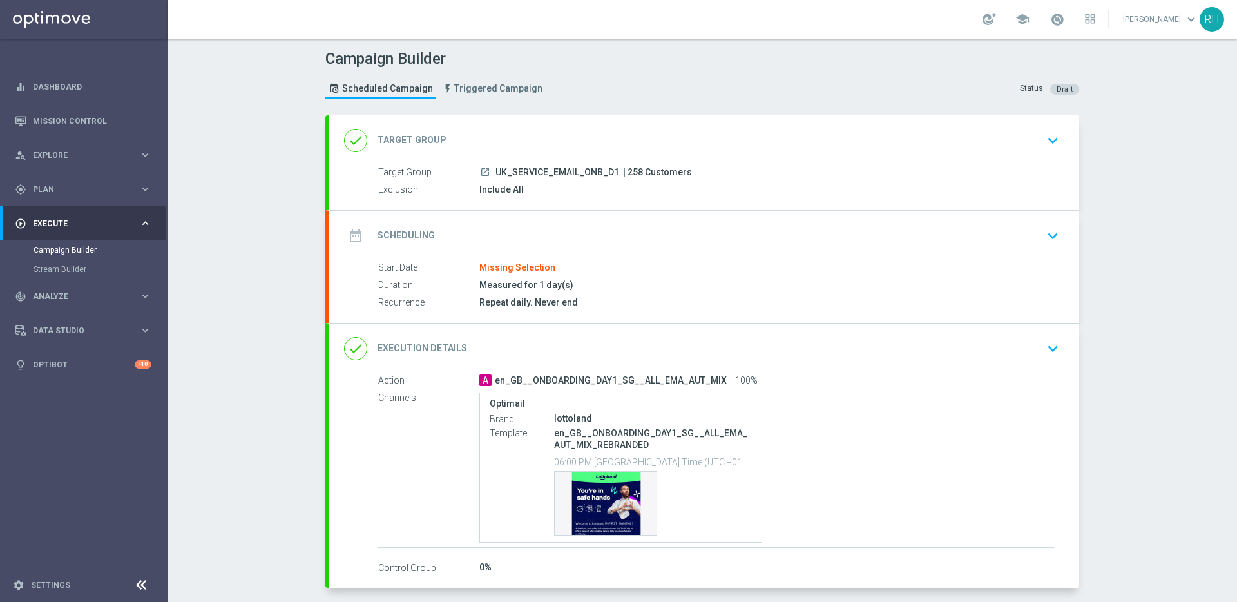
click at [929, 335] on div "done Execution Details keyboard_arrow_down" at bounding box center [704, 348] width 750 height 50
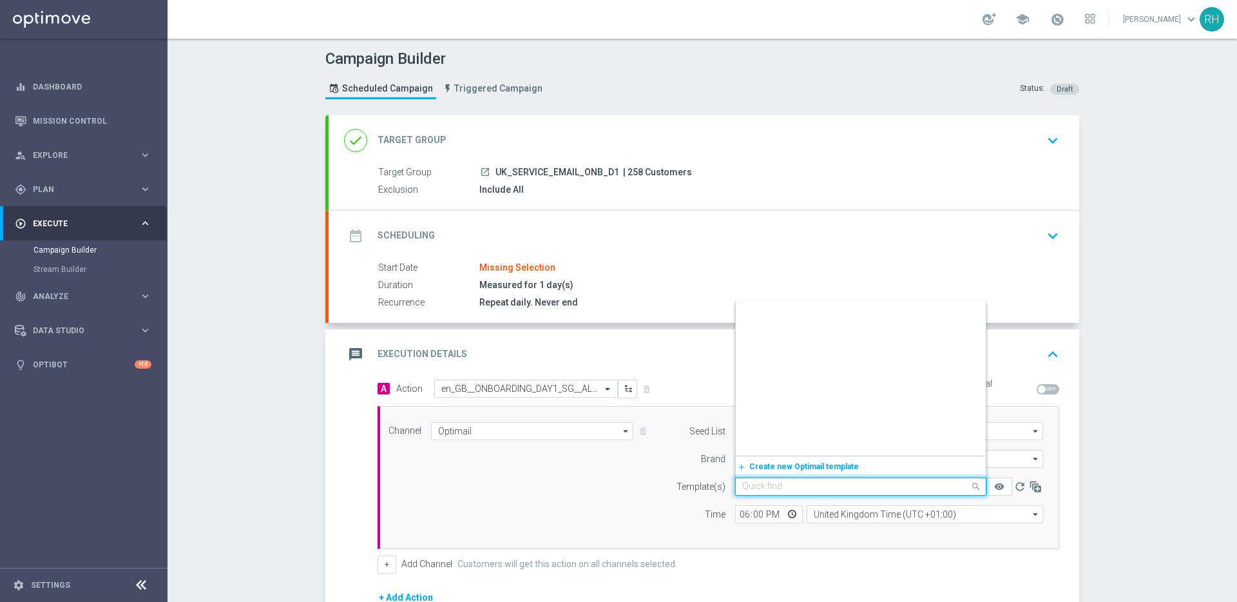
click at [855, 482] on input "text" at bounding box center [847, 486] width 211 height 11
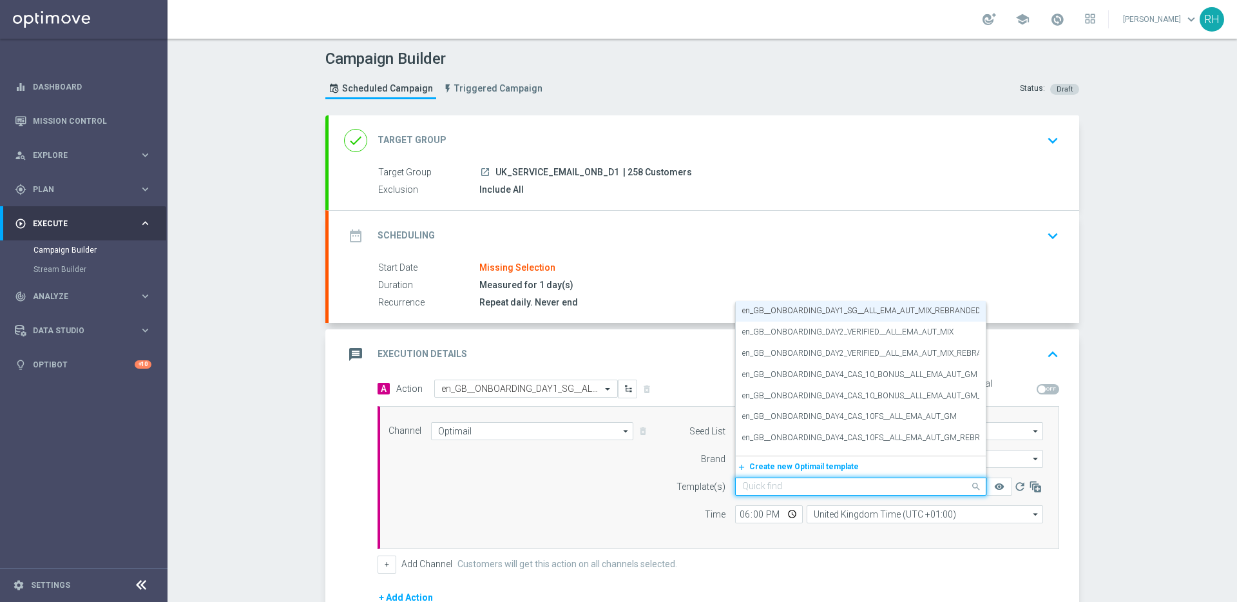
paste input "en_GB__ONBOARDING_DAY6_EDUCATION_CASINO__ALL_EMA_AUT_GM_REBRAND"
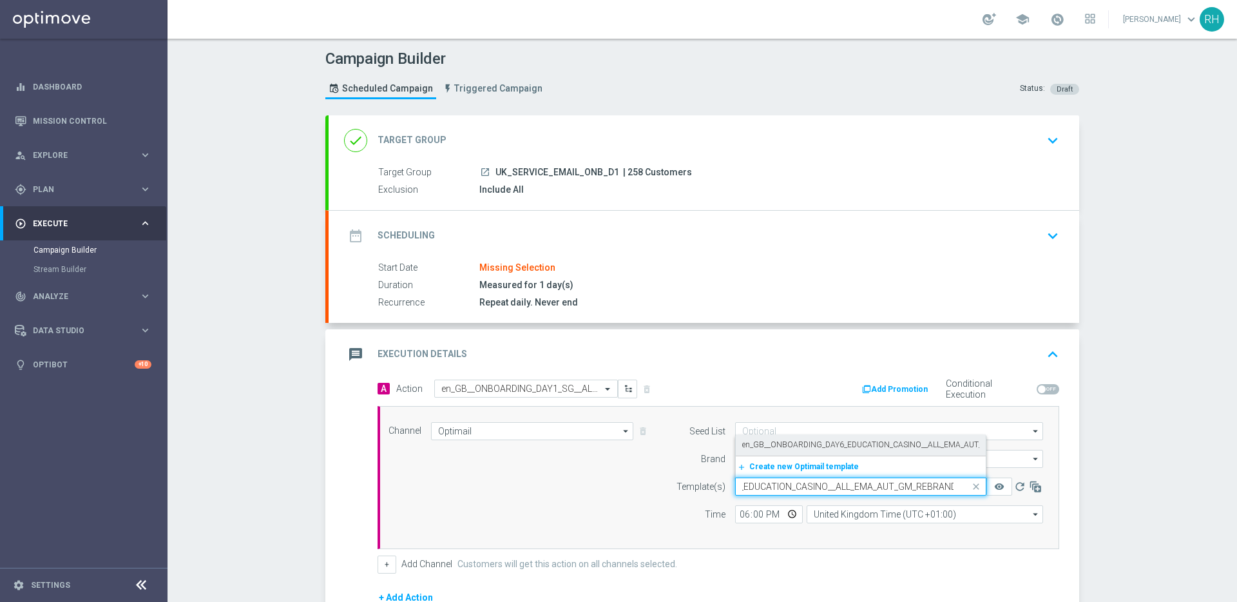
click at [842, 448] on label "en_GB__ONBOARDING_DAY6_EDUCATION_CASINO__ALL_EMA_AUT_GM_REBRAND" at bounding box center [888, 444] width 292 height 11
type input "en_GB__ONBOARDING_DAY6_EDUCATION_CASINO__ALL_EMA_AUT_GM_REBRAND"
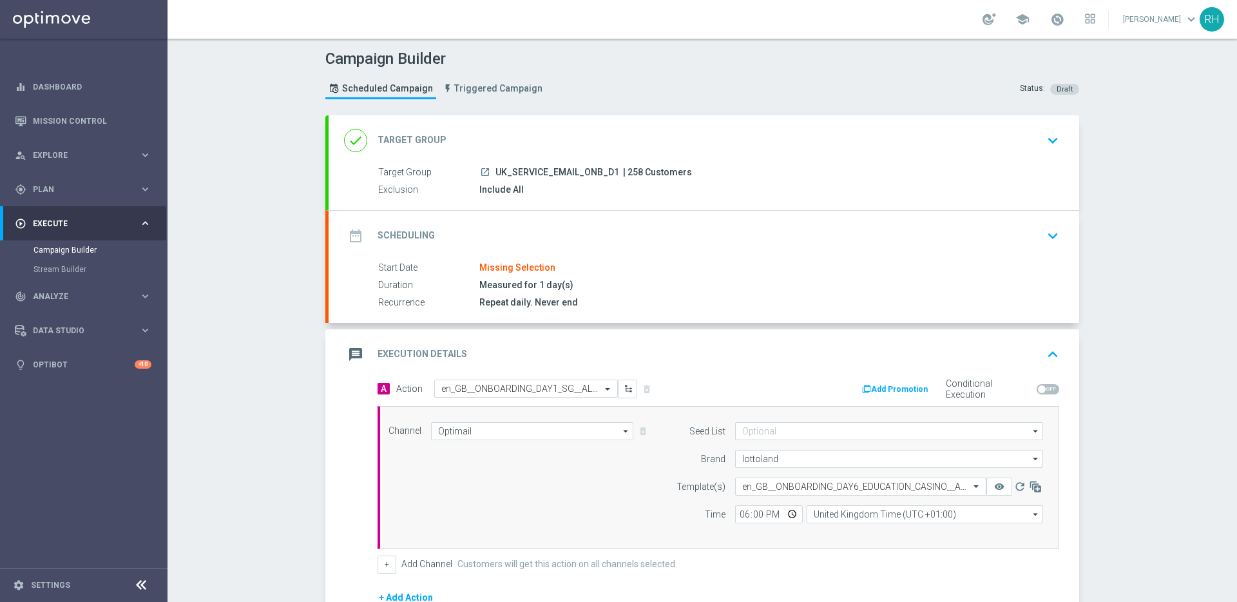
scroll to position [0, 0]
click at [551, 386] on input "text" at bounding box center [513, 388] width 144 height 11
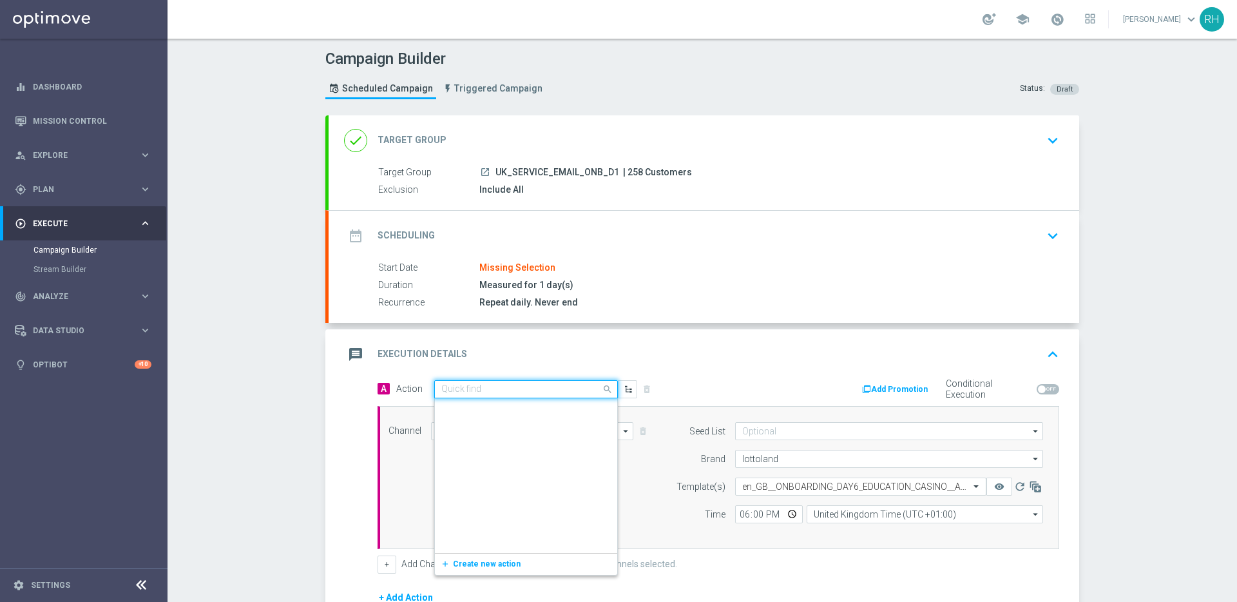
scroll to position [303039, 0]
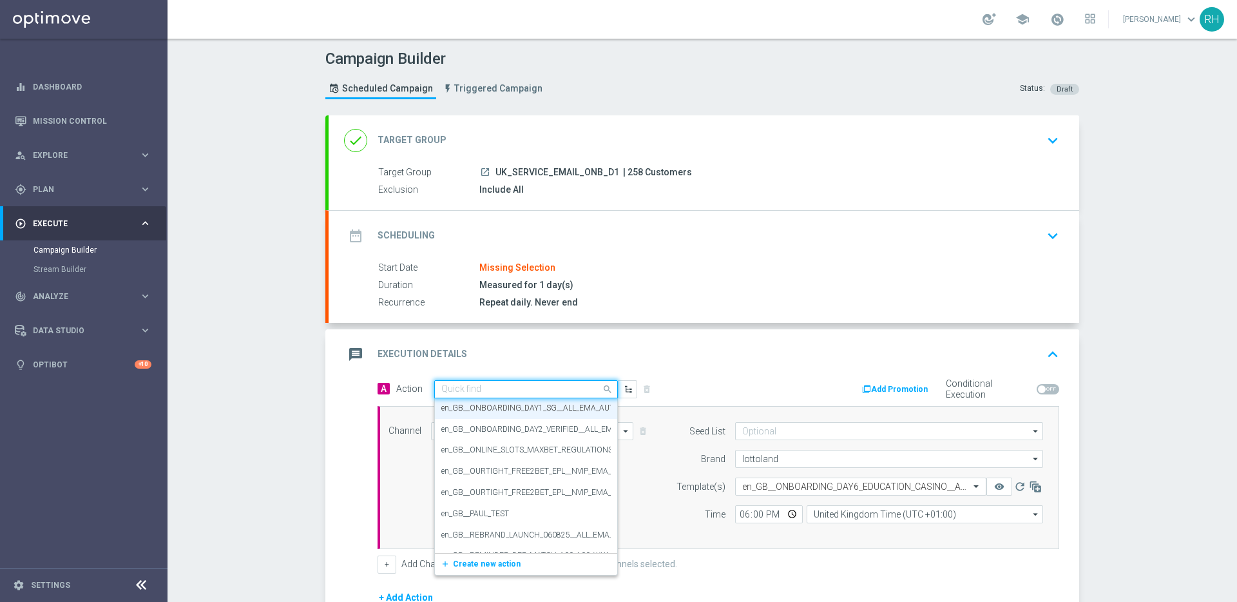
paste input "en_GB__ONBOARDING_DAY6_EDUCATION_CASINO__ALL_EMA_AUT_GM_REBRAND"
type input "en_GB__ONBOARDING_DAY6_EDUCATION_CASINO__ALL_EMA_AUT_GM_REBRAND"
click at [511, 429] on button "add_new Create new action" at bounding box center [524, 429] width 178 height 15
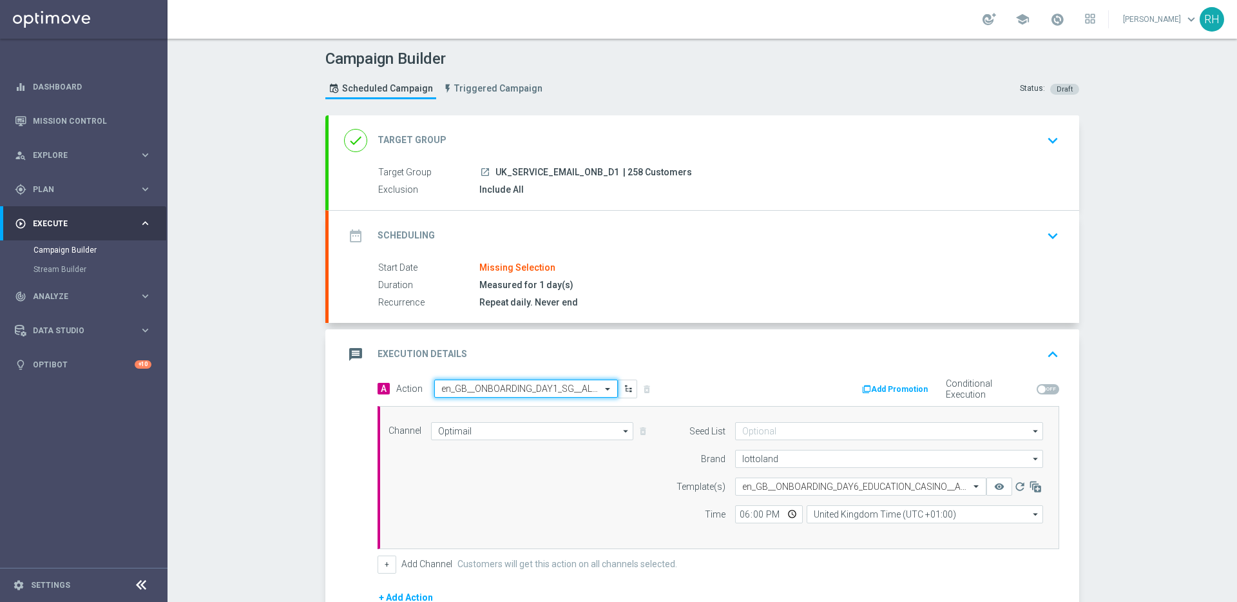
scroll to position [0, 0]
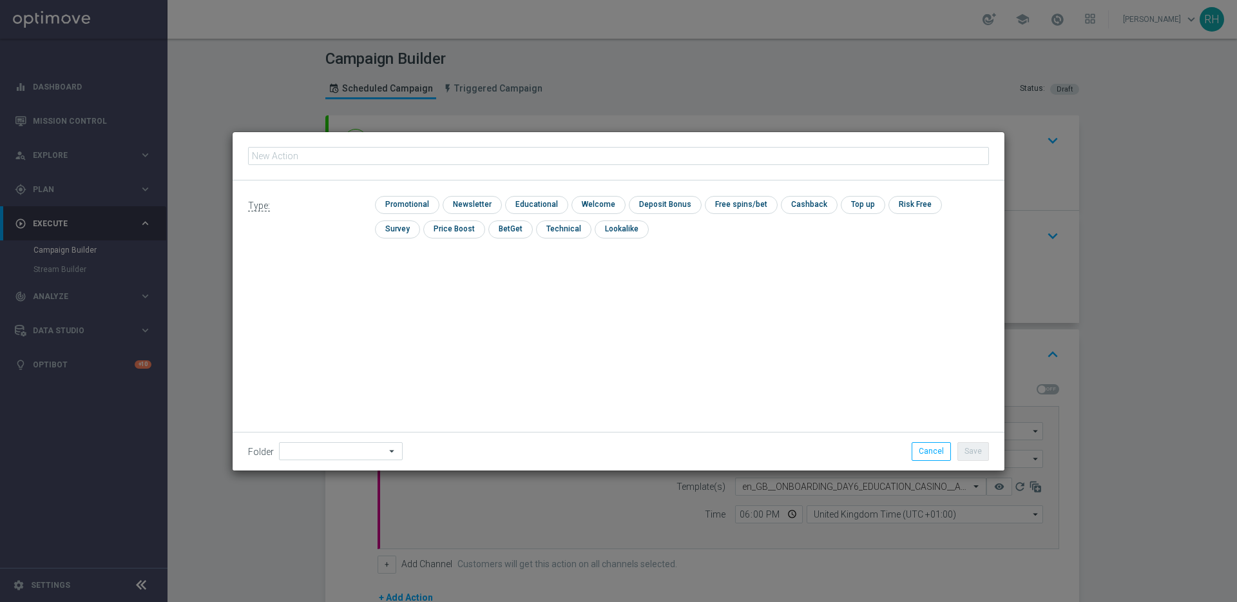
type input "en_GB__ONBOARDING_DAY6_EDUCATION_CASINO__ALL_EMA_AUT_GM_REBRAND"
click at [410, 205] on input "checkbox" at bounding box center [405, 204] width 61 height 17
checkbox input "true"
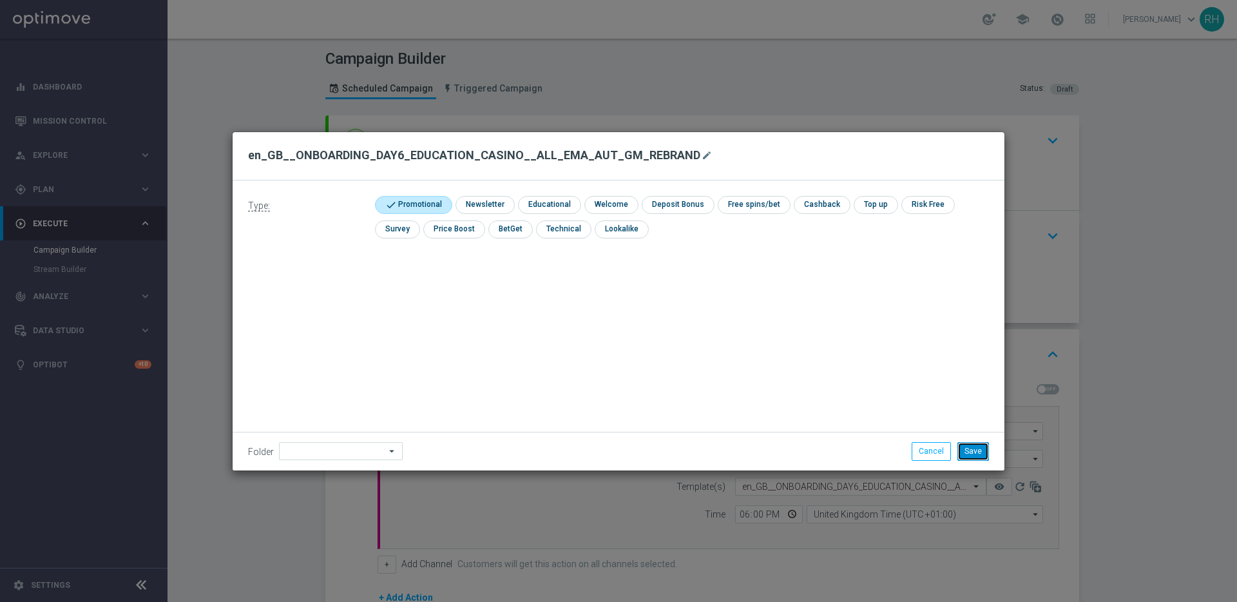
click at [969, 453] on button "Save" at bounding box center [973, 451] width 32 height 18
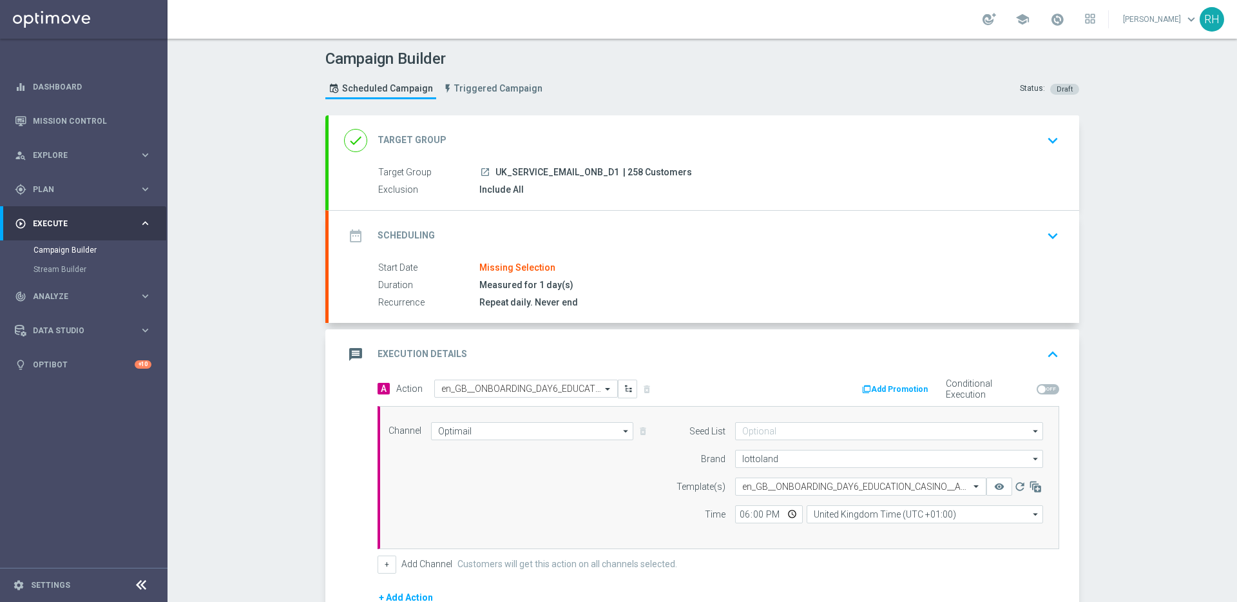
click at [678, 133] on div "done Target Group keyboard_arrow_down" at bounding box center [704, 140] width 720 height 24
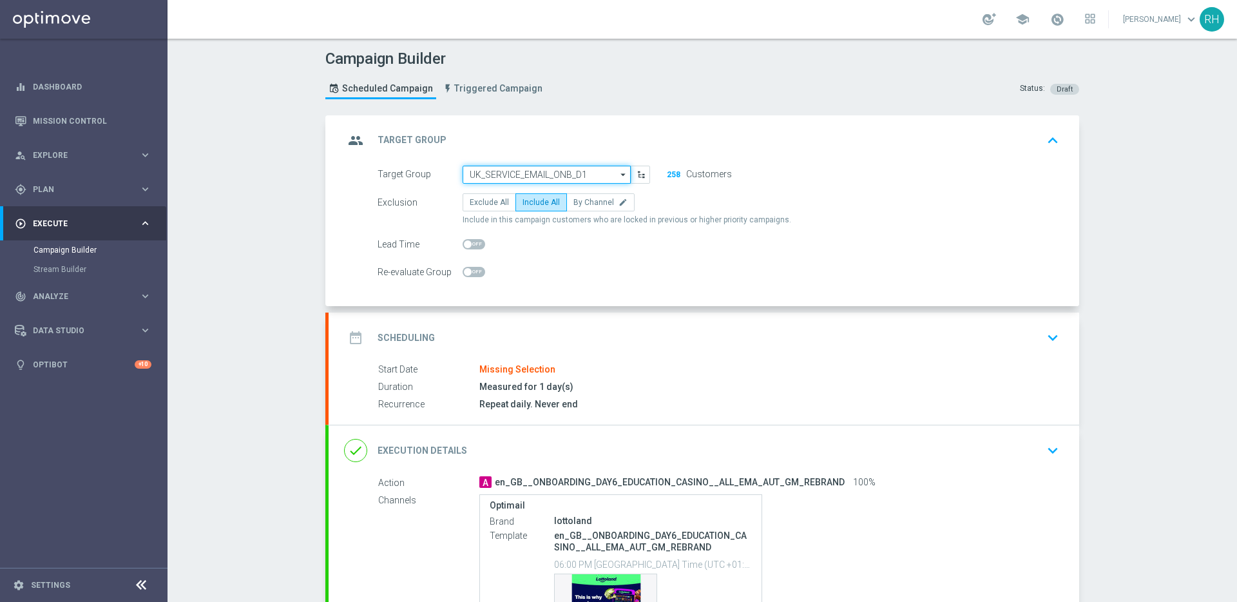
click at [507, 176] on input "UK_SERVICE_EMAIL_ONB_D1" at bounding box center [546, 175] width 168 height 18
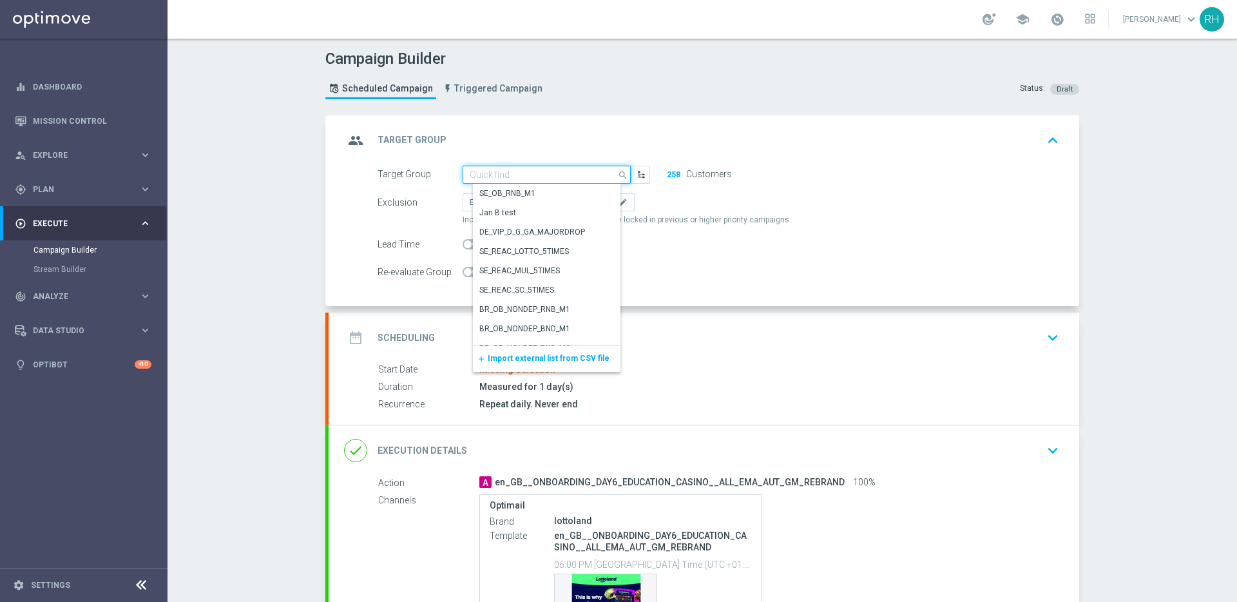
paste input "UK_SERVICE_EMAIL_ONB_D6"
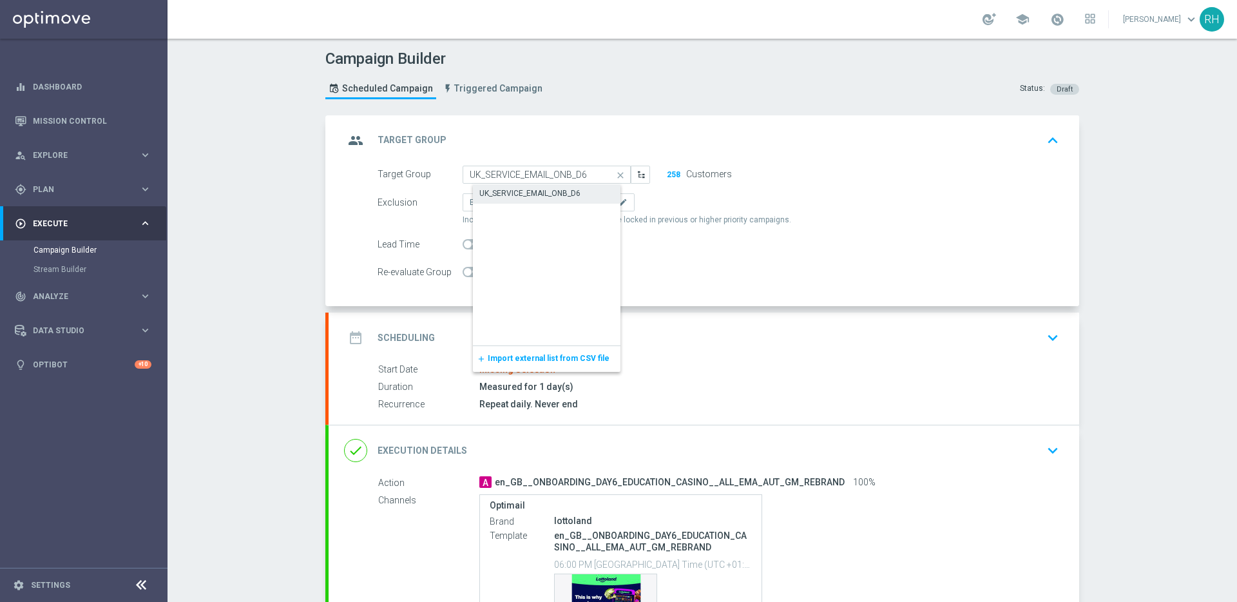
click at [513, 190] on div "UK_SERVICE_EMAIL_ONB_D6" at bounding box center [529, 193] width 101 height 12
type input "UK_SERVICE_EMAIL_ONB_D6"
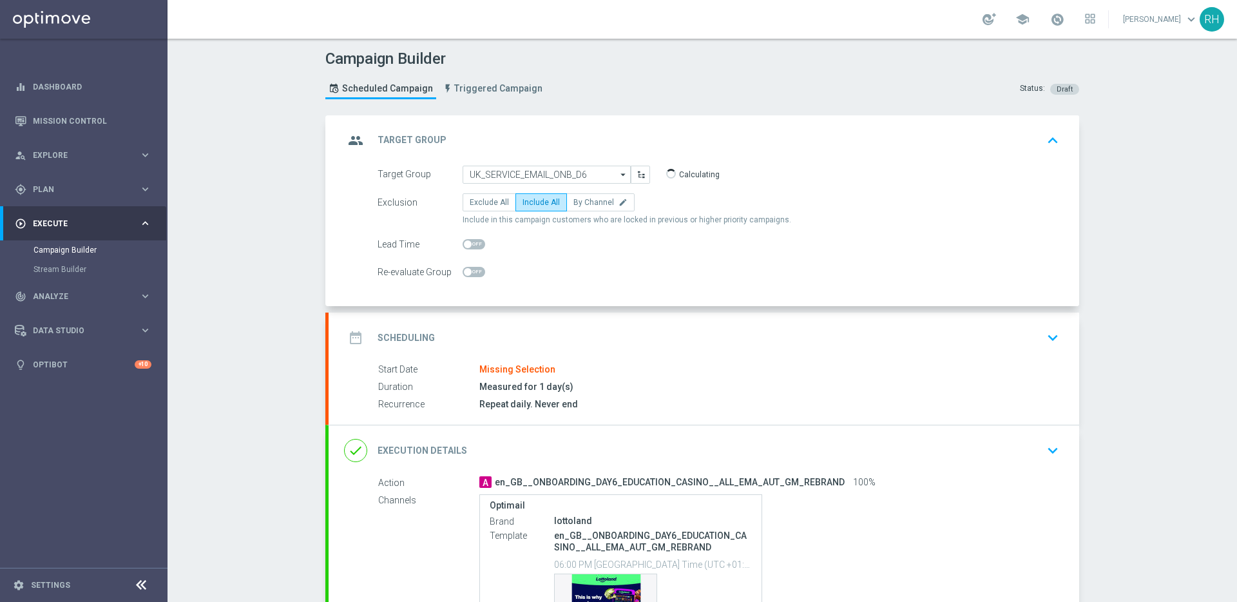
click at [1051, 135] on icon "keyboard_arrow_up" at bounding box center [1052, 140] width 19 height 19
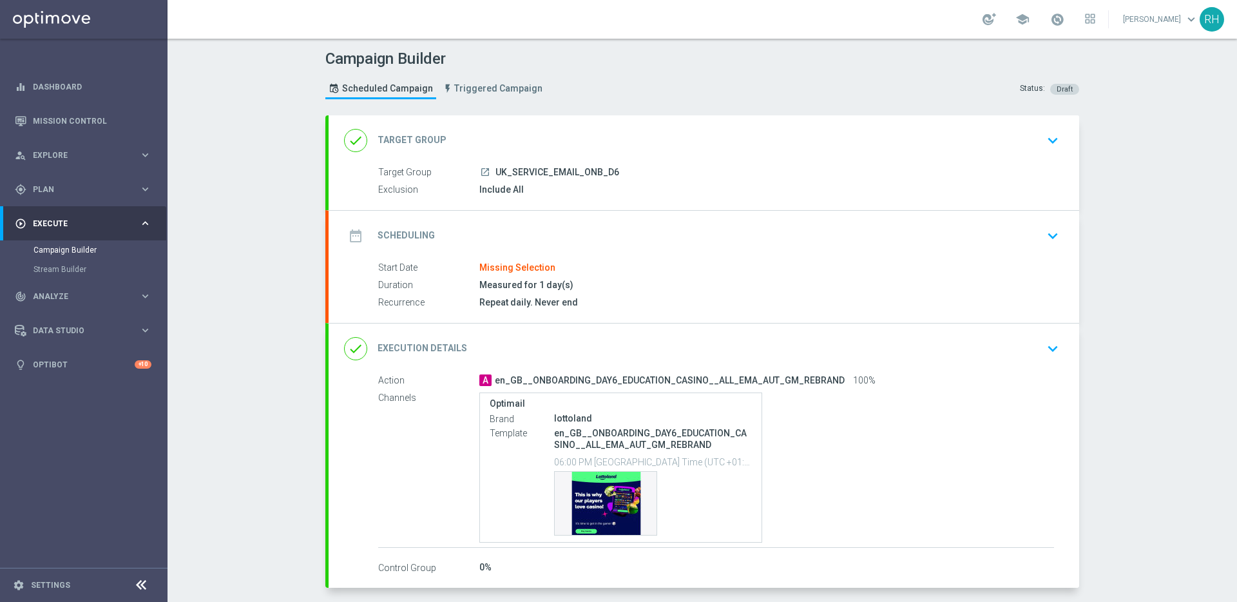
click at [1049, 232] on icon "keyboard_arrow_down" at bounding box center [1052, 235] width 19 height 19
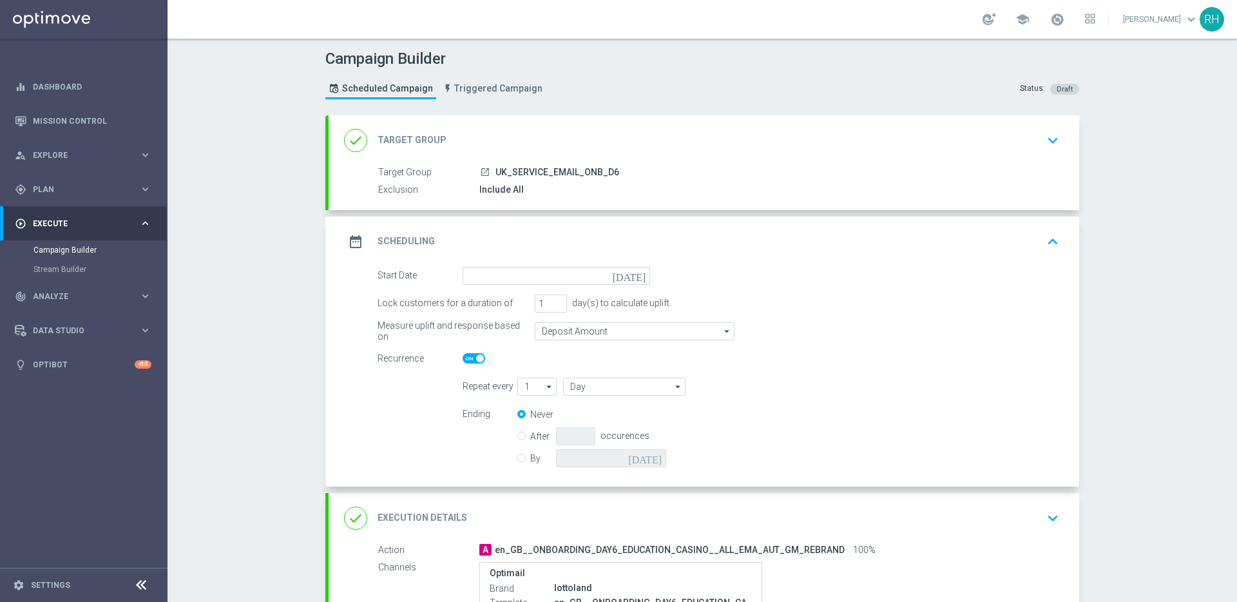
click at [635, 274] on icon "[DATE]" at bounding box center [632, 274] width 38 height 14
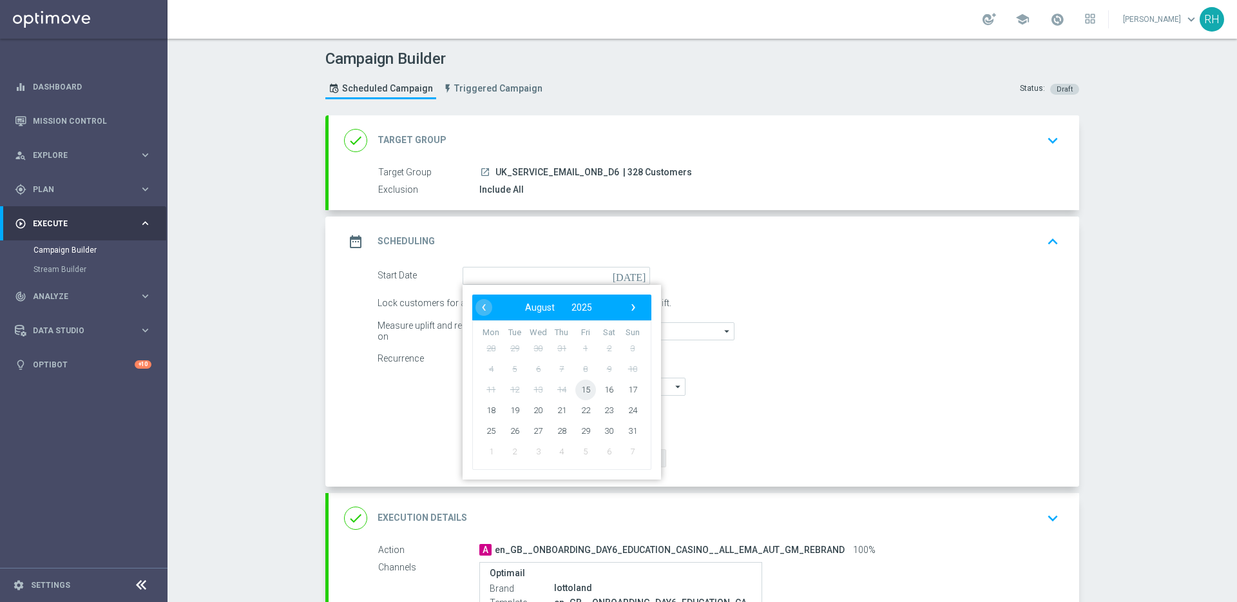
click at [582, 385] on span "15" at bounding box center [585, 389] width 21 height 21
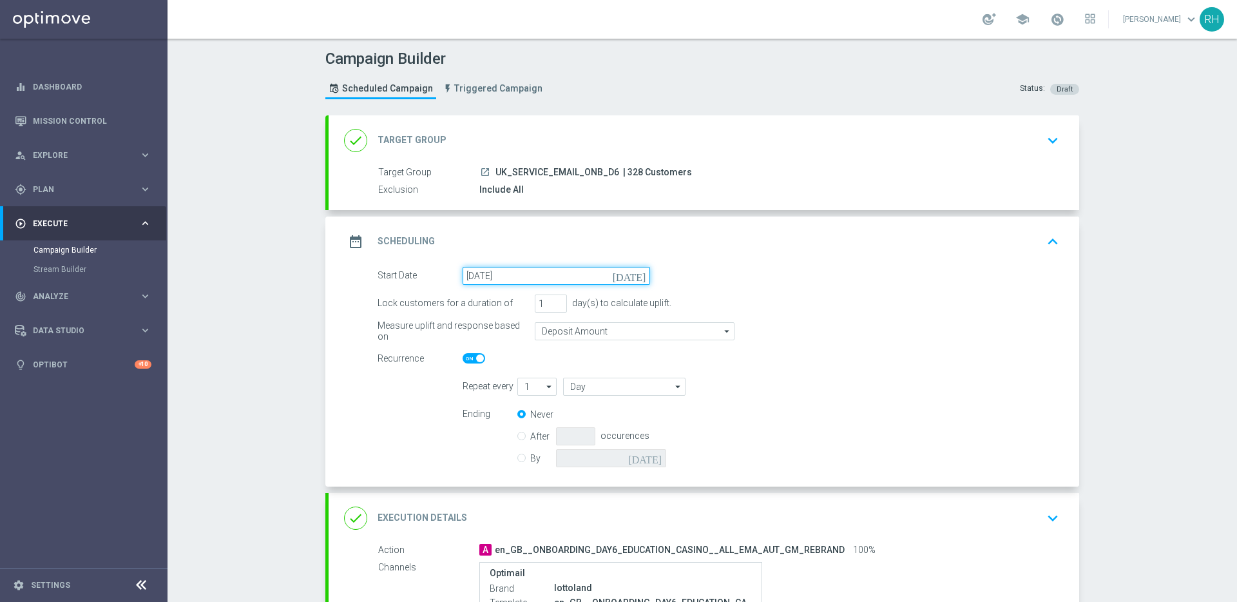
click at [629, 276] on input "[DATE]" at bounding box center [555, 276] width 187 height 18
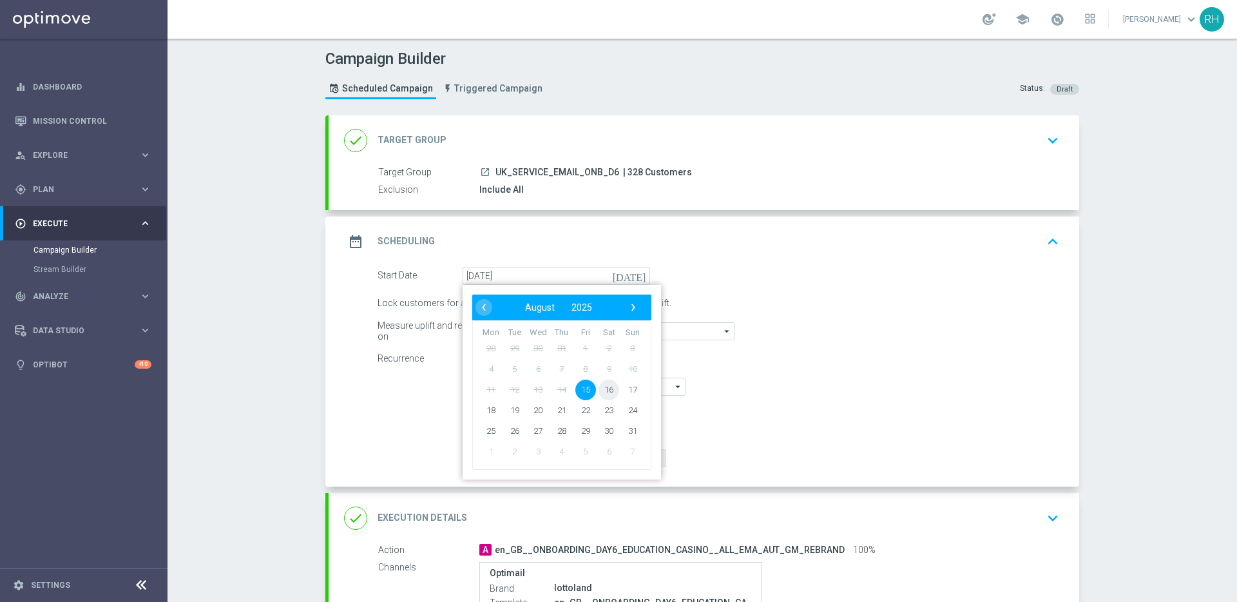
click at [599, 388] on span "16" at bounding box center [608, 389] width 21 height 21
type input "[DATE]"
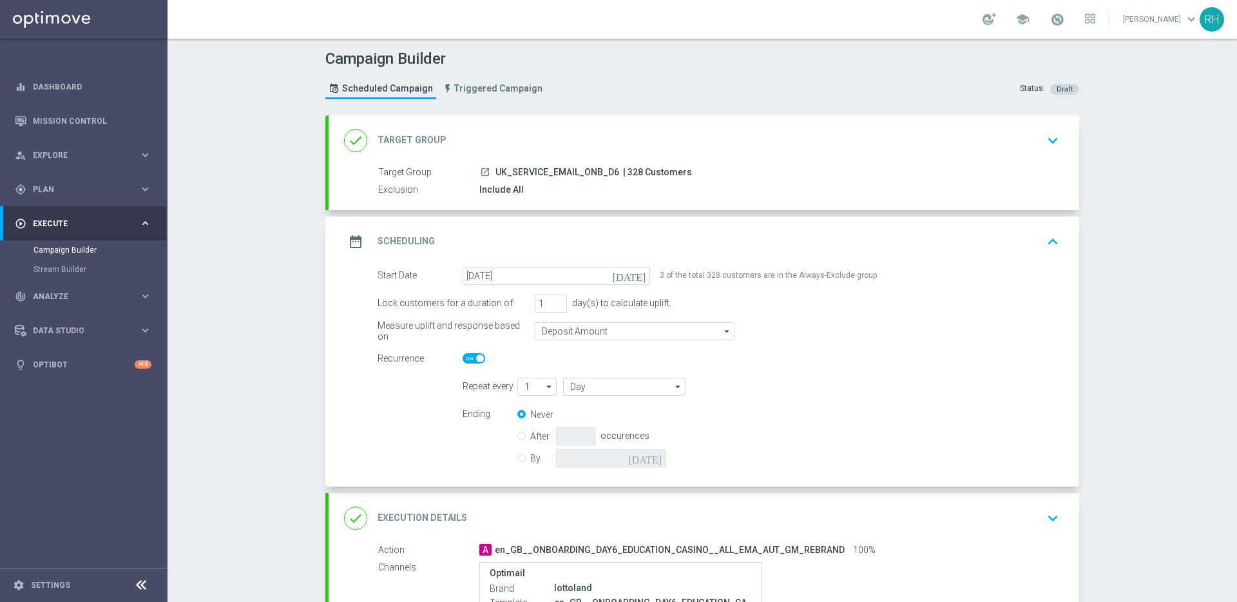
click at [1050, 243] on icon "keyboard_arrow_up" at bounding box center [1052, 241] width 19 height 19
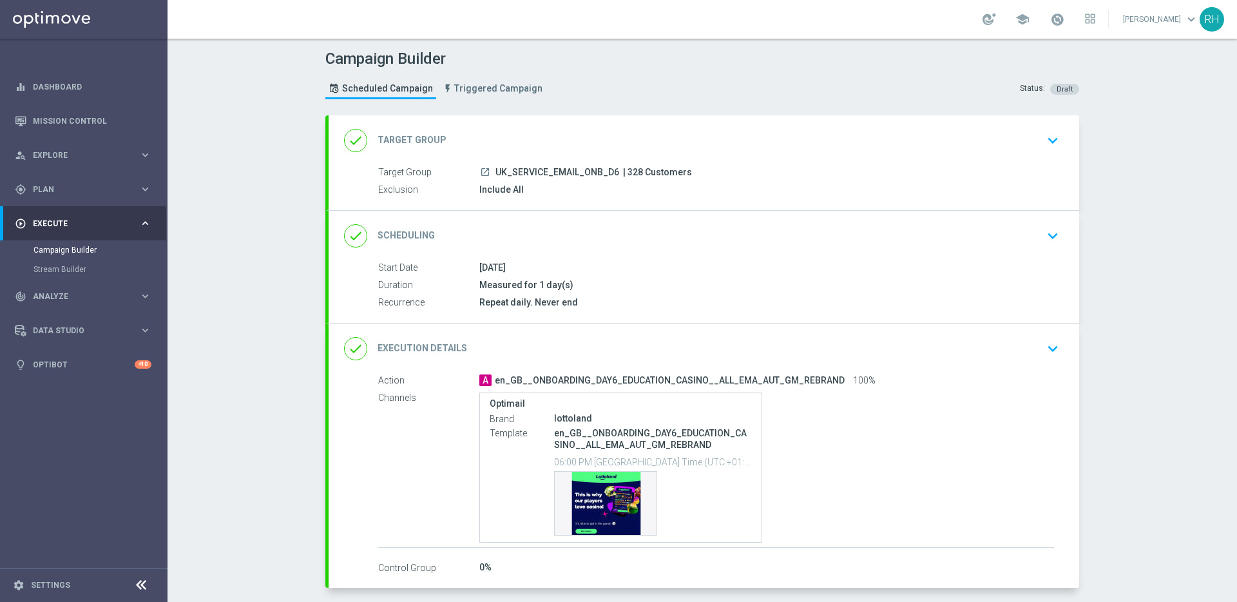
click at [480, 175] on icon "launch" at bounding box center [485, 172] width 10 height 10
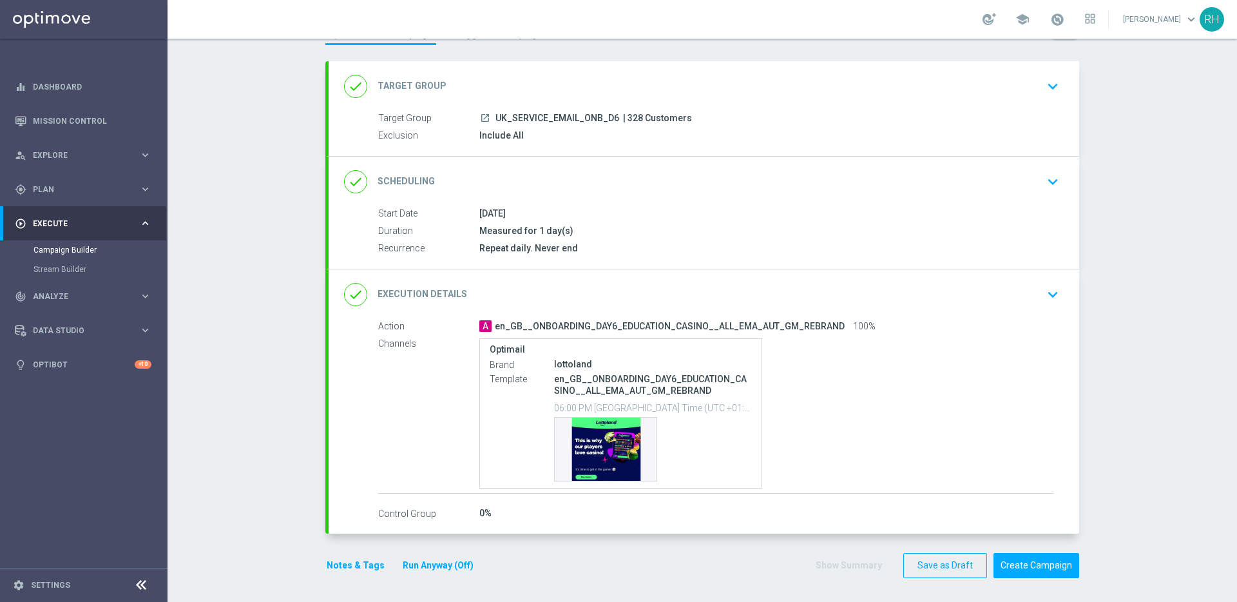
scroll to position [56, 0]
click at [347, 566] on button "Notes & Tags" at bounding box center [355, 563] width 61 height 16
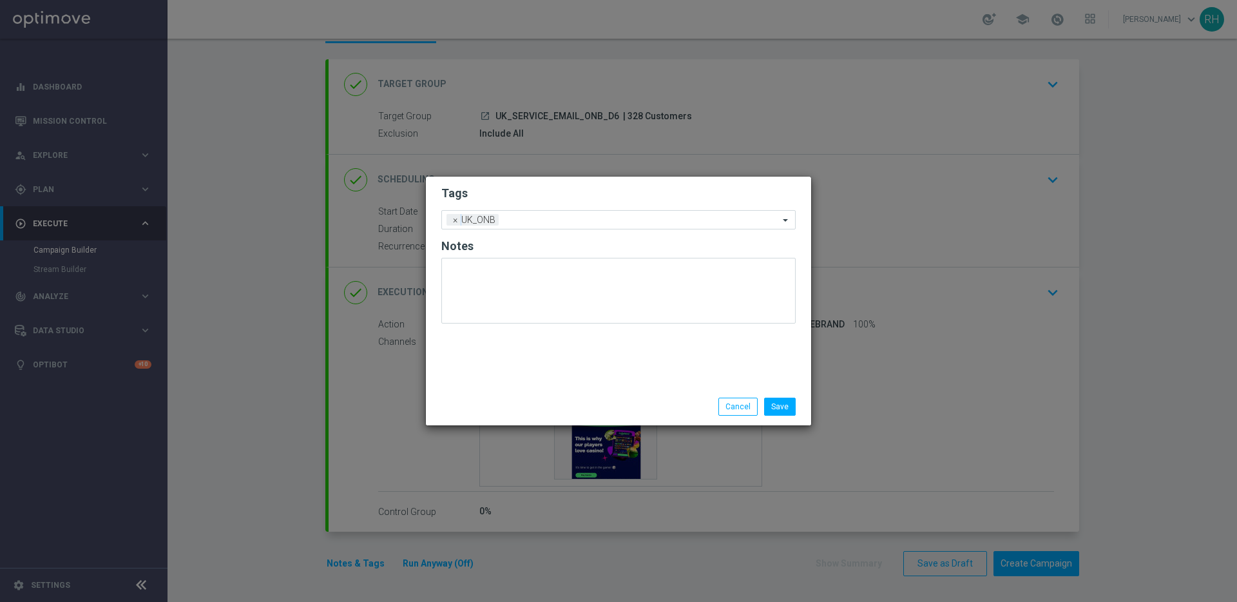
click at [658, 406] on div "Save Cancel" at bounding box center [680, 406] width 249 height 18
click at [713, 403] on div "Save Cancel" at bounding box center [680, 406] width 249 height 18
click at [714, 405] on div "Save Cancel" at bounding box center [680, 406] width 249 height 18
click at [725, 406] on button "Cancel" at bounding box center [737, 406] width 39 height 18
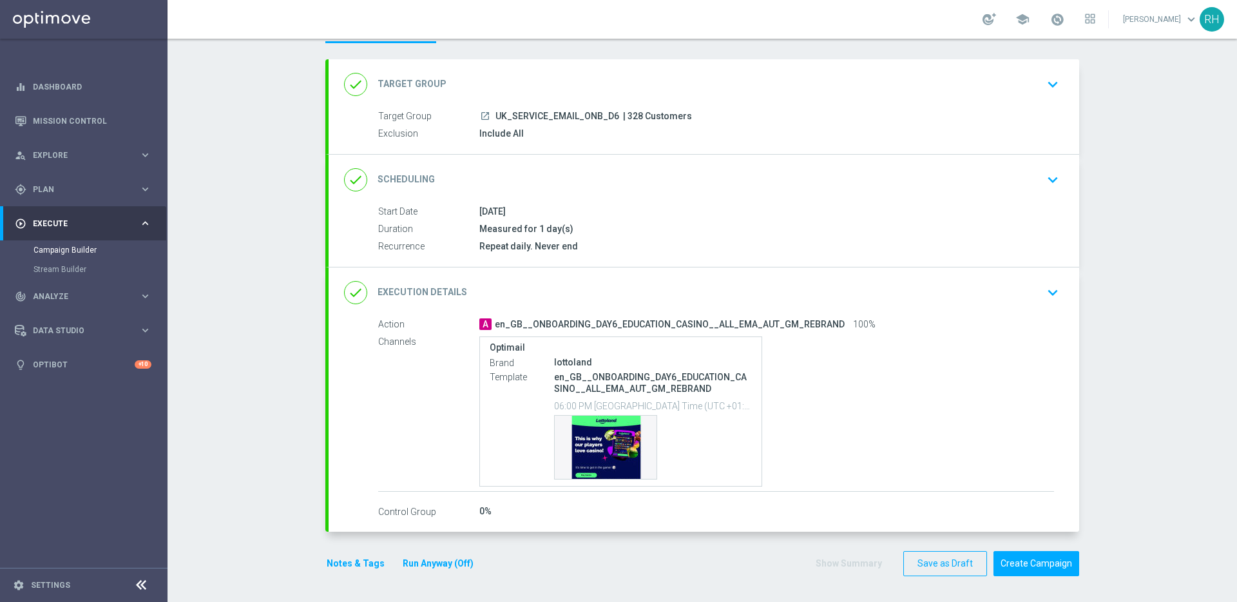
click at [1171, 310] on div "Campaign Builder Scheduled Campaign Triggered Campaign Status: Draft done Targe…" at bounding box center [701, 320] width 1069 height 563
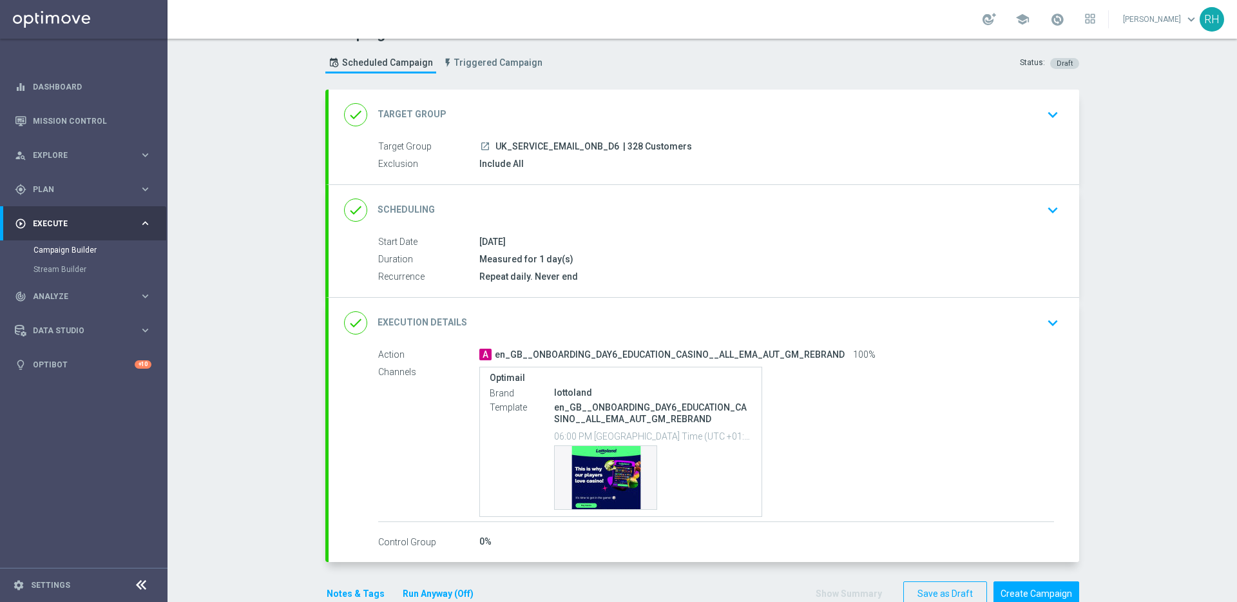
scroll to position [28, 0]
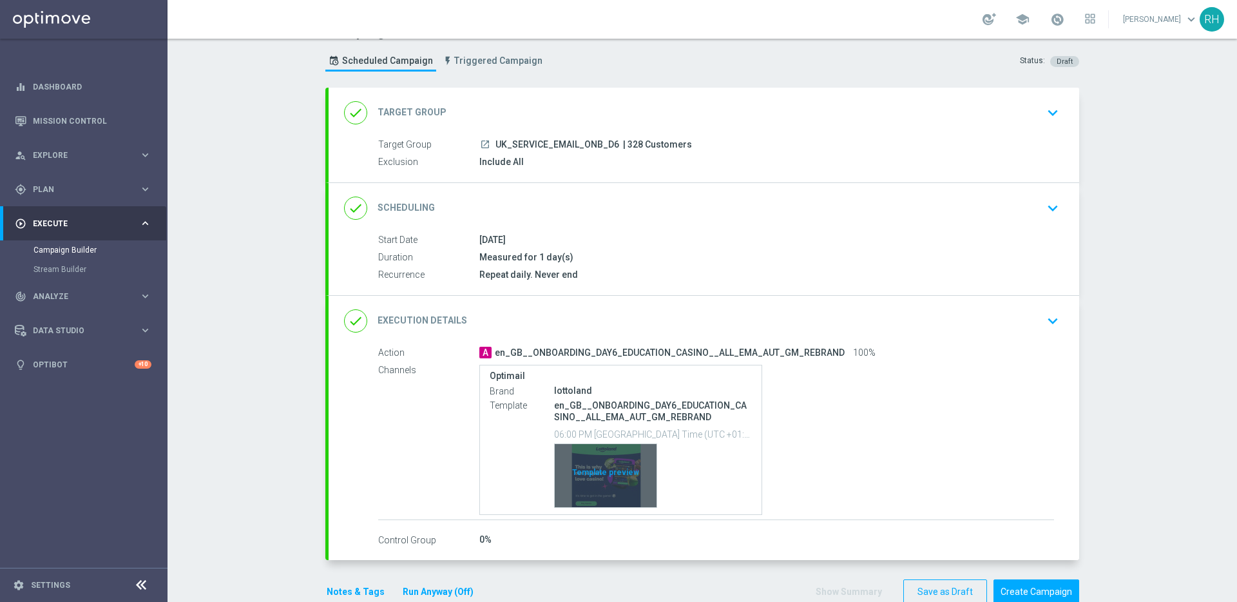
click at [596, 470] on div "Template preview" at bounding box center [606, 475] width 102 height 63
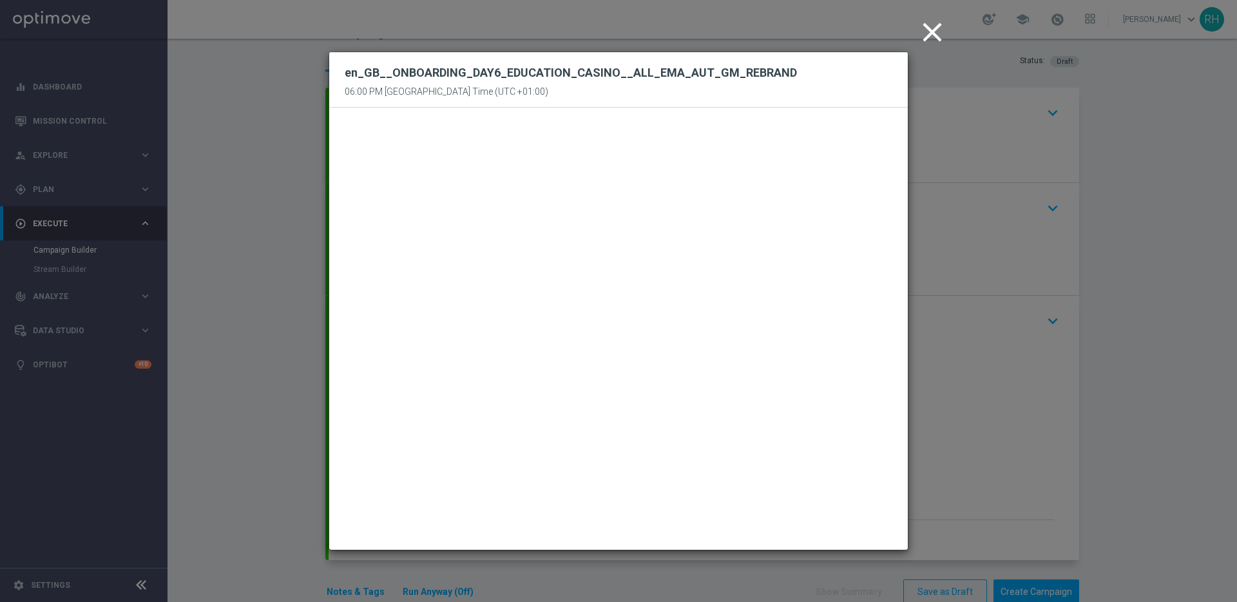
click at [925, 39] on icon "close" at bounding box center [932, 32] width 32 height 32
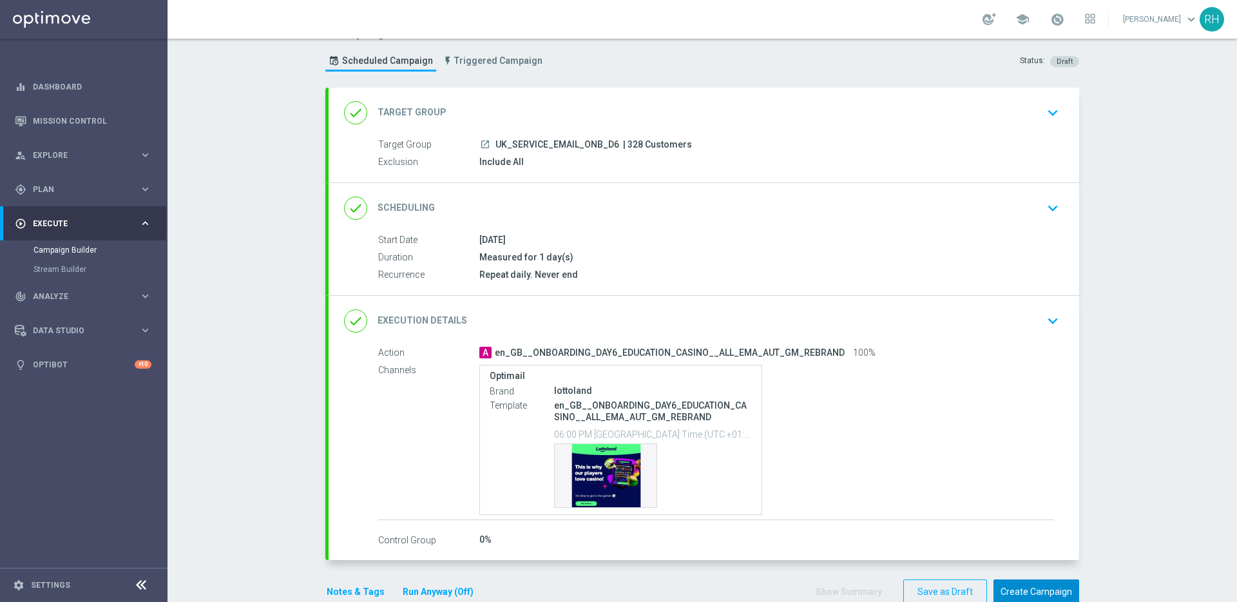
click at [1043, 588] on button "Create Campaign" at bounding box center [1036, 591] width 86 height 25
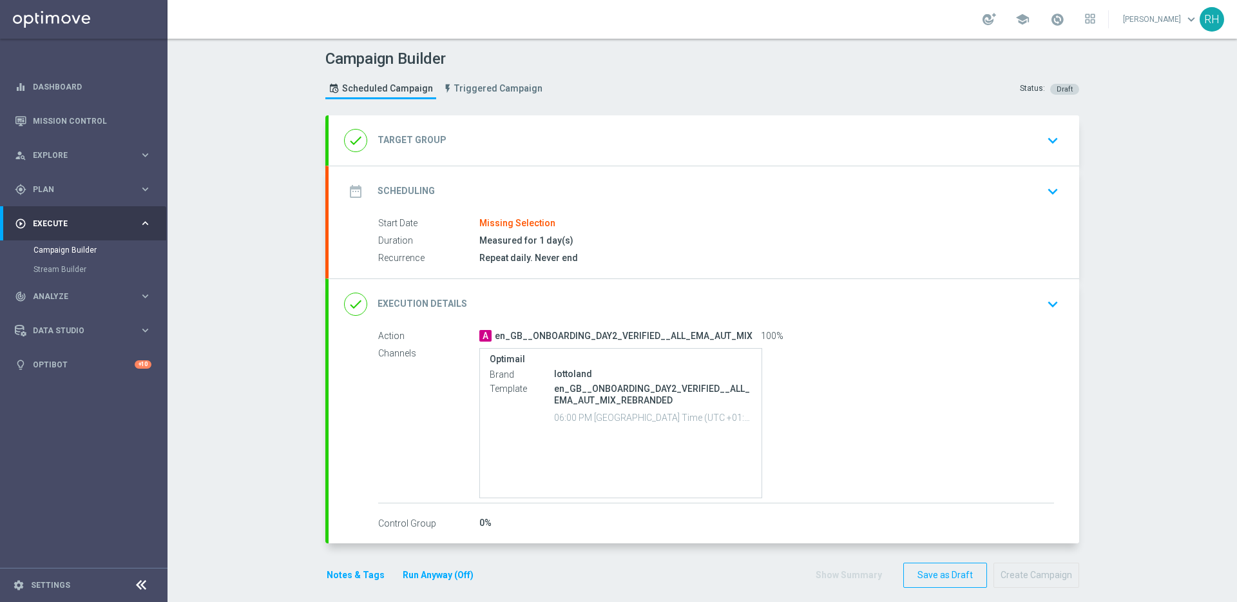
type input "UK_SERVICE_EMAIL_ONB_D2"
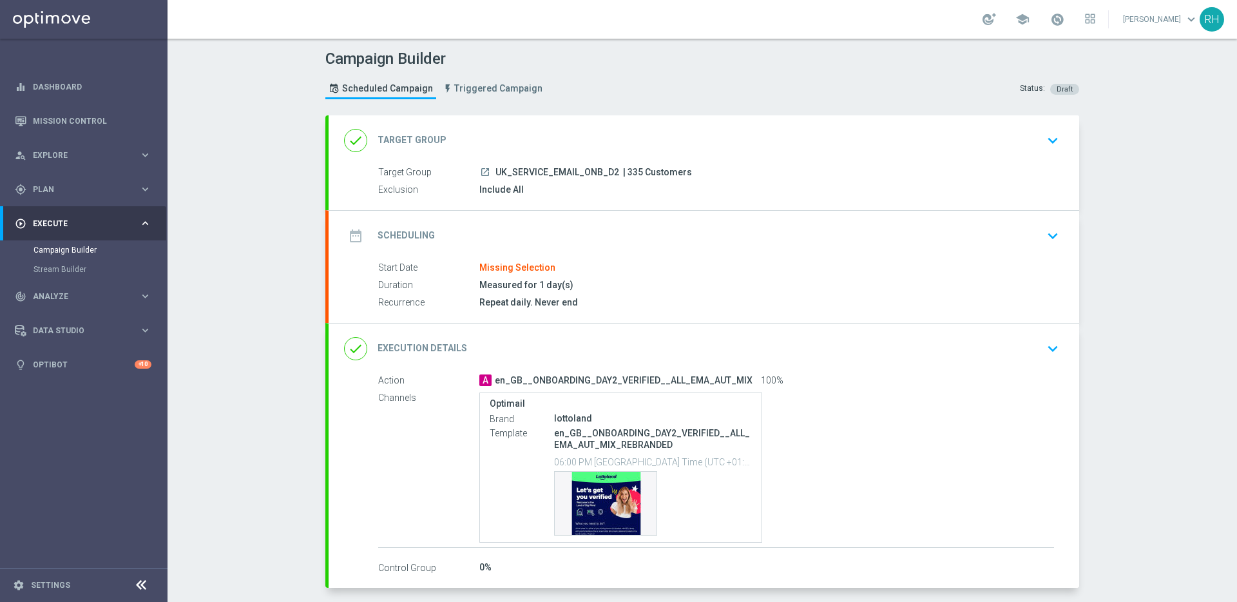
click at [565, 133] on div "done Target Group keyboard_arrow_down" at bounding box center [704, 140] width 720 height 24
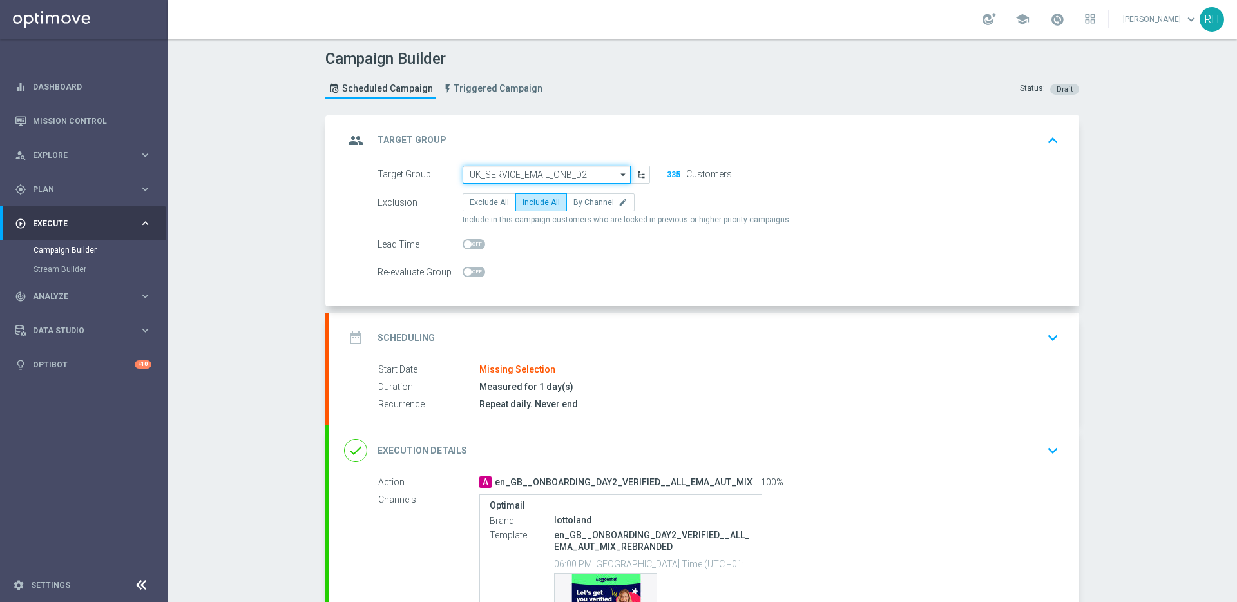
click at [557, 183] on input "UK_SERVICE_EMAIL_ONB_D2" at bounding box center [546, 175] width 168 height 18
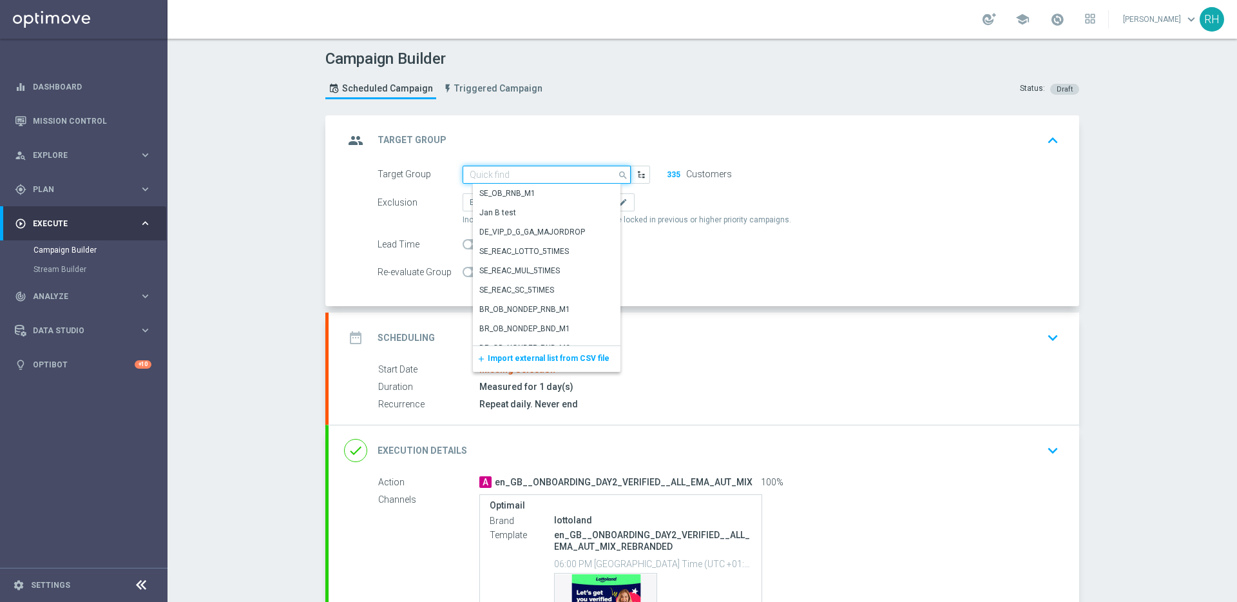
paste input "UK_SERVICE_EMAIL_ONB_D7"
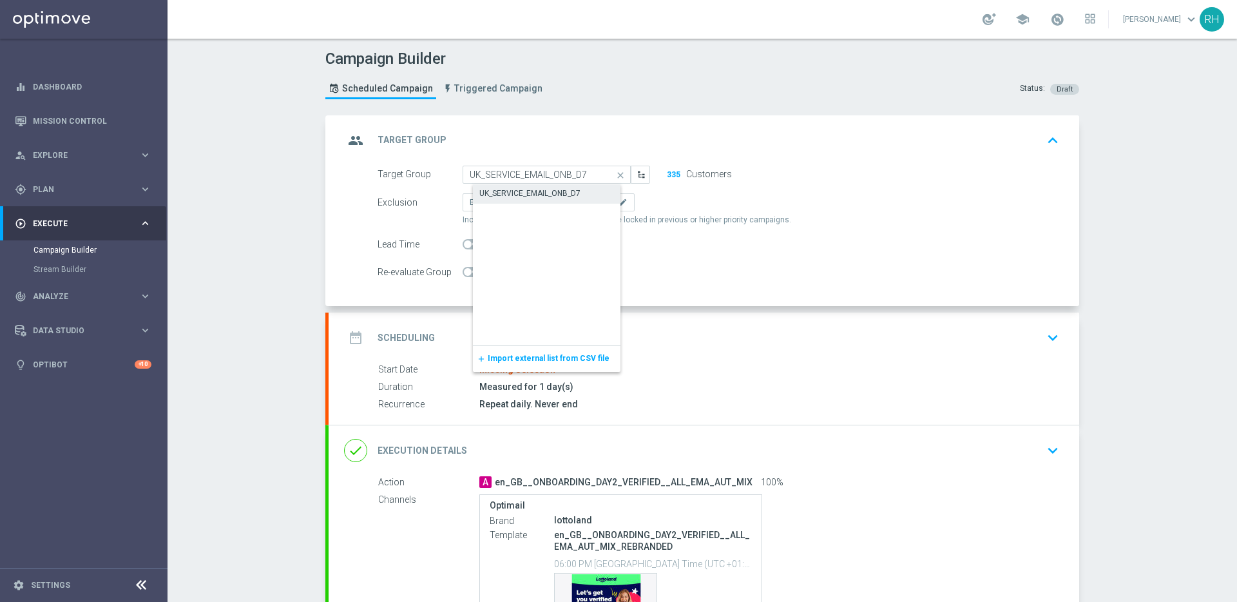
click at [558, 189] on div "UK_SERVICE_EMAIL_ONB_D7" at bounding box center [529, 193] width 101 height 12
type input "UK_SERVICE_EMAIL_ONB_D7"
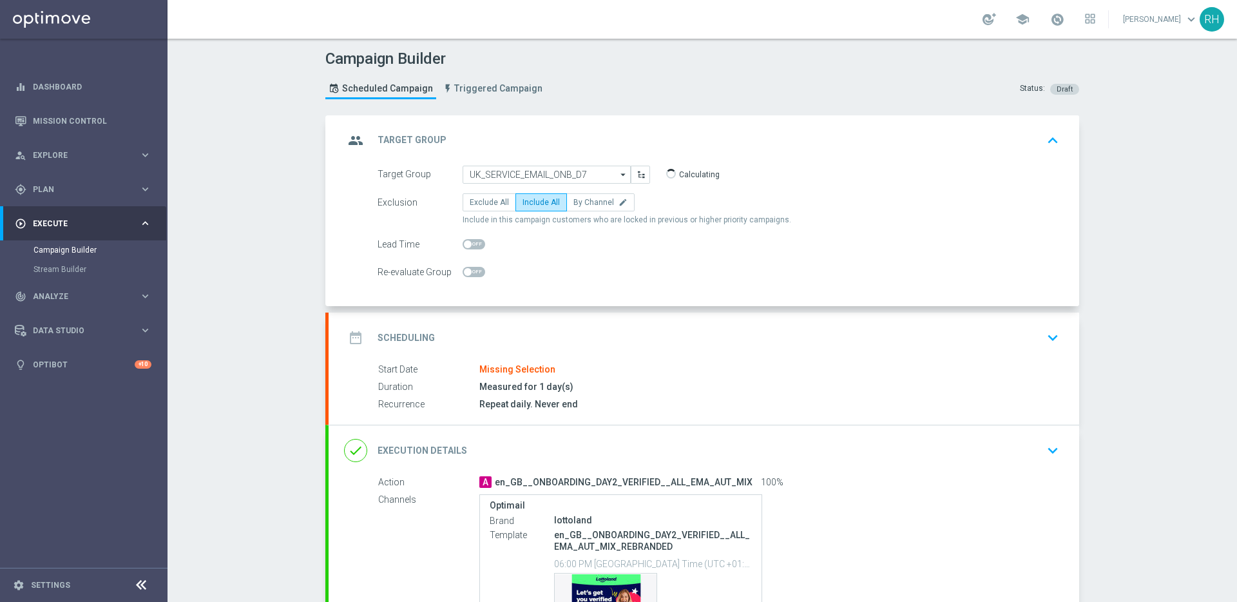
click at [606, 354] on div "date_range Scheduling keyboard_arrow_down" at bounding box center [704, 337] width 750 height 50
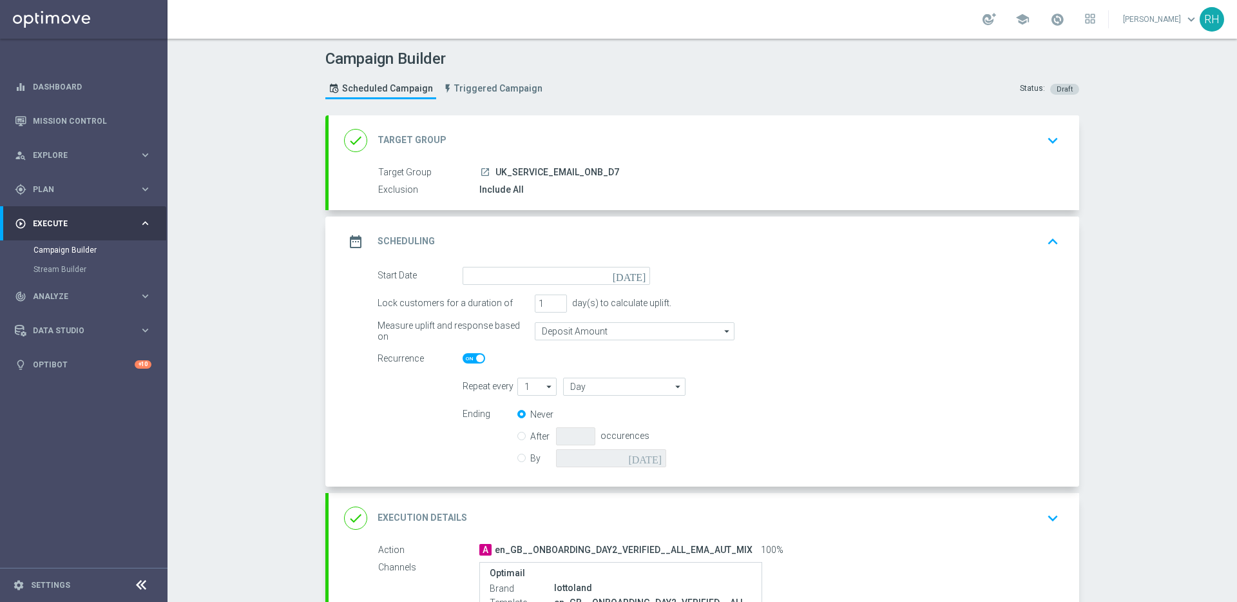
click at [631, 276] on icon "today" at bounding box center [632, 274] width 38 height 14
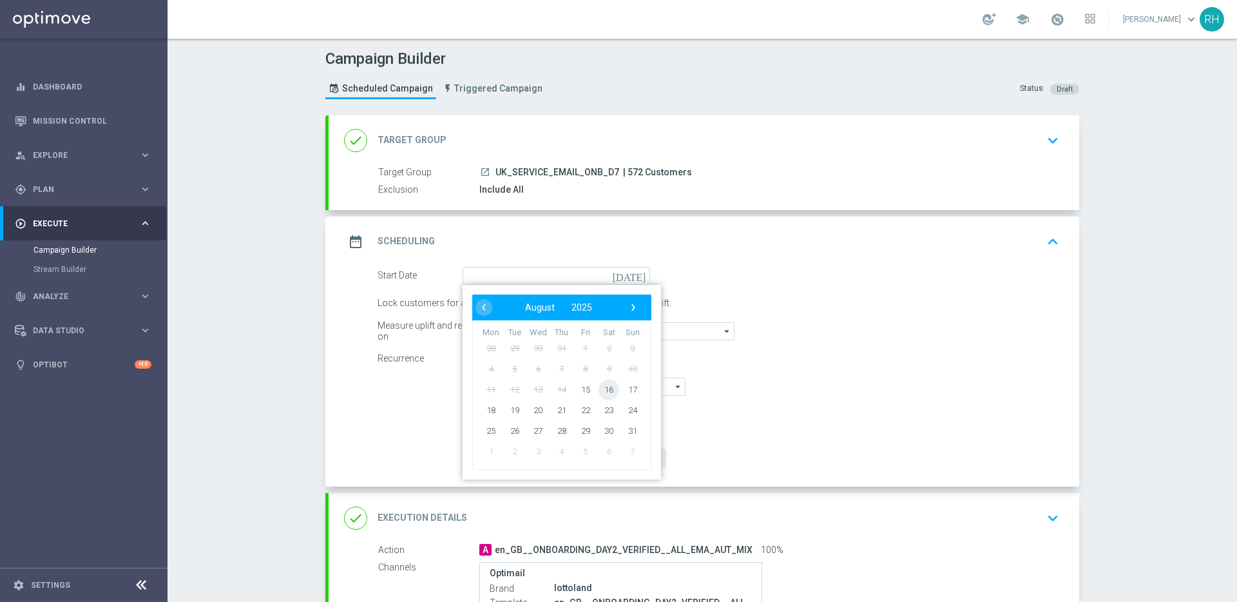
click at [599, 392] on span "16" at bounding box center [608, 389] width 21 height 21
type input "16 Aug 2025"
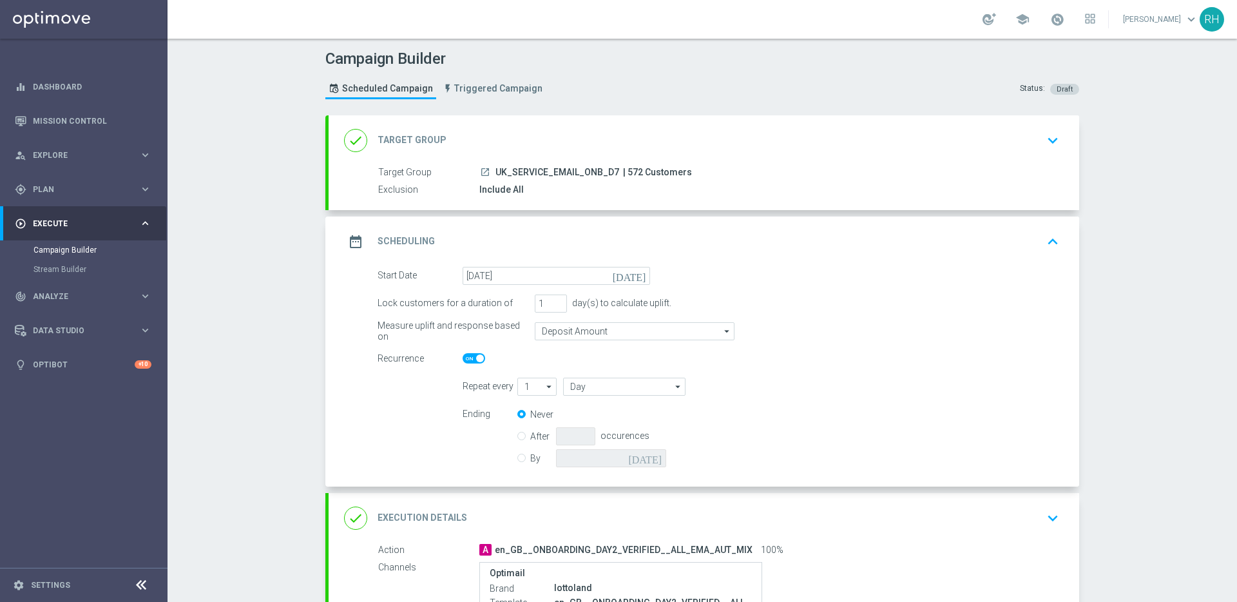
click at [829, 238] on div "date_range Scheduling keyboard_arrow_up" at bounding box center [704, 241] width 720 height 24
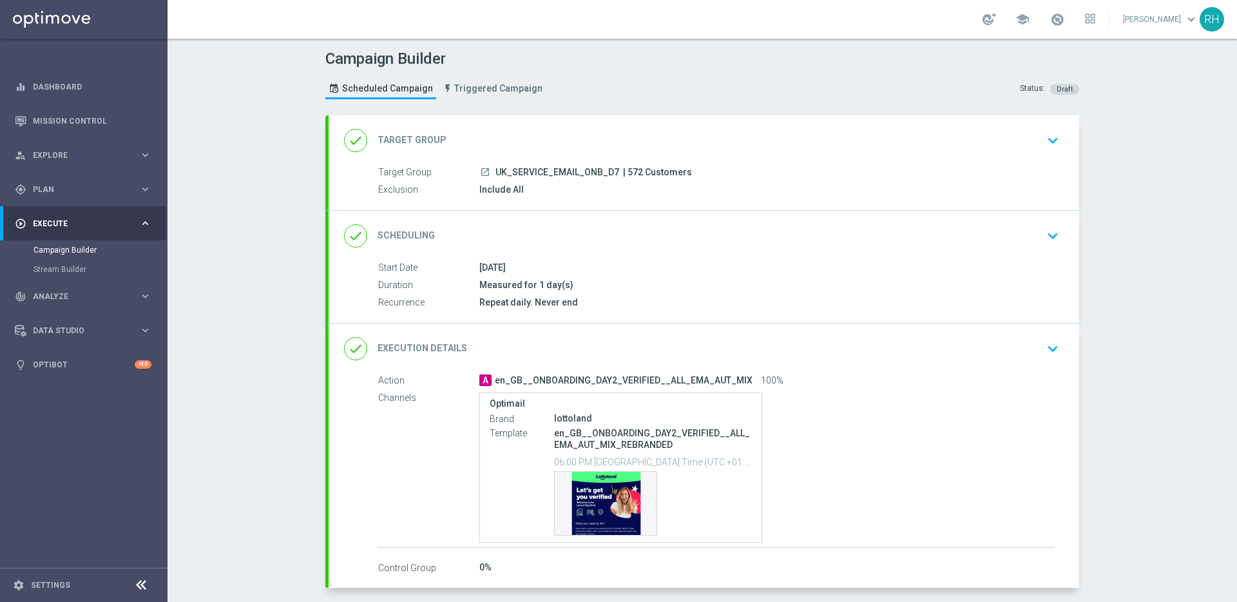
click at [843, 359] on div "done Execution Details keyboard_arrow_down" at bounding box center [704, 348] width 720 height 24
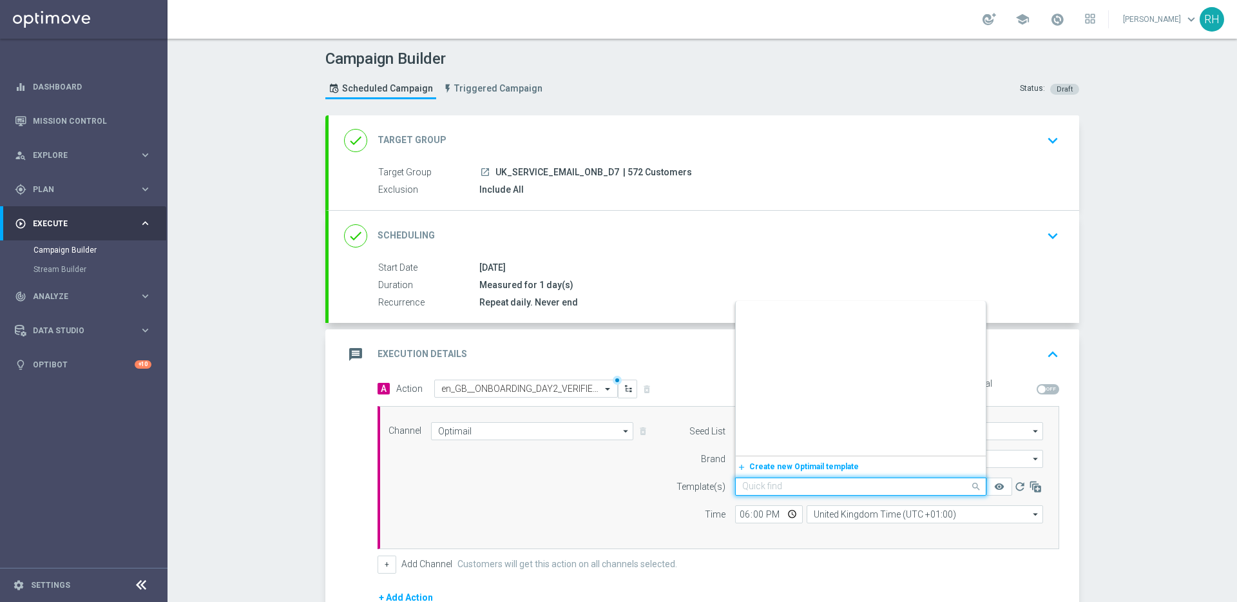
click at [799, 488] on input "text" at bounding box center [847, 486] width 211 height 11
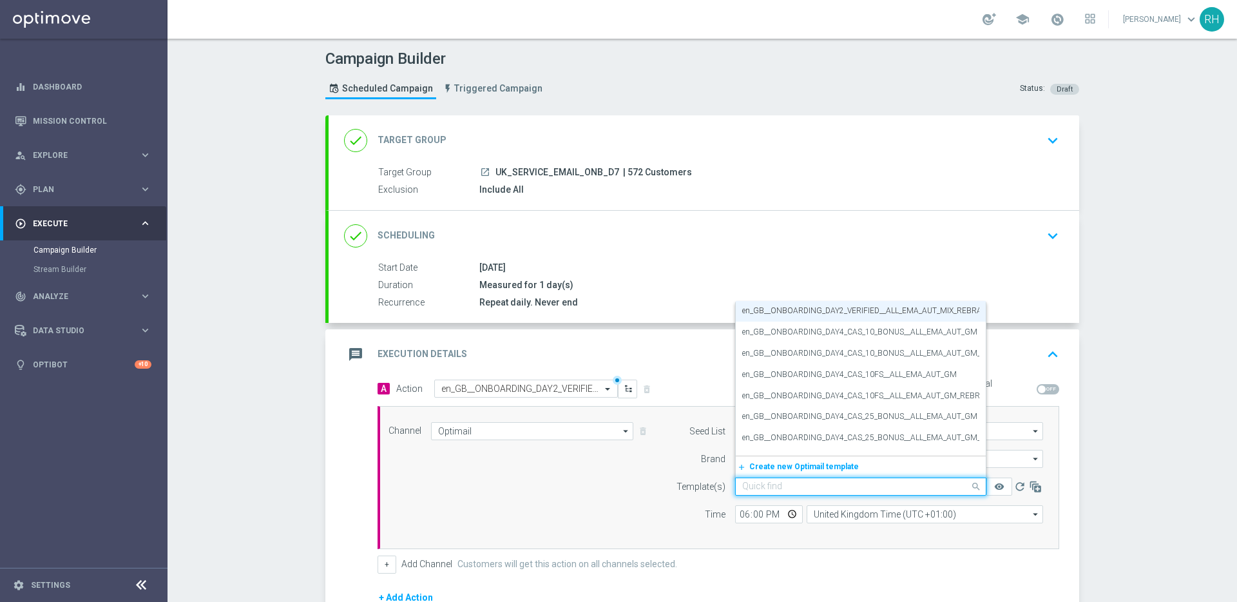
paste input "en_GB__ONBOARDING_DAY7_EDUCATION_LOTTO__ALL_EMA_AUT_LT_REBRAND"
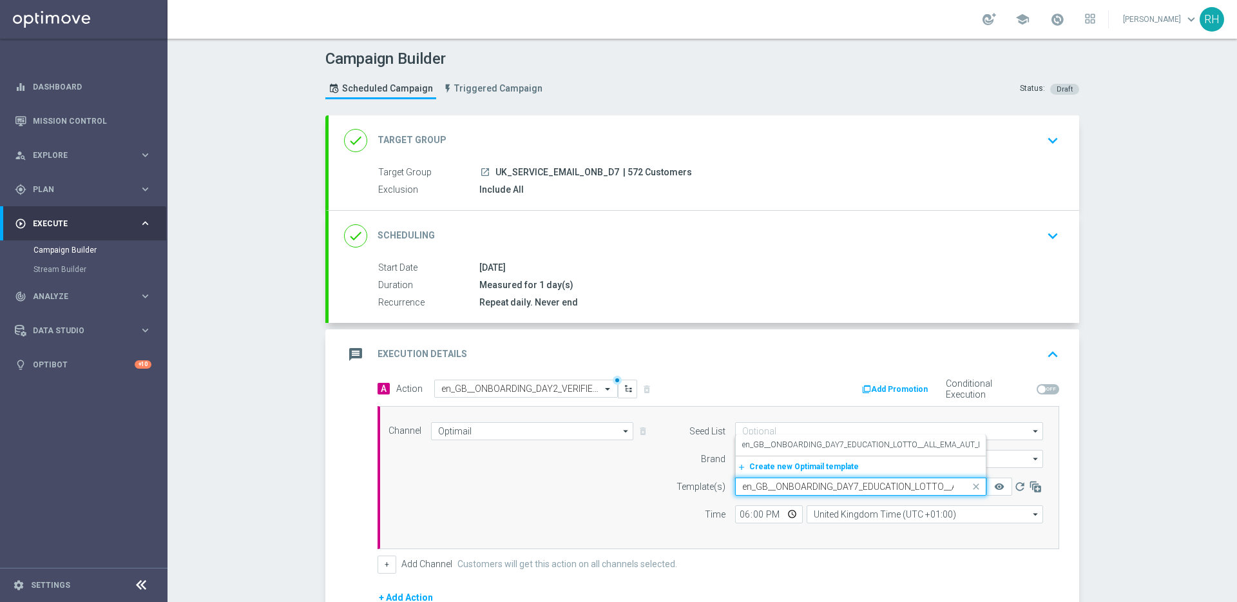
scroll to position [0, 110]
click at [796, 449] on label "en_GB__ONBOARDING_DAY7_EDUCATION_LOTTO__ALL_EMA_AUT_LT_REBRAND" at bounding box center [883, 444] width 282 height 11
type input "en_GB__ONBOARDING_DAY7_EDUCATION_LOTTO__ALL_EMA_AUT_LT_REBRAND"
click at [553, 394] on input "text" at bounding box center [513, 388] width 144 height 11
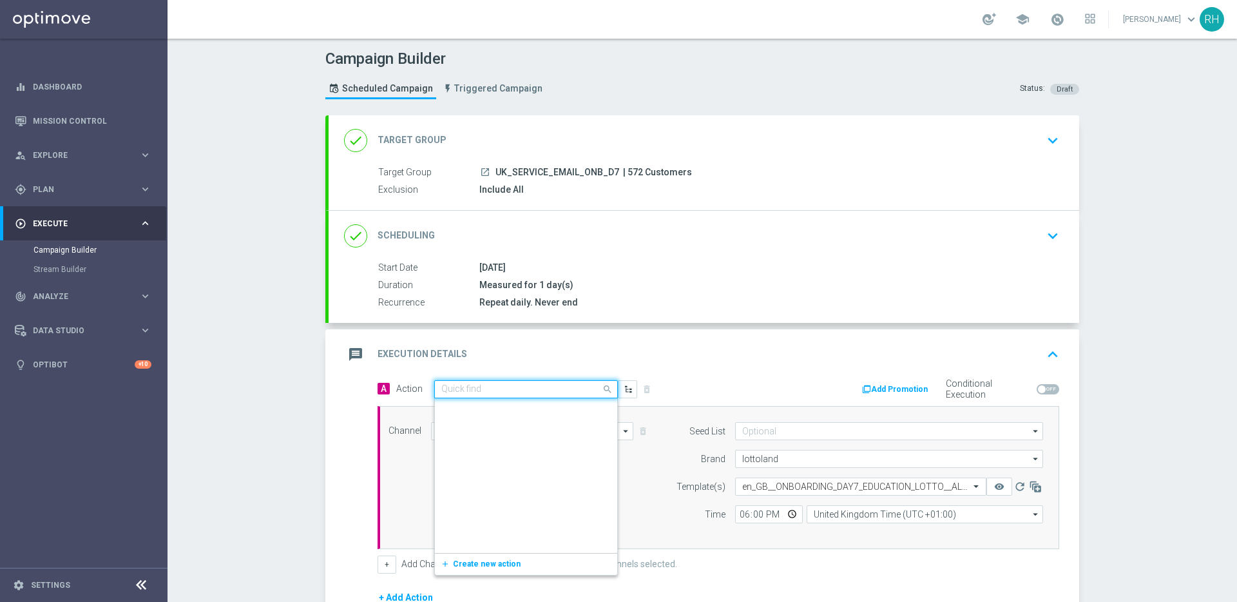
scroll to position [303060, 0]
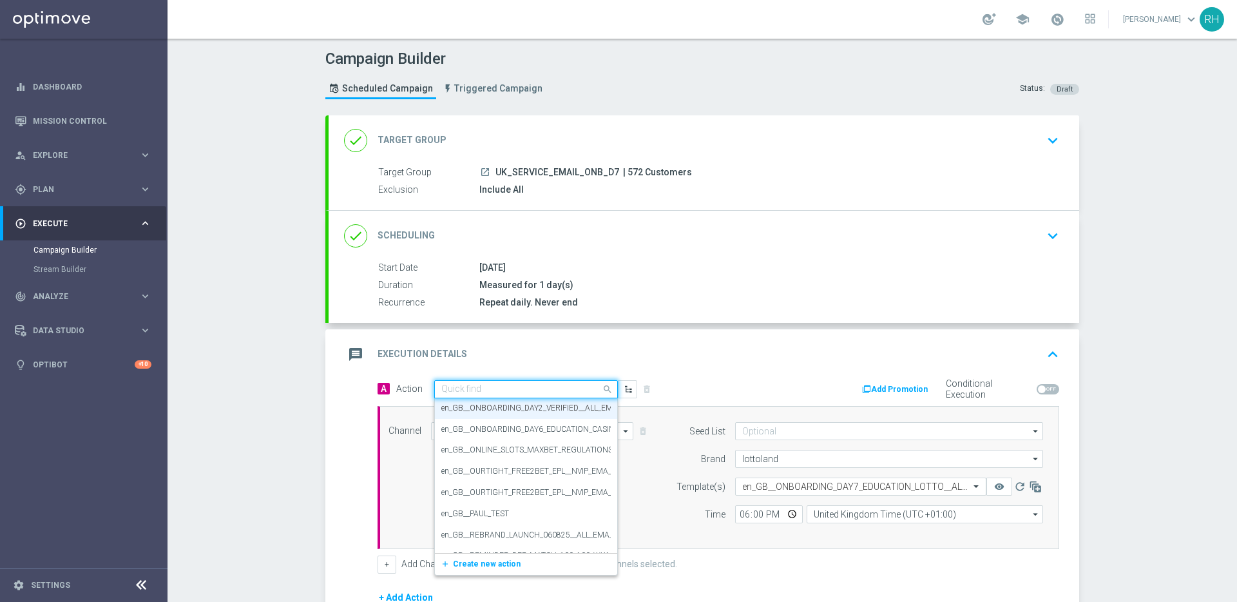
paste input "en_GB__ONBOARDING_DAY7_EDUCATION_LOTTO__ALL_EMA_AUT_LT_REBRAND"
type input "en_GB__ONBOARDING_DAY7_EDUCATION_LOTTO__ALL_EMA_AUT_LT_REBRAND"
click at [512, 431] on button "add_new Create new action" at bounding box center [524, 429] width 178 height 15
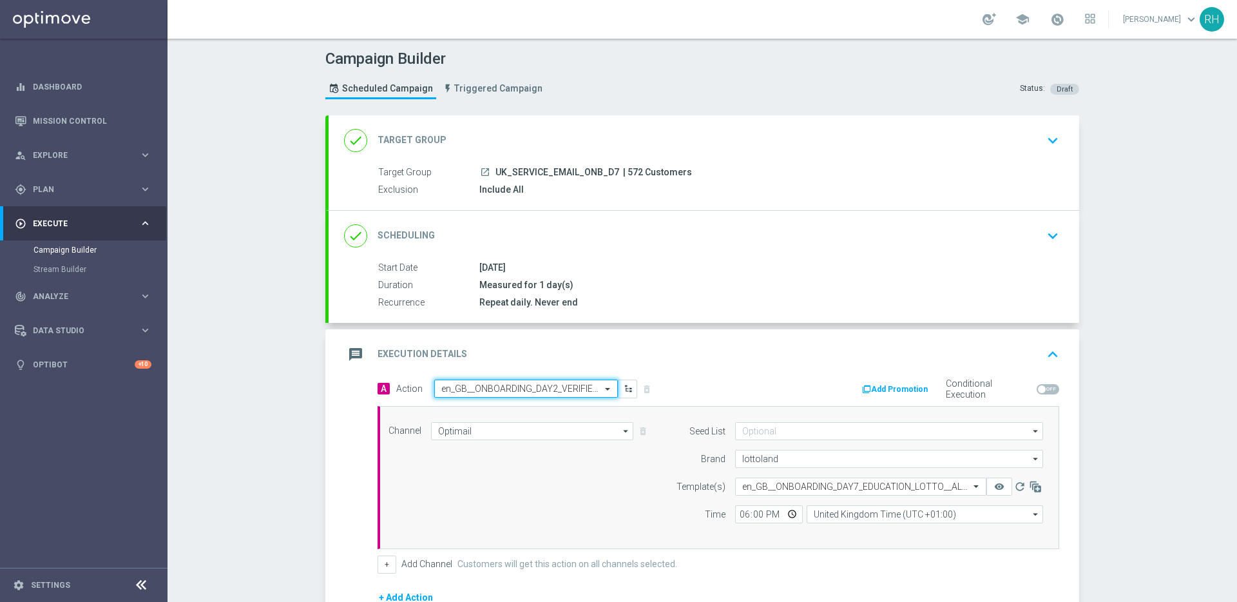
scroll to position [0, 0]
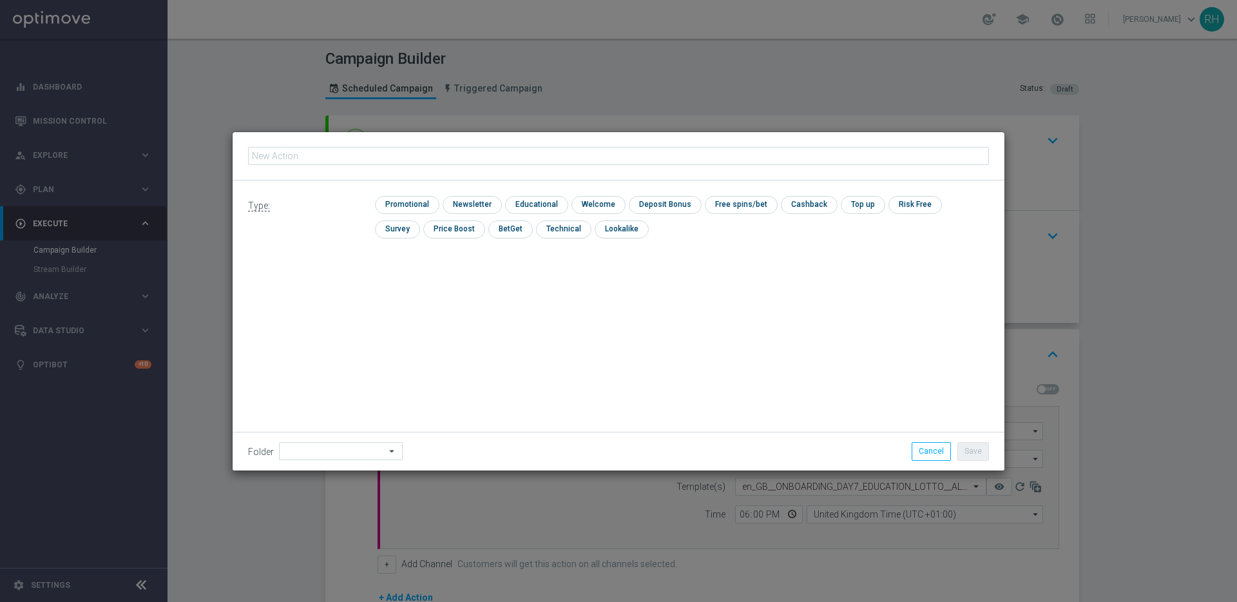
type input "en_GB__ONBOARDING_DAY7_EDUCATION_LOTTO__ALL_EMA_AUT_LT_REBRAND"
click at [411, 211] on input "checkbox" at bounding box center [405, 204] width 61 height 17
checkbox input "true"
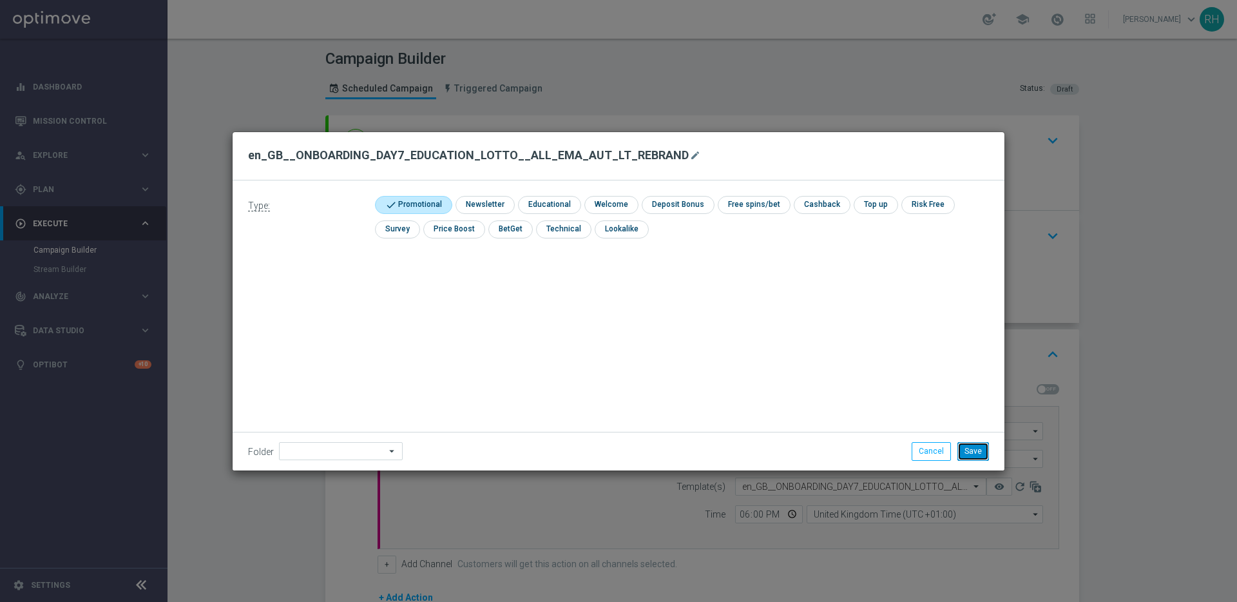
click at [975, 453] on button "Save" at bounding box center [973, 451] width 32 height 18
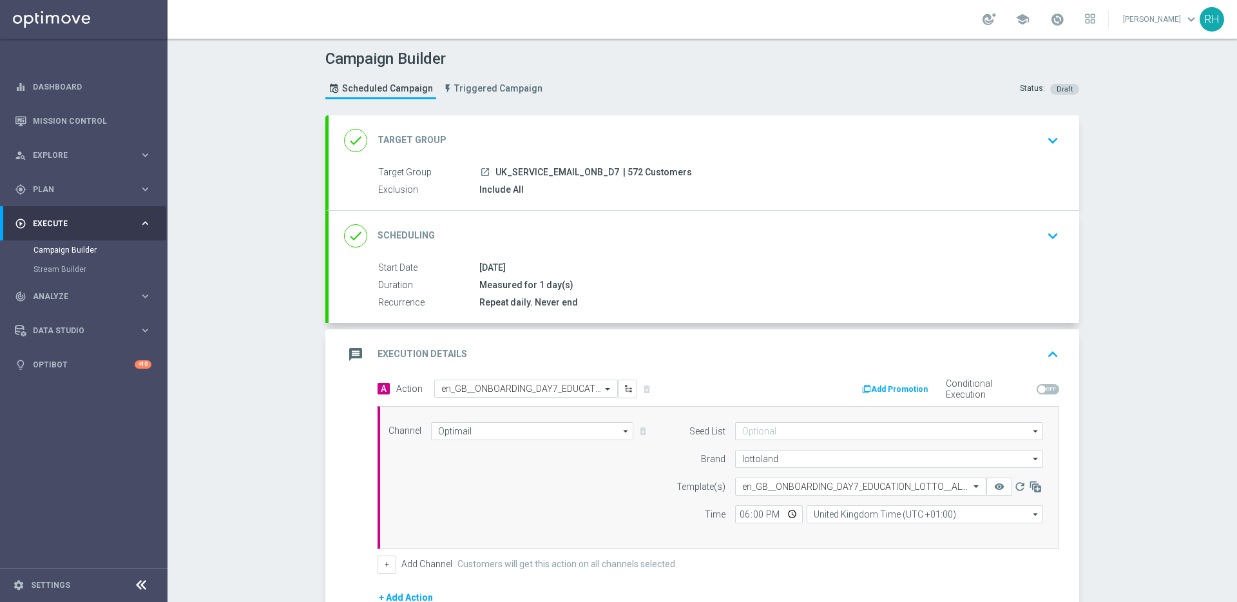
click at [1043, 358] on icon "keyboard_arrow_up" at bounding box center [1052, 354] width 19 height 19
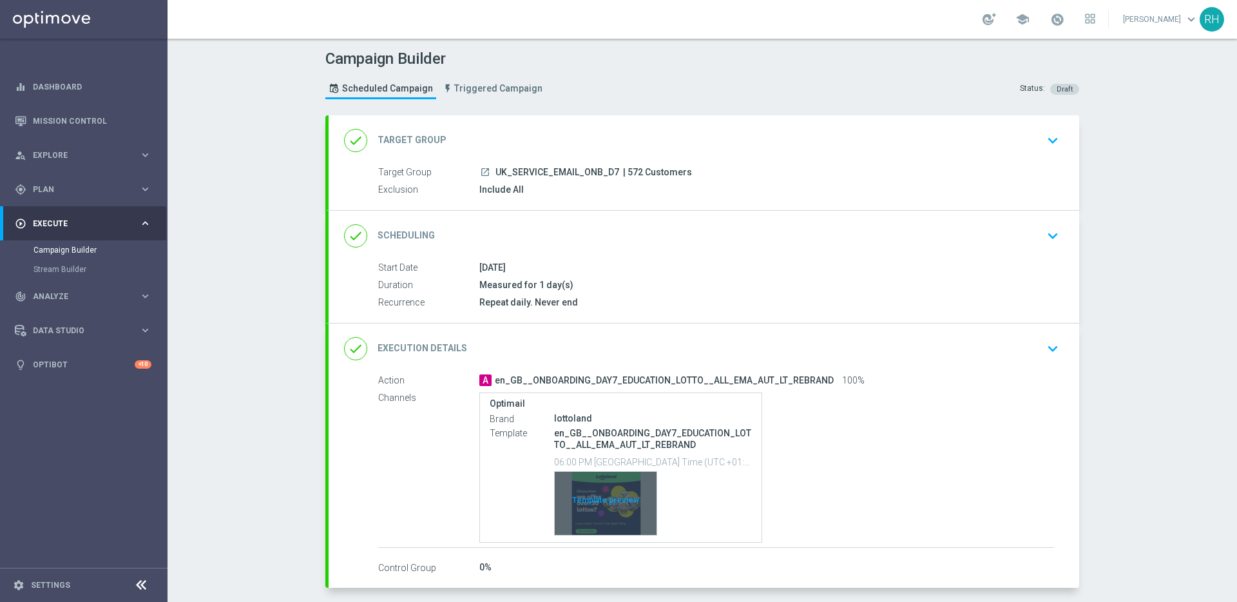
click at [602, 500] on div "Template preview" at bounding box center [606, 503] width 102 height 63
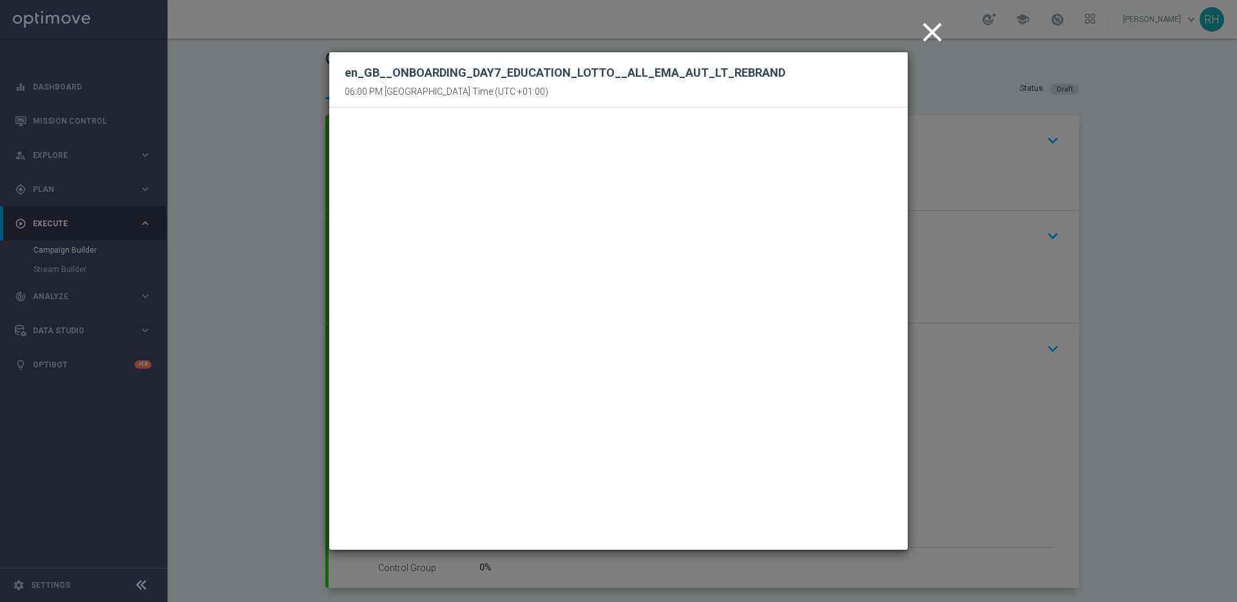
click at [925, 44] on icon "close" at bounding box center [932, 32] width 32 height 32
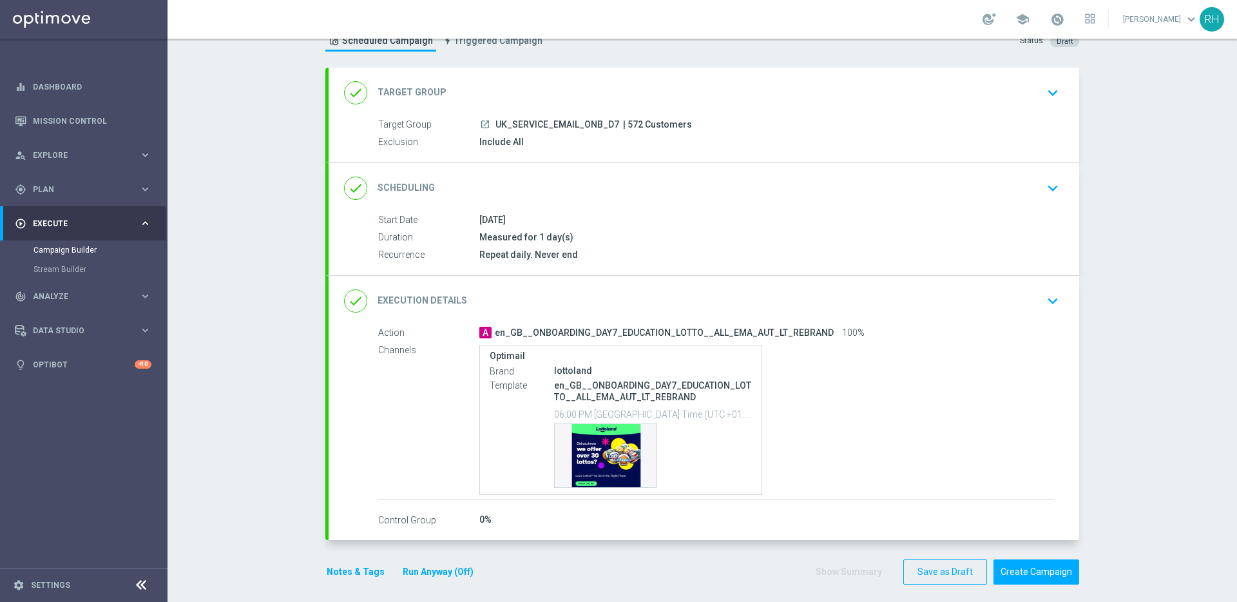
scroll to position [56, 0]
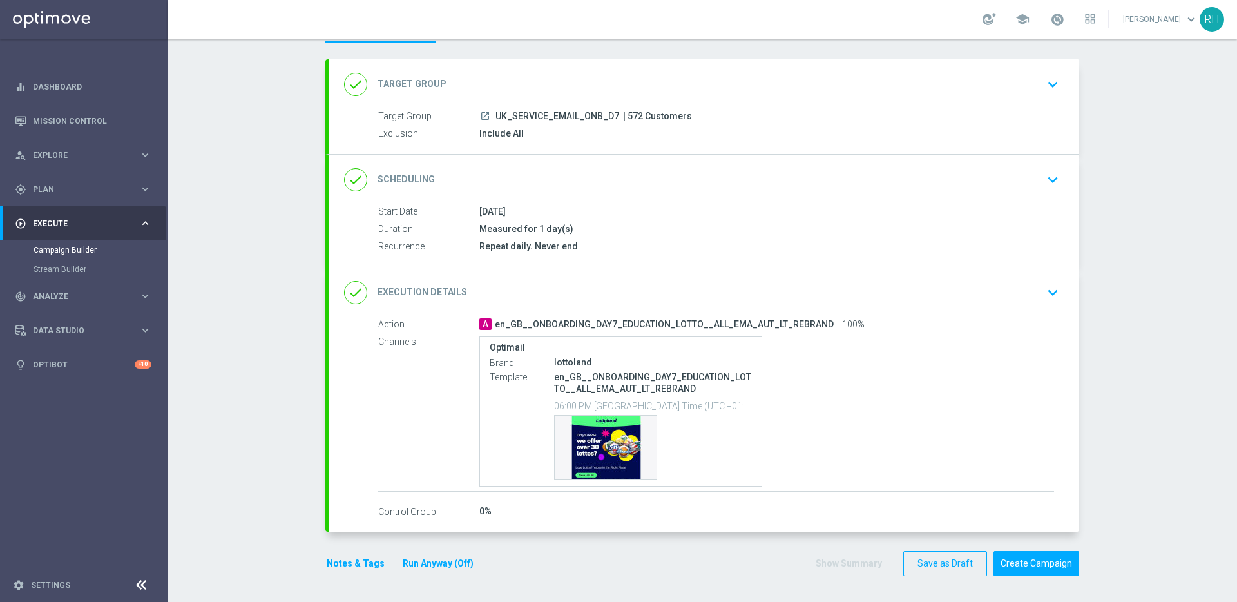
click at [359, 568] on button "Notes & Tags" at bounding box center [355, 563] width 61 height 16
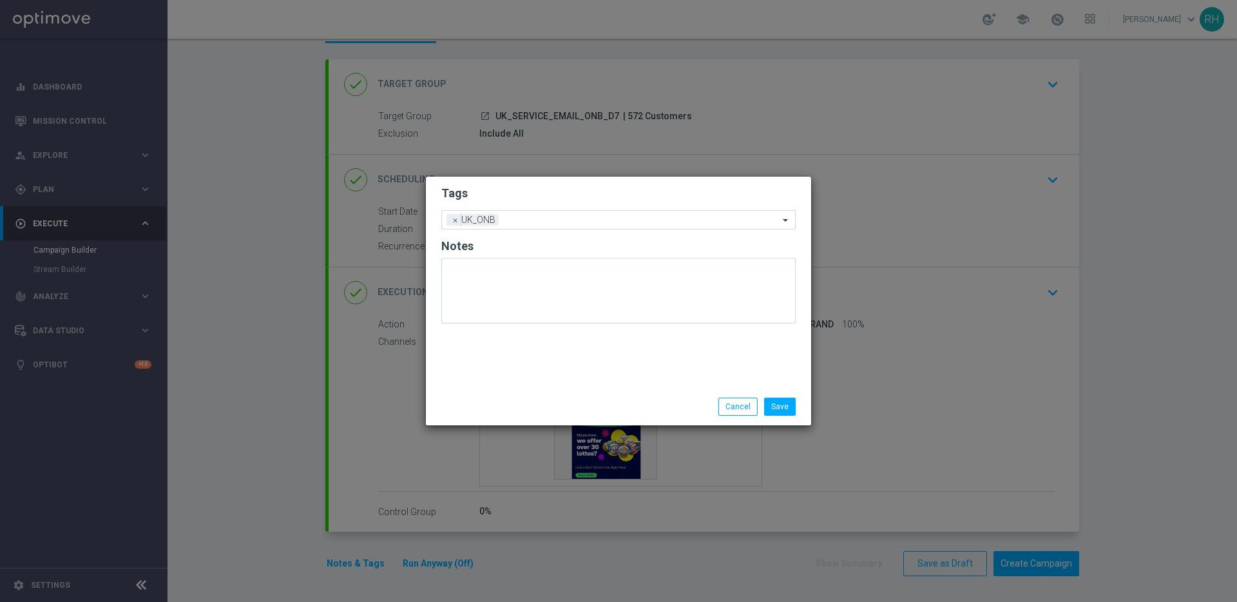
drag, startPoint x: 633, startPoint y: 389, endPoint x: 720, endPoint y: 425, distance: 94.1
click at [634, 389] on div "Save Cancel" at bounding box center [618, 406] width 385 height 37
drag, startPoint x: 732, startPoint y: 408, endPoint x: 754, endPoint y: 419, distance: 23.9
click at [733, 408] on button "Cancel" at bounding box center [737, 406] width 39 height 18
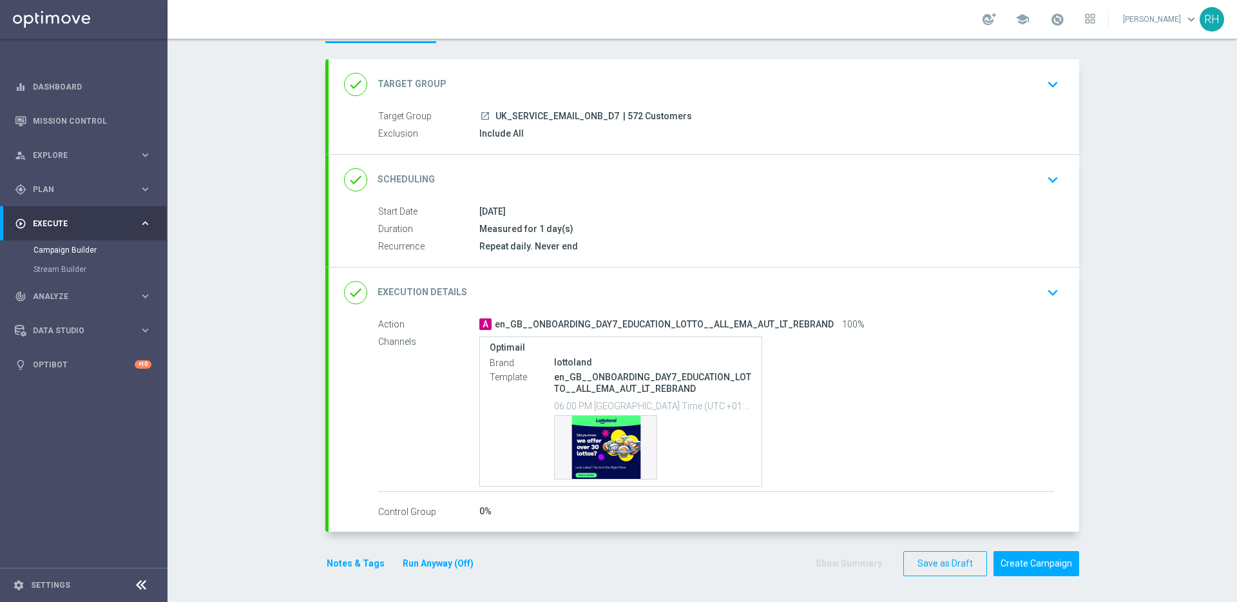
click at [1132, 488] on div "Campaign Builder Scheduled Campaign Triggered Campaign Status: Draft done Targe…" at bounding box center [701, 320] width 1069 height 563
click at [1058, 558] on button "Create Campaign" at bounding box center [1036, 563] width 86 height 25
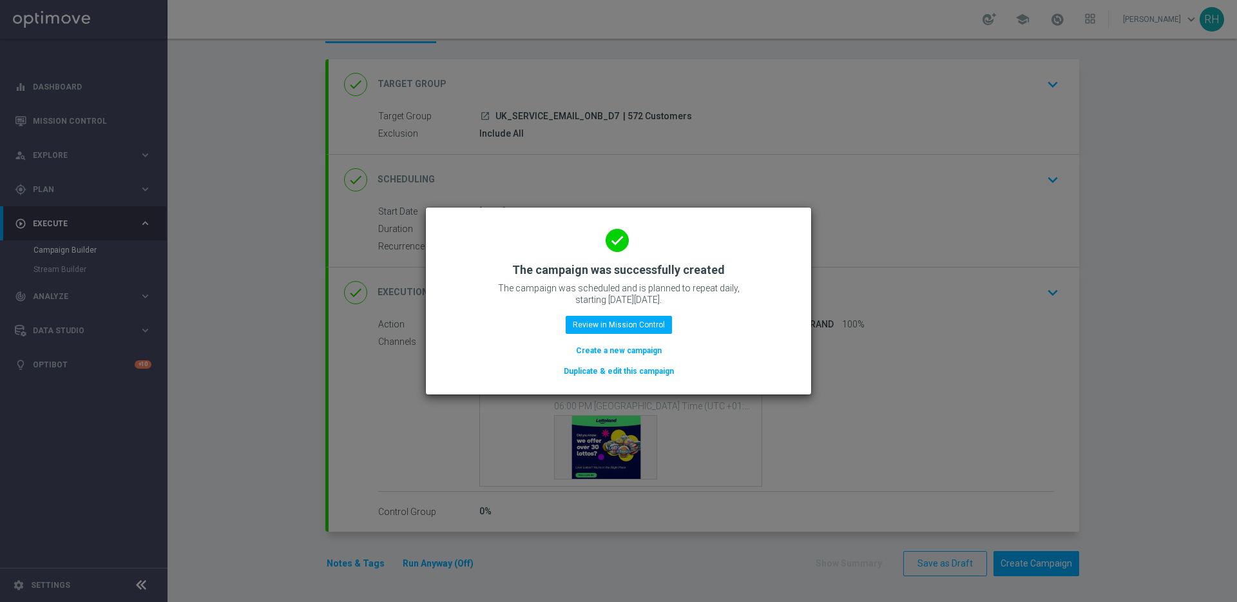
click at [1172, 402] on modal-container "done The campaign was successfully created The campaign was scheduled and is pl…" at bounding box center [618, 301] width 1237 height 602
click at [1161, 406] on modal-container "done The campaign was successfully created The campaign was scheduled and is pl…" at bounding box center [618, 301] width 1237 height 602
click at [1181, 243] on modal-container "done The campaign was successfully created The campaign was scheduled and is pl…" at bounding box center [618, 301] width 1237 height 602
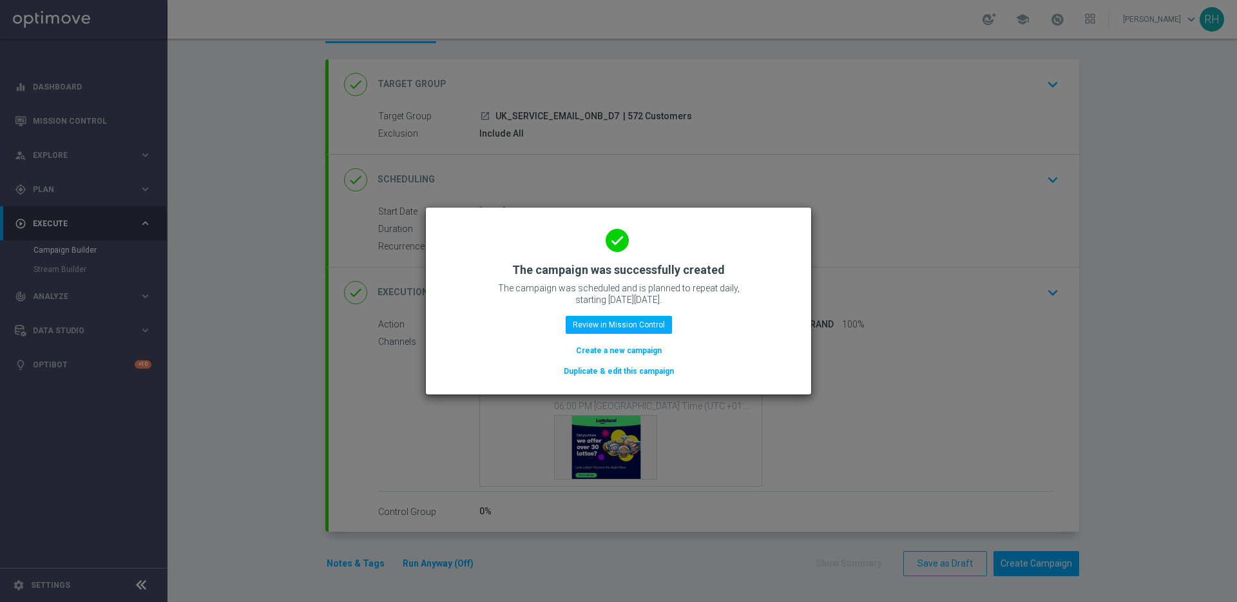
click at [1181, 243] on modal-container "done The campaign was successfully created The campaign was scheduled and is pl…" at bounding box center [618, 301] width 1237 height 602
click at [1191, 252] on modal-container "done The campaign was successfully created The campaign was scheduled and is pl…" at bounding box center [618, 301] width 1237 height 602
click at [633, 89] on modal-container "done The campaign was successfully created The campaign was scheduled and is pl…" at bounding box center [618, 301] width 1237 height 602
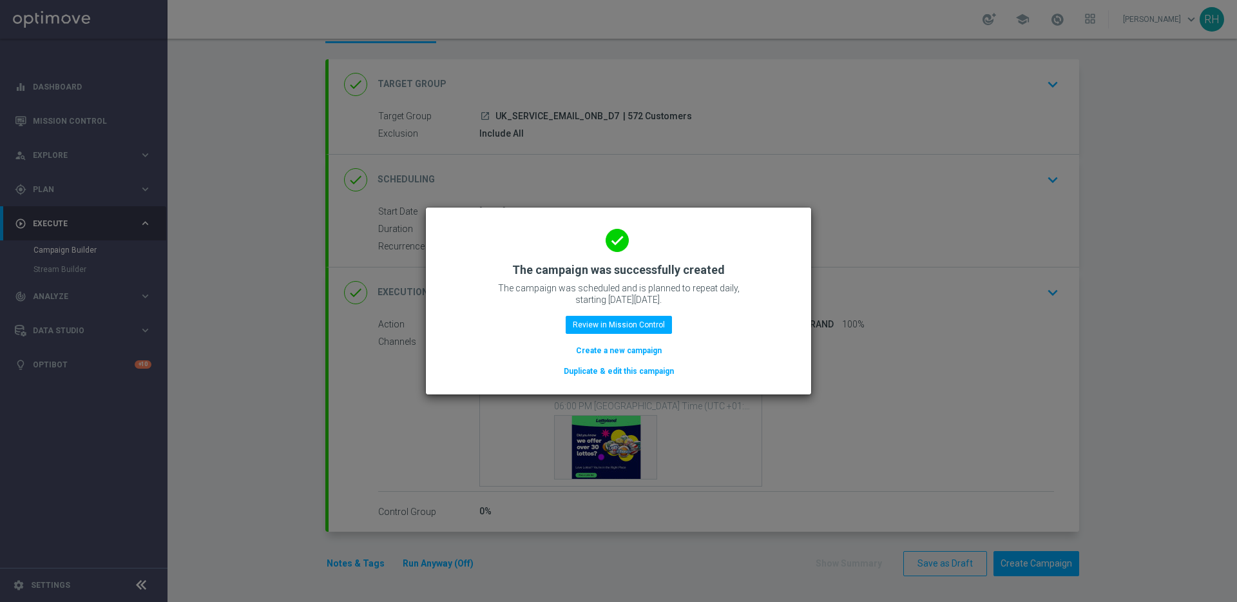
click at [480, 60] on modal-container "done The campaign was successfully created The campaign was scheduled and is pl…" at bounding box center [618, 301] width 1237 height 602
click at [305, 60] on modal-container "done The campaign was successfully created The campaign was scheduled and is pl…" at bounding box center [618, 301] width 1237 height 602
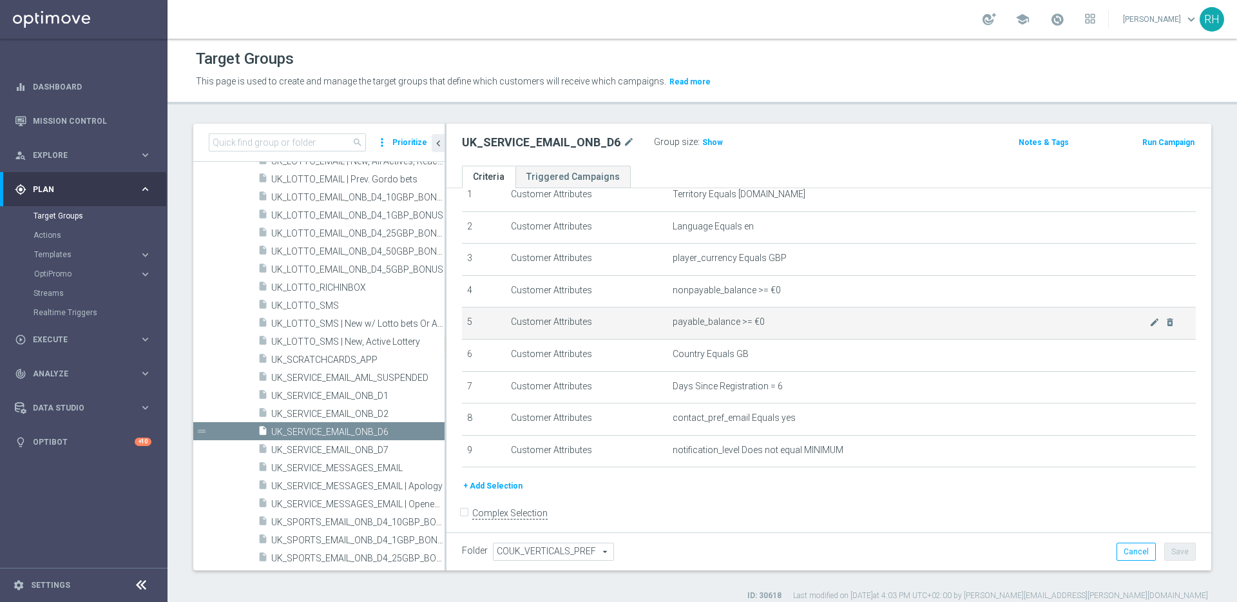
scroll to position [61, 0]
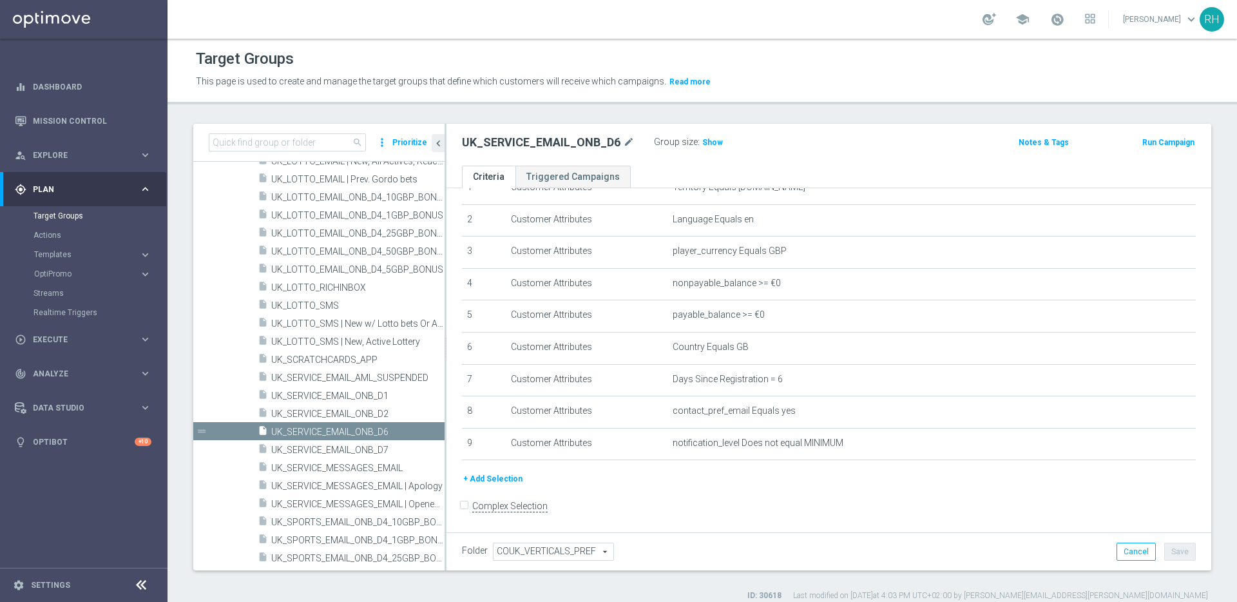
drag, startPoint x: 952, startPoint y: 488, endPoint x: 926, endPoint y: 483, distance: 26.2
click at [951, 489] on div "+ Add Selection" at bounding box center [828, 484] width 753 height 24
click at [925, 482] on div "+ Add Selection" at bounding box center [828, 479] width 753 height 14
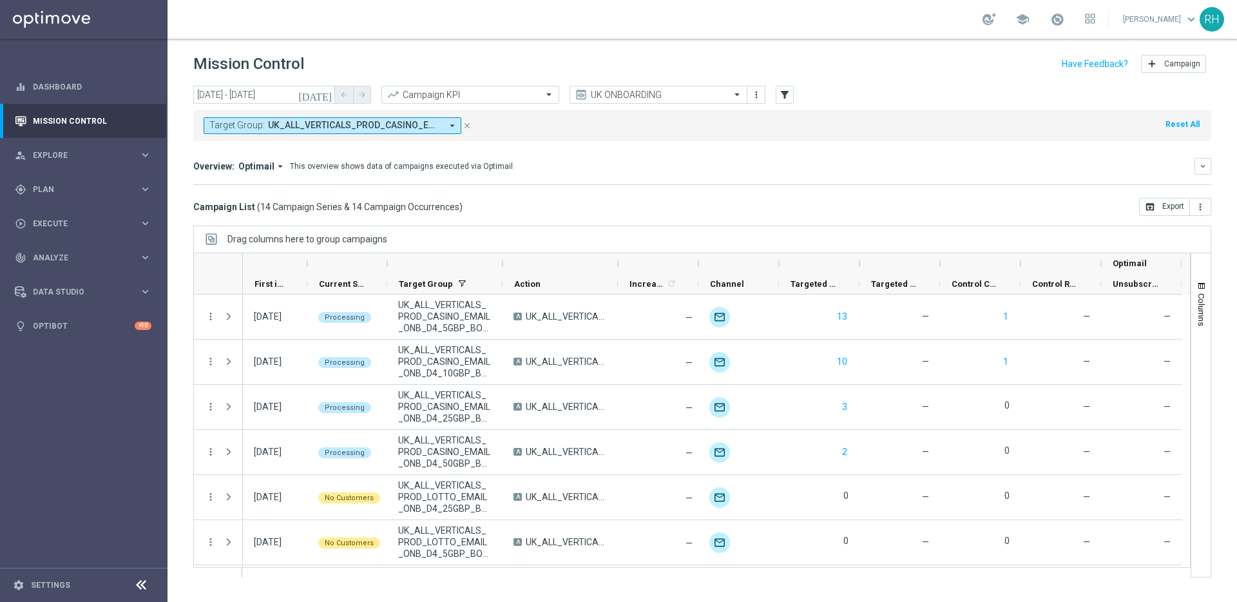
click at [644, 211] on div "Campaign List ( 14 Campaign Series & 14 Campaign Occurrences ) open_in_browser …" at bounding box center [702, 207] width 1018 height 18
click at [323, 87] on button "[DATE]" at bounding box center [315, 95] width 39 height 19
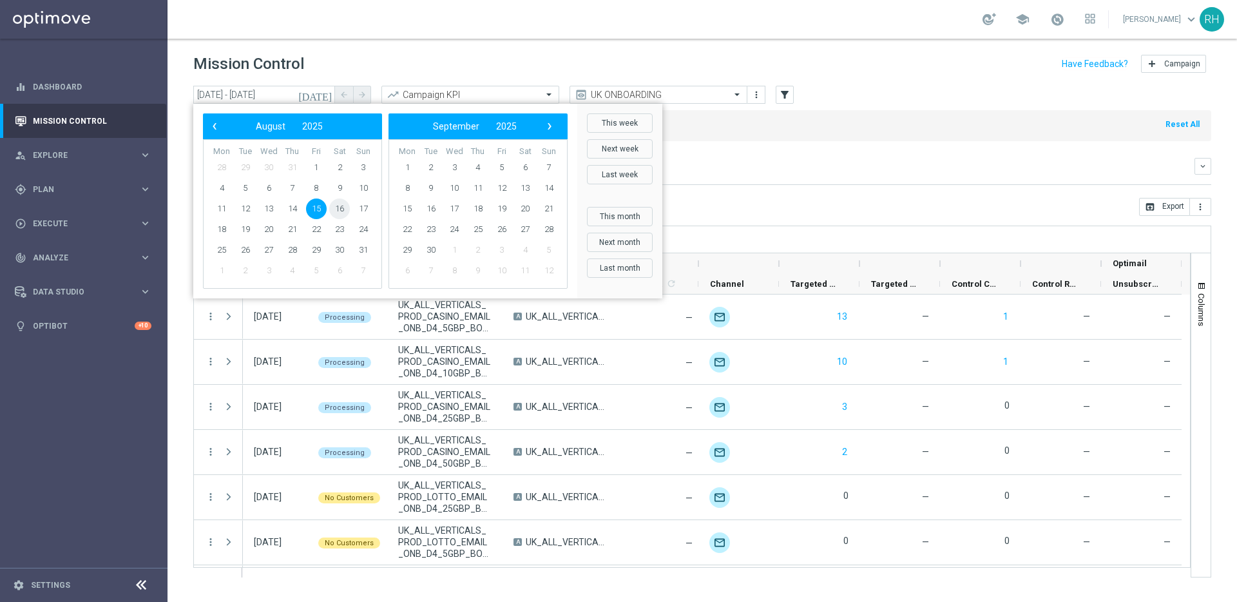
click at [336, 209] on span "16" at bounding box center [339, 208] width 21 height 21
type input "[DATE] - [DATE]"
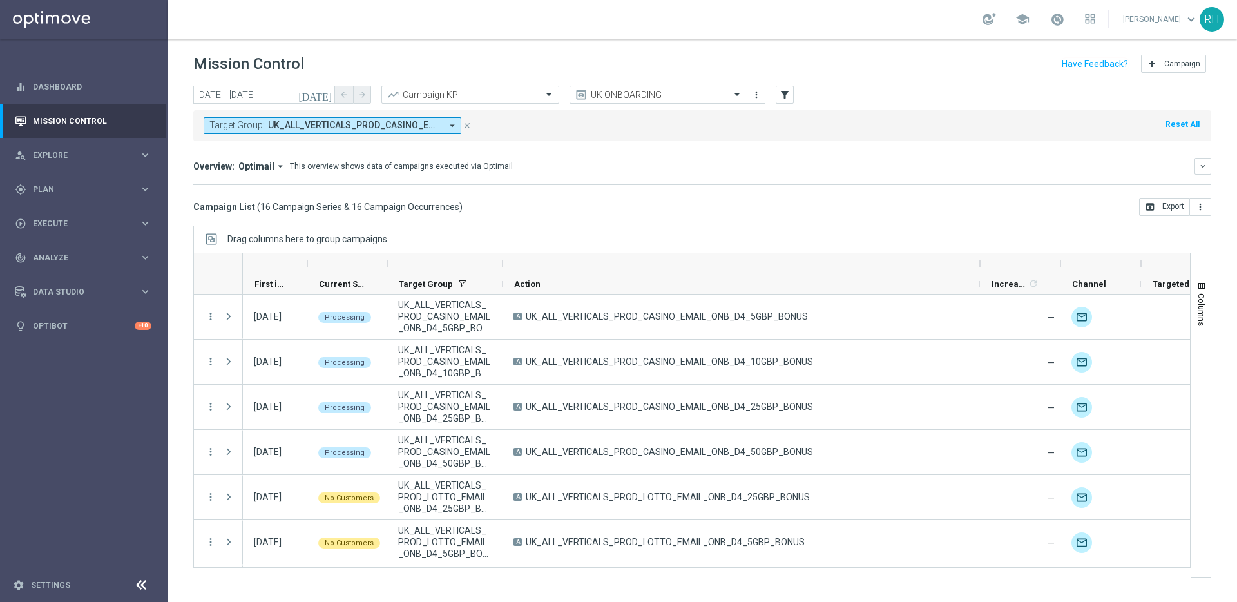
drag, startPoint x: 618, startPoint y: 263, endPoint x: 1057, endPoint y: 256, distance: 438.7
click at [982, 256] on div at bounding box center [979, 263] width 5 height 21
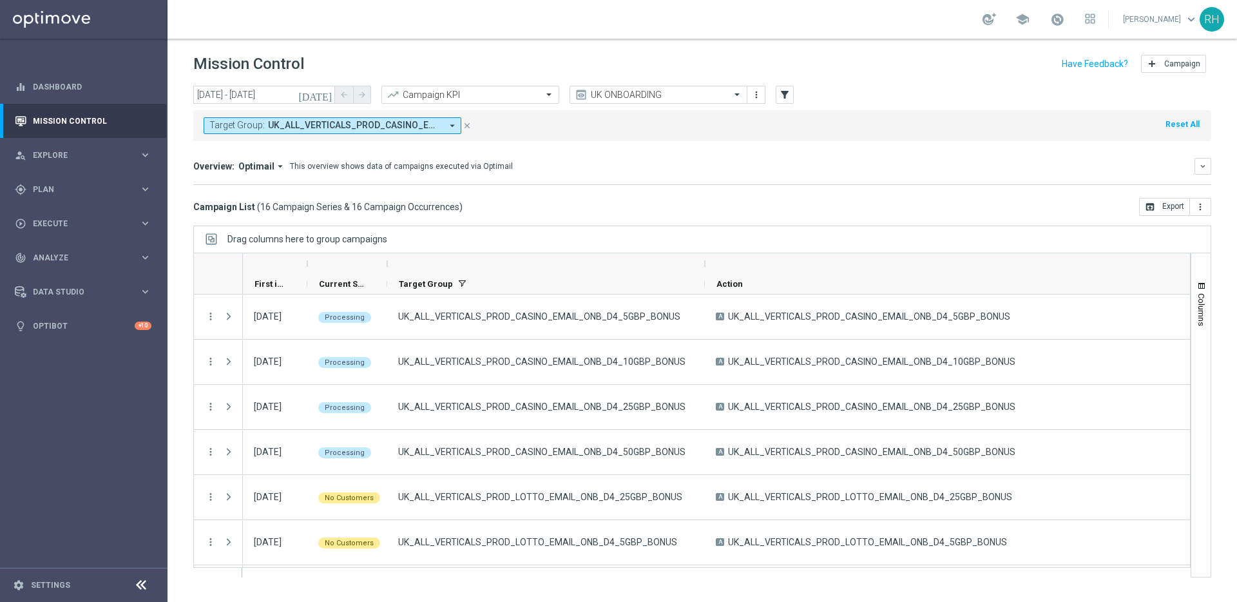
drag, startPoint x: 503, startPoint y: 262, endPoint x: 705, endPoint y: 253, distance: 202.5
click at [705, 253] on div at bounding box center [704, 263] width 5 height 21
